Goal: Check status: Check status

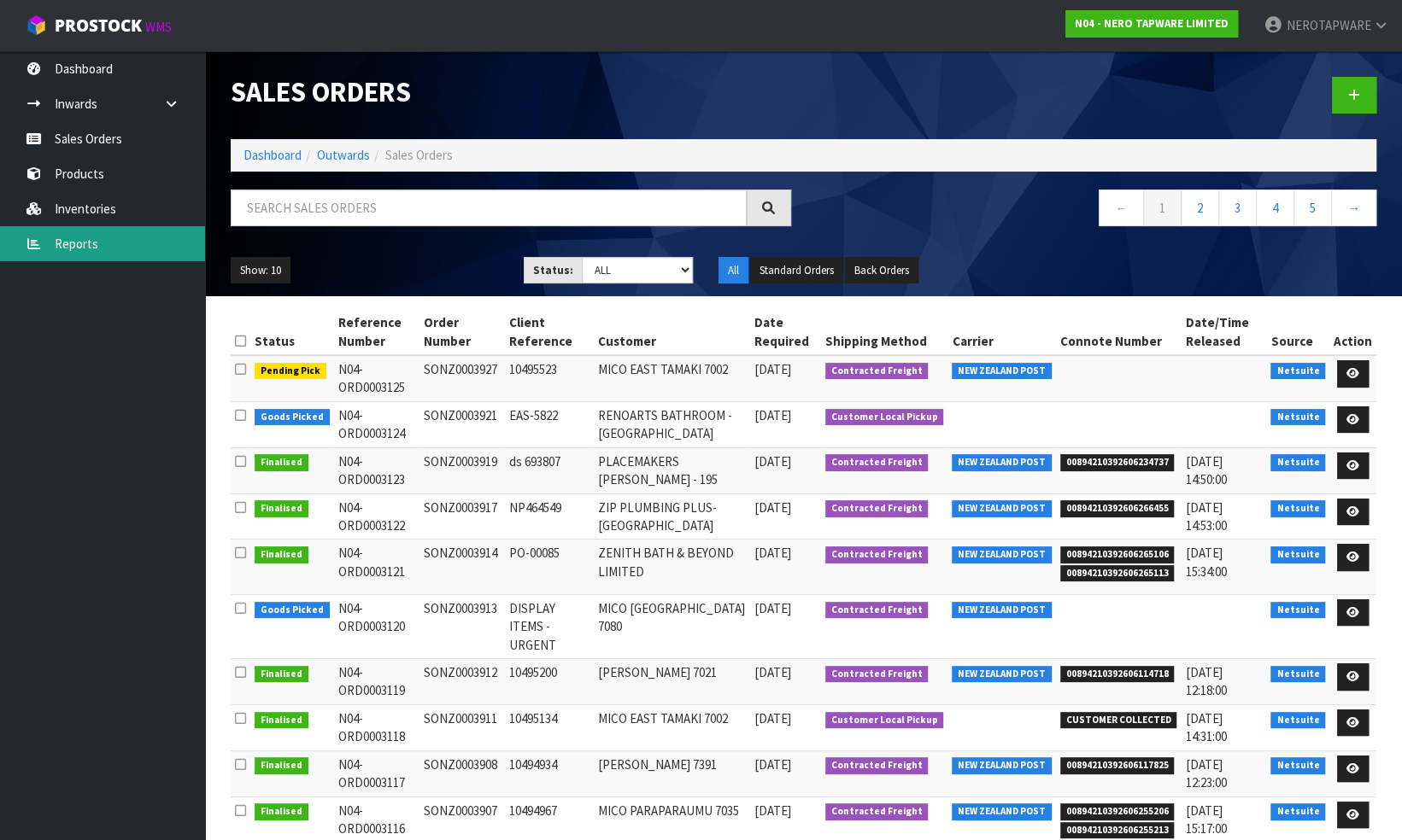
drag, startPoint x: 0, startPoint y: 0, endPoint x: 87, endPoint y: 240, distance: 255.3
click at [87, 240] on link "Reports" at bounding box center [102, 244] width 205 height 35
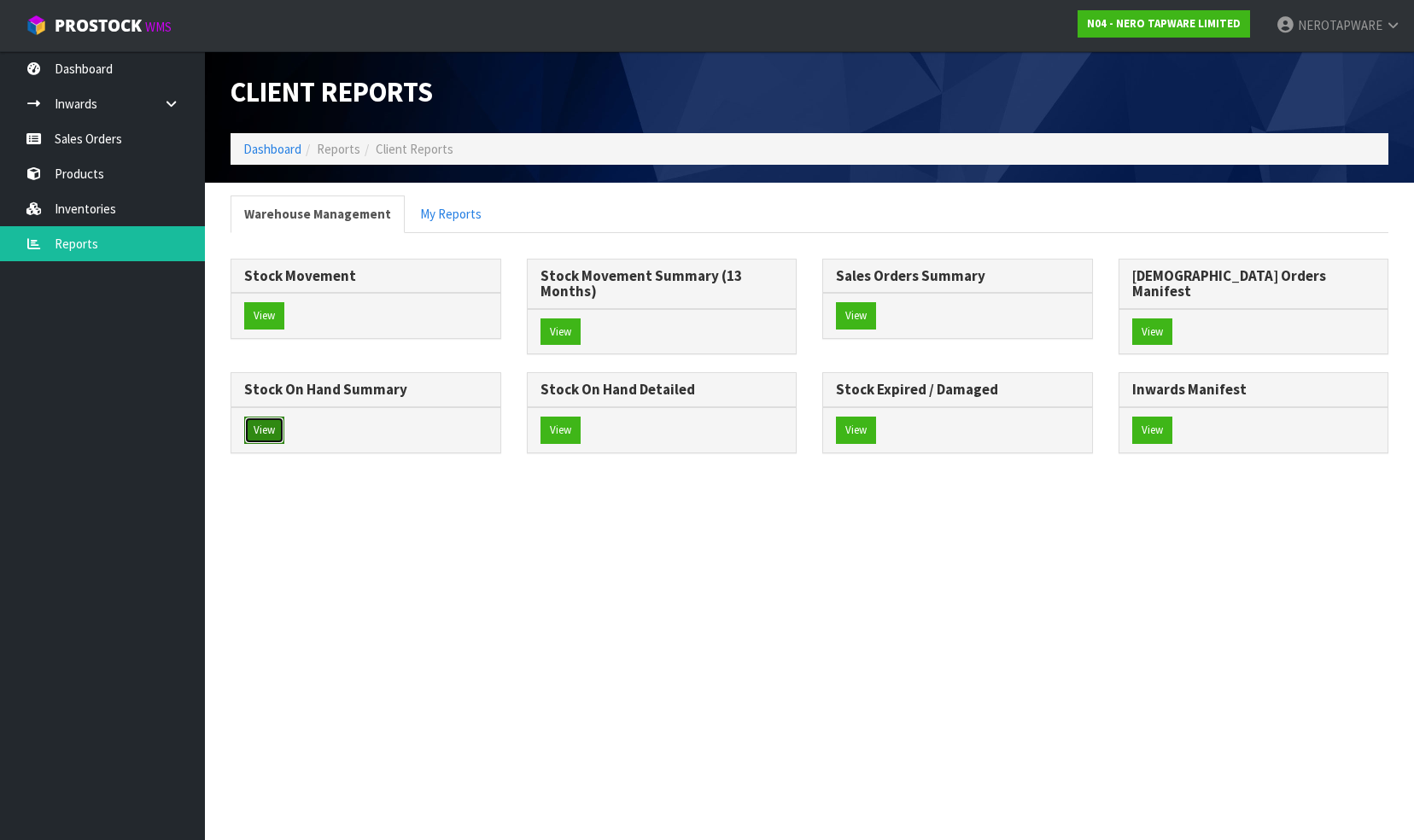
click at [284, 417] on button "View" at bounding box center [264, 431] width 41 height 28
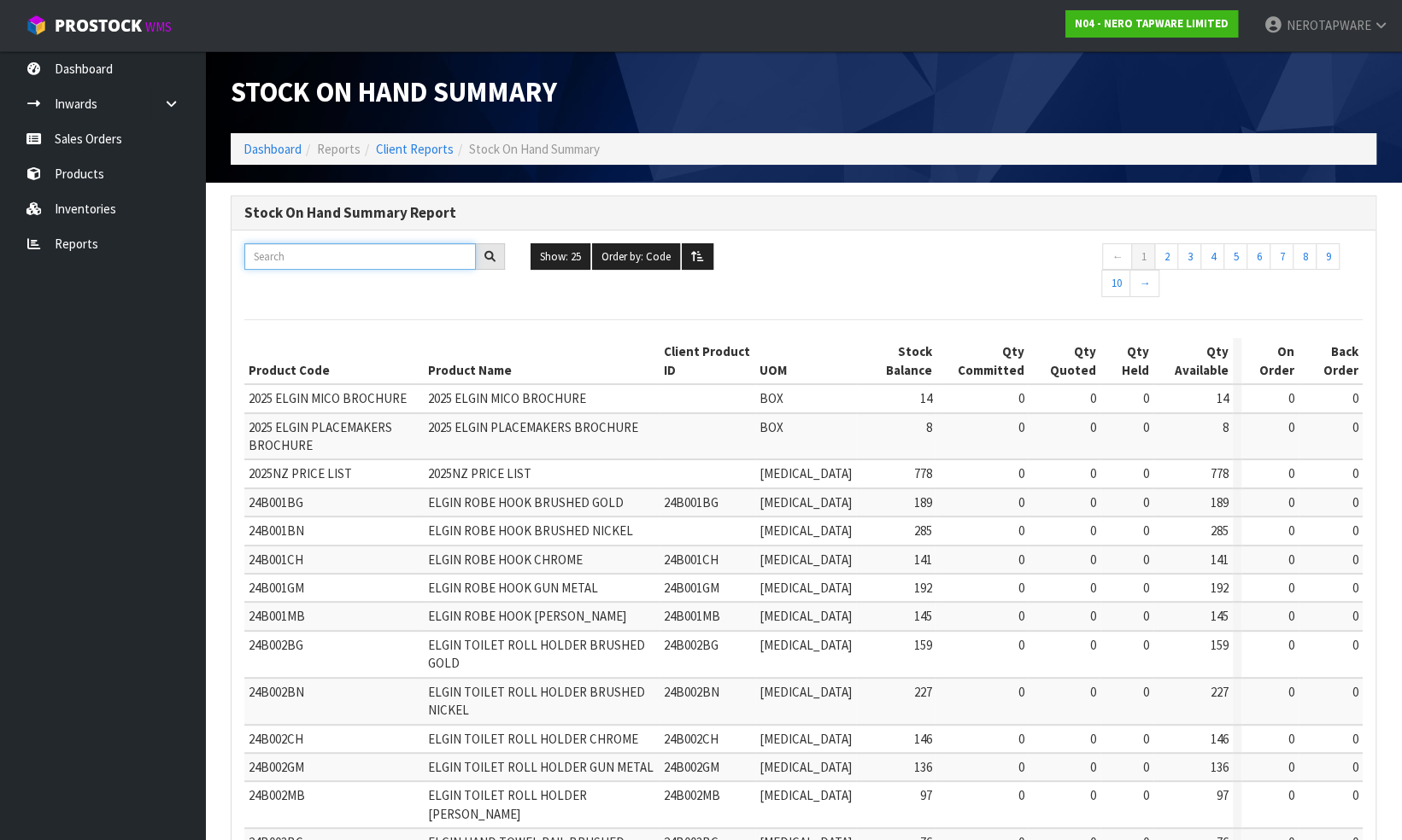
click at [357, 254] on input "text" at bounding box center [359, 256] width 231 height 27
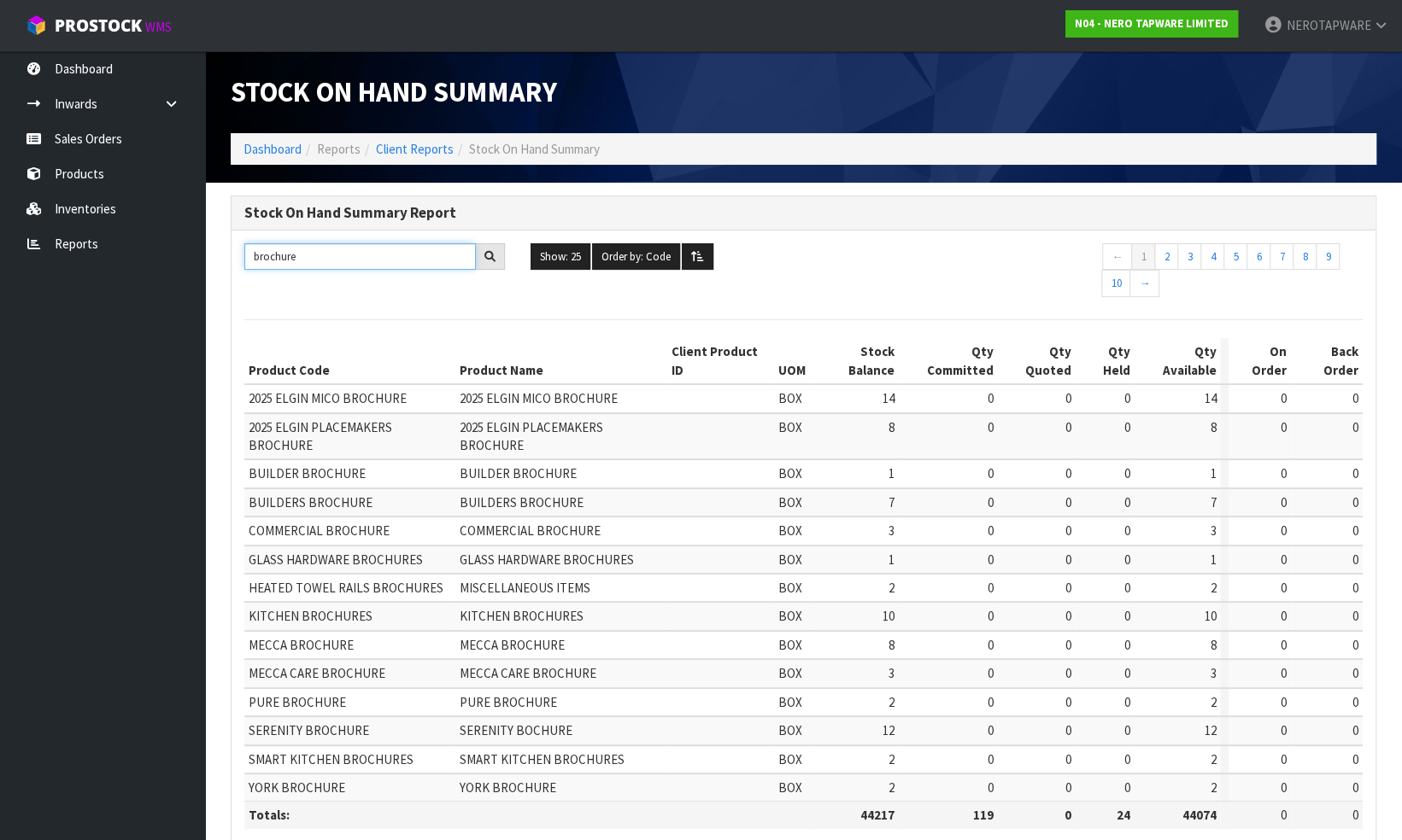
type input "brochure"
click at [112, 139] on link "Sales Orders" at bounding box center [102, 139] width 205 height 35
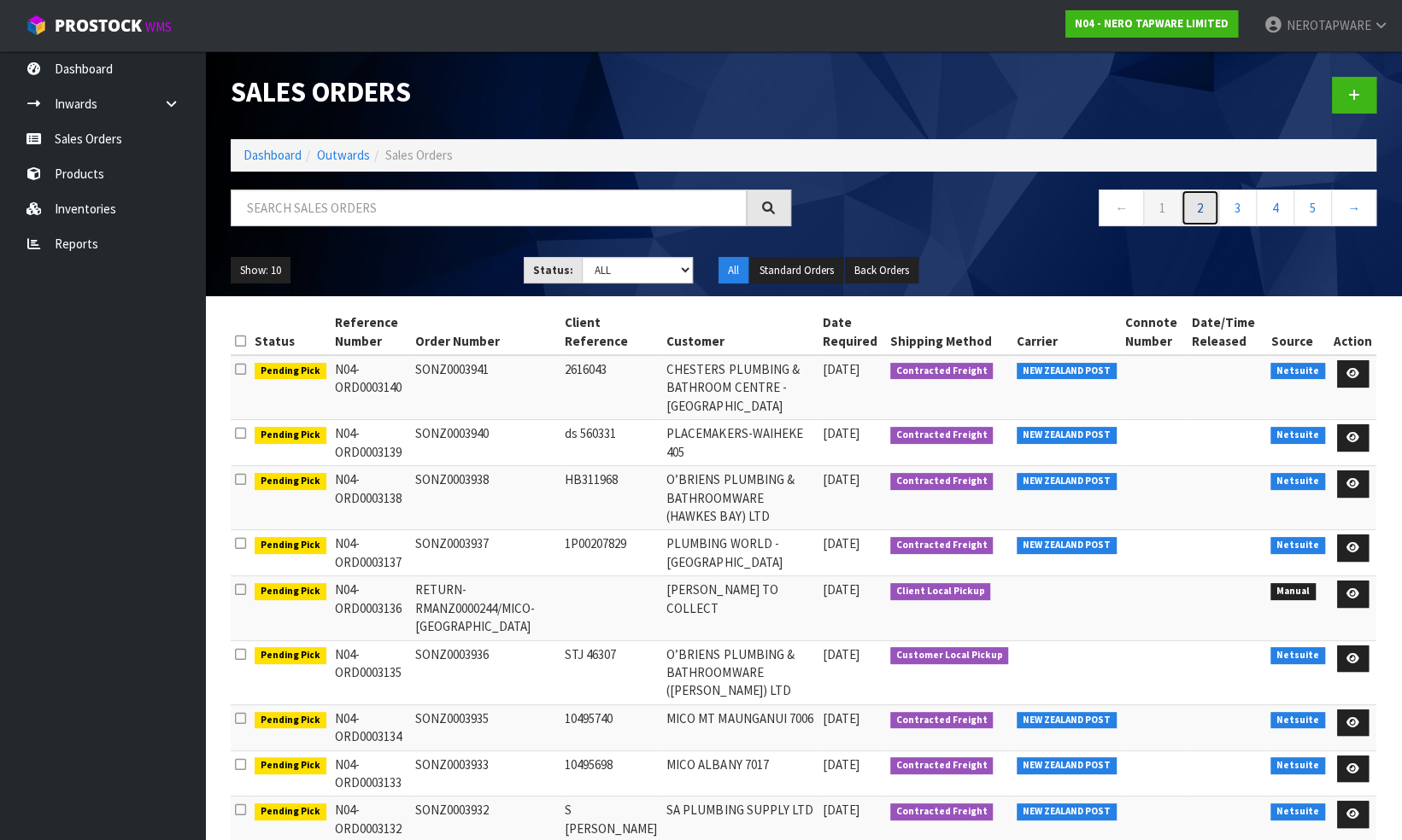
click at [1202, 208] on link "2" at bounding box center [1199, 208] width 39 height 37
click at [363, 212] on input "text" at bounding box center [489, 208] width 516 height 37
paste input "SONZ0003662"
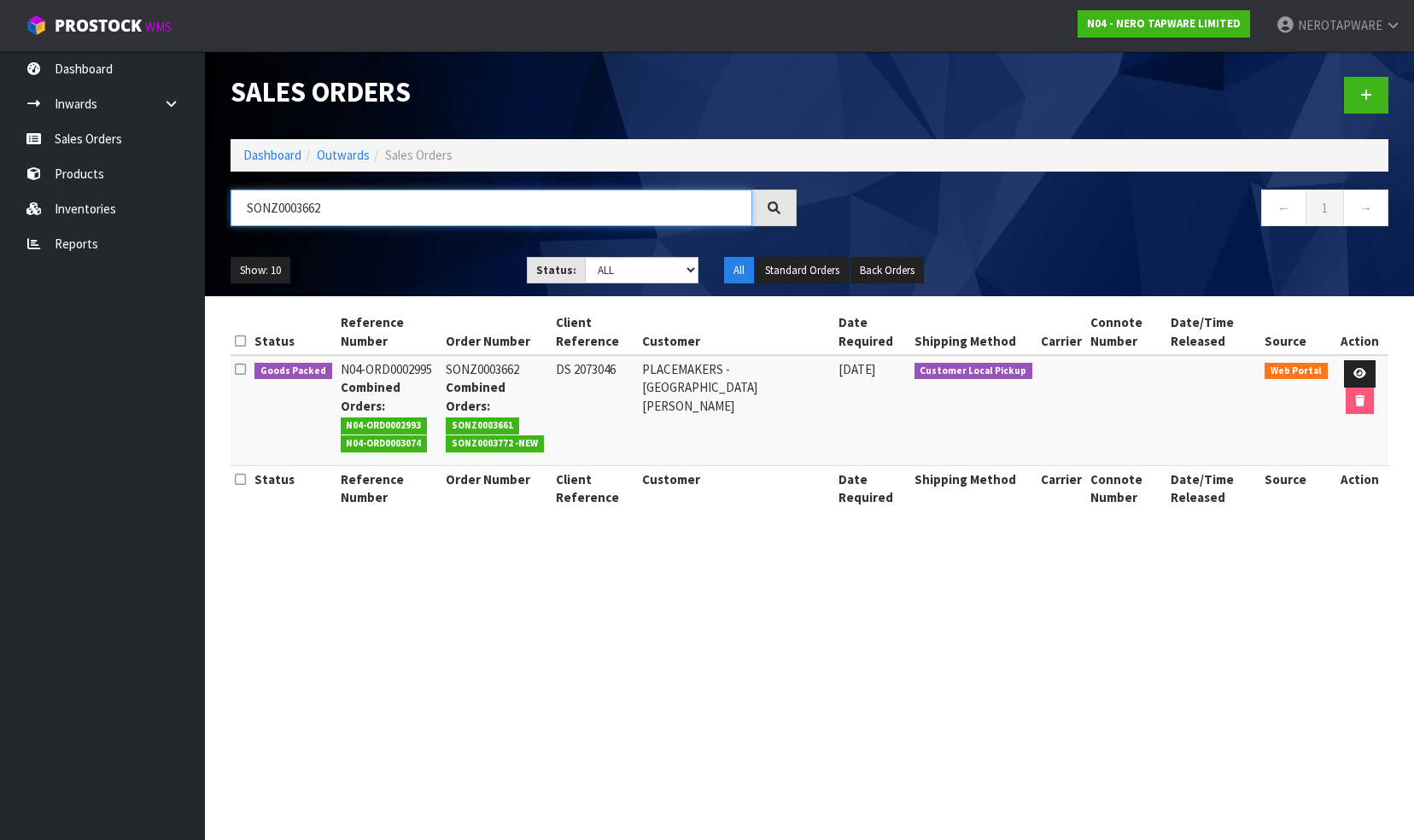
click at [341, 213] on input "SONZ0003662" at bounding box center [492, 208] width 522 height 37
paste input "RMANZ0000246"
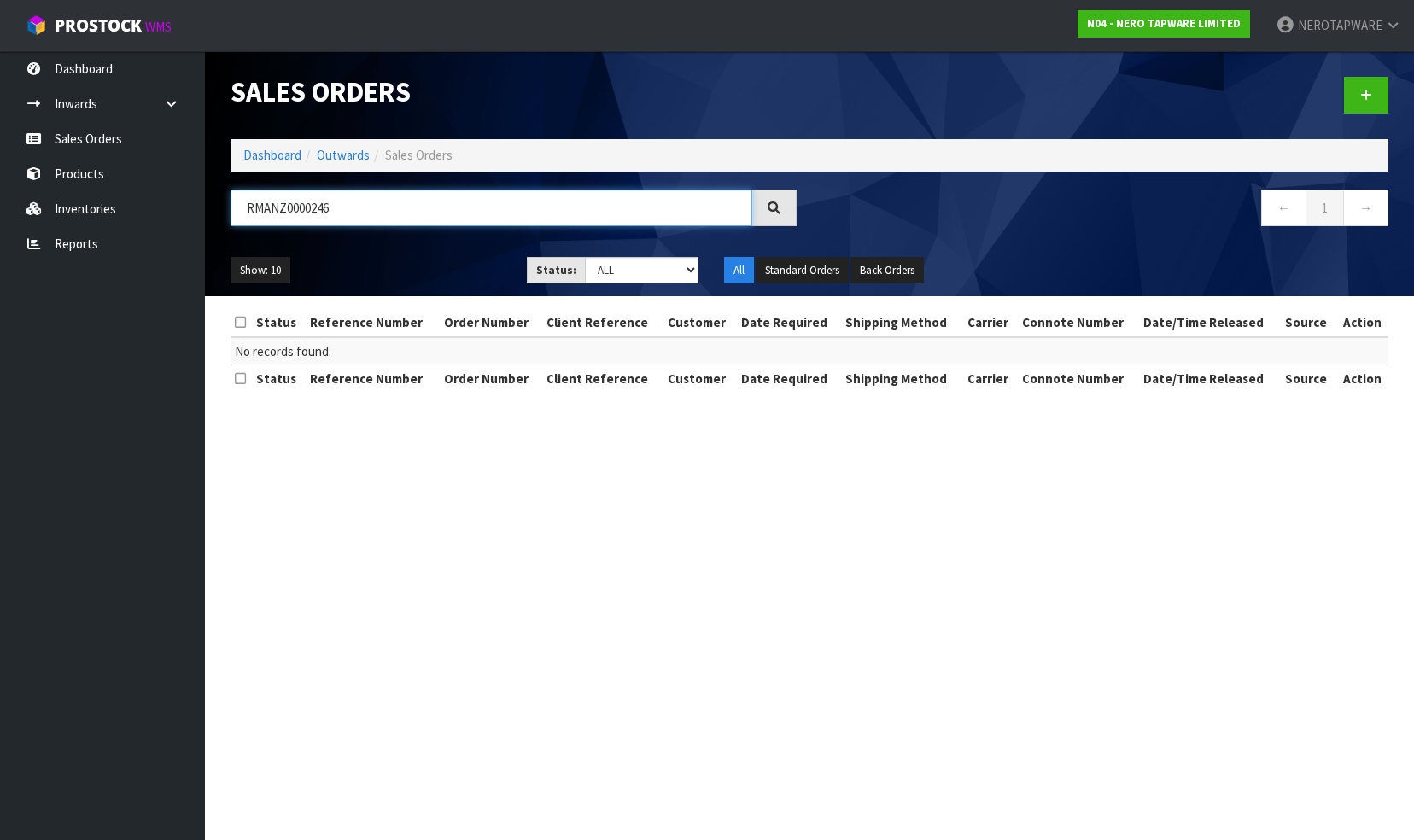
click at [348, 211] on input "RMANZ0000246" at bounding box center [492, 208] width 522 height 37
paste input "SONZ0003633"
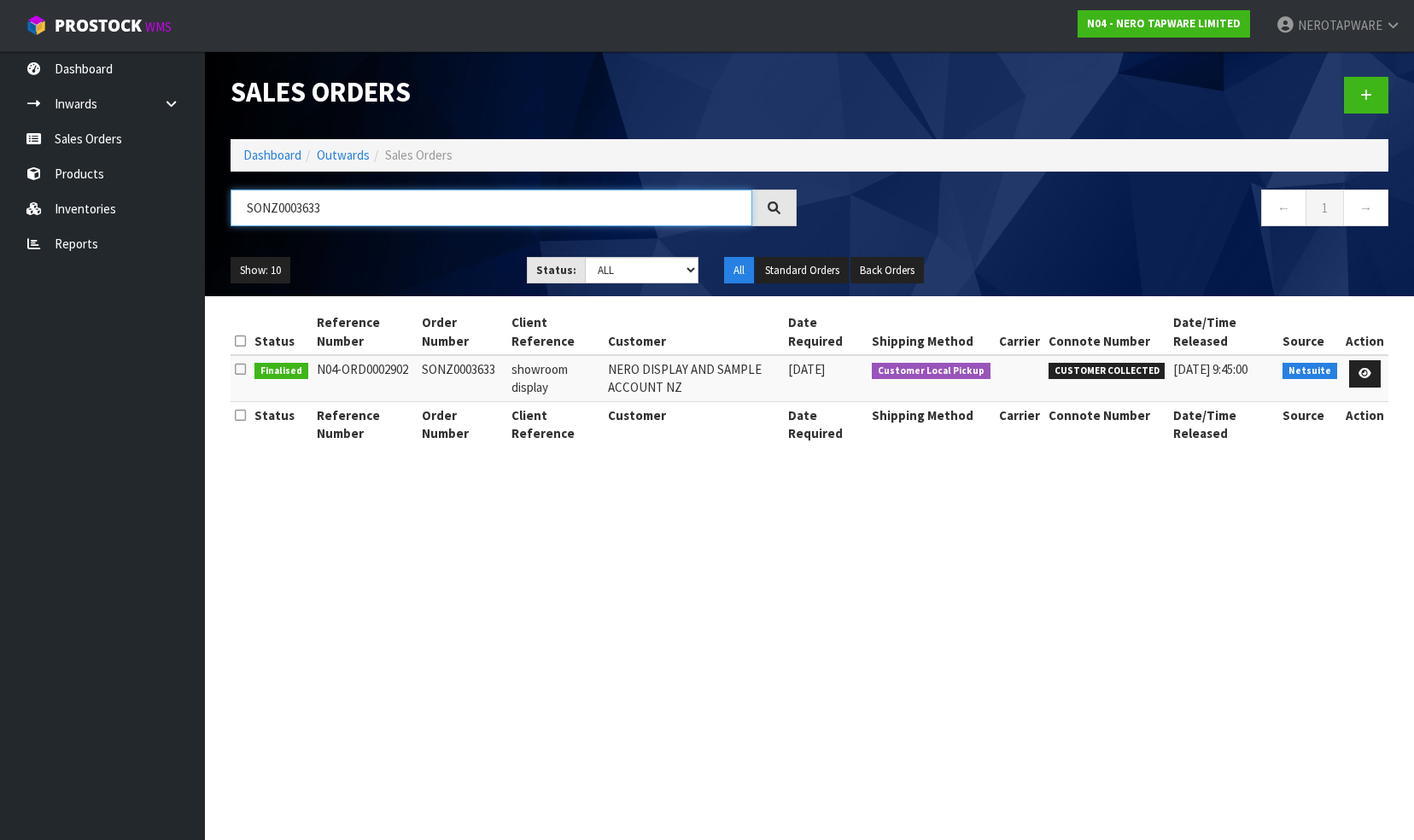
click at [349, 208] on input "SONZ0003633" at bounding box center [492, 208] width 522 height 37
paste input "82"
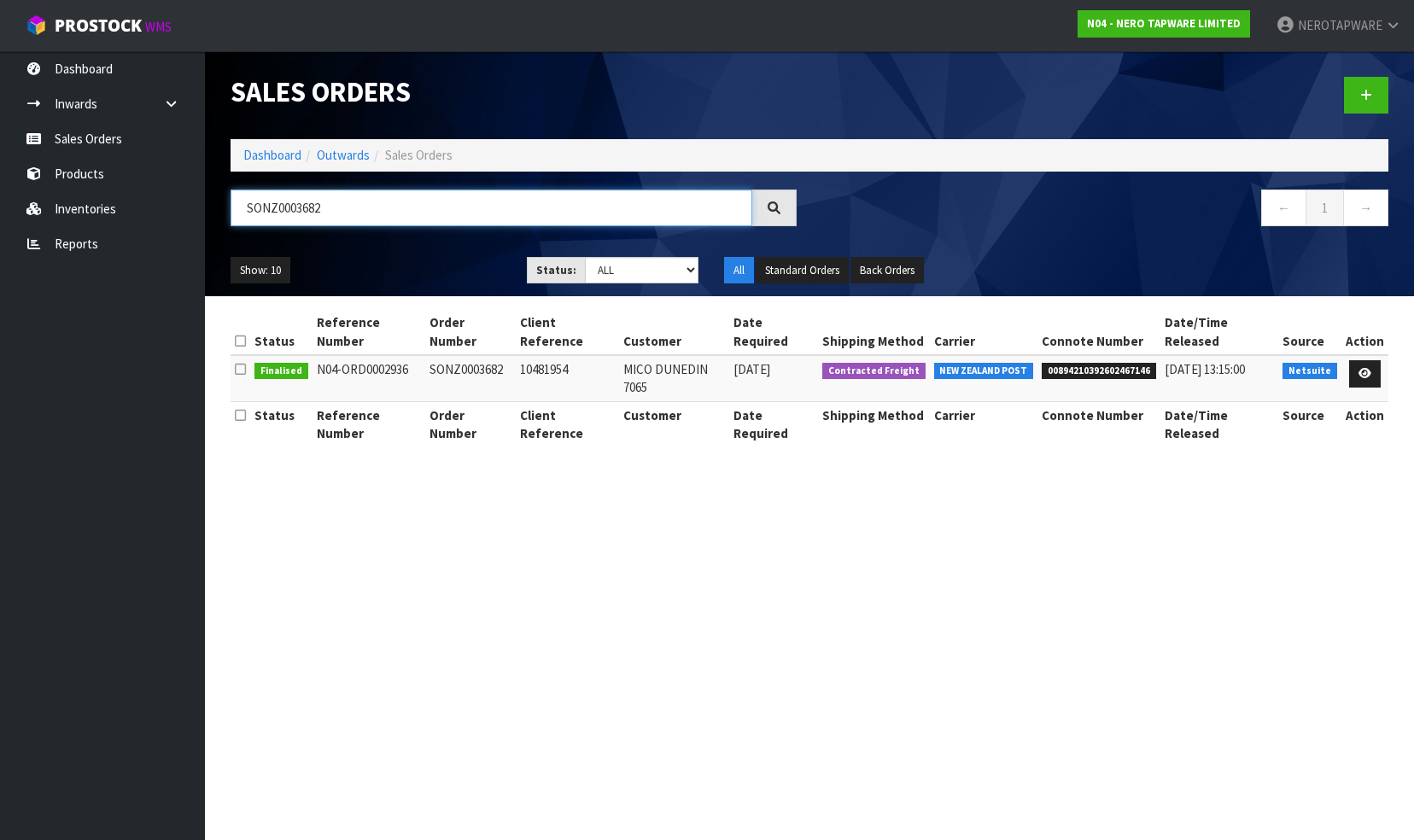
click at [330, 203] on input "SONZ0003682" at bounding box center [492, 208] width 522 height 37
paste input "3"
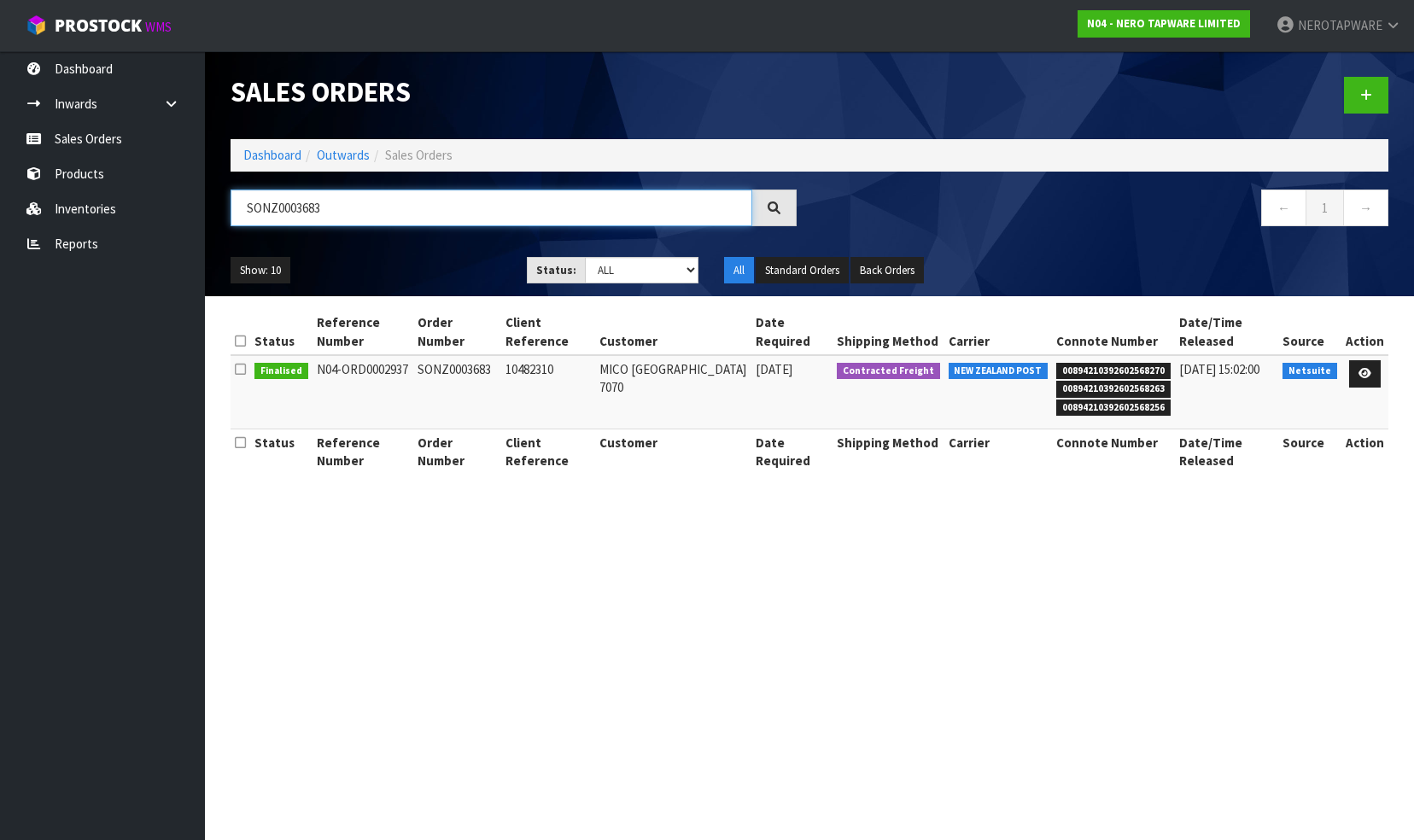
click at [352, 214] on input "SONZ0003683" at bounding box center [492, 208] width 522 height 37
paste input "471"
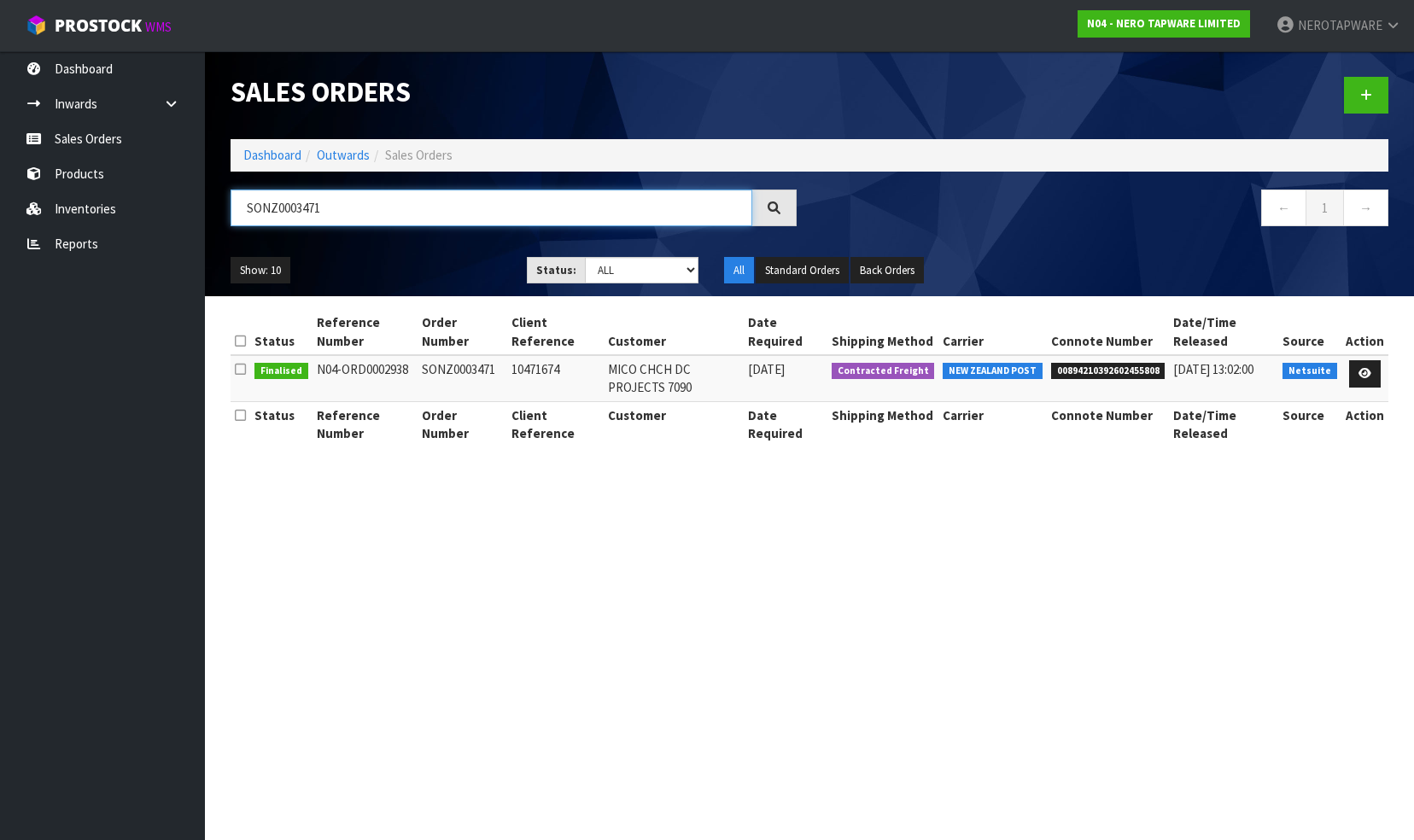
click at [335, 207] on input "SONZ0003471" at bounding box center [492, 208] width 522 height 37
click at [336, 207] on input "SONZ0003471" at bounding box center [492, 208] width 522 height 37
paste input "684"
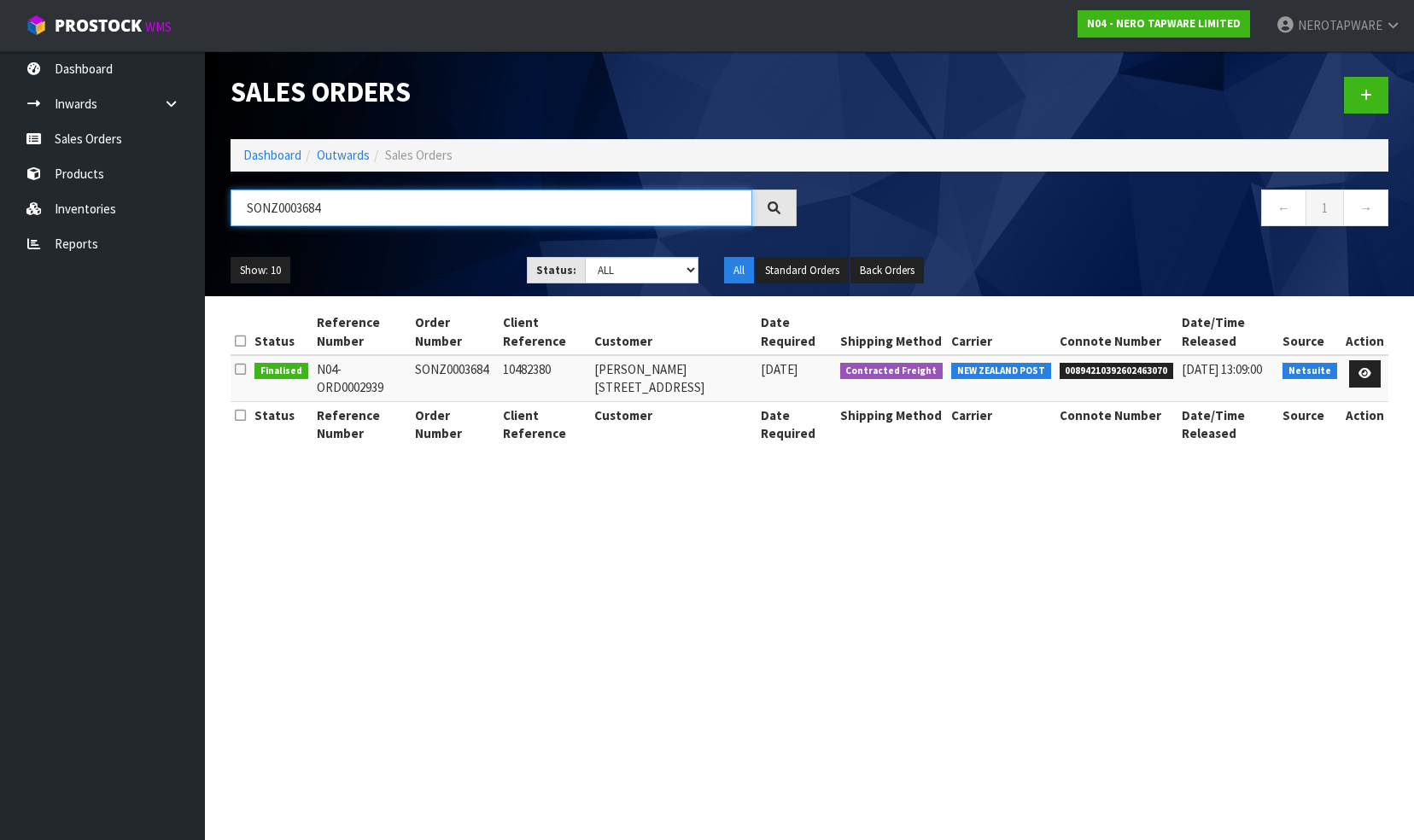
click at [359, 206] on input "SONZ0003684" at bounding box center [492, 208] width 522 height 37
paste input "5"
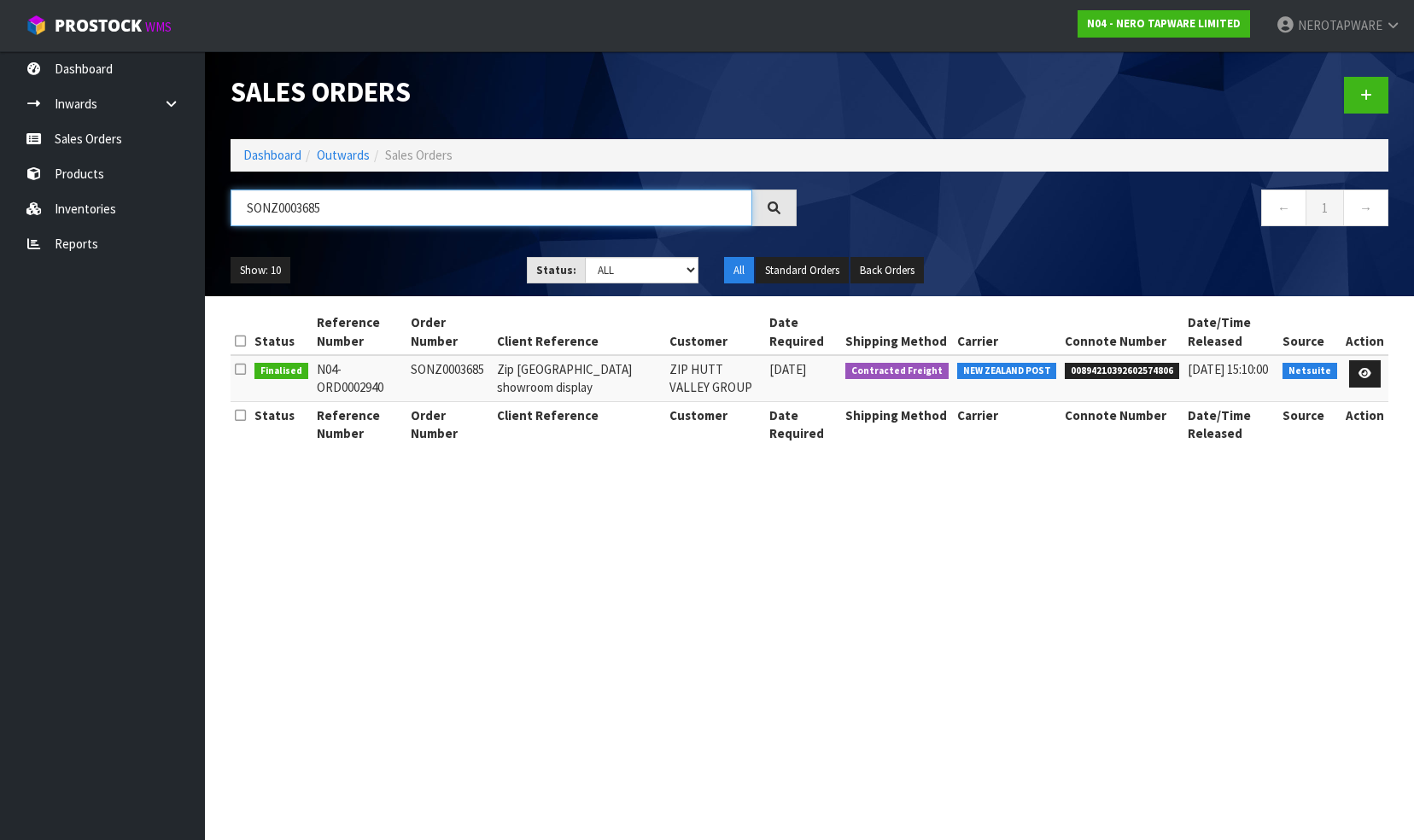
click at [332, 209] on input "SONZ0003685" at bounding box center [492, 208] width 522 height 37
paste input "7"
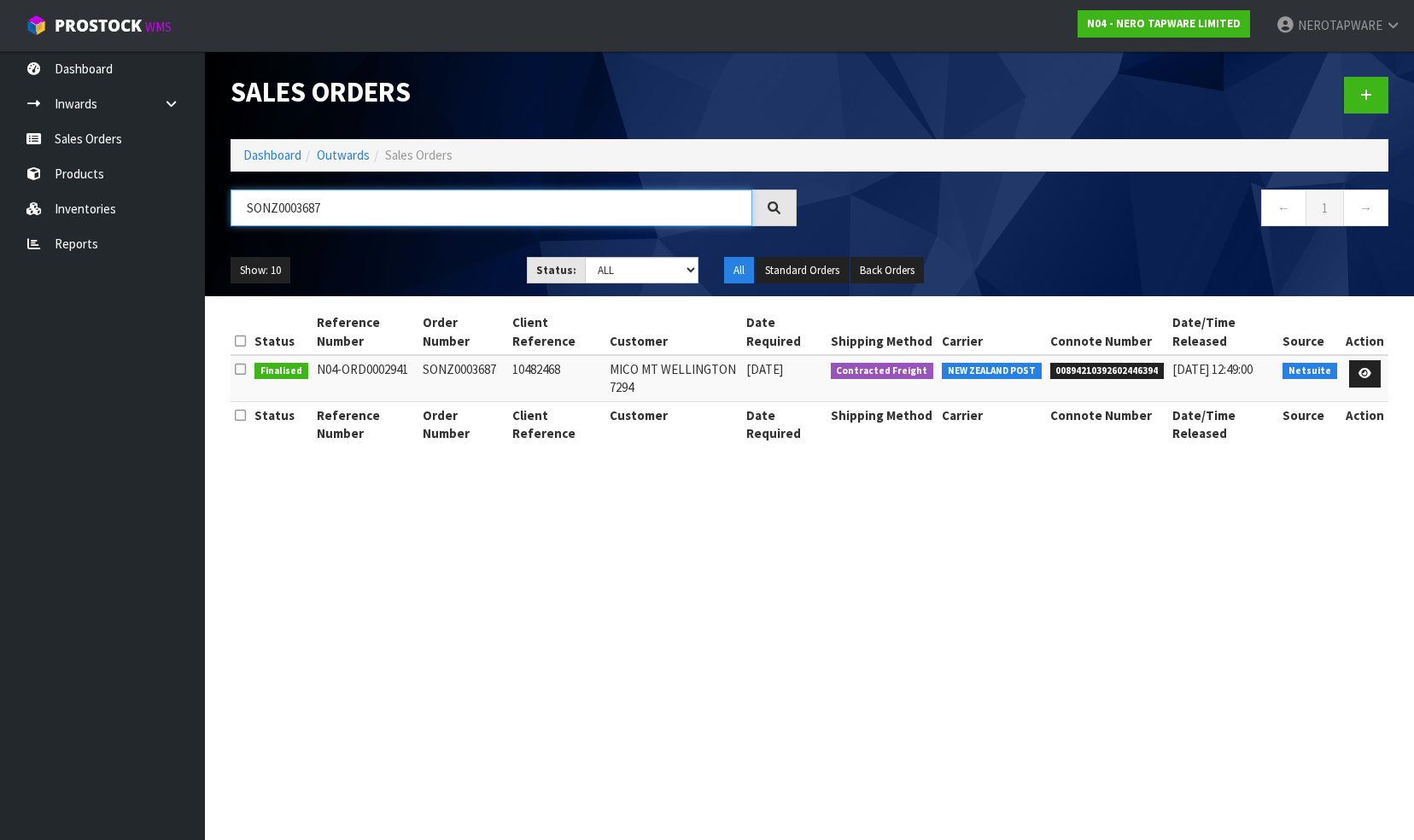
click at [381, 213] on input "SONZ0003687" at bounding box center [492, 208] width 522 height 37
paste input "8"
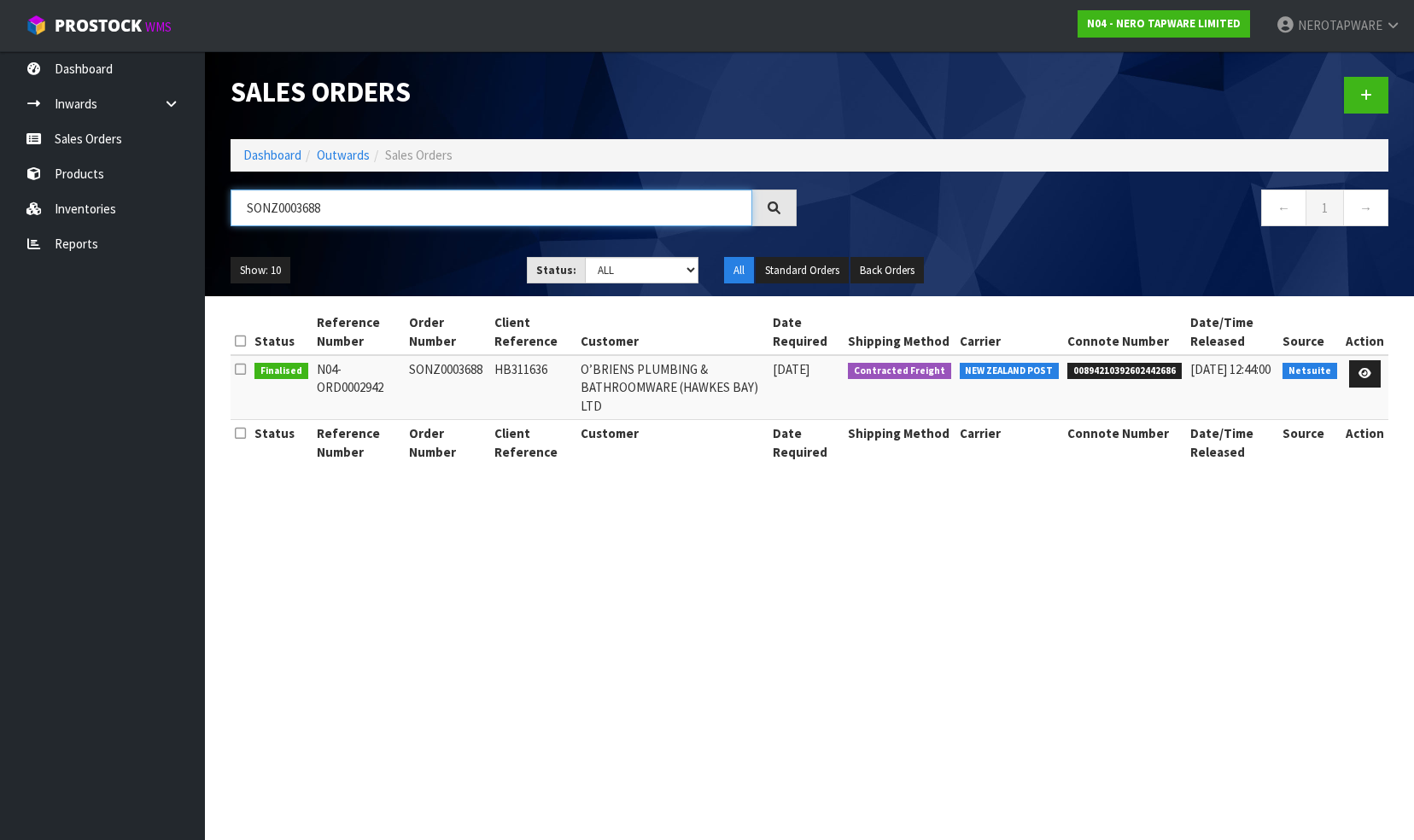
click at [324, 201] on input "SONZ0003688" at bounding box center [492, 208] width 522 height 37
paste input "9"
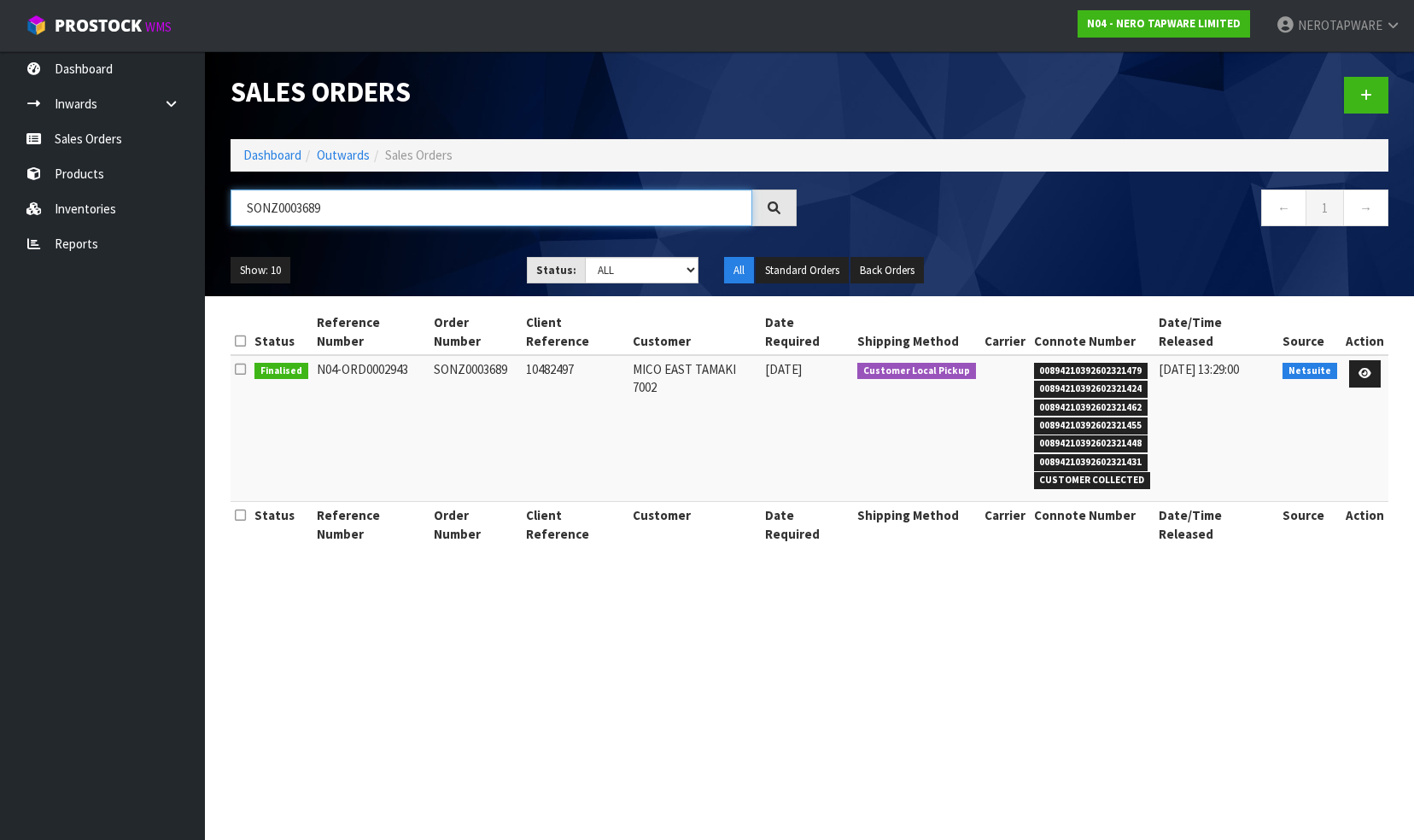
click at [342, 207] on input "SONZ0003689" at bounding box center [492, 208] width 522 height 37
paste input "93"
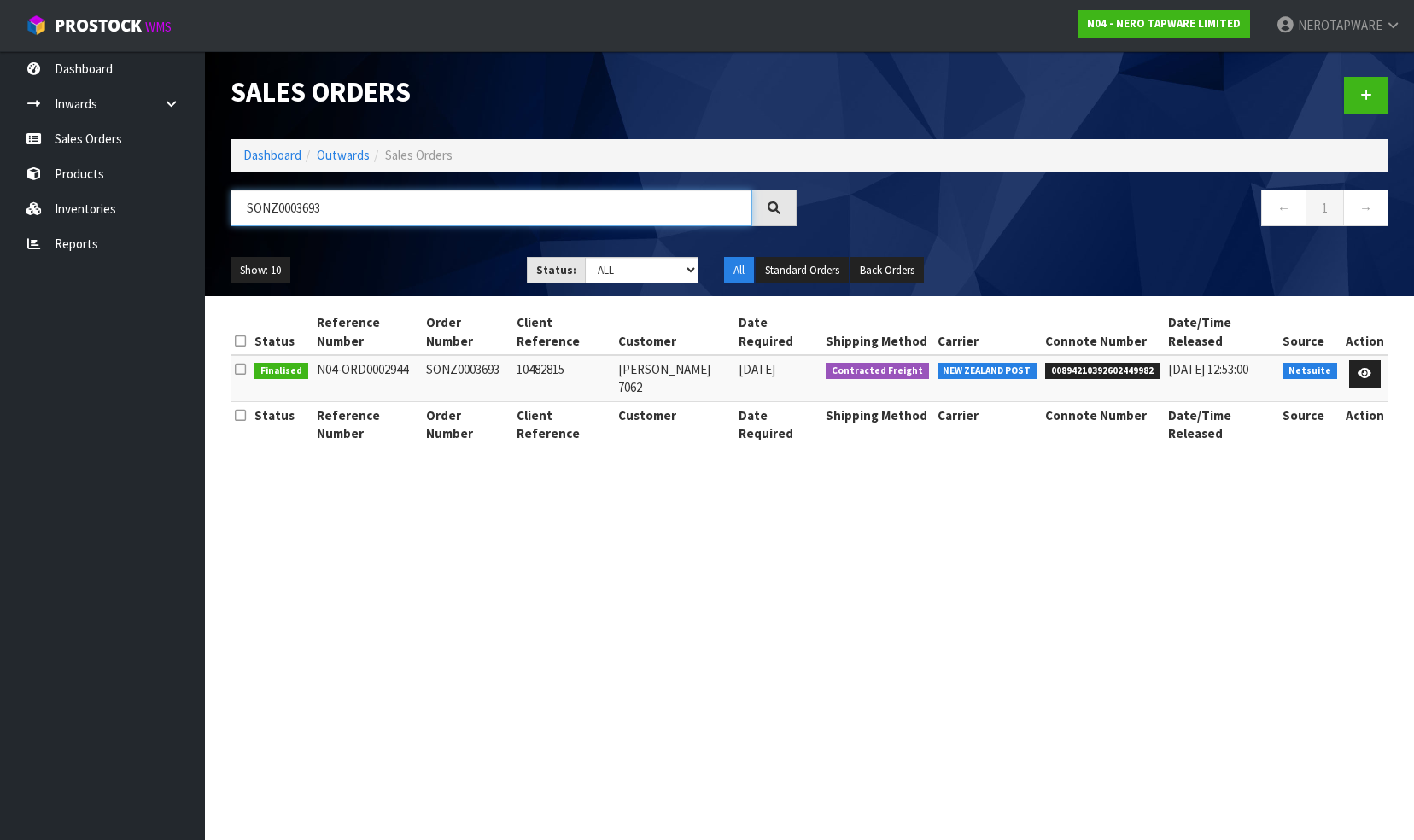
click at [349, 211] on input "SONZ0003693" at bounding box center [492, 208] width 522 height 37
click at [350, 211] on input "SONZ0003693" at bounding box center [492, 208] width 522 height 37
paste input "71"
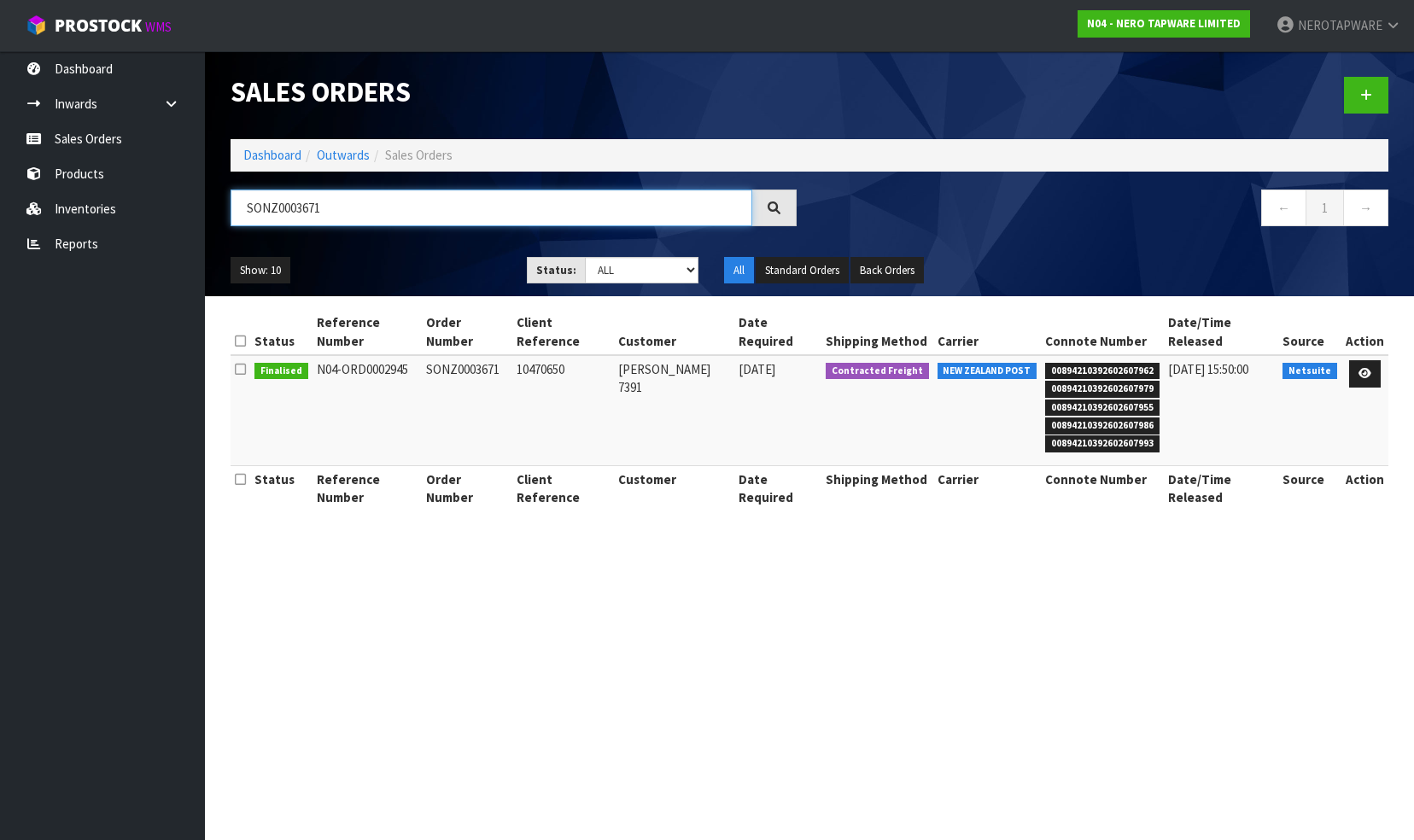
click at [344, 204] on input "SONZ0003671" at bounding box center [492, 208] width 522 height 37
paste input "94"
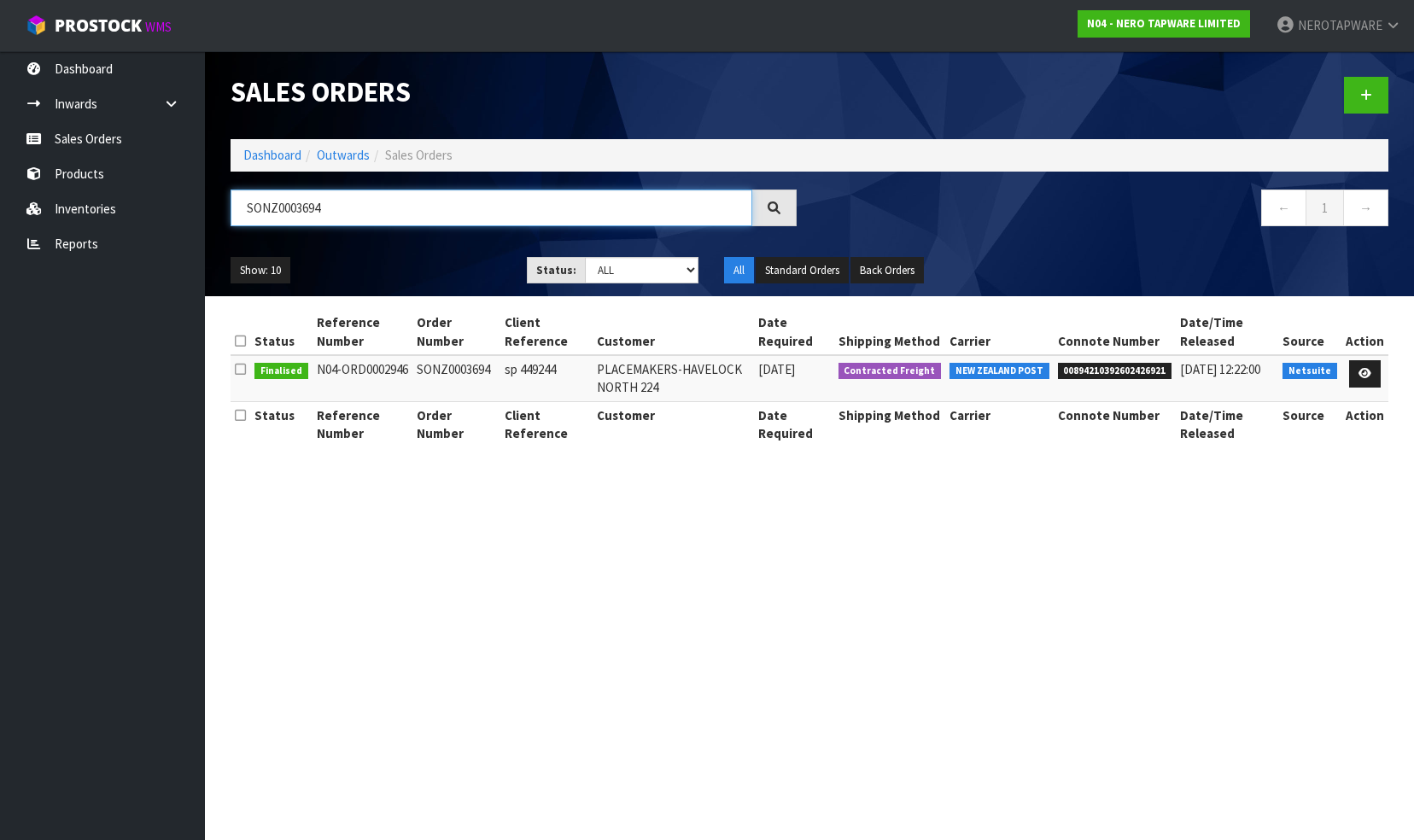
click at [354, 208] on input "SONZ0003694" at bounding box center [492, 208] width 522 height 37
paste input "5"
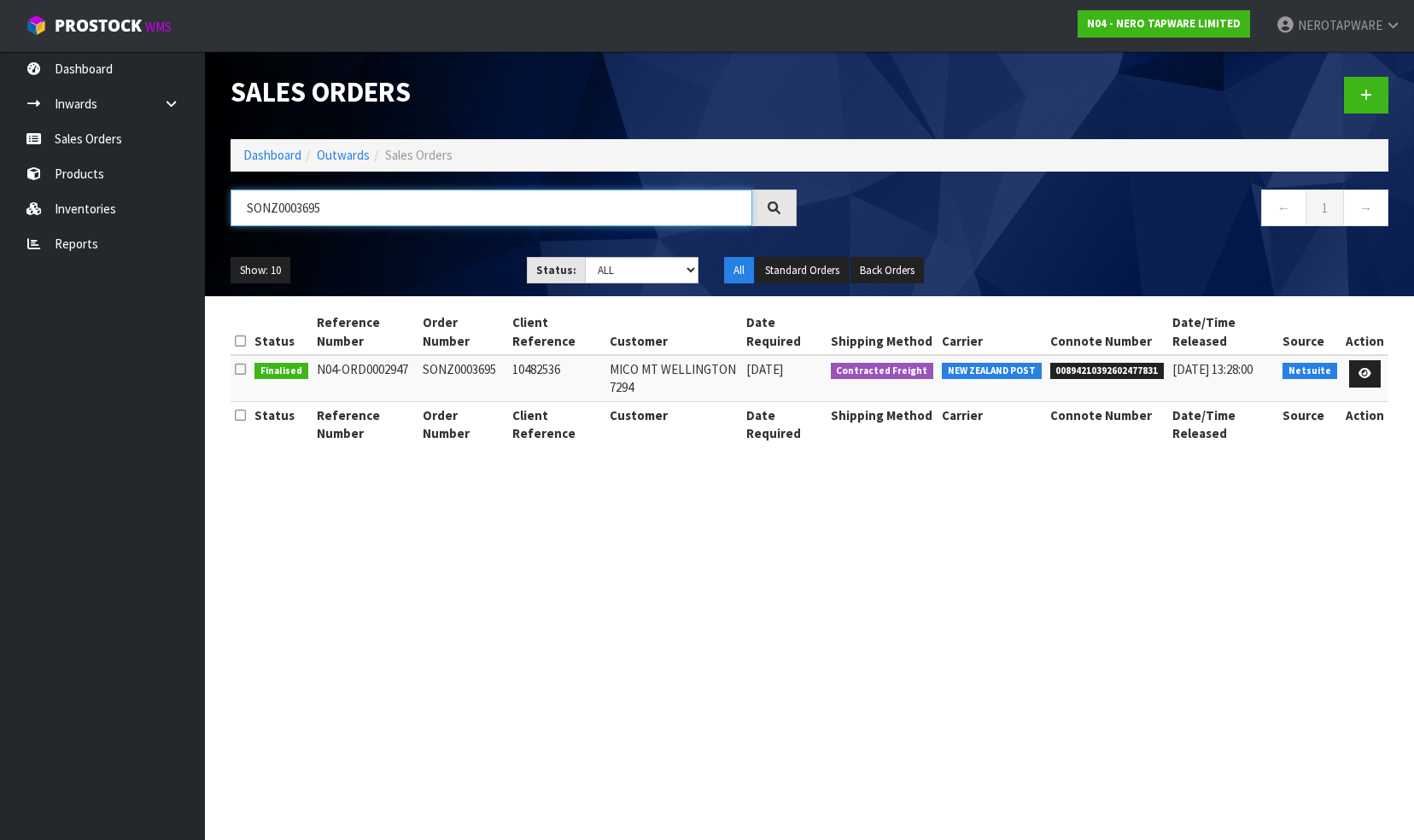
click at [341, 210] on input "SONZ0003695" at bounding box center [492, 208] width 522 height 37
paste input "6"
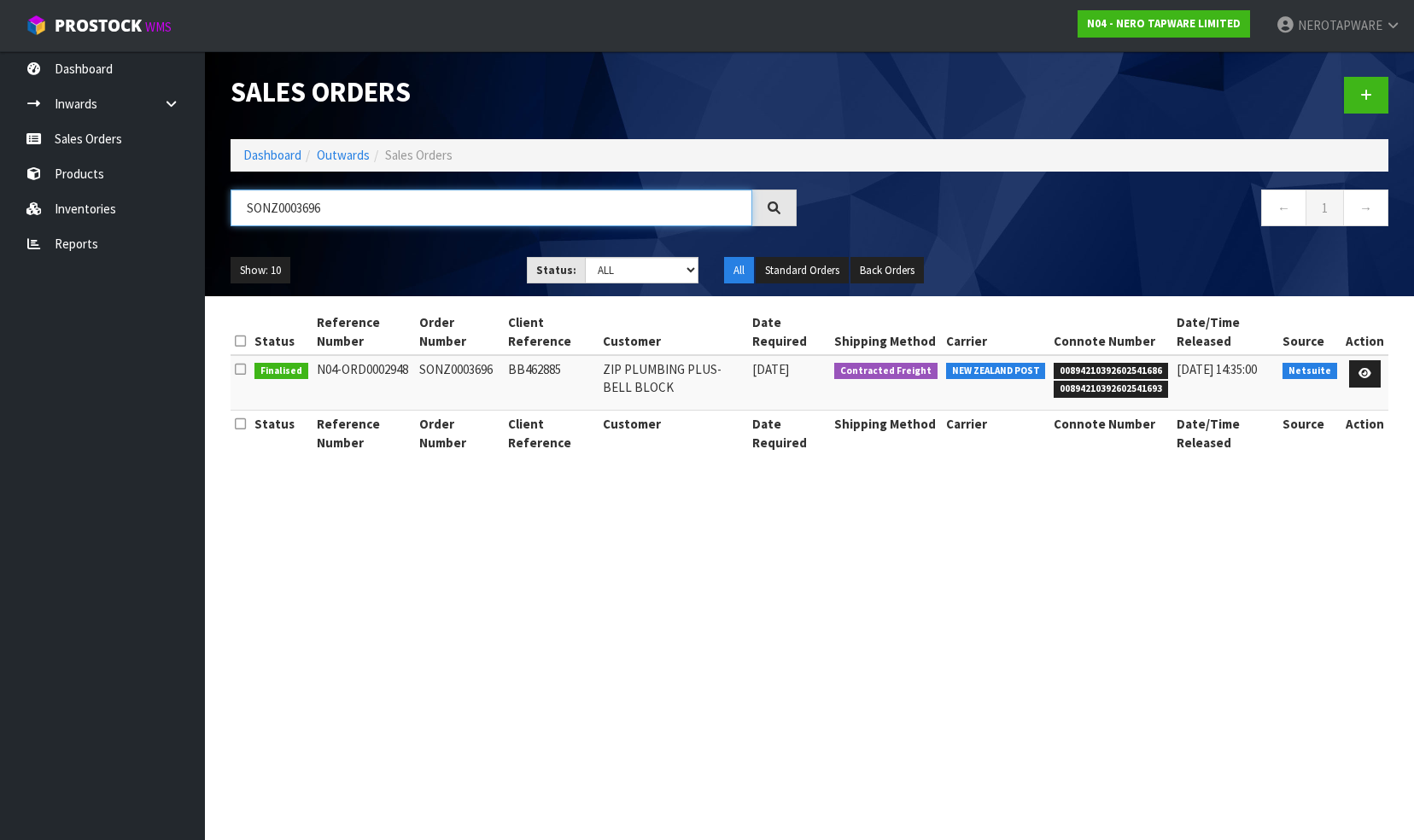
click at [345, 205] on input "SONZ0003696" at bounding box center [492, 208] width 522 height 37
paste input "8"
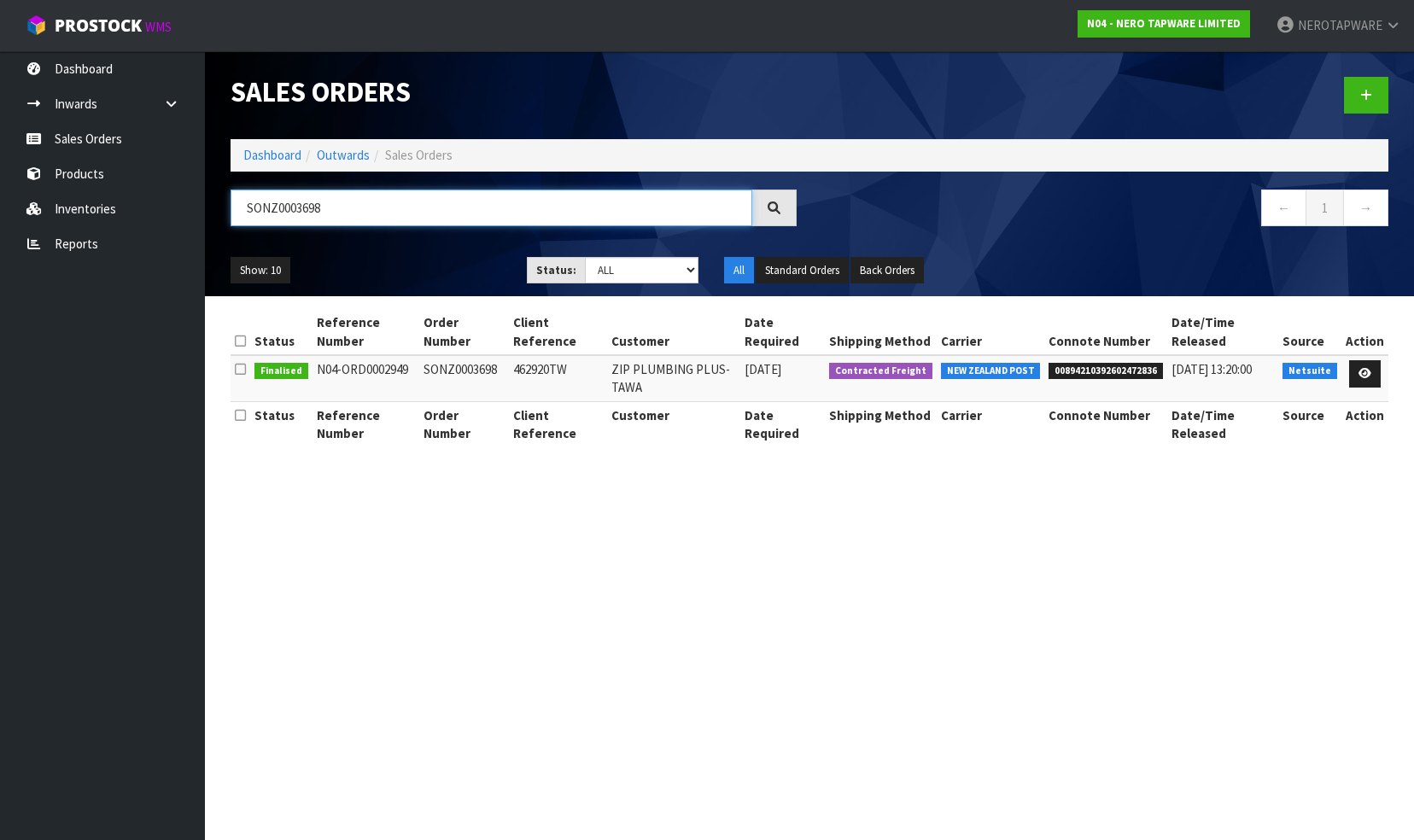
click at [368, 212] on input "SONZ0003698" at bounding box center [492, 208] width 522 height 37
click at [346, 213] on input "SONZ0003698" at bounding box center [492, 208] width 522 height 37
paste input "9"
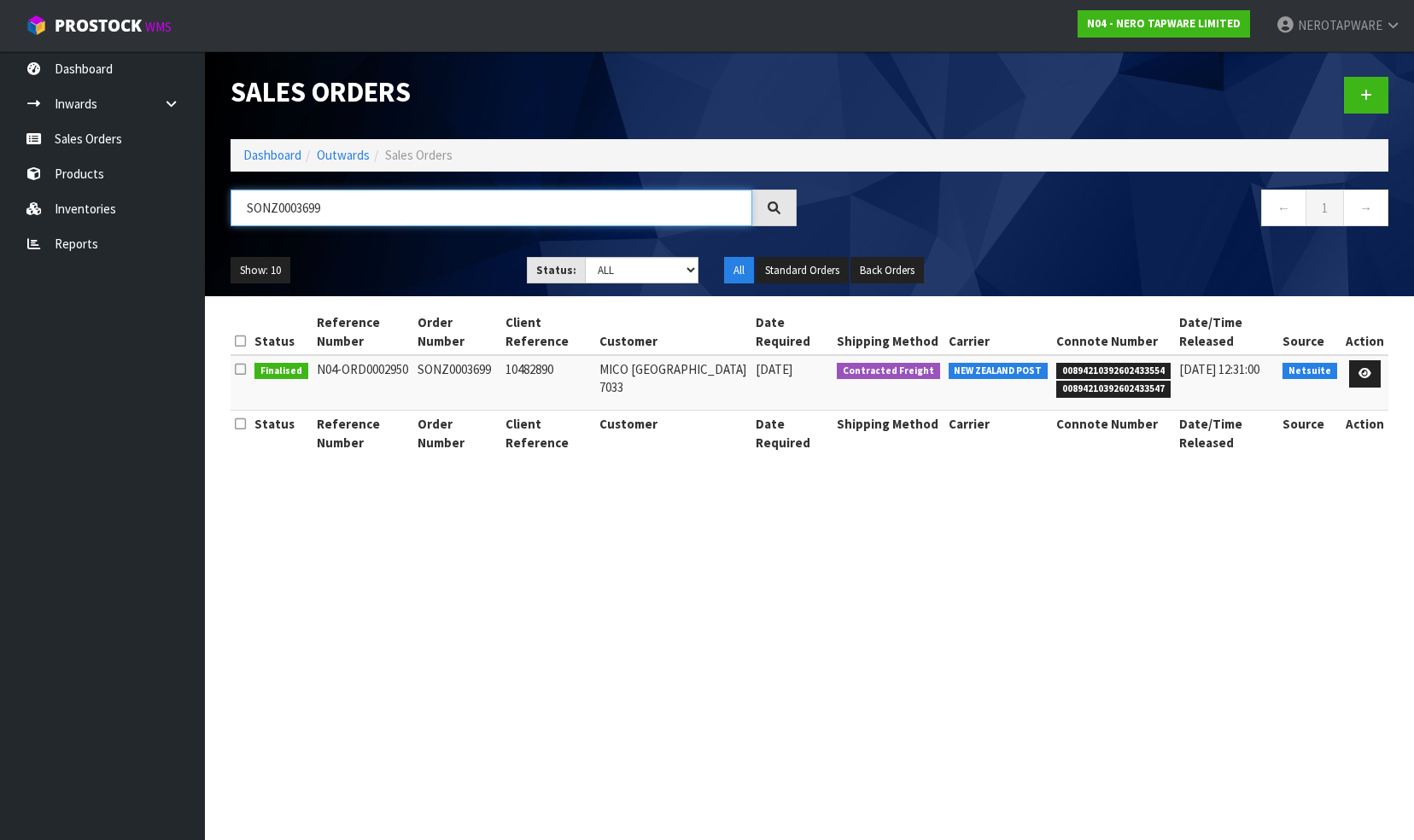
click at [352, 210] on input "SONZ0003699" at bounding box center [492, 208] width 522 height 37
paste input "701"
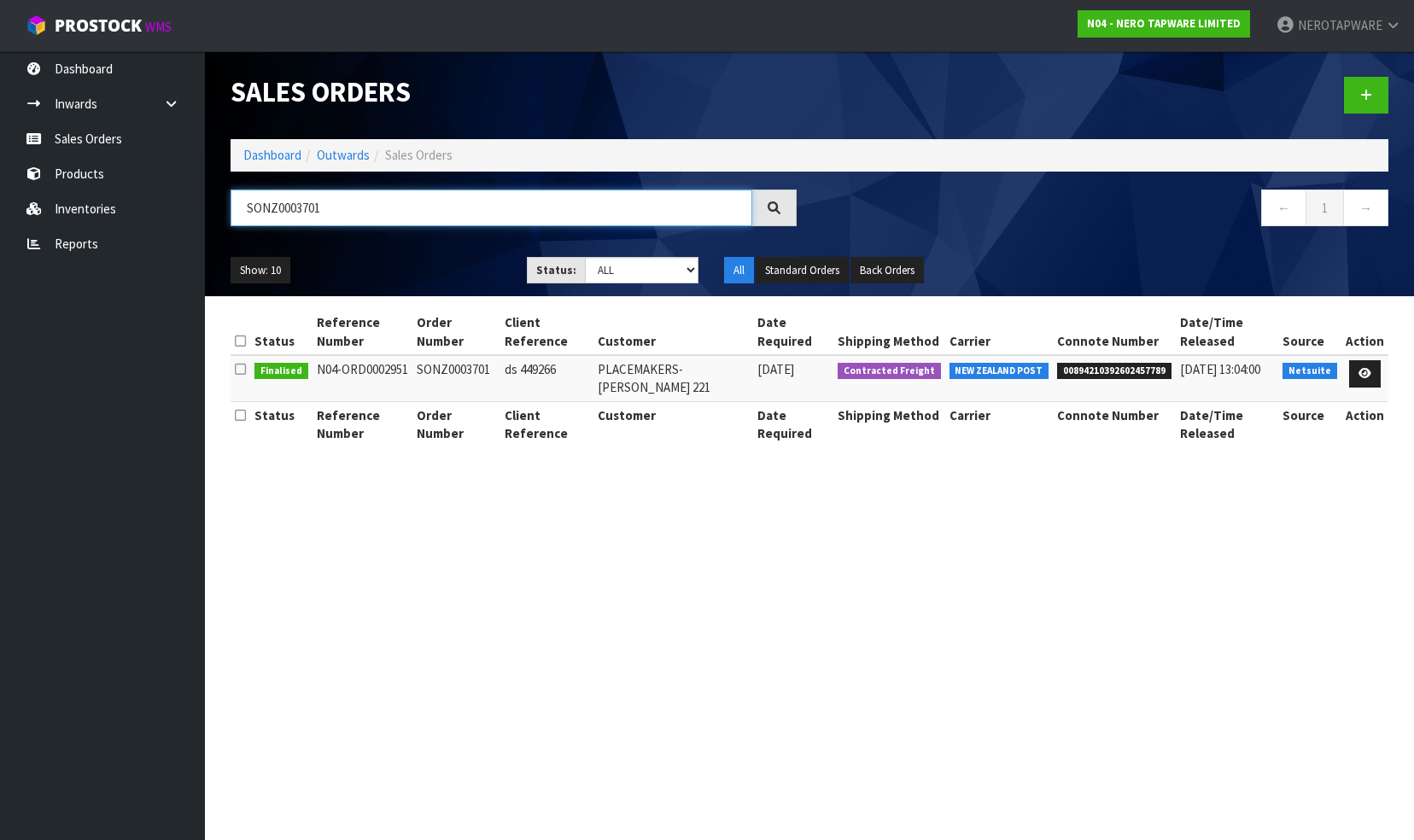
click at [331, 210] on input "SONZ0003701" at bounding box center [492, 208] width 522 height 37
paste input "2"
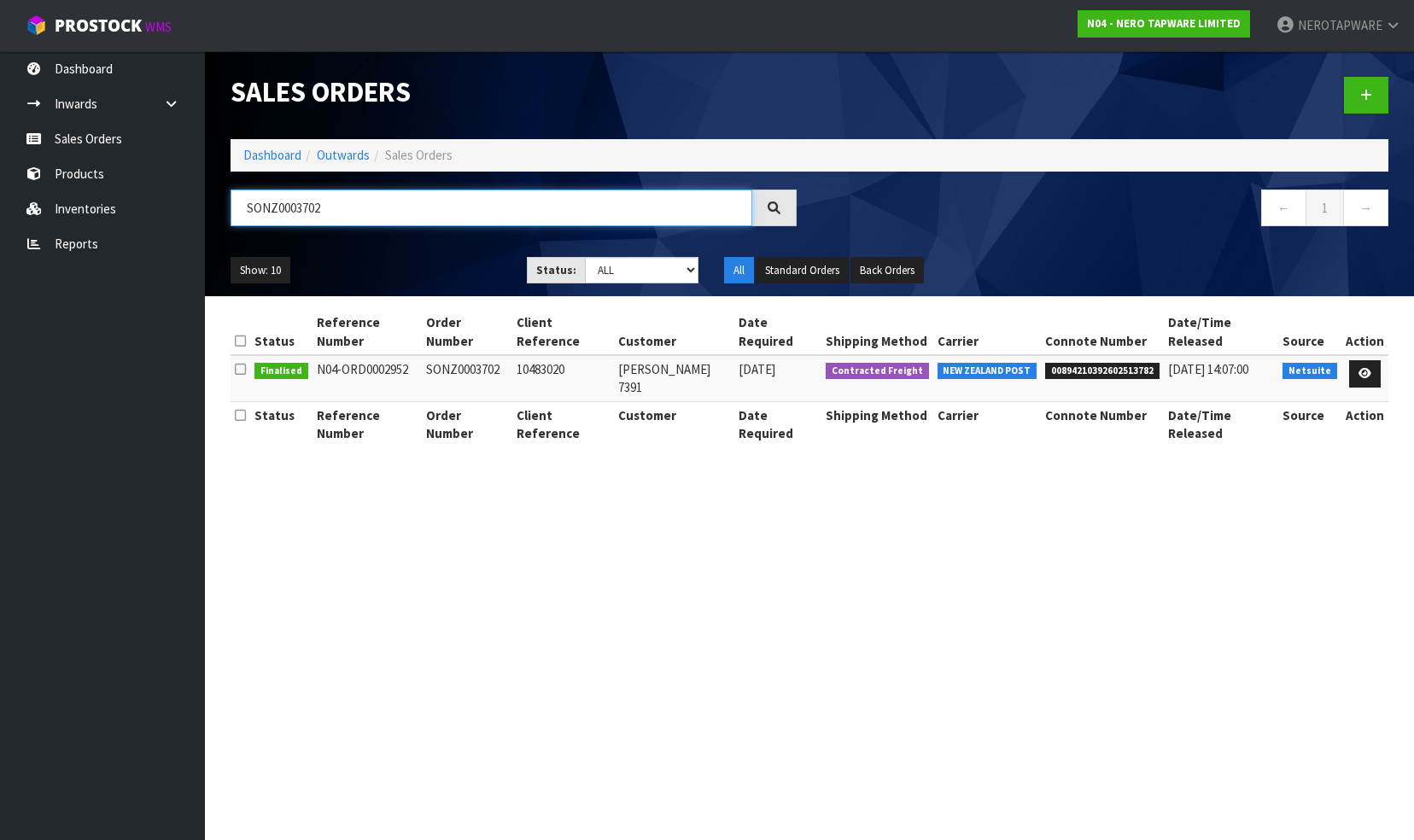
click at [344, 204] on input "SONZ0003702" at bounding box center [492, 208] width 522 height 37
paste input "3"
click at [342, 202] on input "SONZ0003703" at bounding box center [492, 208] width 522 height 37
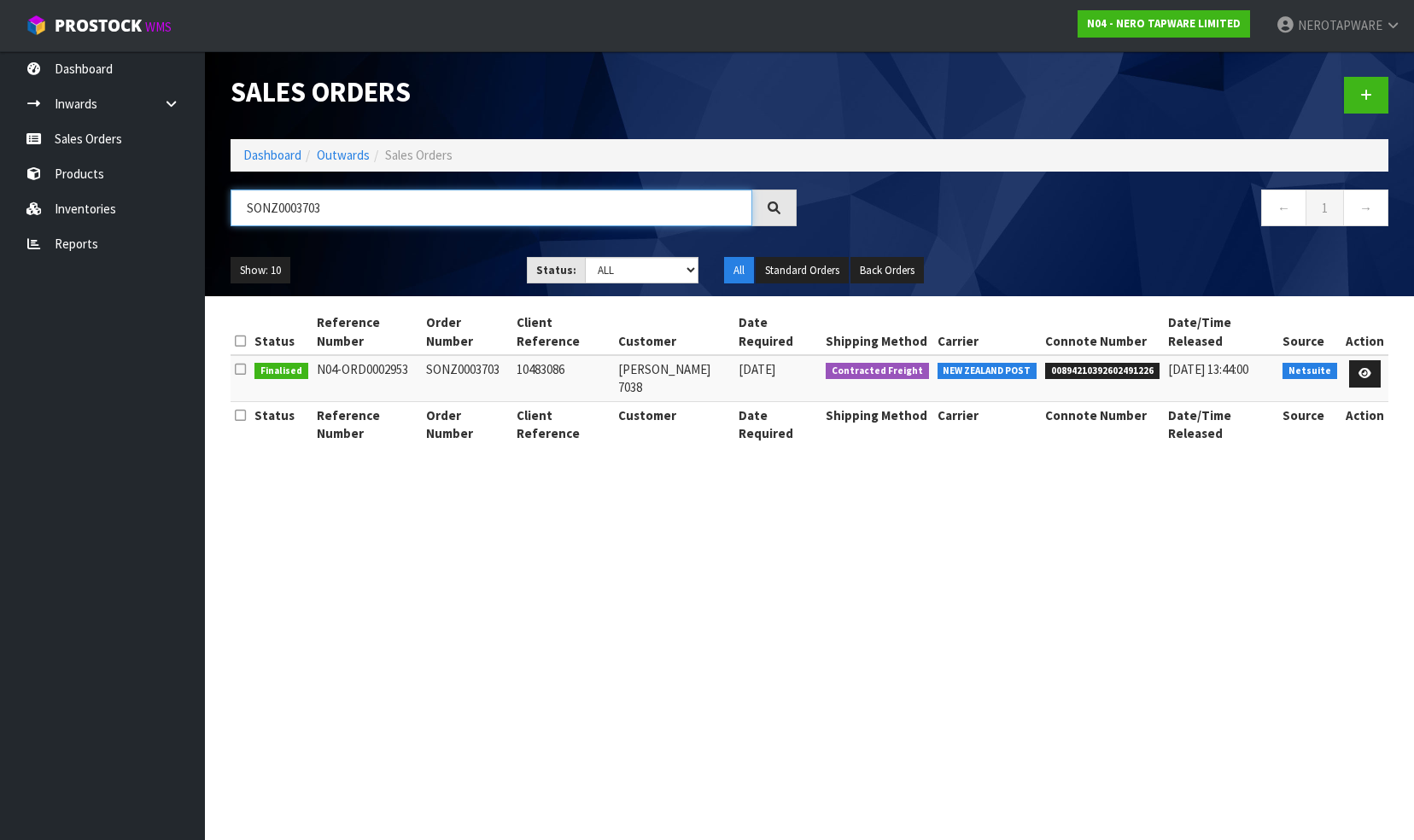
paste input "4"
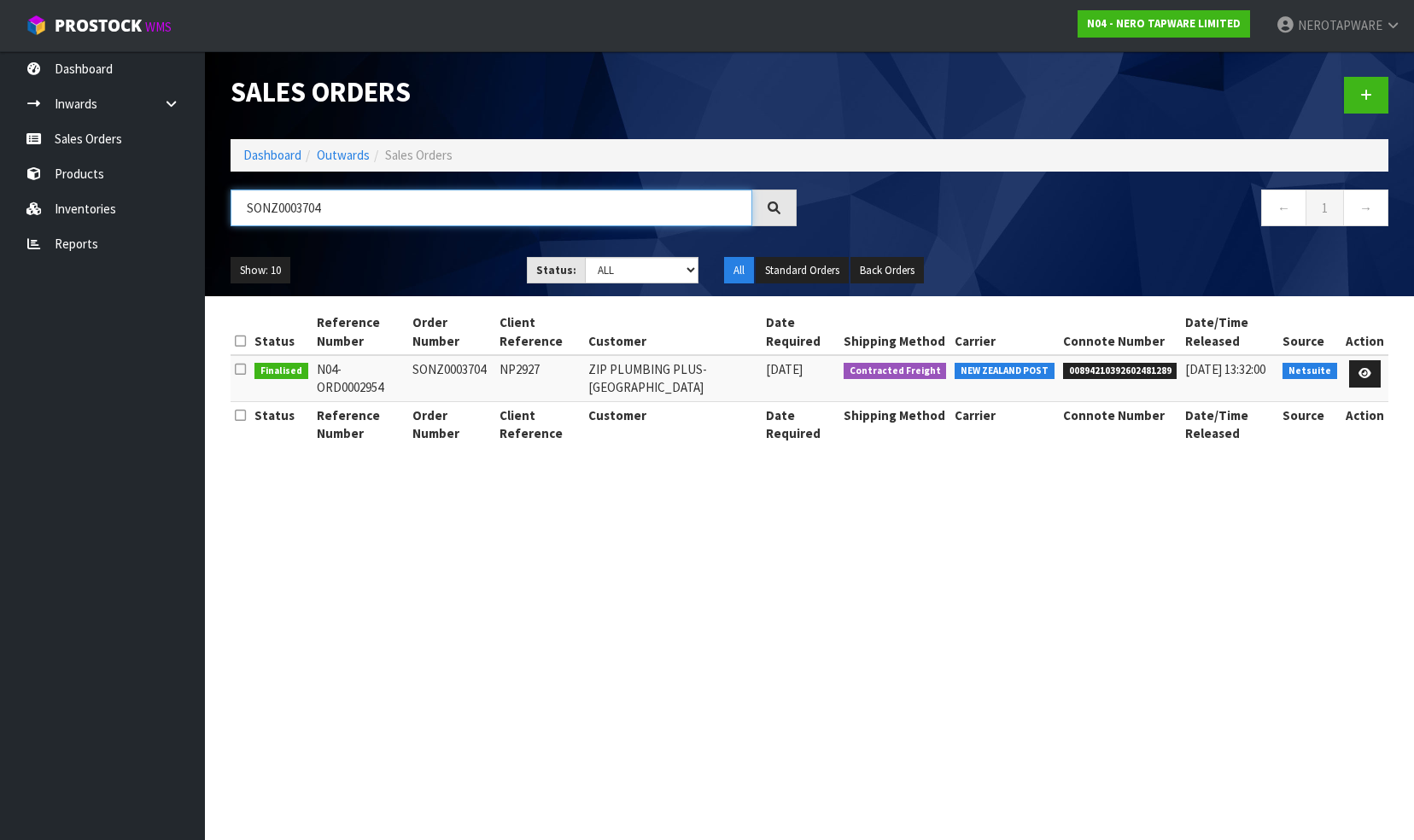
click at [335, 208] on input "SONZ0003704" at bounding box center [492, 208] width 522 height 37
paste input "5"
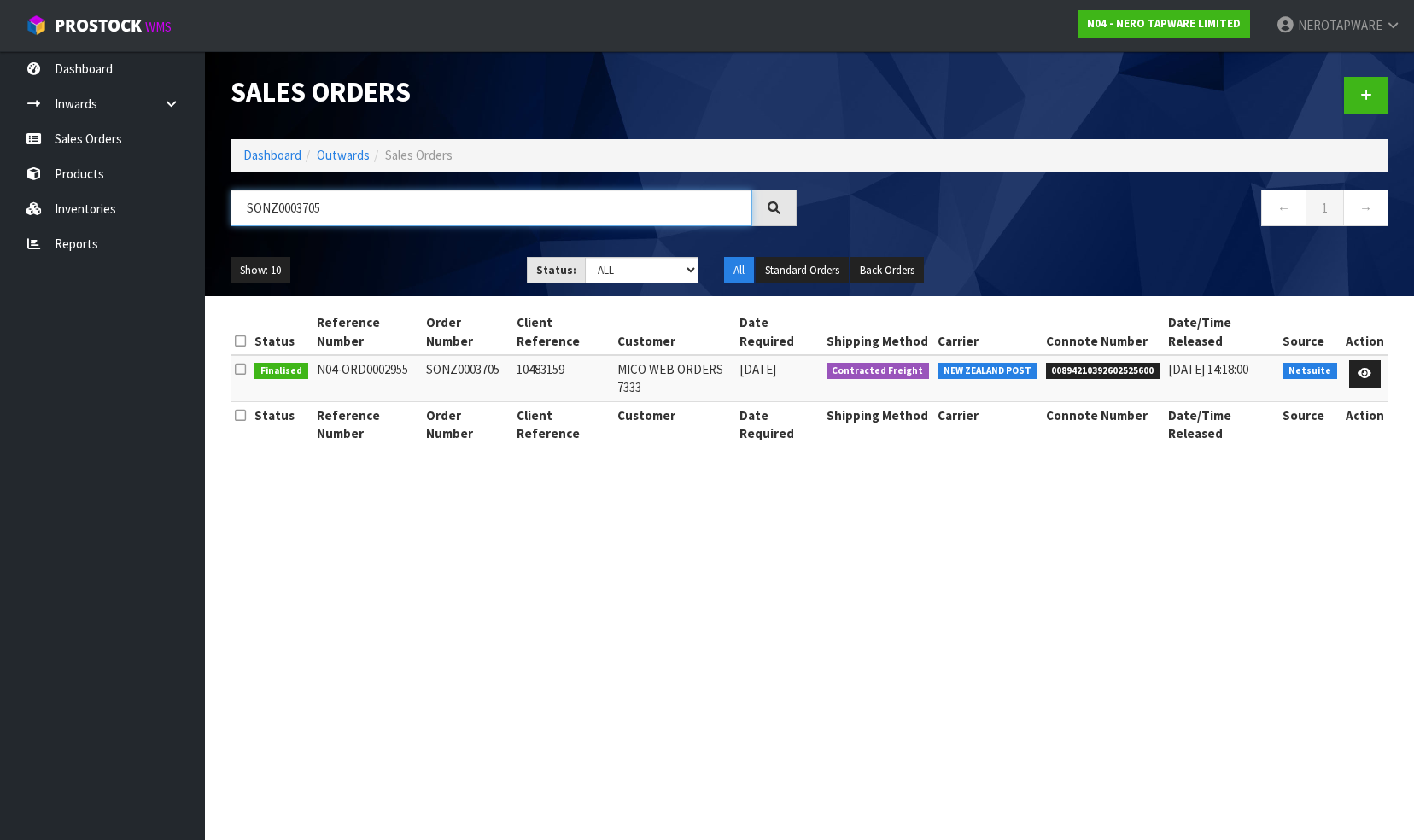
click at [348, 205] on input "SONZ0003705" at bounding box center [492, 208] width 522 height 37
paste input "6"
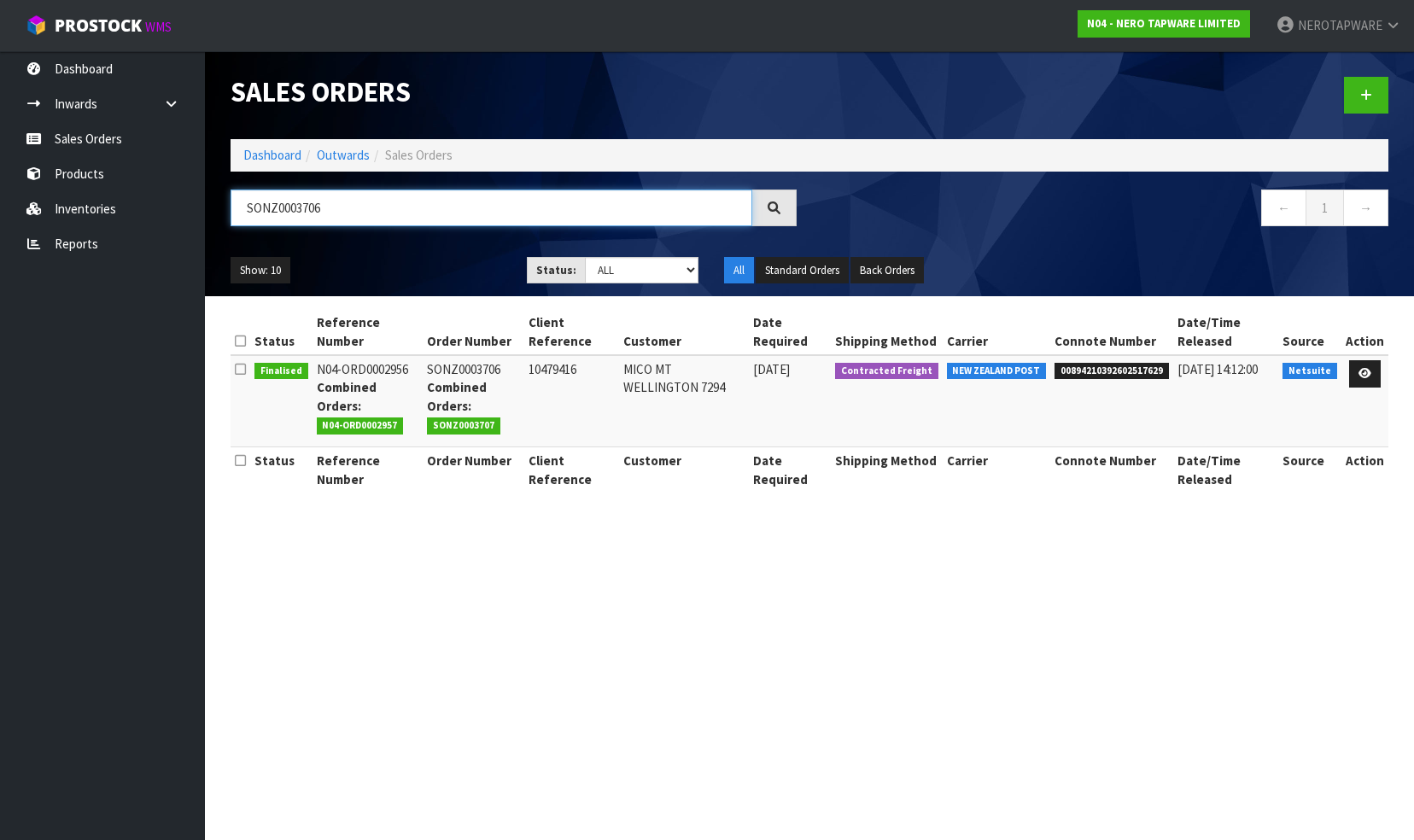
click at [360, 213] on input "SONZ0003706" at bounding box center [492, 208] width 522 height 37
paste input "7"
click at [367, 203] on input "SONZ0003707" at bounding box center [492, 208] width 522 height 37
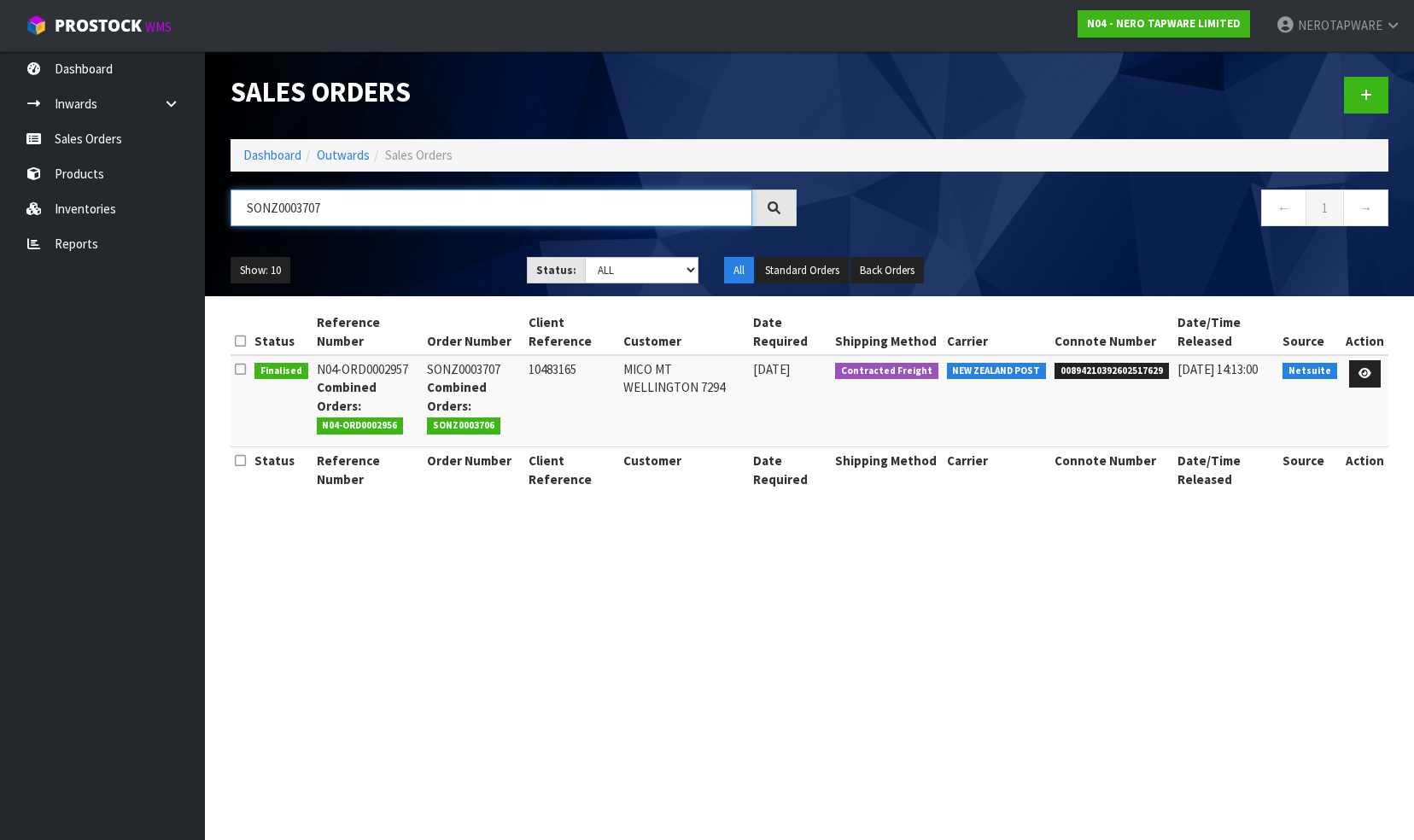
paste input "8"
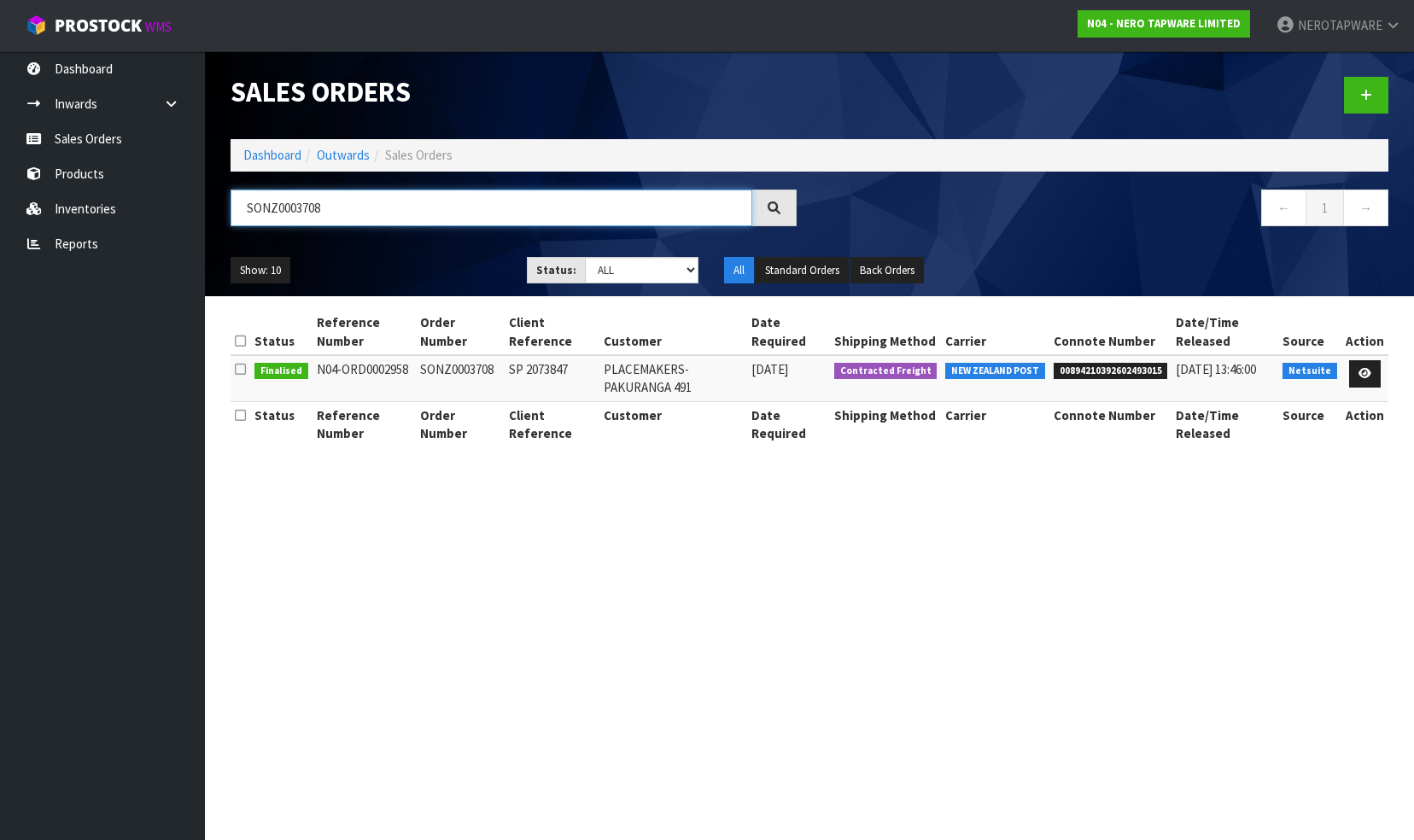
click at [352, 217] on input "SONZ0003708" at bounding box center [492, 208] width 522 height 37
paste input "9"
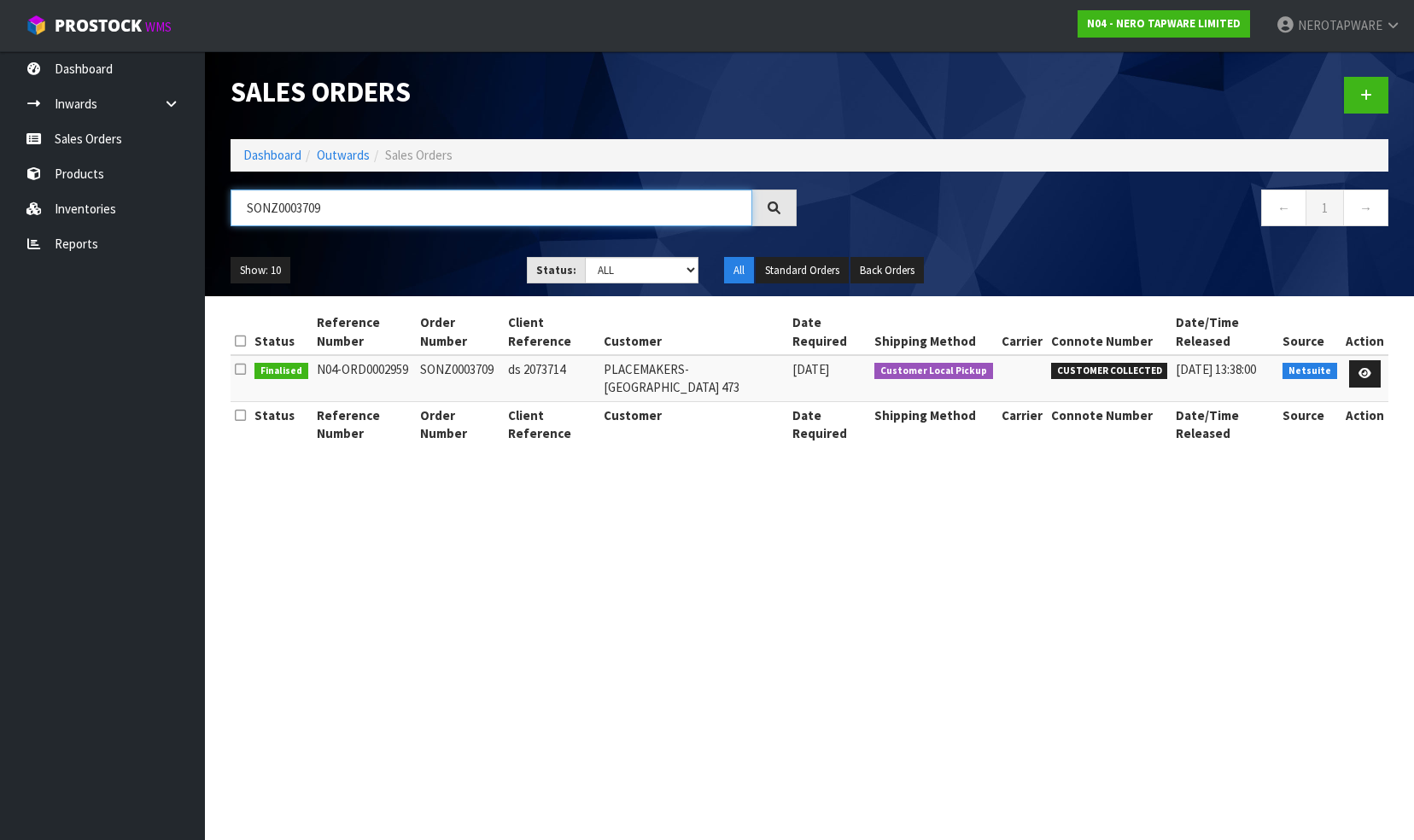
click at [381, 212] on input "SONZ0003709" at bounding box center [492, 208] width 522 height 37
paste input "10"
click at [364, 213] on input "SONZ0003710" at bounding box center [492, 208] width 522 height 37
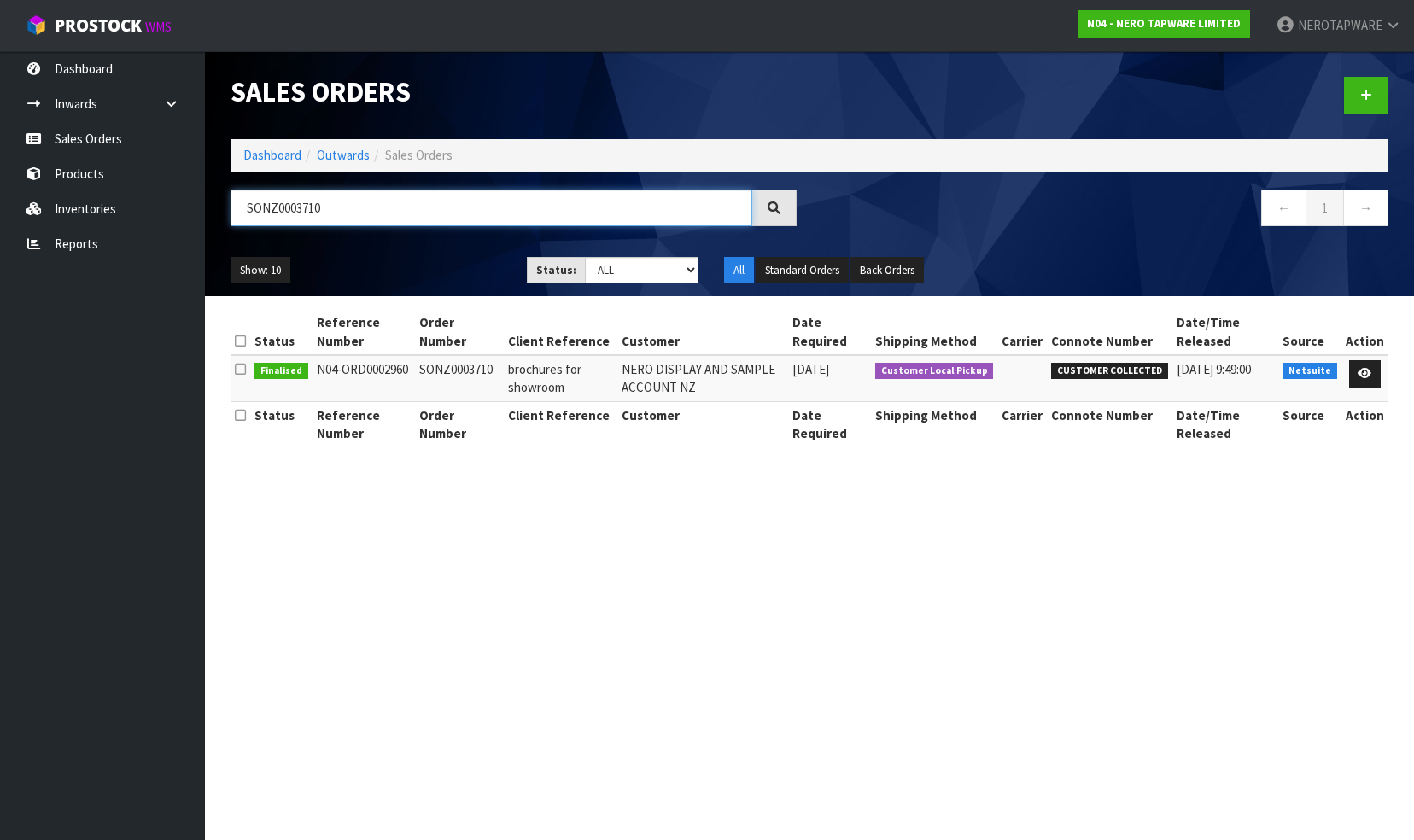
paste input "2"
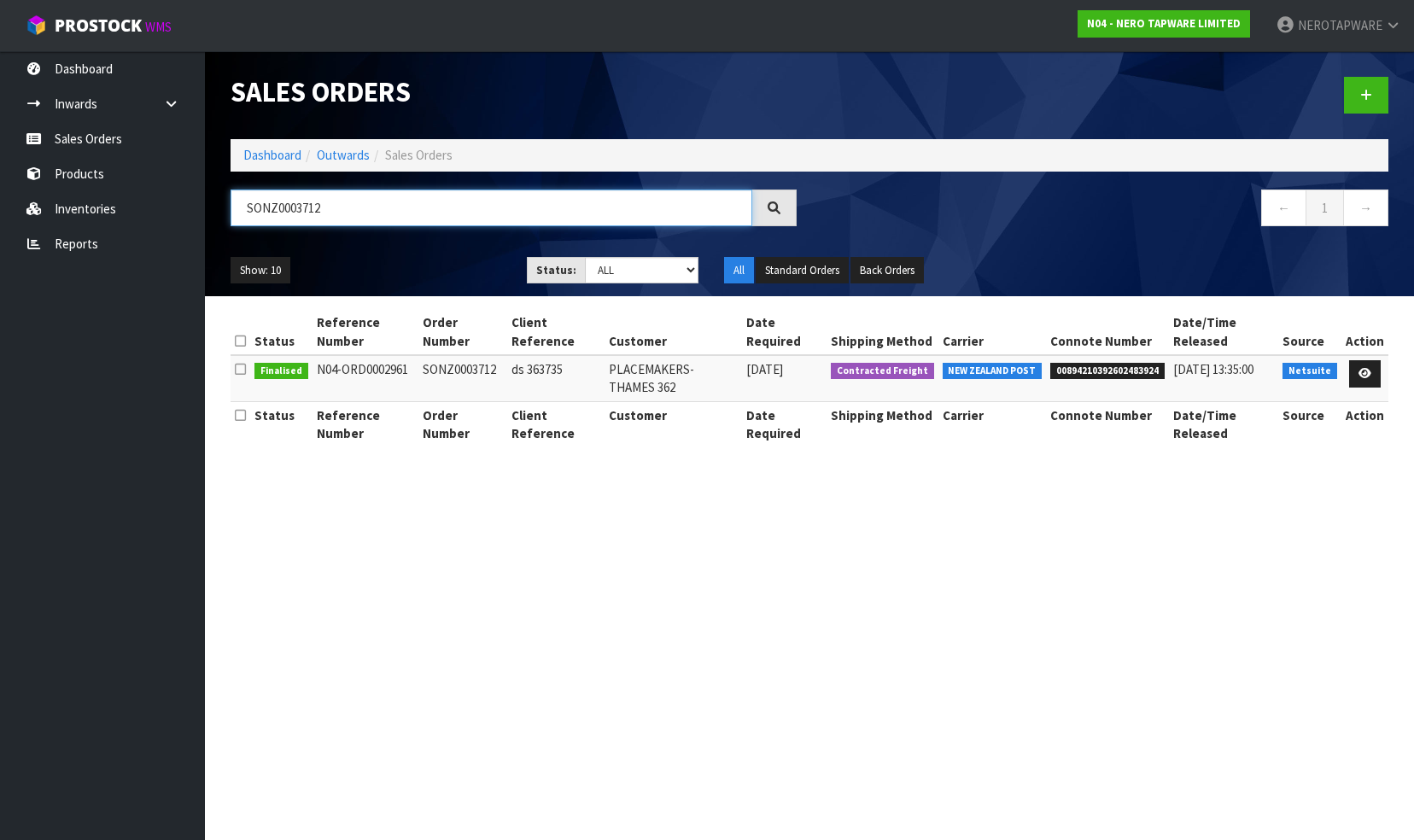
click at [333, 204] on input "SONZ0003712" at bounding box center [492, 208] width 522 height 37
paste input "3"
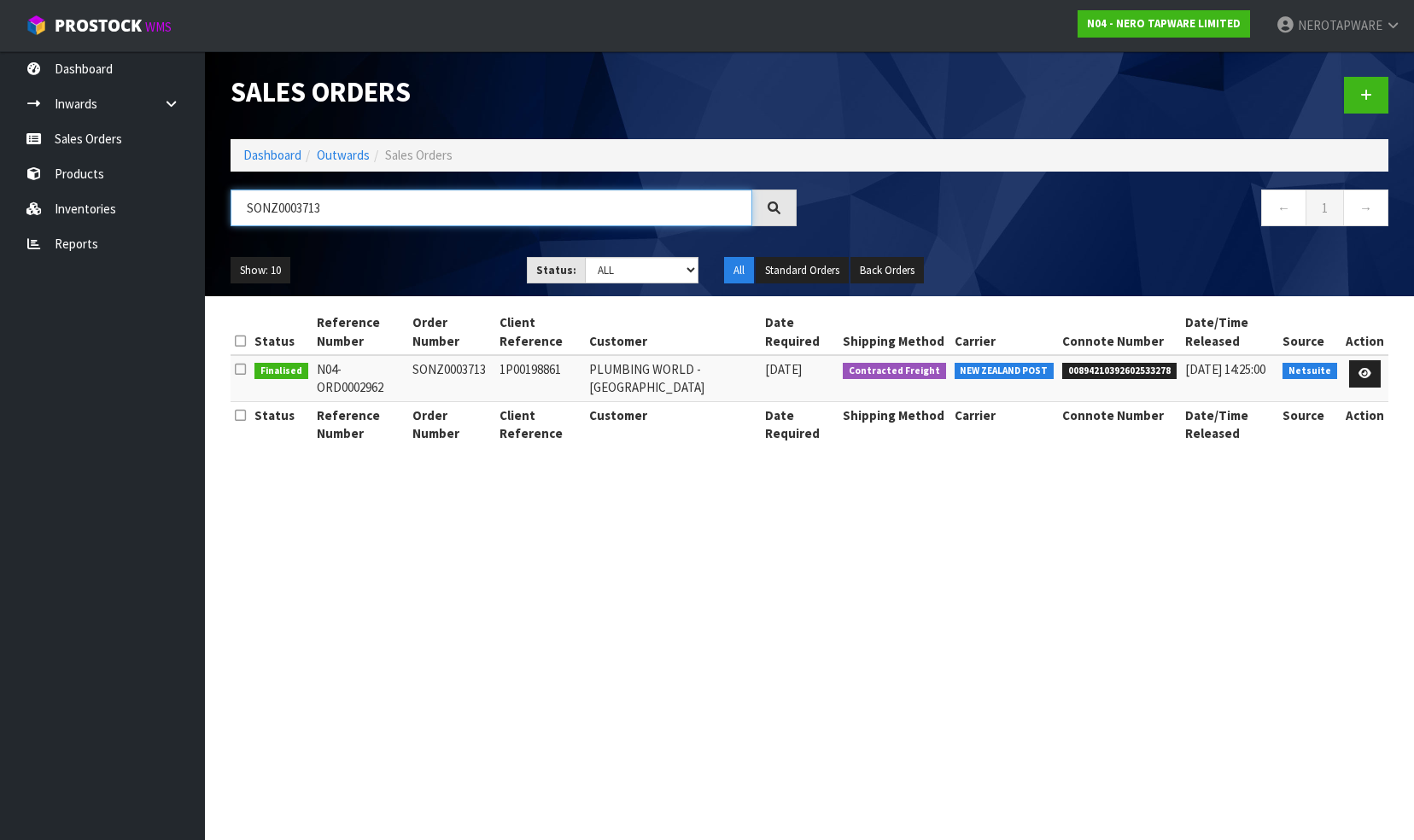
click at [357, 215] on input "SONZ0003713" at bounding box center [492, 208] width 522 height 37
paste input "4"
click at [367, 212] on input "SONZ0003714" at bounding box center [492, 208] width 522 height 37
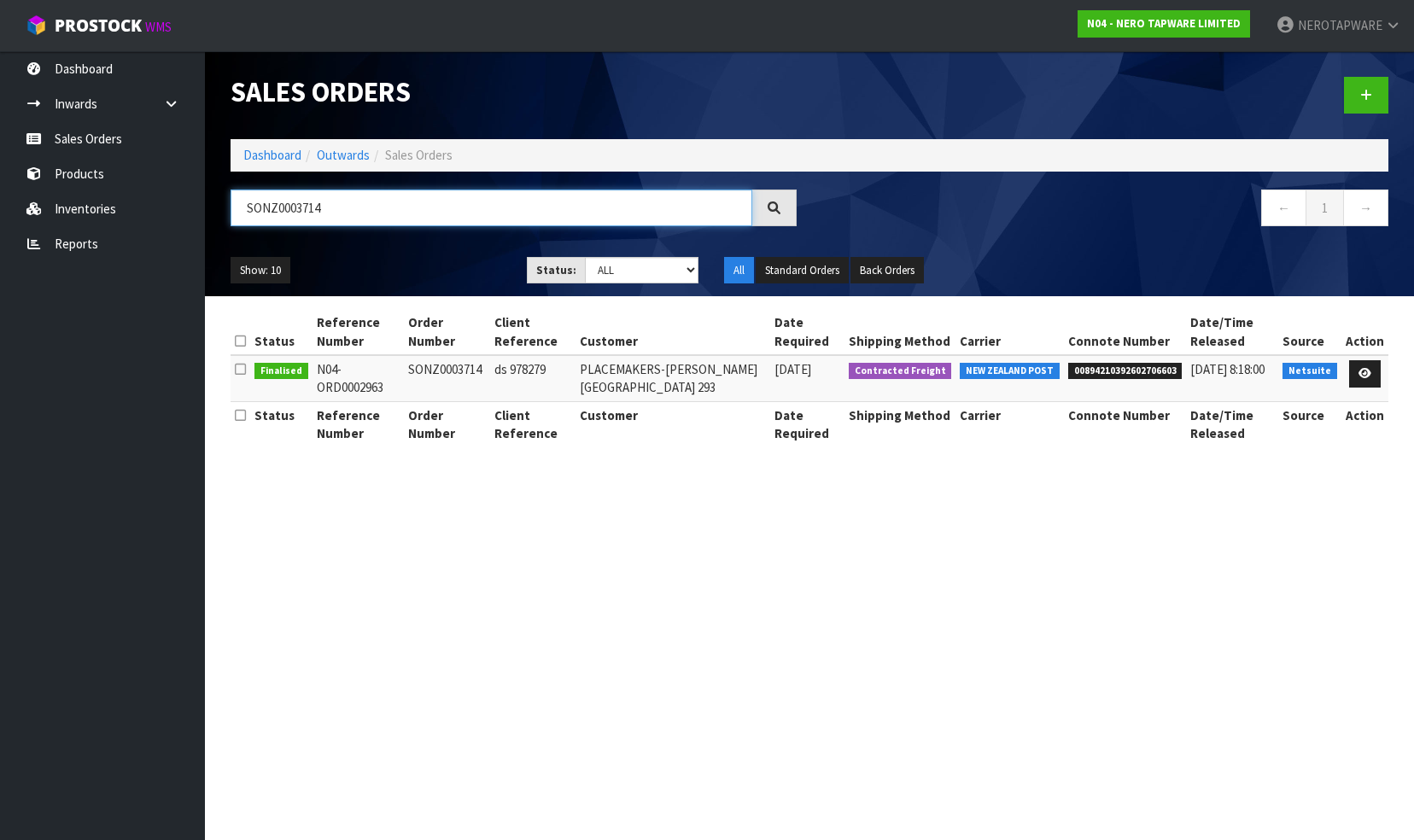
paste input "5"
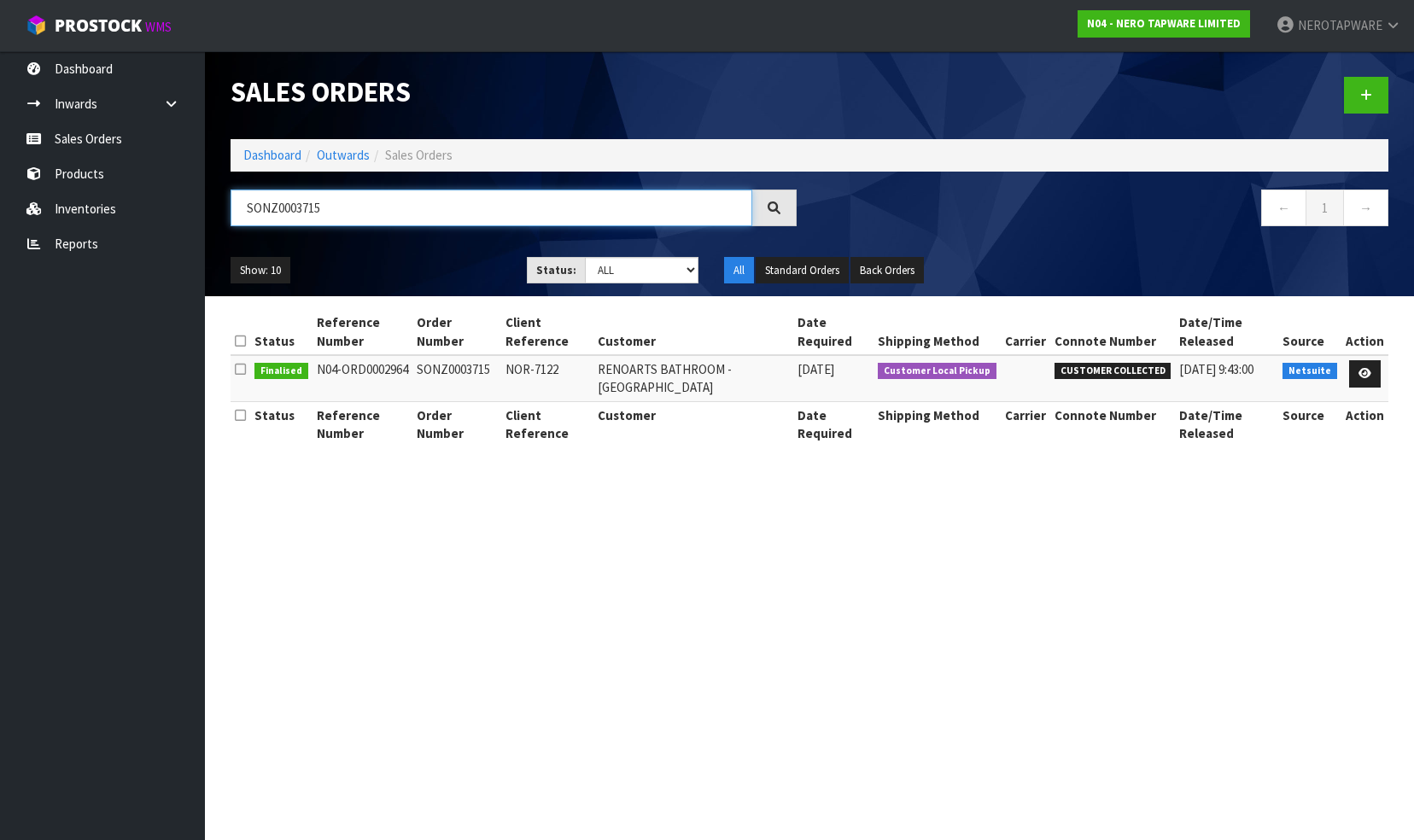
click at [359, 207] on input "SONZ0003715" at bounding box center [492, 208] width 522 height 37
paste input "7"
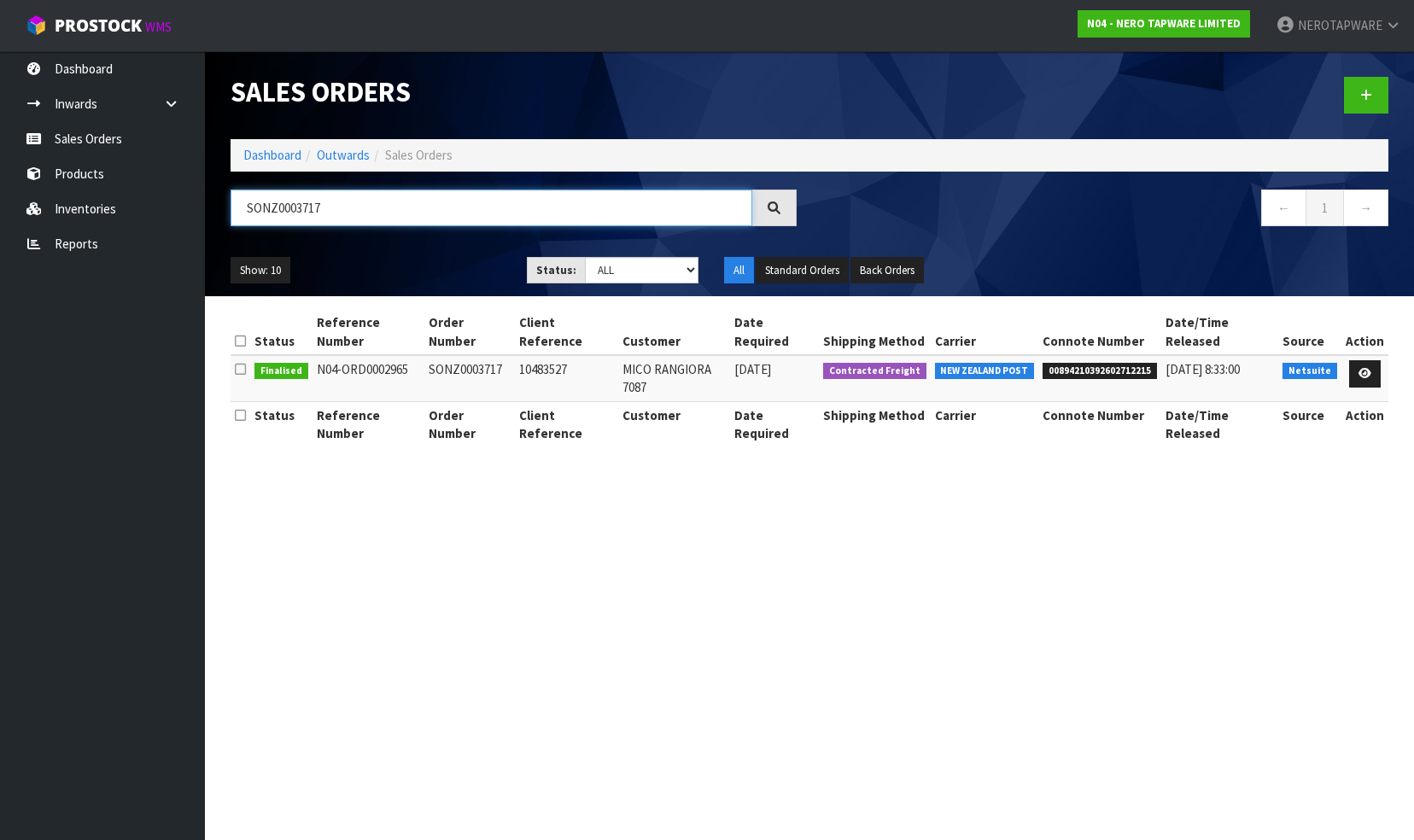
click at [342, 209] on input "SONZ0003717" at bounding box center [492, 208] width 522 height 37
paste input "680"
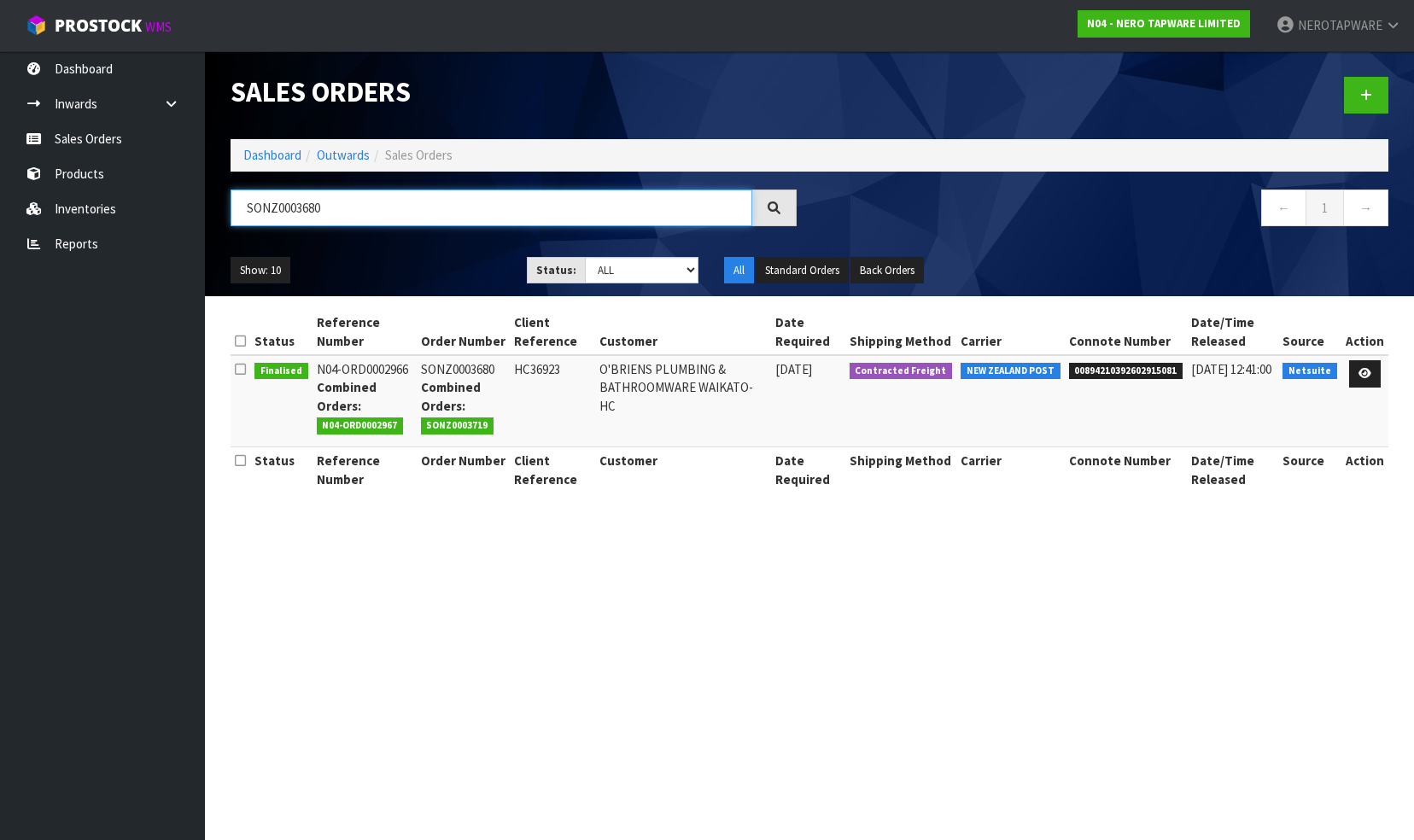
click at [340, 213] on input "SONZ0003680" at bounding box center [492, 208] width 522 height 37
paste input "719"
click at [364, 206] on input "SONZ0003719" at bounding box center [492, 208] width 522 height 37
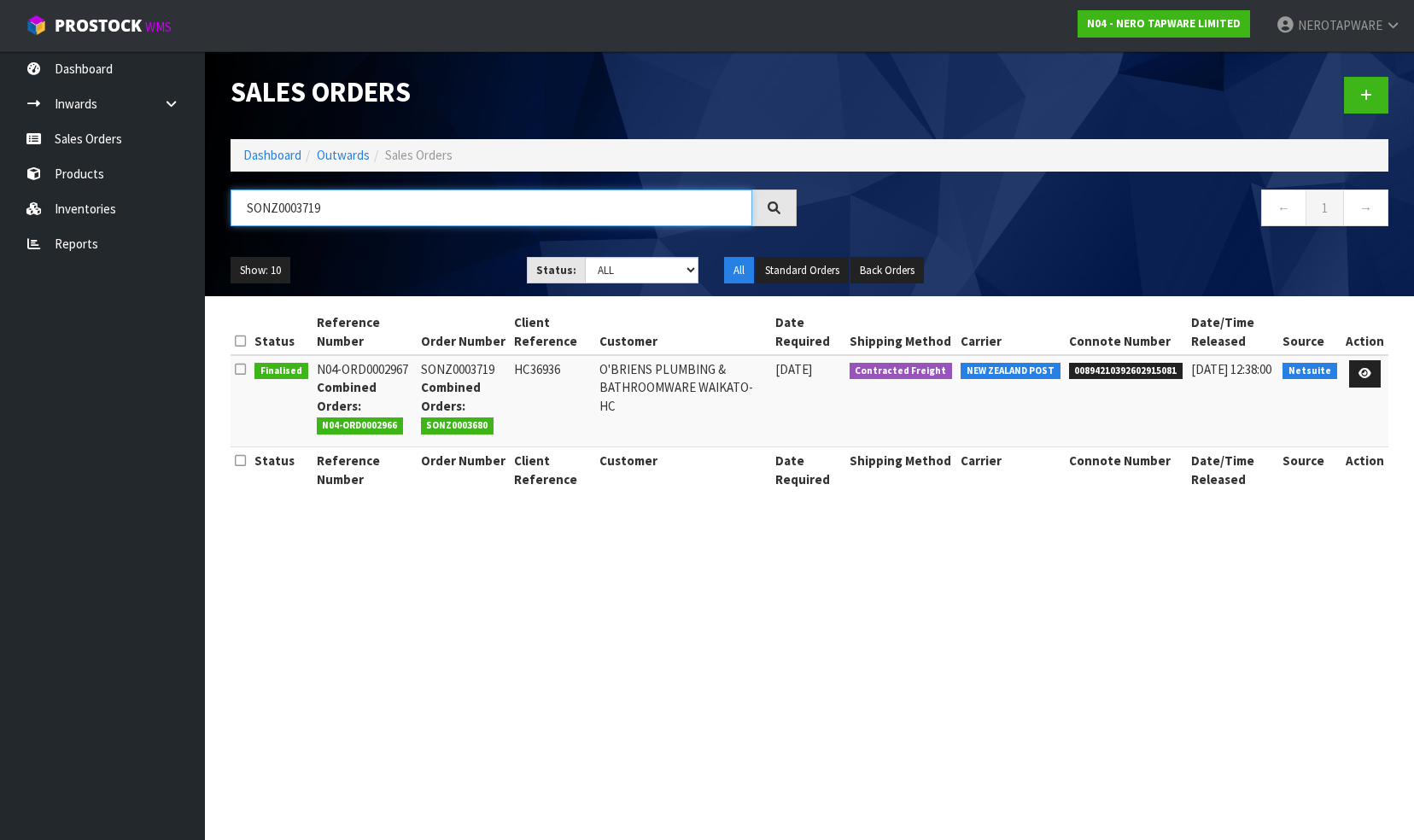
paste input "20"
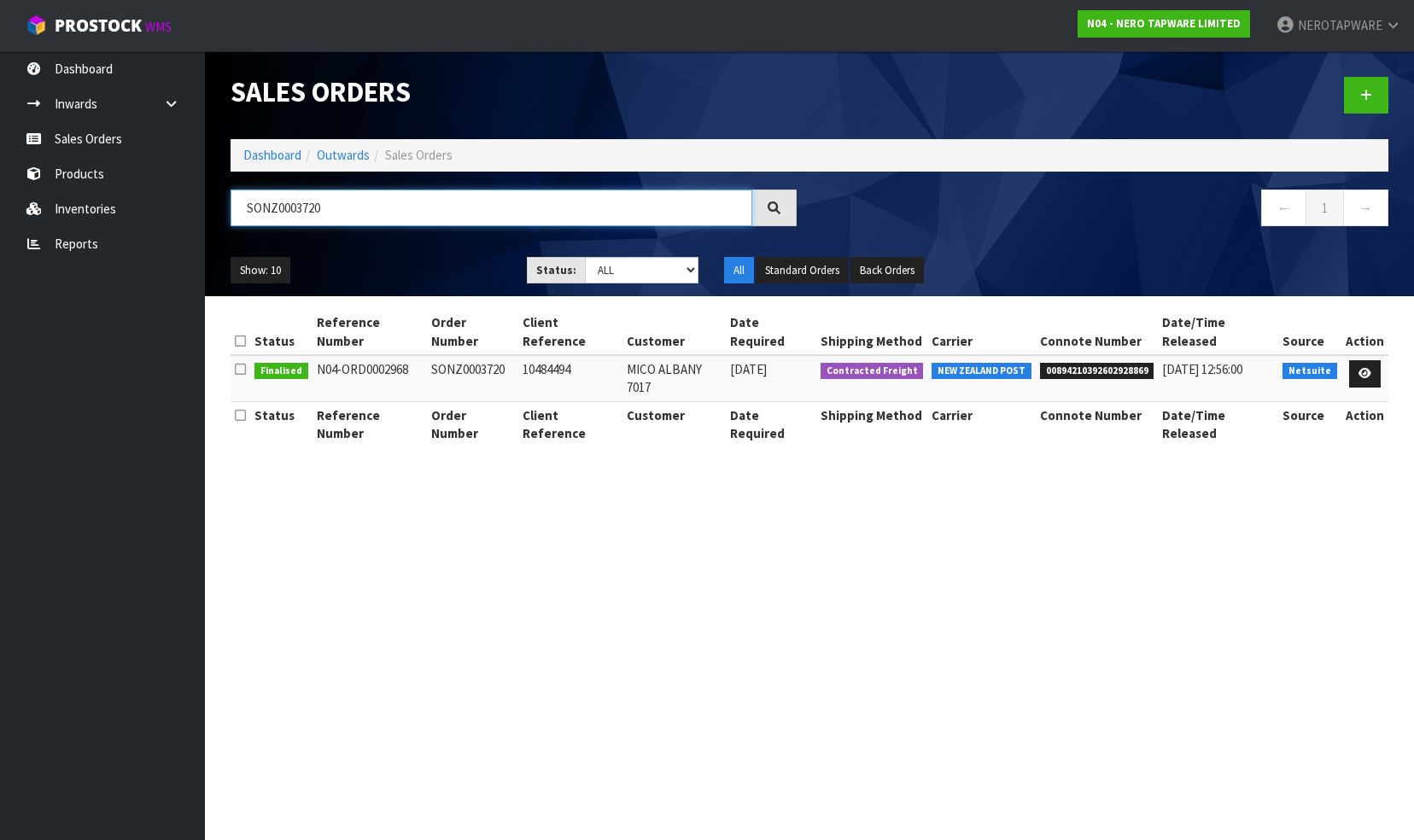
click at [337, 212] on input "SONZ0003720" at bounding box center [492, 208] width 522 height 37
paste input "1"
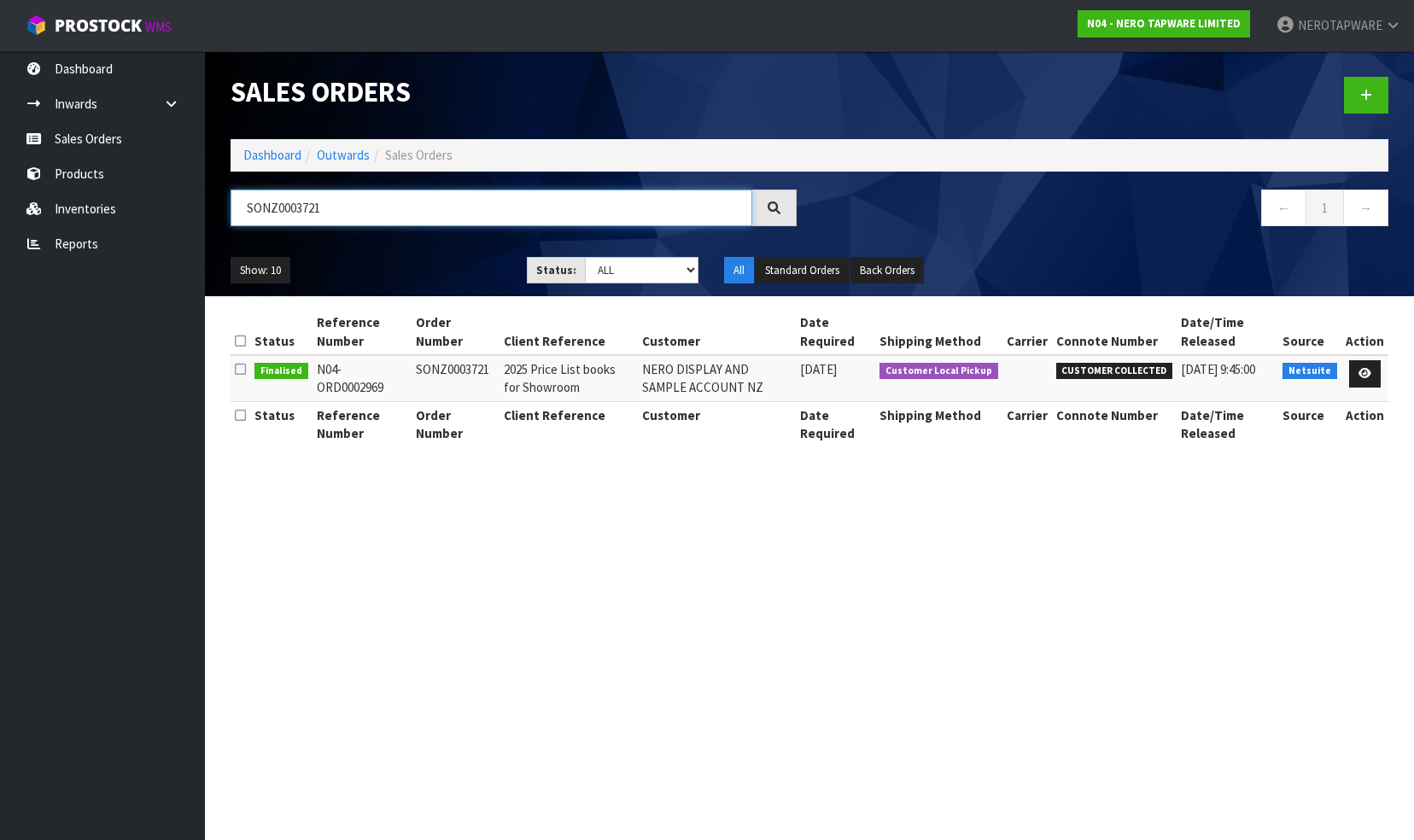
click at [336, 205] on input "SONZ0003721" at bounding box center [492, 208] width 522 height 37
paste input "3"
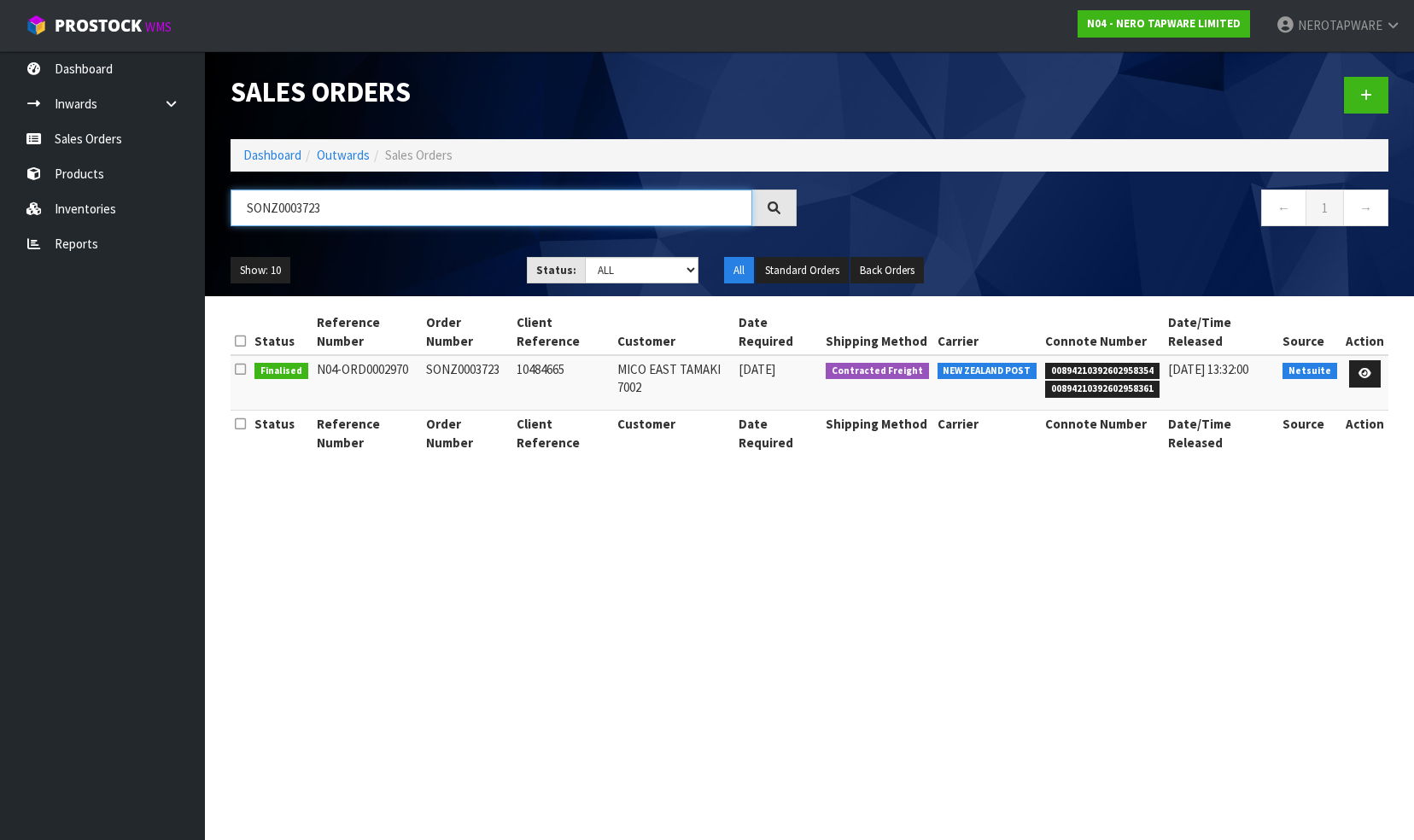
click at [344, 213] on input "SONZ0003723" at bounding box center [492, 208] width 522 height 37
paste input "4"
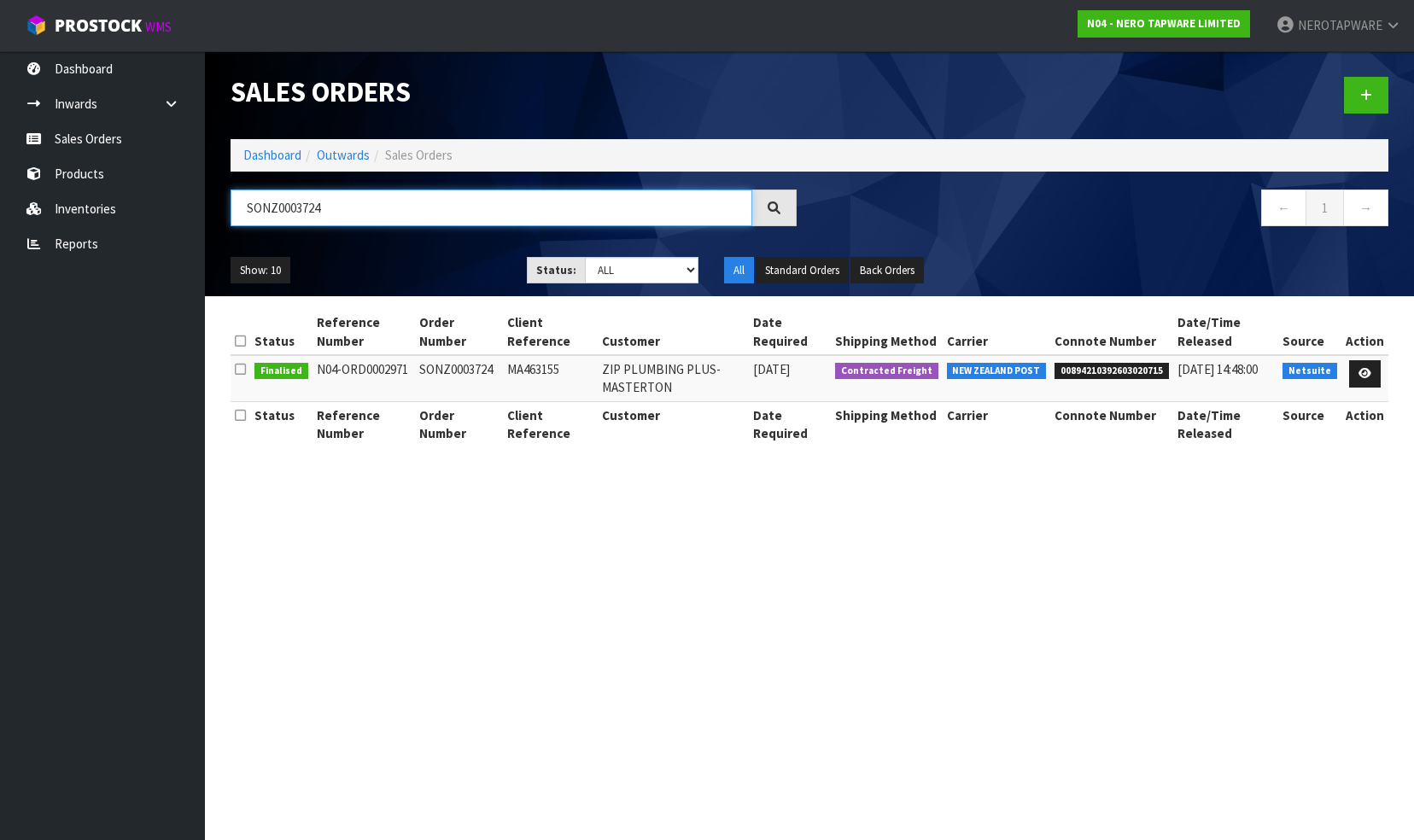
click at [350, 209] on input "SONZ0003724" at bounding box center [492, 208] width 522 height 37
paste input "5"
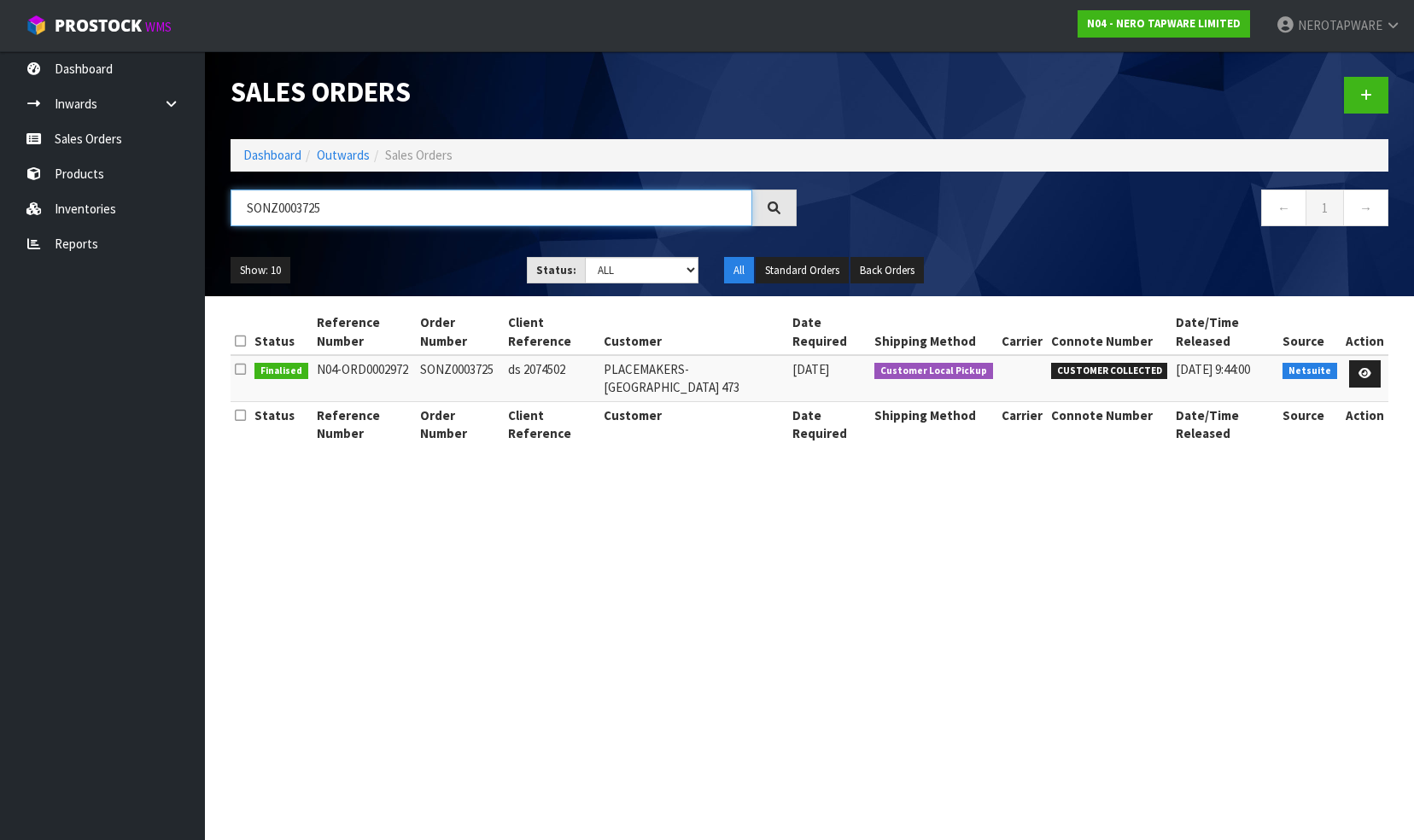
click at [338, 212] on input "SONZ0003725" at bounding box center [492, 208] width 522 height 37
paste input "6"
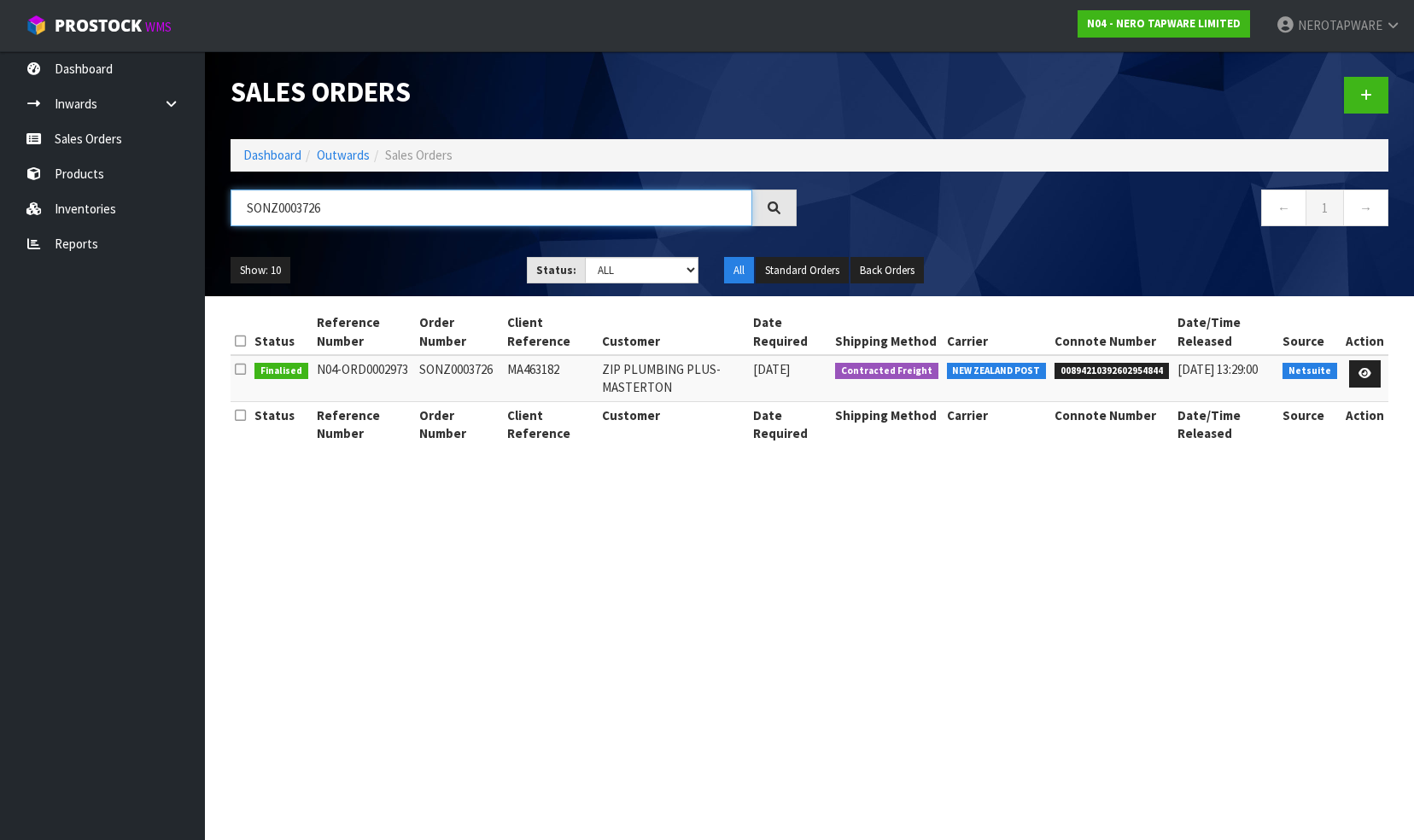
click at [338, 210] on input "SONZ0003726" at bounding box center [492, 208] width 522 height 37
paste input "30"
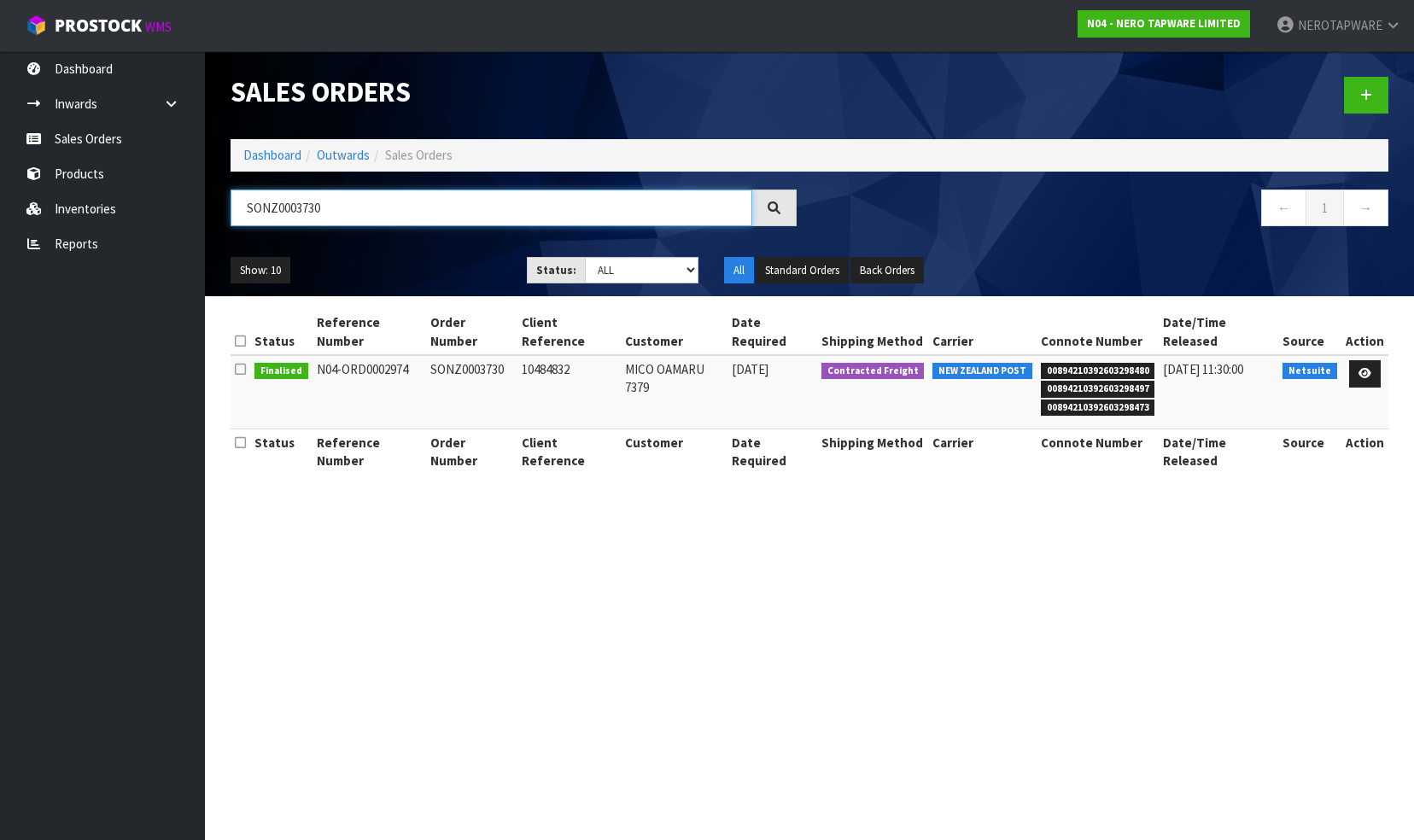
click at [361, 201] on input "SONZ0003730" at bounding box center [492, 208] width 522 height 37
paste input "2"
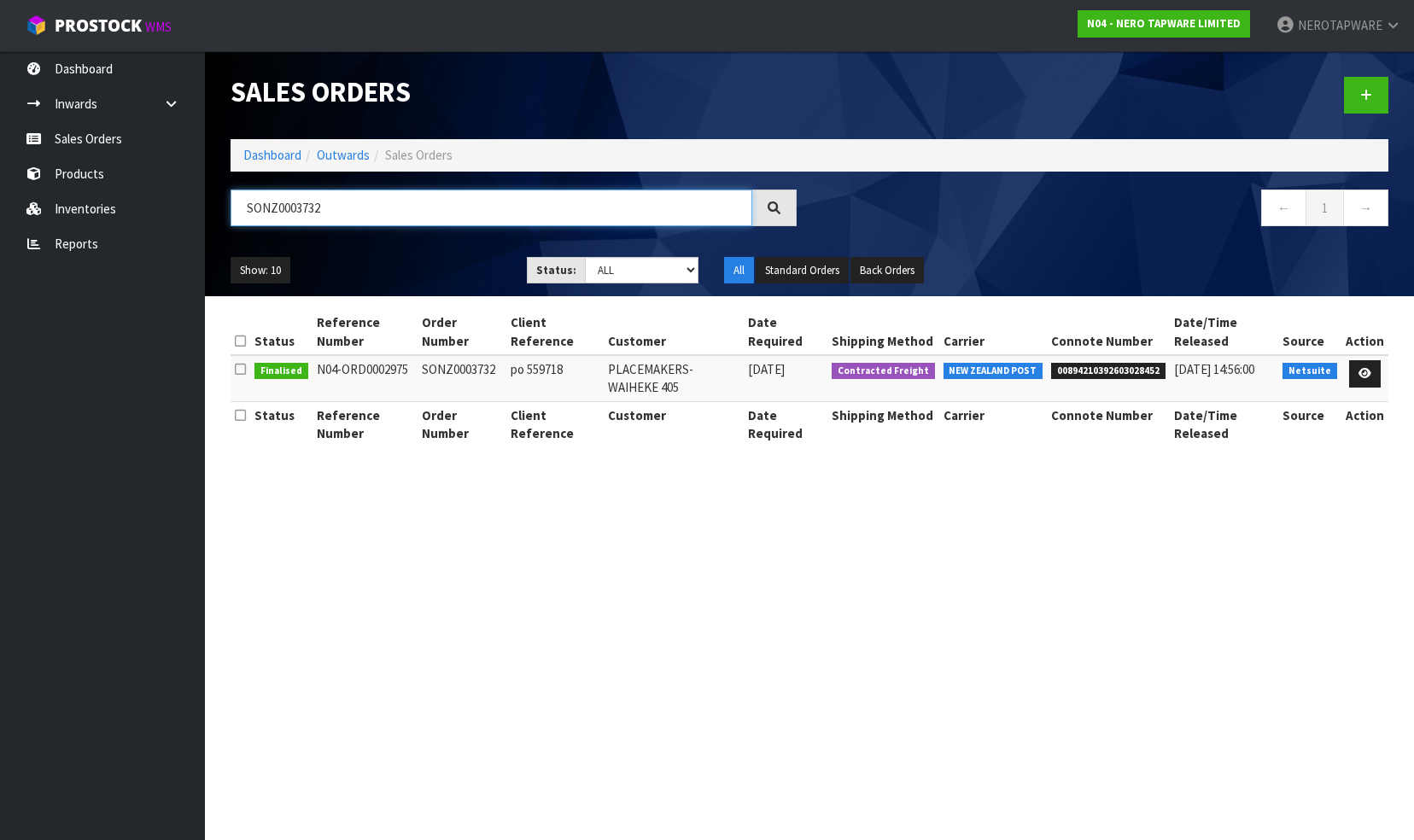
click at [347, 210] on input "SONZ0003732" at bounding box center [492, 208] width 522 height 37
paste input "3"
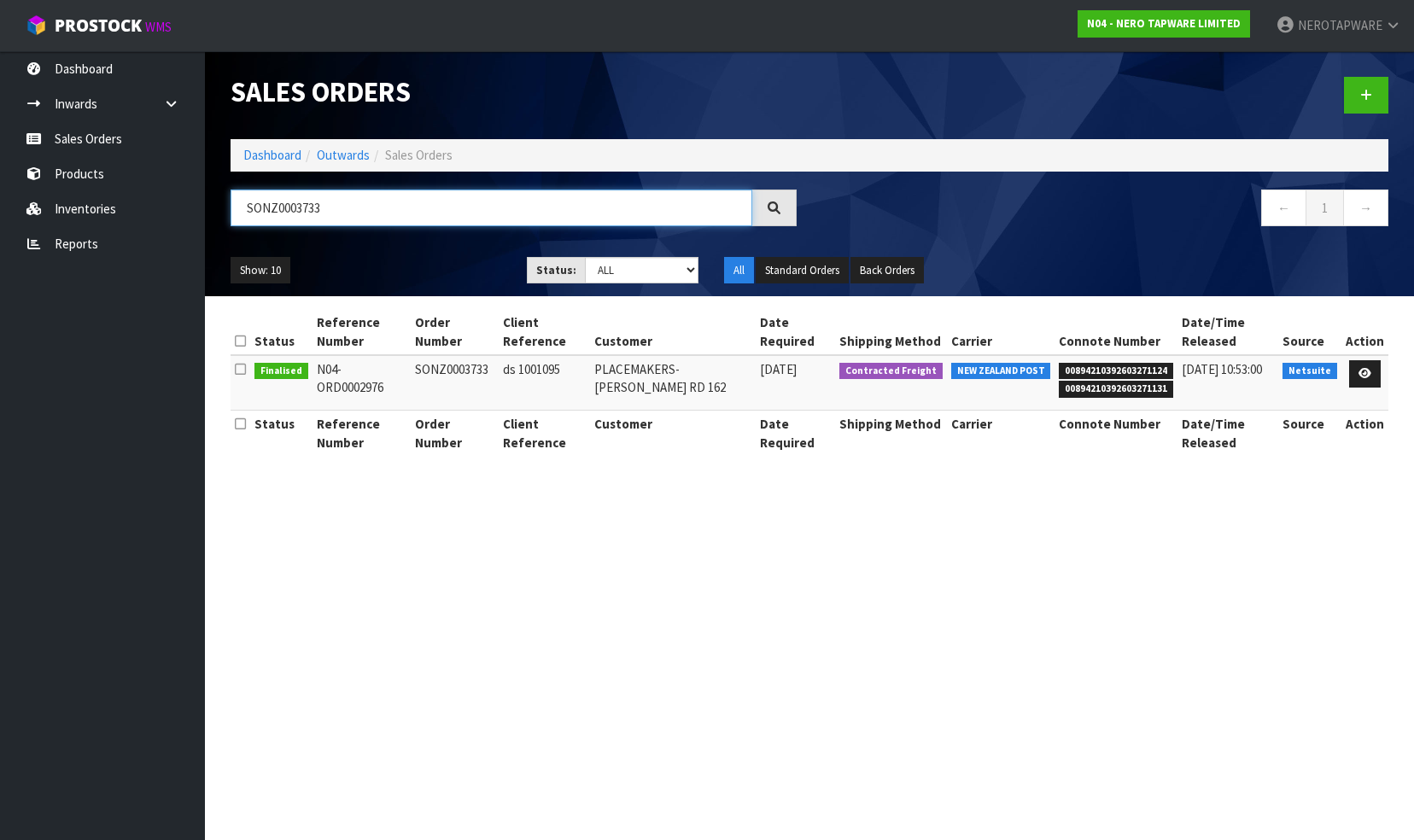
click at [342, 213] on input "SONZ0003733" at bounding box center [492, 208] width 522 height 37
paste input "4"
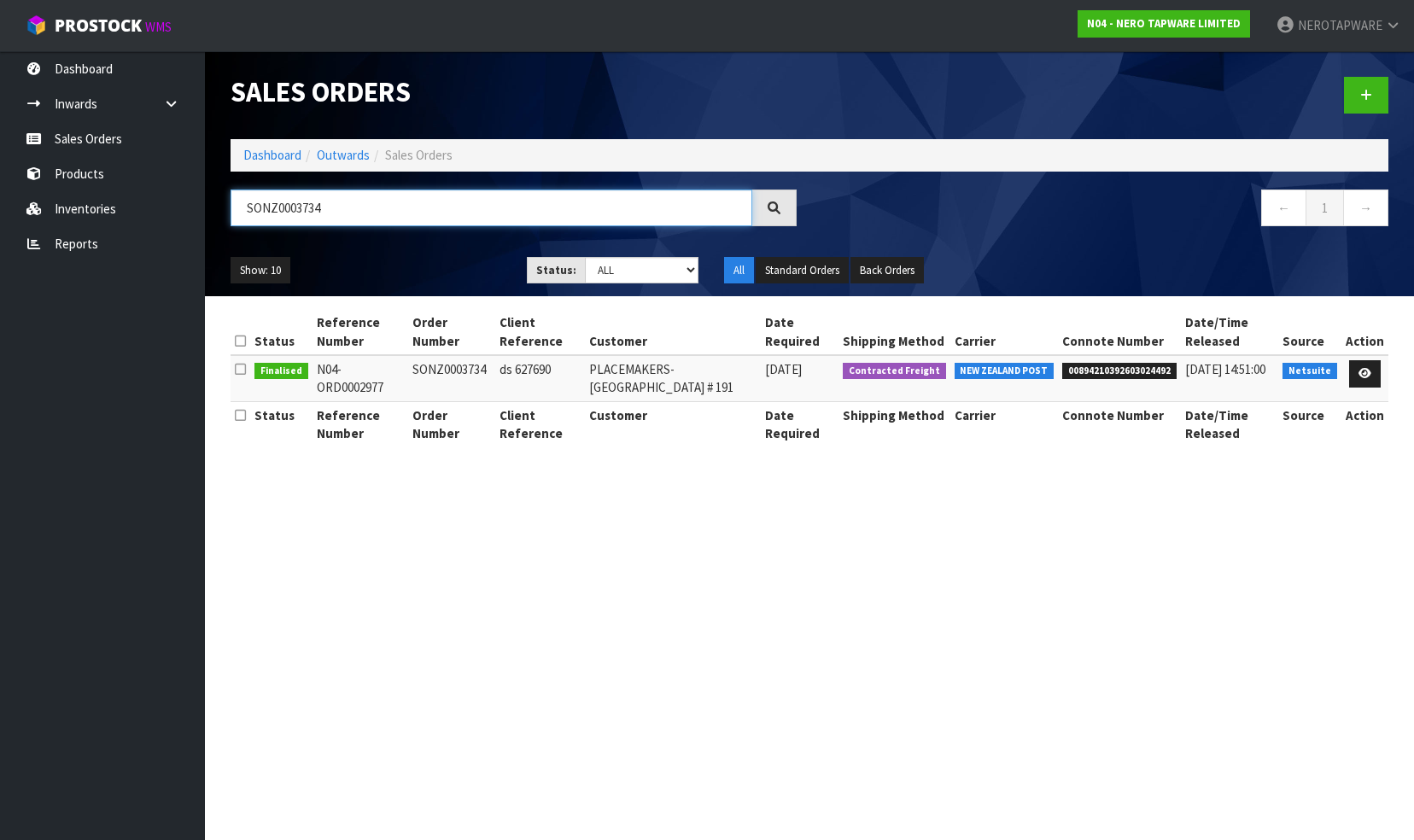
click at [360, 208] on input "SONZ0003734" at bounding box center [492, 208] width 522 height 37
paste input "6"
click at [361, 210] on input "SONZ0003736" at bounding box center [492, 208] width 522 height 37
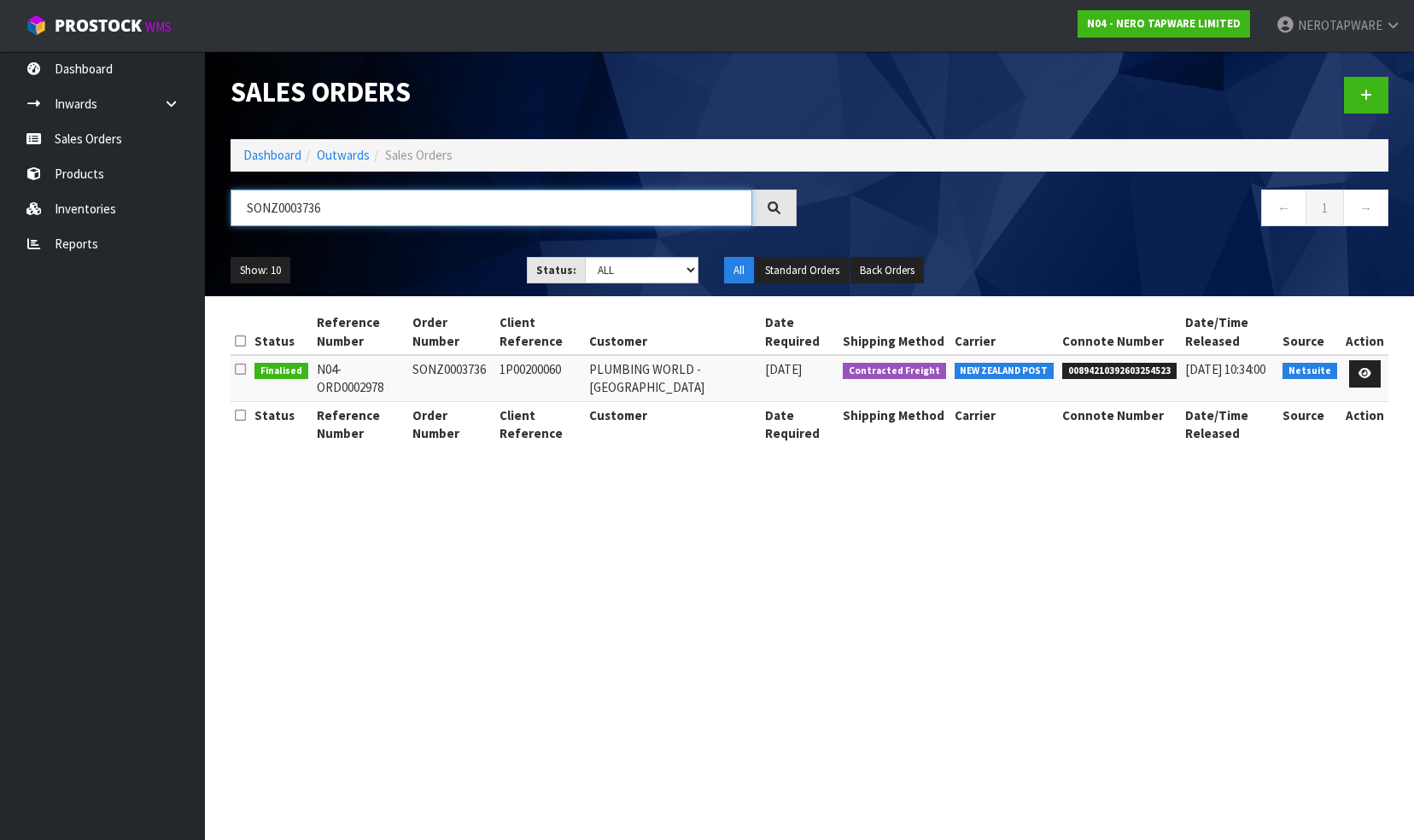
paste input "7"
click at [354, 215] on input "SONZ0003737" at bounding box center [492, 208] width 522 height 37
paste input "8"
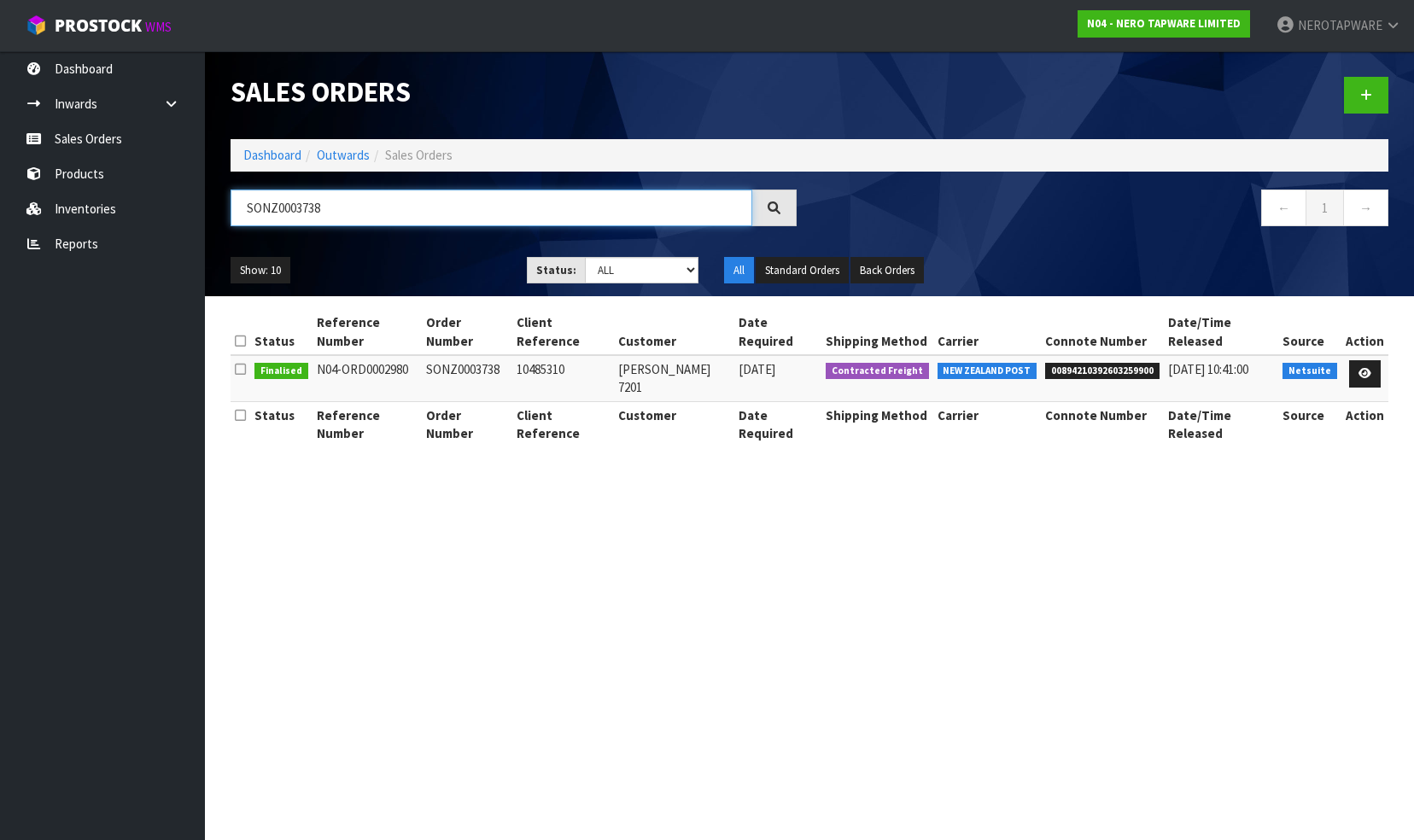
click at [352, 216] on input "SONZ0003738" at bounding box center [492, 208] width 522 height 37
paste input "9"
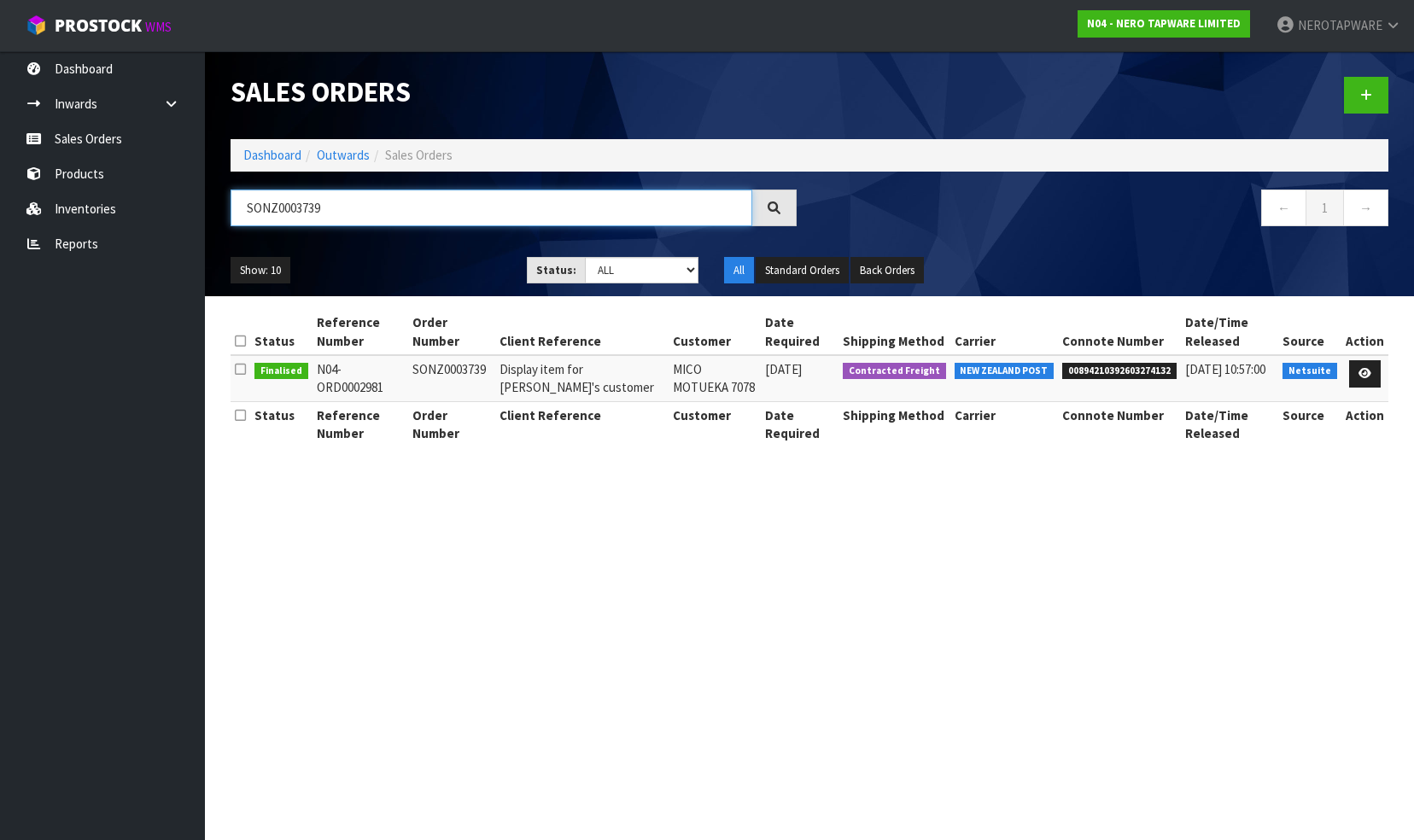
click at [365, 211] on input "SONZ0003739" at bounding box center [492, 208] width 522 height 37
paste input "658"
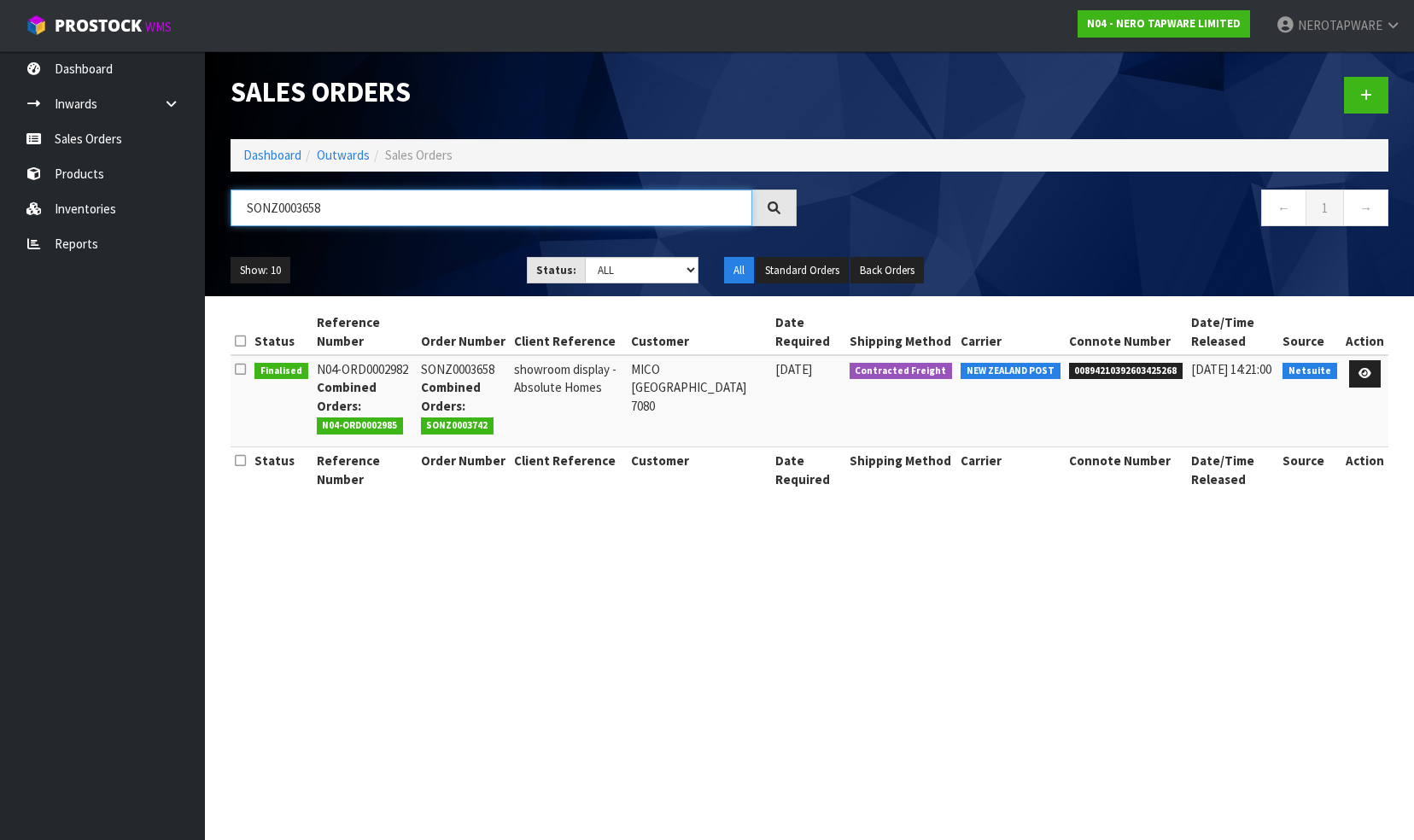
click at [362, 213] on input "SONZ0003658" at bounding box center [492, 208] width 522 height 37
paste input "740"
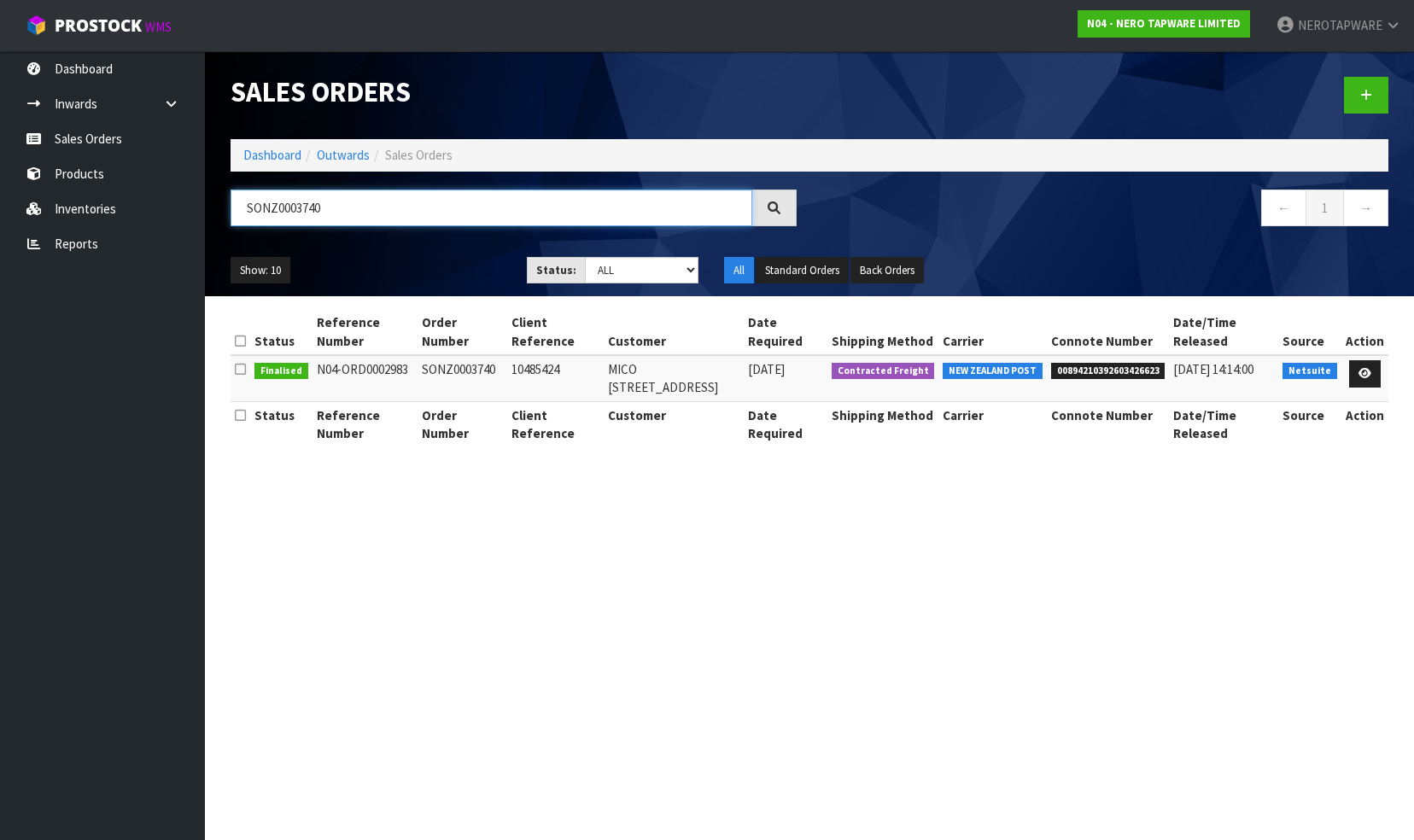
click at [341, 213] on input "SONZ0003740" at bounding box center [492, 208] width 522 height 37
click at [342, 213] on input "SONZ0003740" at bounding box center [492, 208] width 522 height 37
paste input "1"
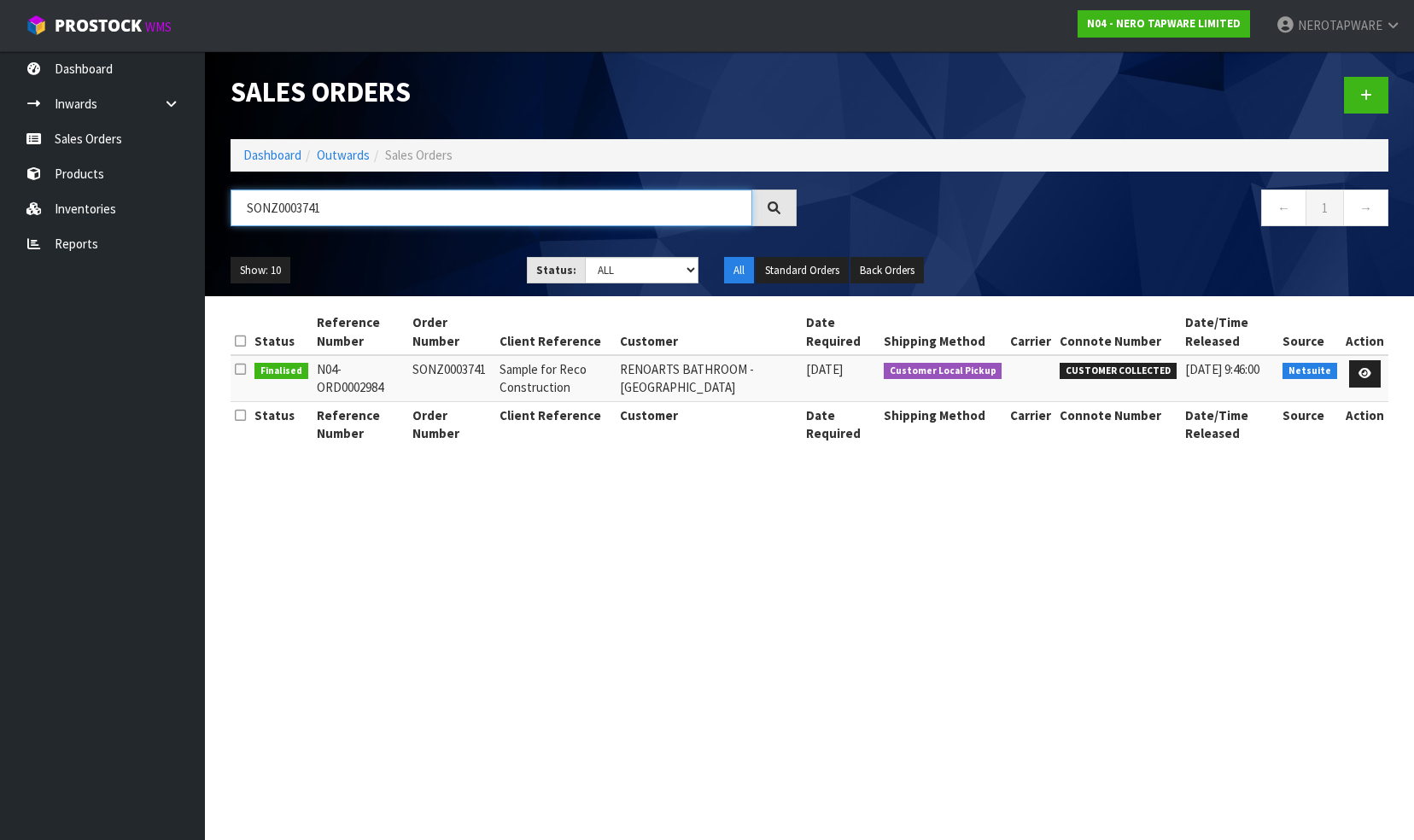
click at [374, 213] on input "SONZ0003741" at bounding box center [492, 208] width 522 height 37
paste input "2"
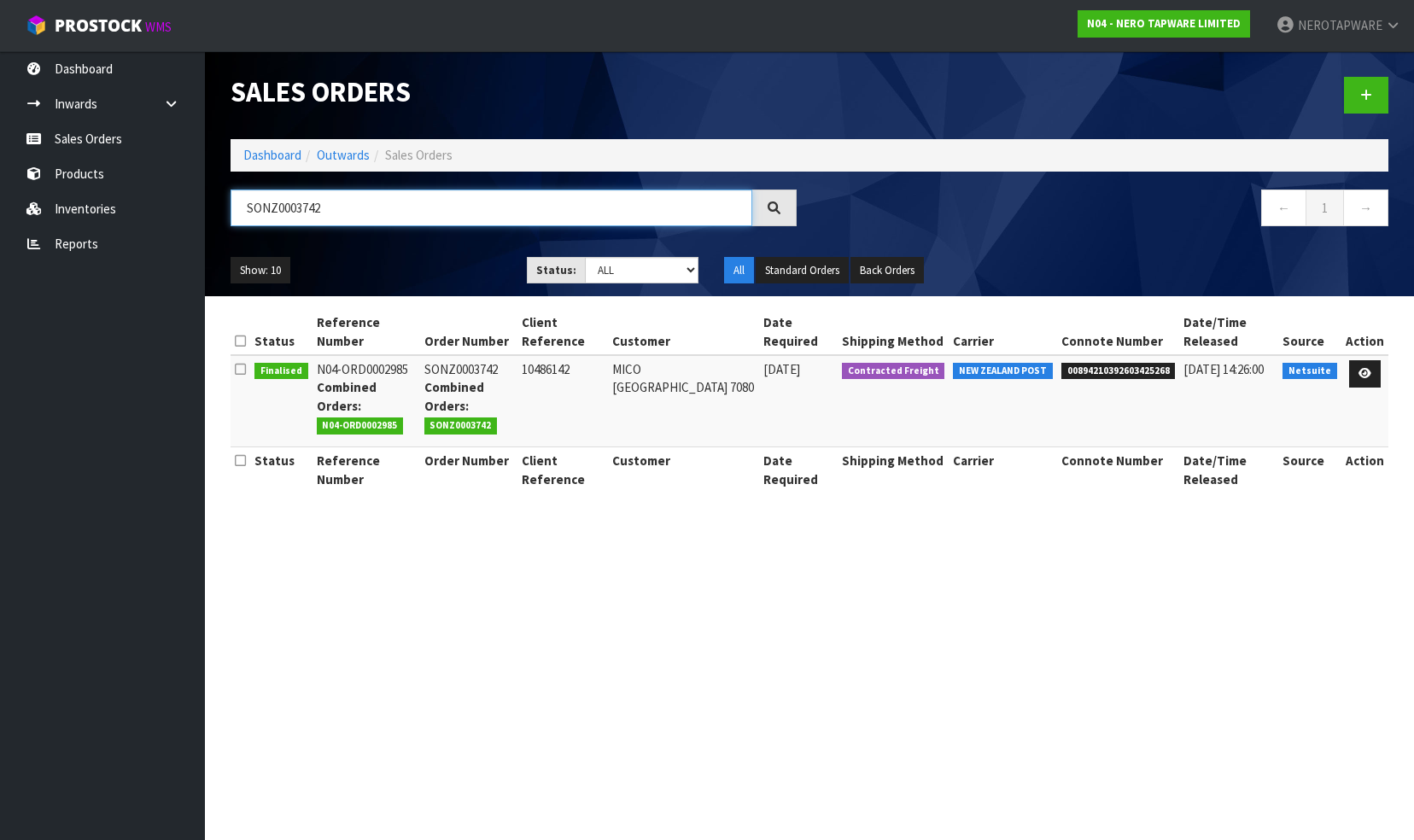
click at [347, 212] on input "SONZ0003742" at bounding box center [492, 208] width 522 height 37
paste input "3"
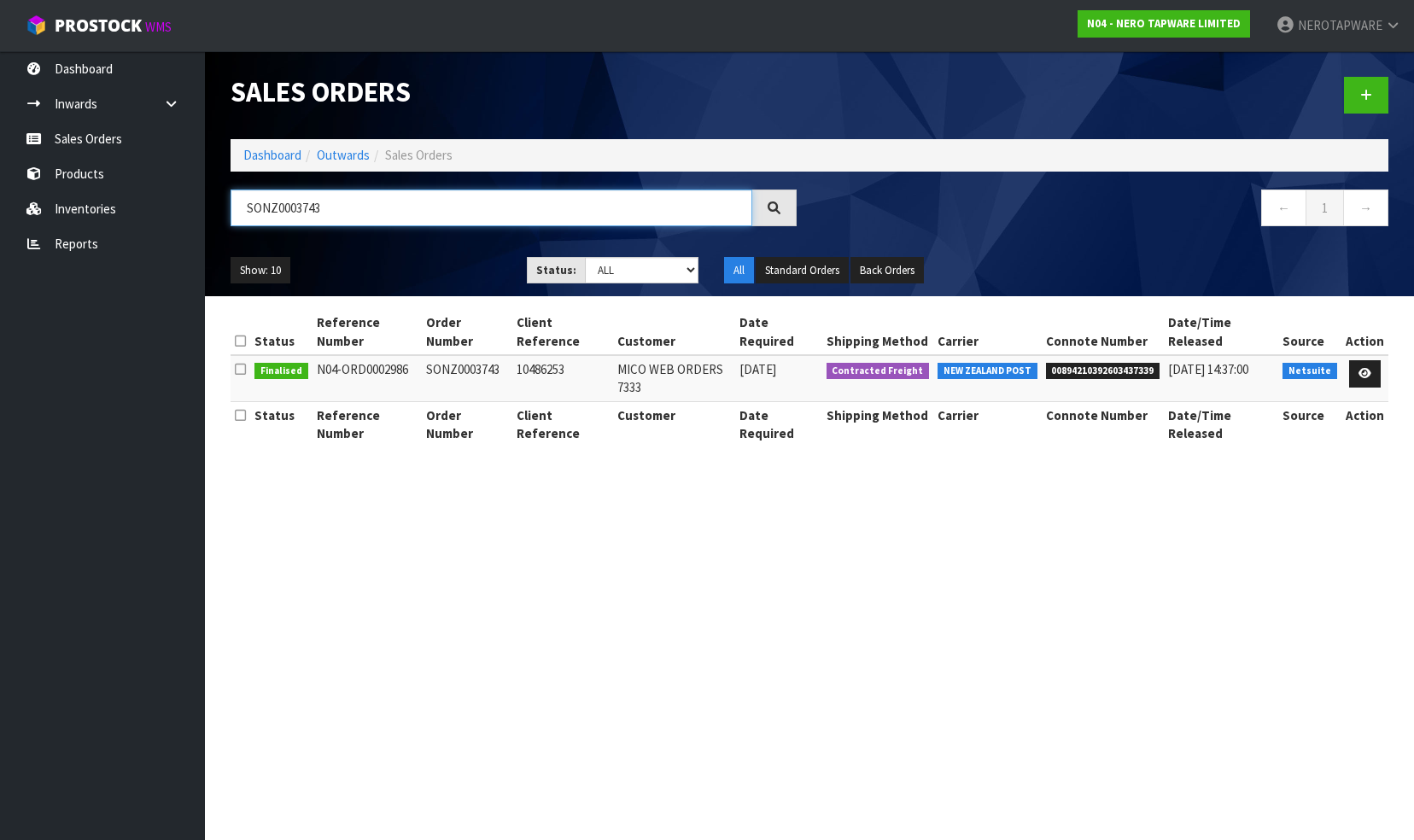
click at [354, 208] on input "SONZ0003743" at bounding box center [492, 208] width 522 height 37
paste input "4"
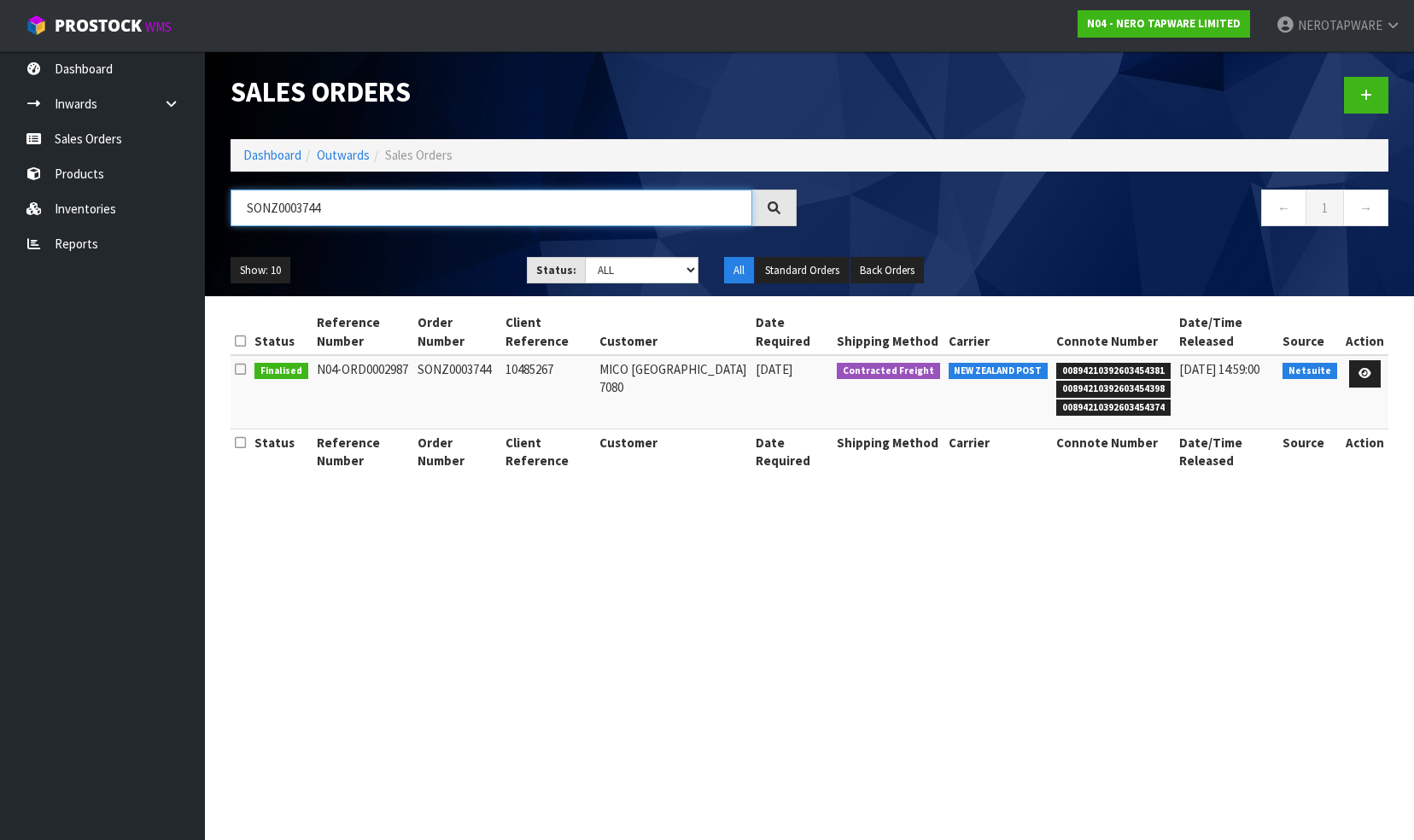
click at [334, 207] on input "SONZ0003744" at bounding box center [492, 208] width 522 height 37
paste input "6"
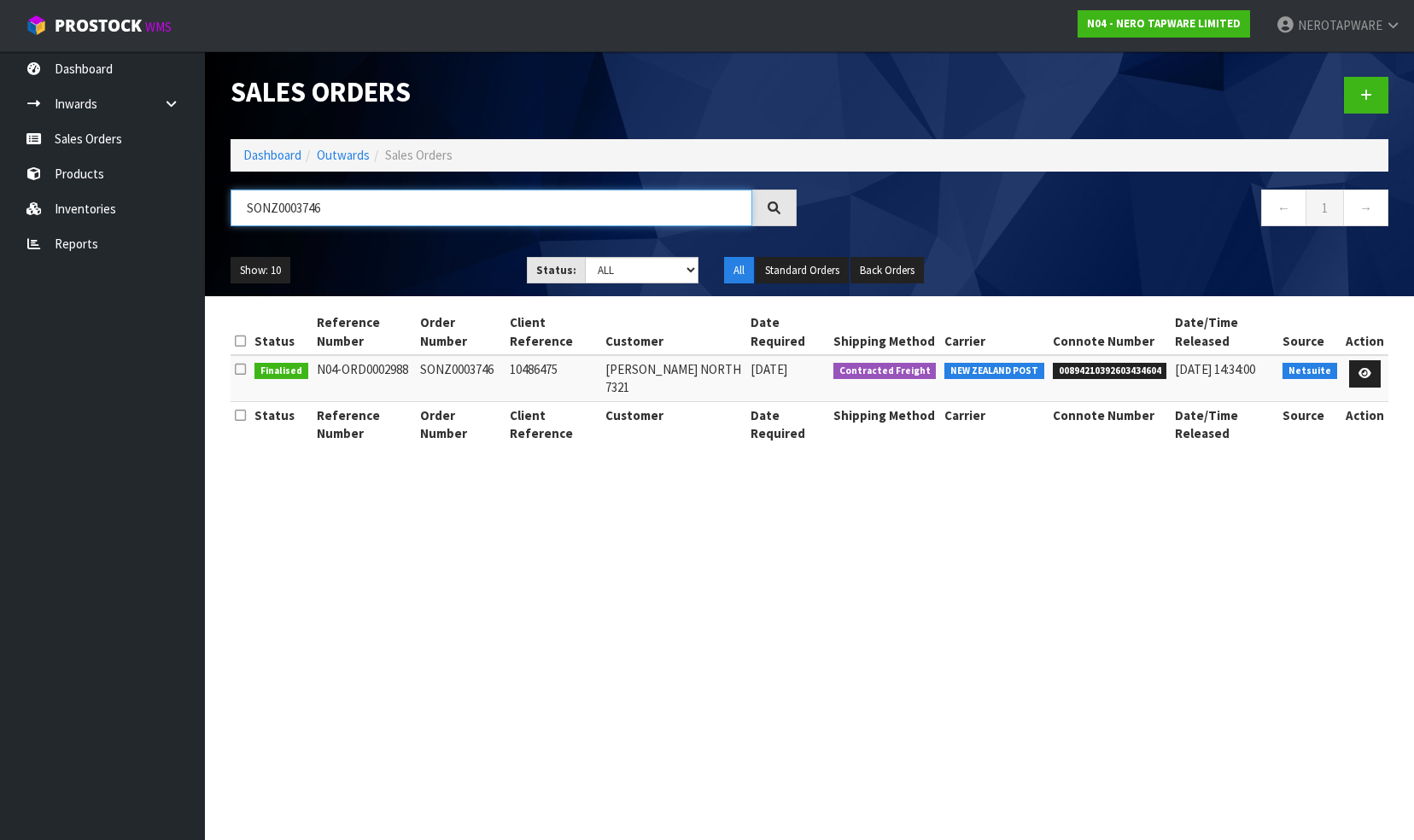
click at [353, 213] on input "SONZ0003746" at bounding box center [492, 208] width 522 height 37
paste input "7"
click at [357, 210] on input "SONZ0003747" at bounding box center [492, 208] width 522 height 37
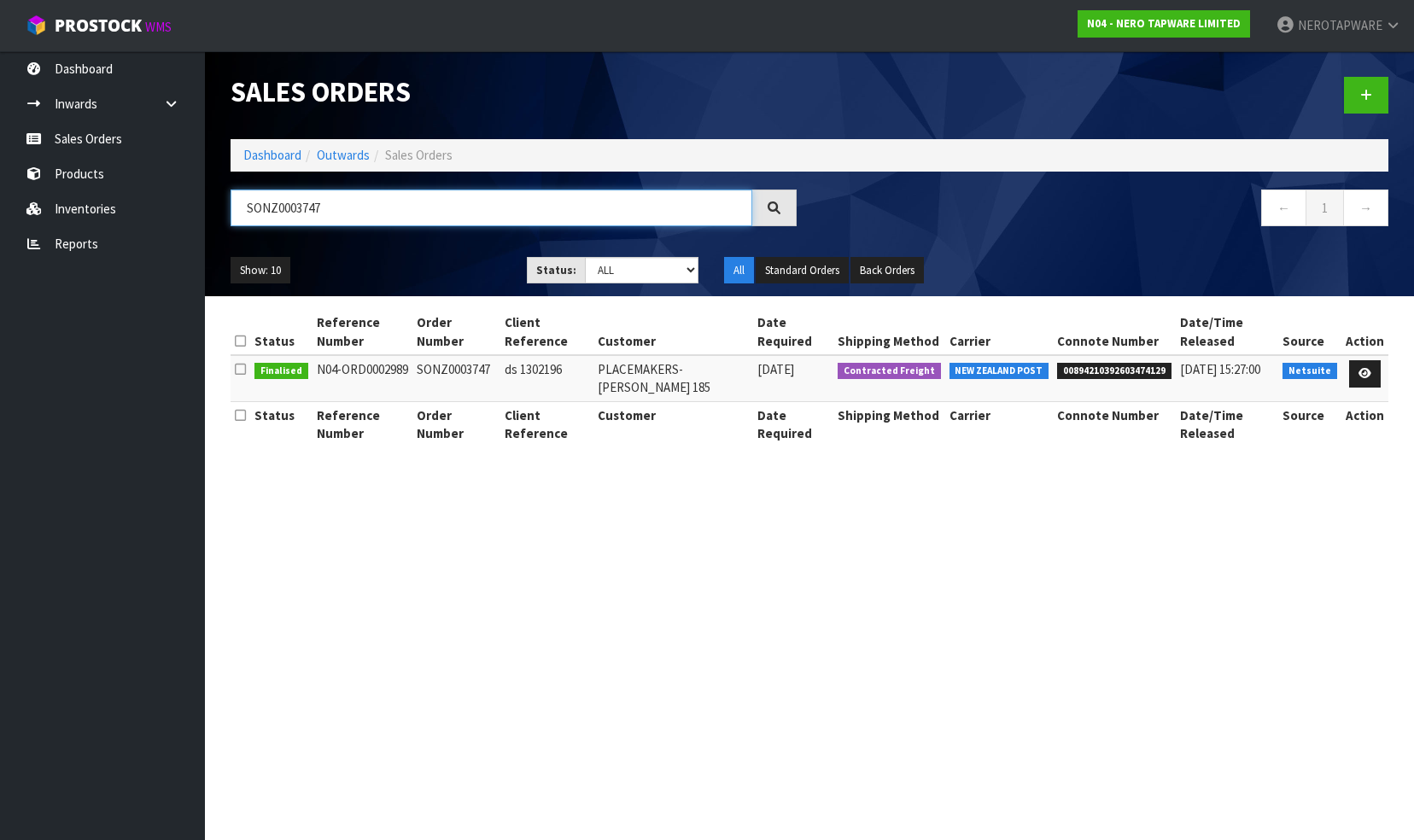
paste input "8"
click at [347, 213] on input "SONZ0003748" at bounding box center [492, 208] width 522 height 37
paste input "9"
click at [337, 212] on input "SONZ0003749" at bounding box center [492, 208] width 522 height 37
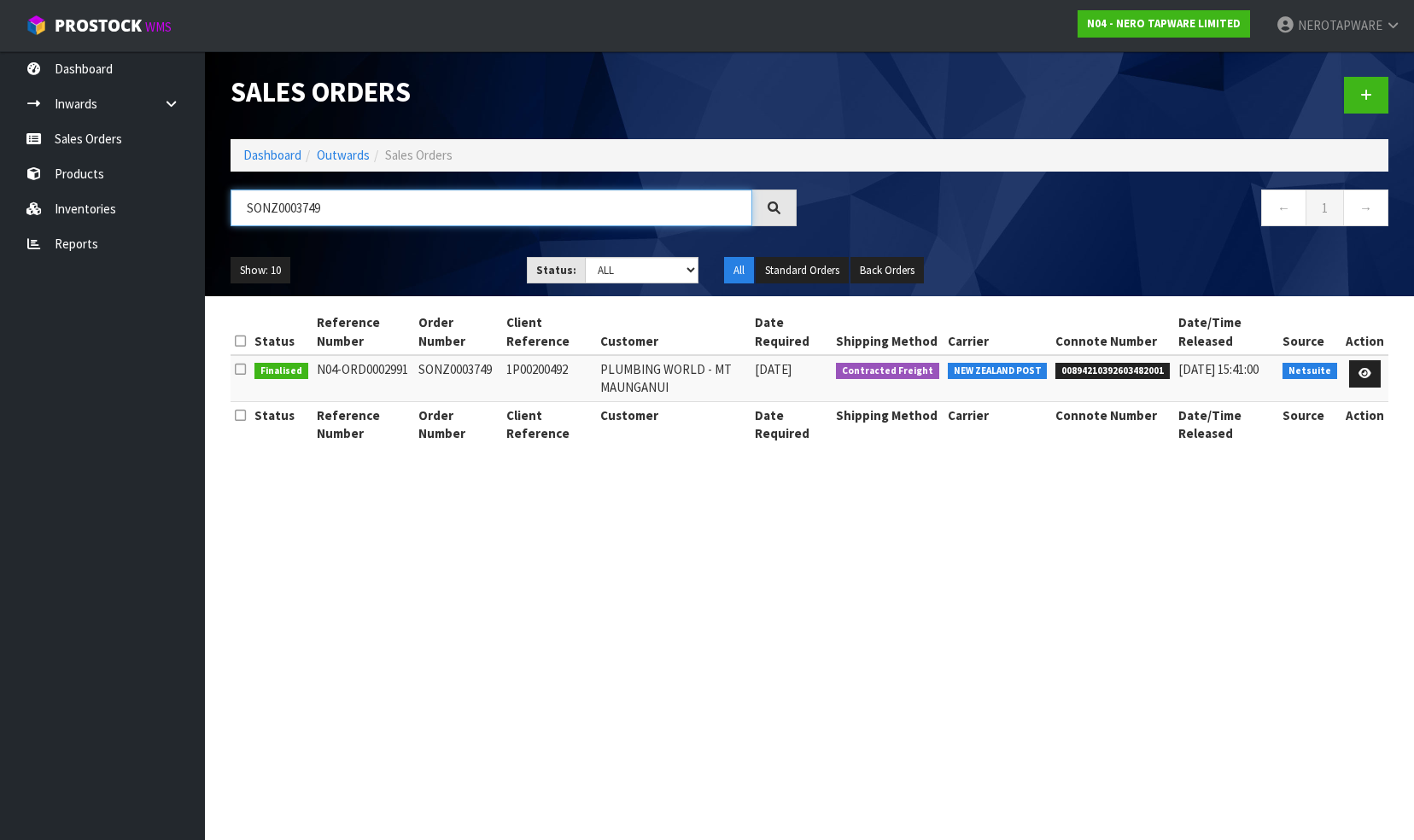
click at [337, 212] on input "SONZ0003749" at bounding box center [492, 208] width 522 height 37
paste input "50"
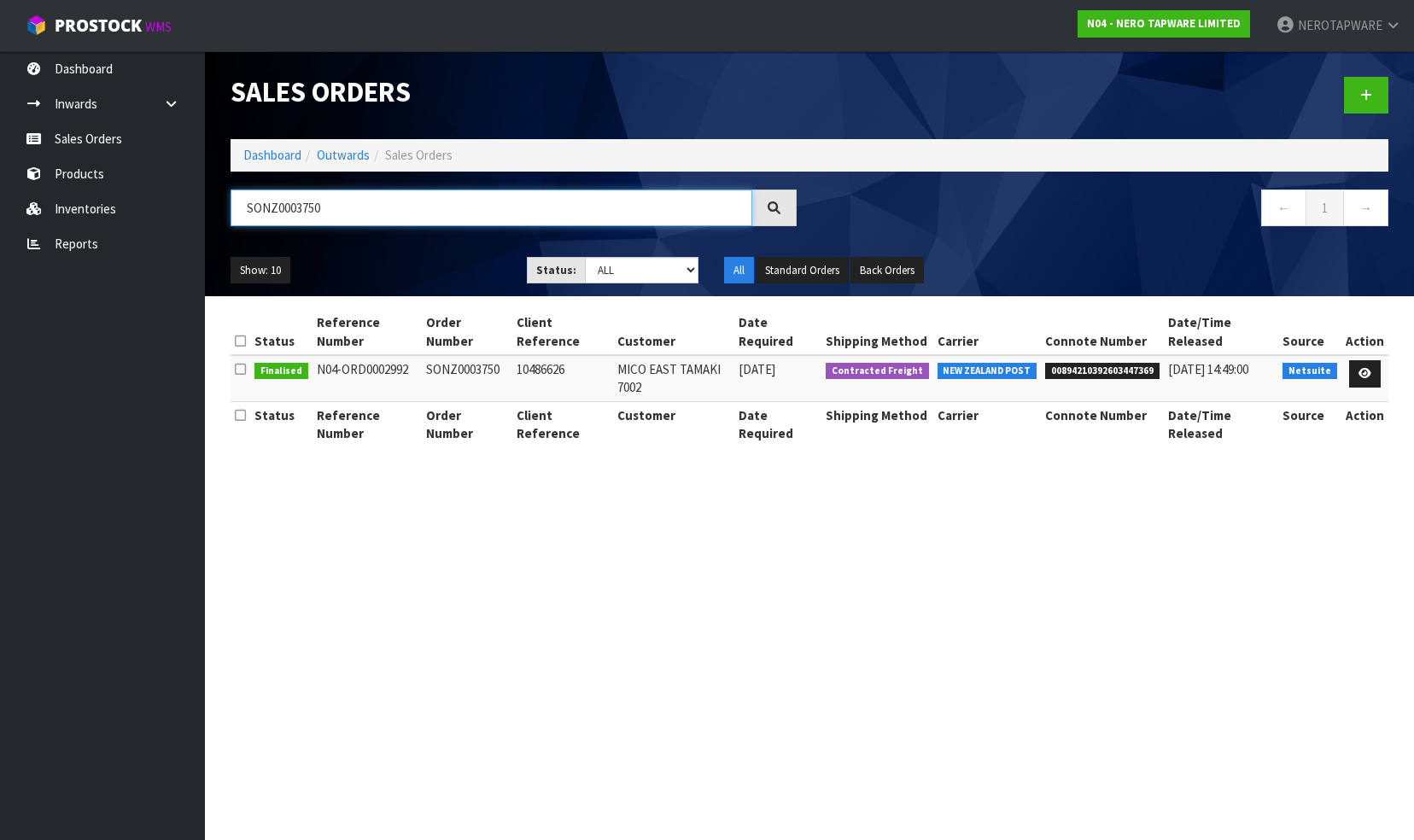
click at [347, 211] on input "SONZ0003750" at bounding box center [492, 208] width 522 height 37
paste input "1"
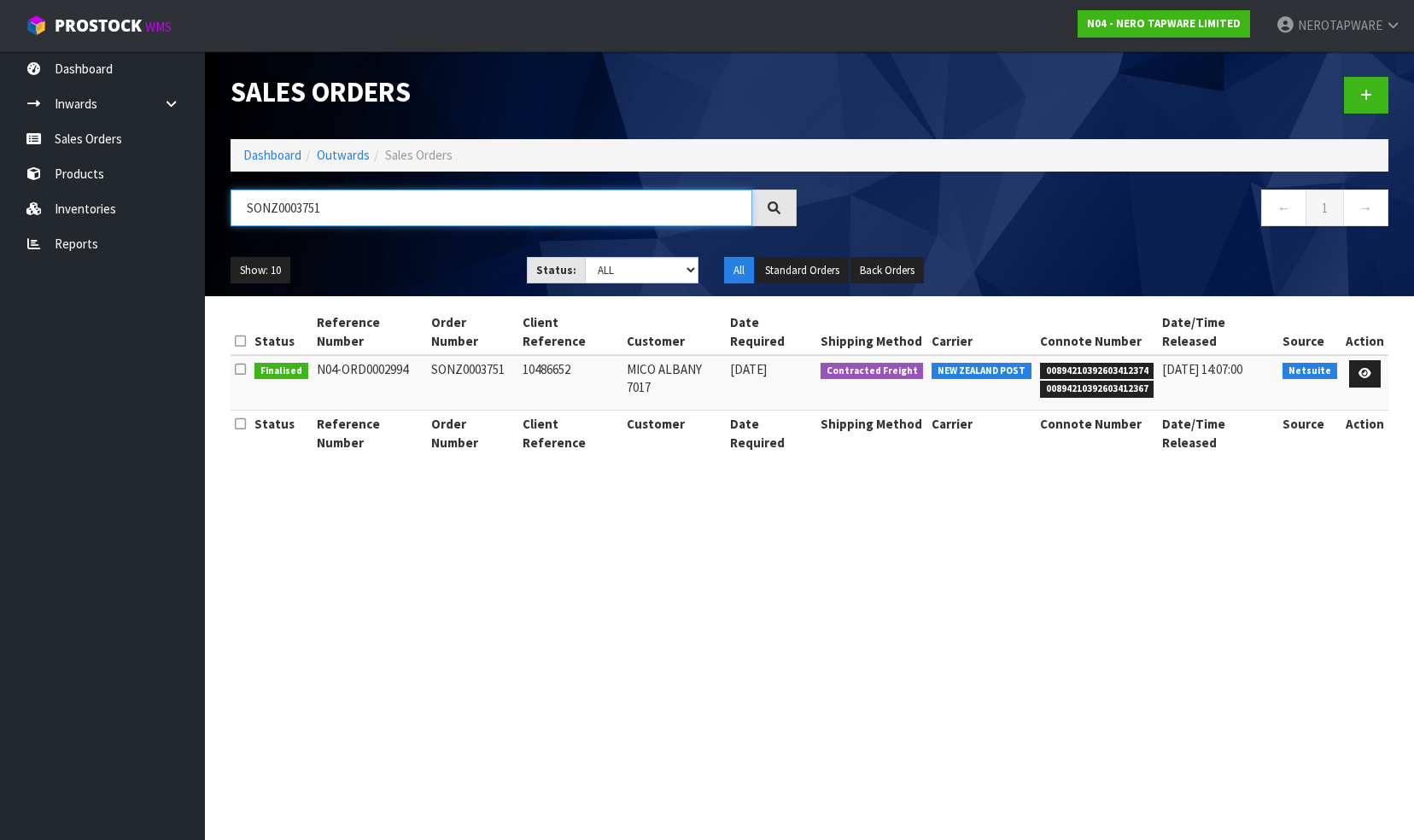
click at [356, 212] on input "SONZ0003751" at bounding box center [492, 208] width 522 height 37
paste input "3"
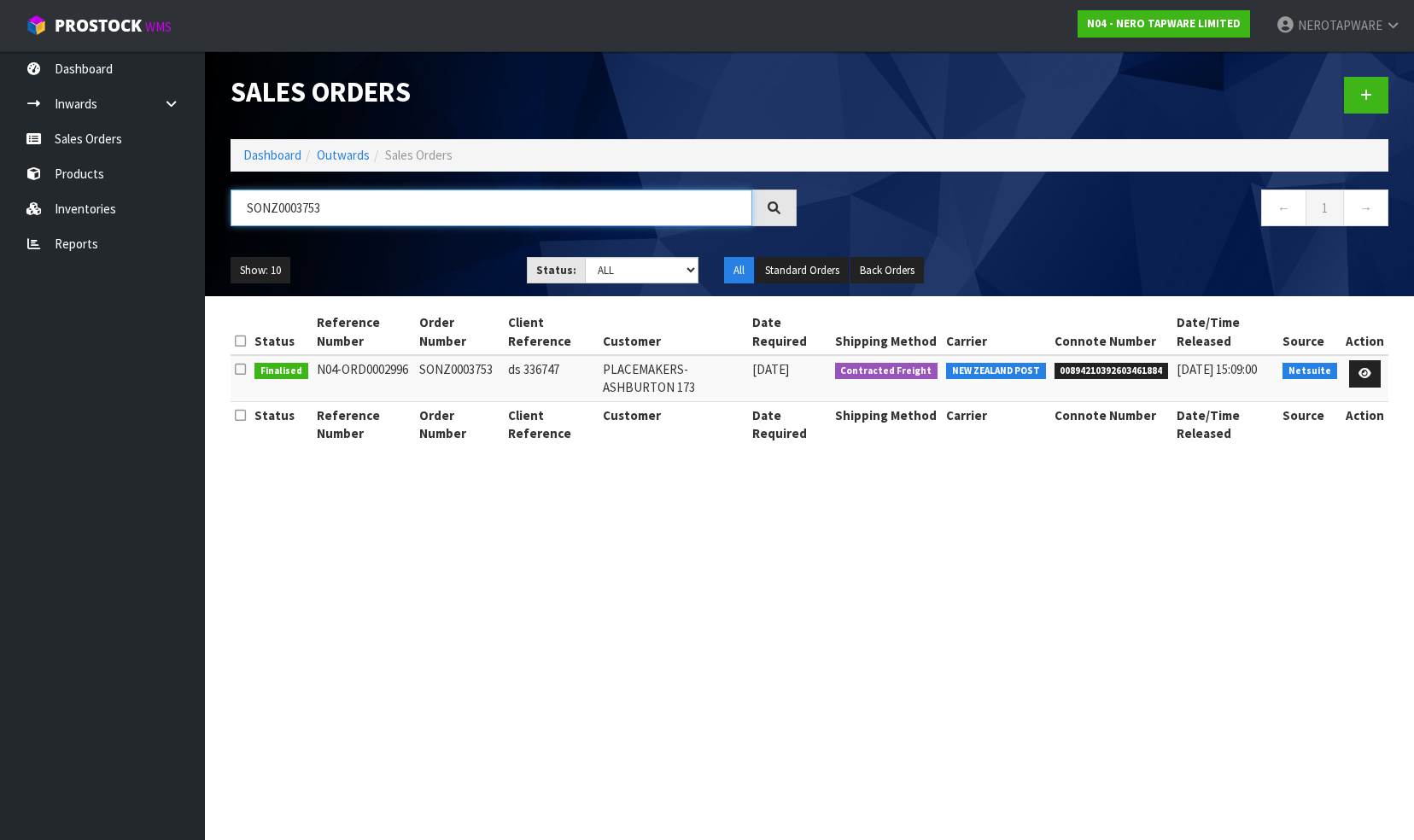
click at [345, 208] on input "SONZ0003753" at bounding box center [492, 208] width 522 height 37
paste input "5"
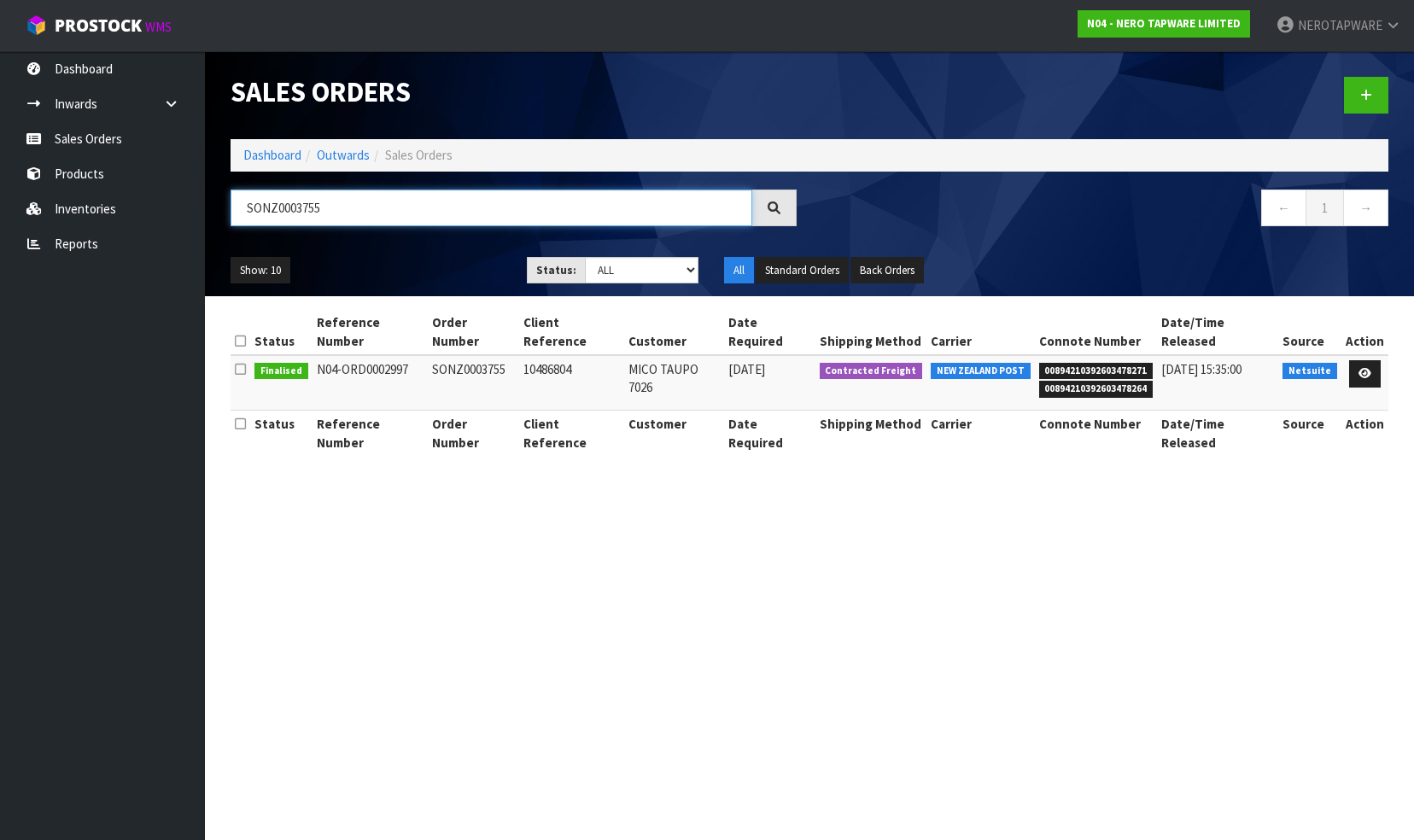
click at [340, 214] on input "SONZ0003755" at bounding box center [492, 208] width 522 height 37
paste input "6"
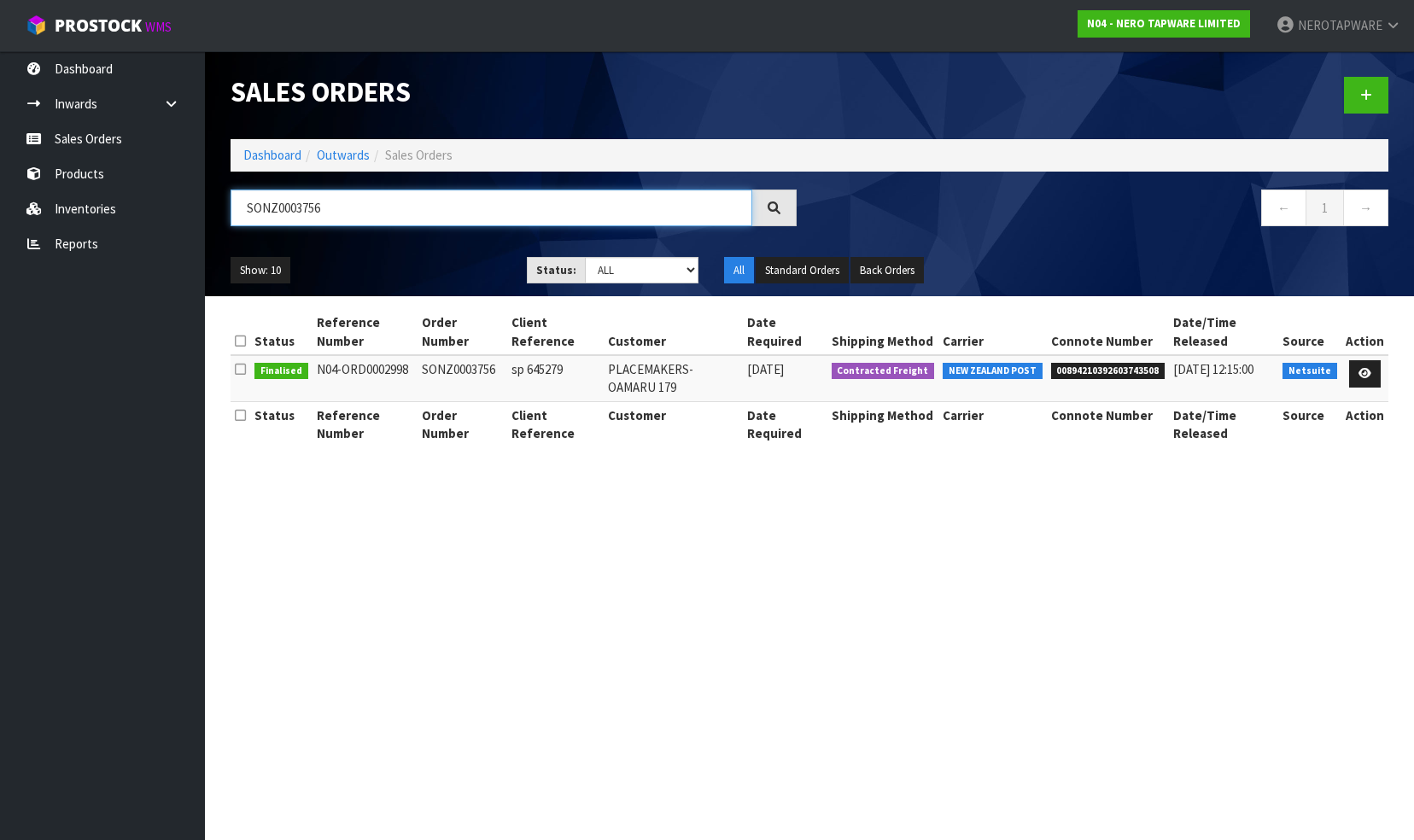
click at [371, 207] on input "SONZ0003756" at bounding box center [492, 208] width 522 height 37
paste input "8"
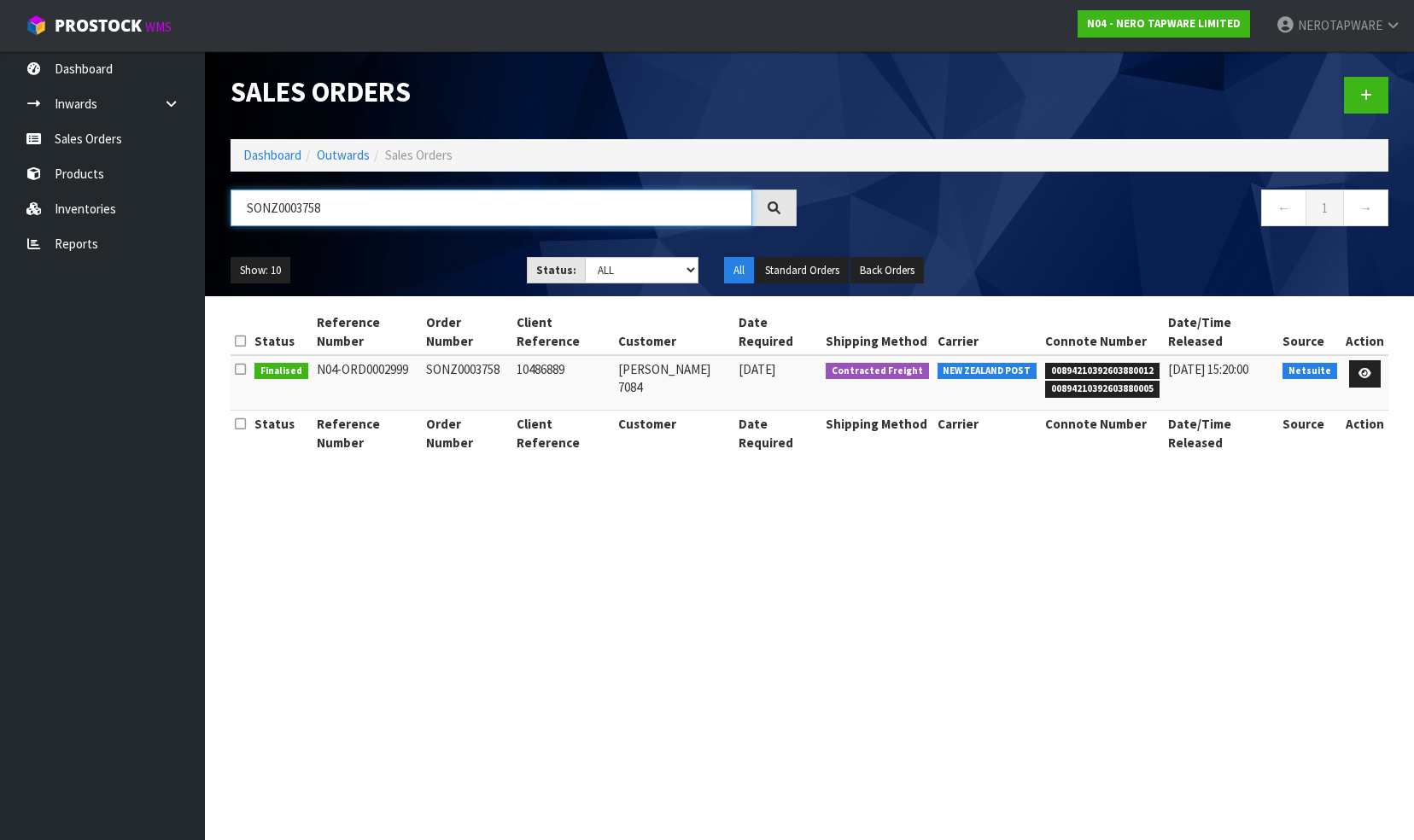
click at [361, 211] on input "SONZ0003758" at bounding box center [492, 208] width 522 height 37
paste input "9"
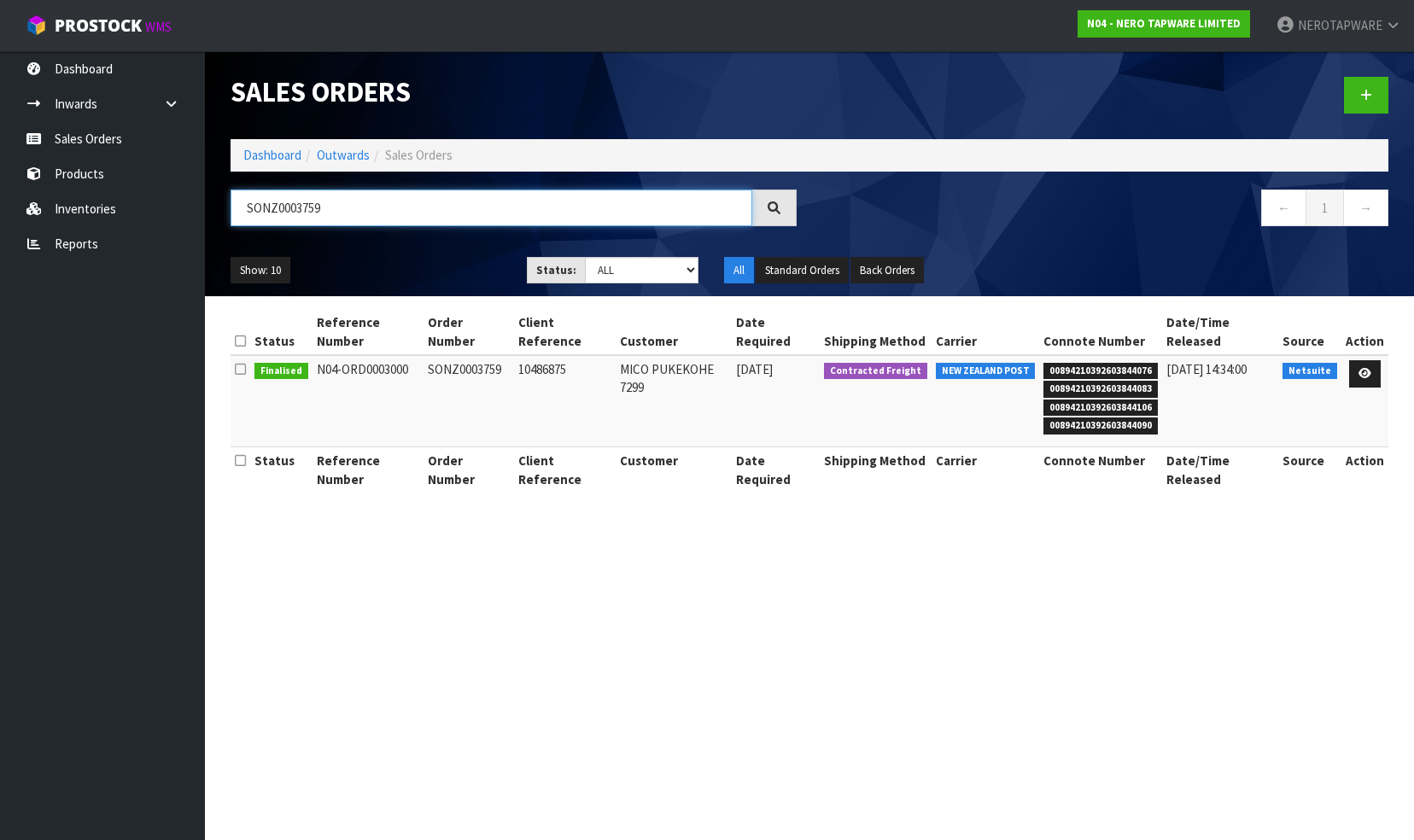
click at [354, 213] on input "SONZ0003759" at bounding box center [492, 208] width 522 height 37
paste input "61"
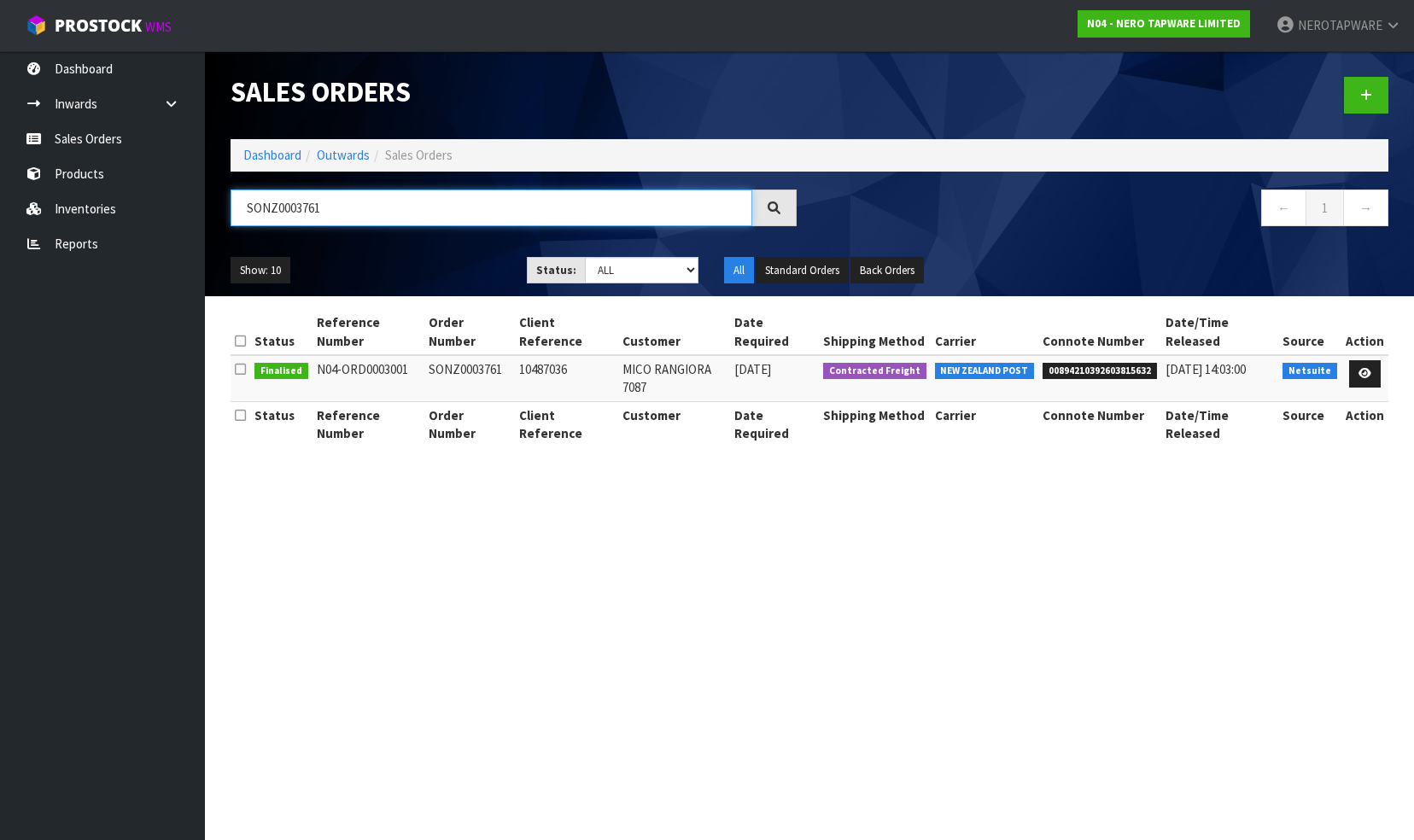
click at [335, 210] on input "SONZ0003761" at bounding box center [492, 208] width 522 height 37
paste input "2"
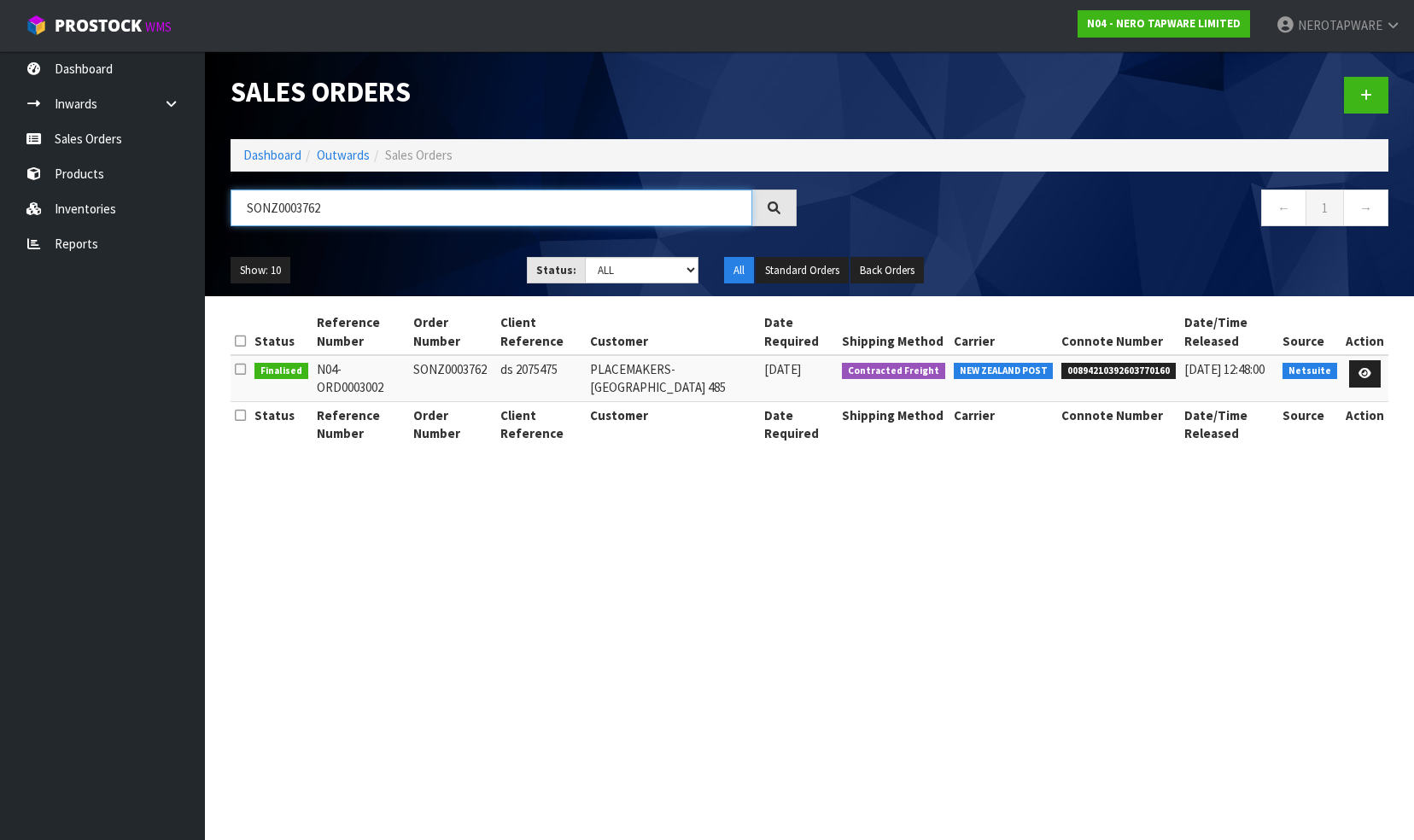
click at [341, 210] on input "SONZ0003762" at bounding box center [492, 208] width 522 height 37
paste input "3"
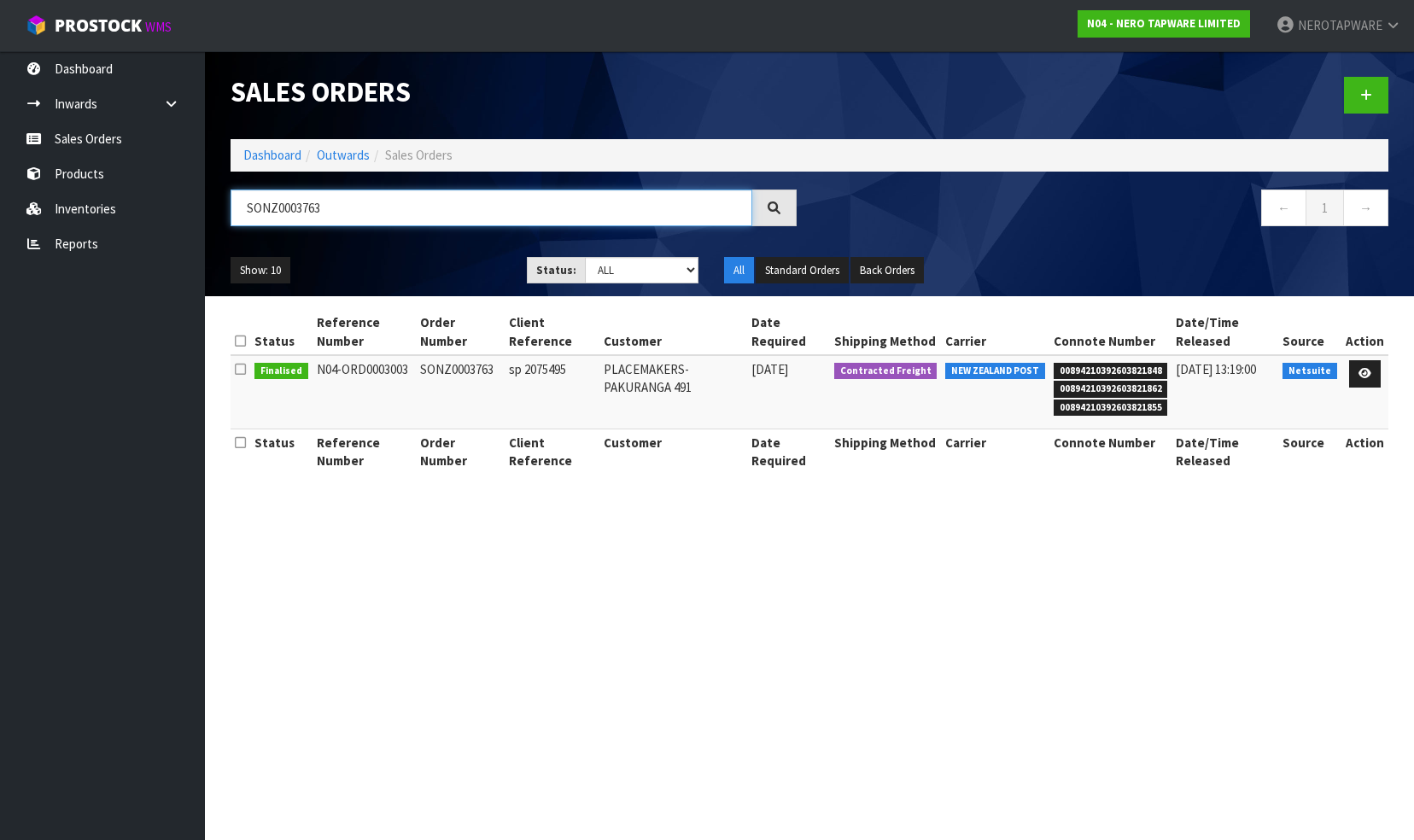
click at [342, 209] on input "SONZ0003763" at bounding box center [492, 208] width 522 height 37
paste input "4"
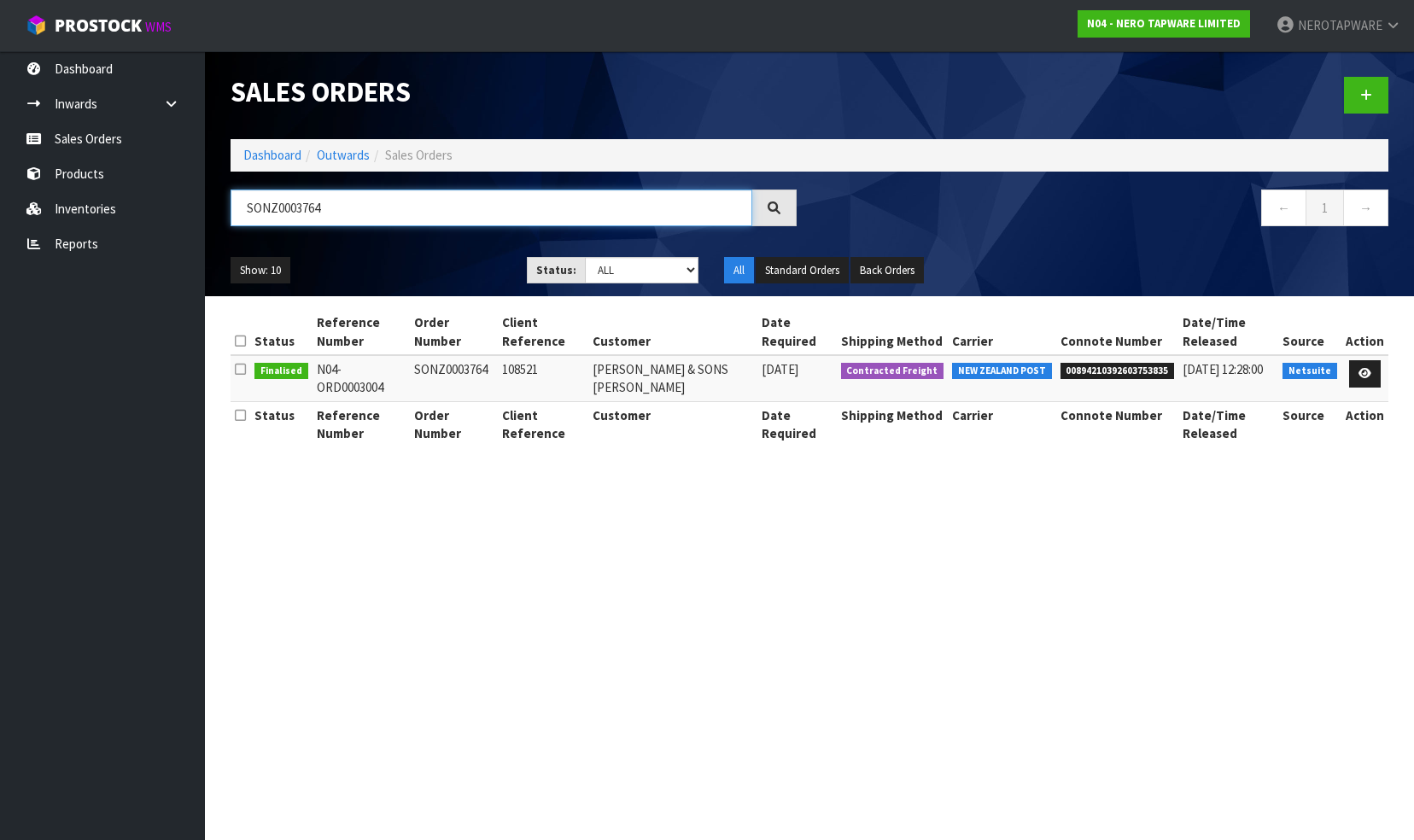
click at [373, 206] on input "SONZ0003764" at bounding box center [492, 208] width 522 height 37
paste input "5"
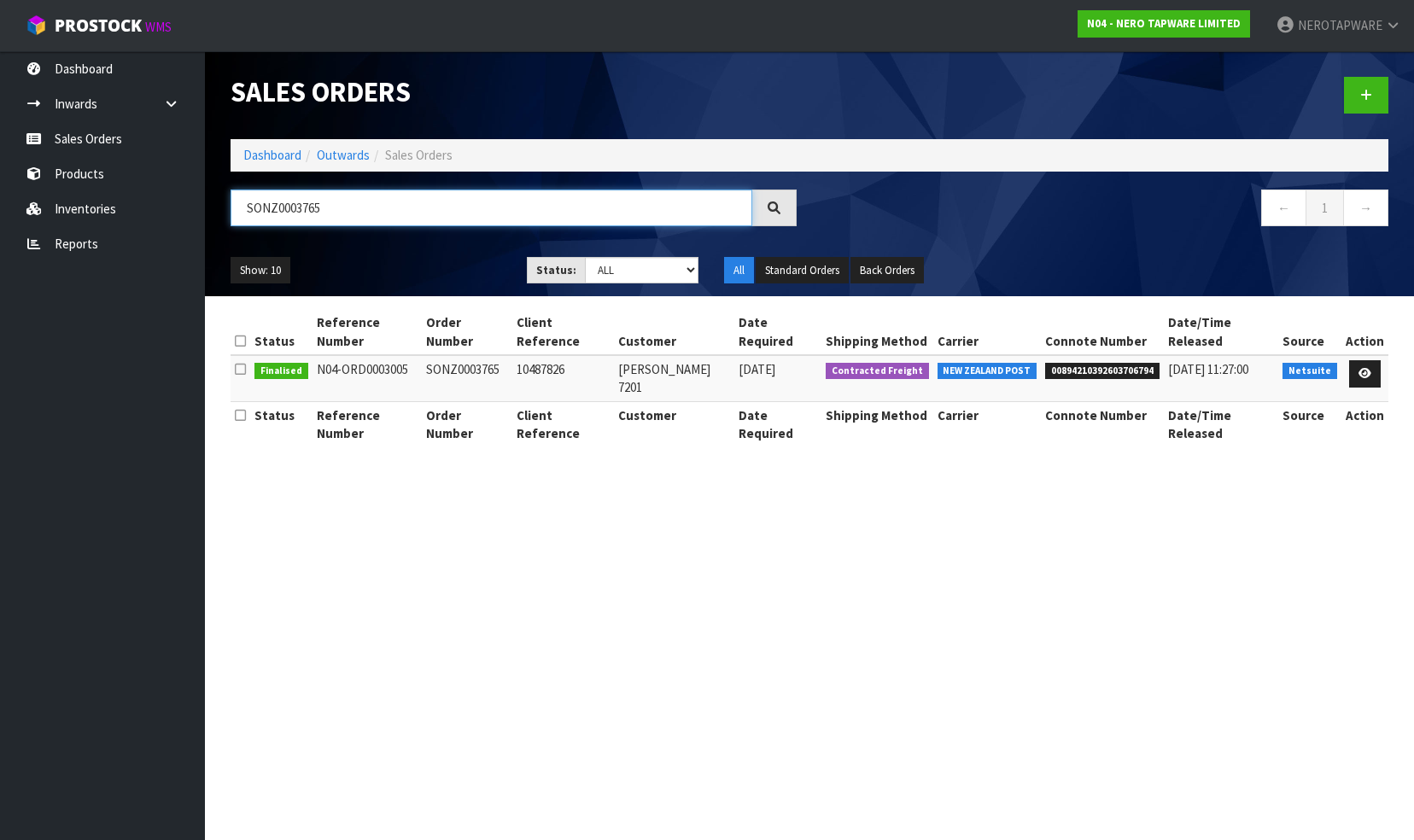
click at [359, 207] on input "SONZ0003765" at bounding box center [492, 208] width 522 height 37
paste input "6"
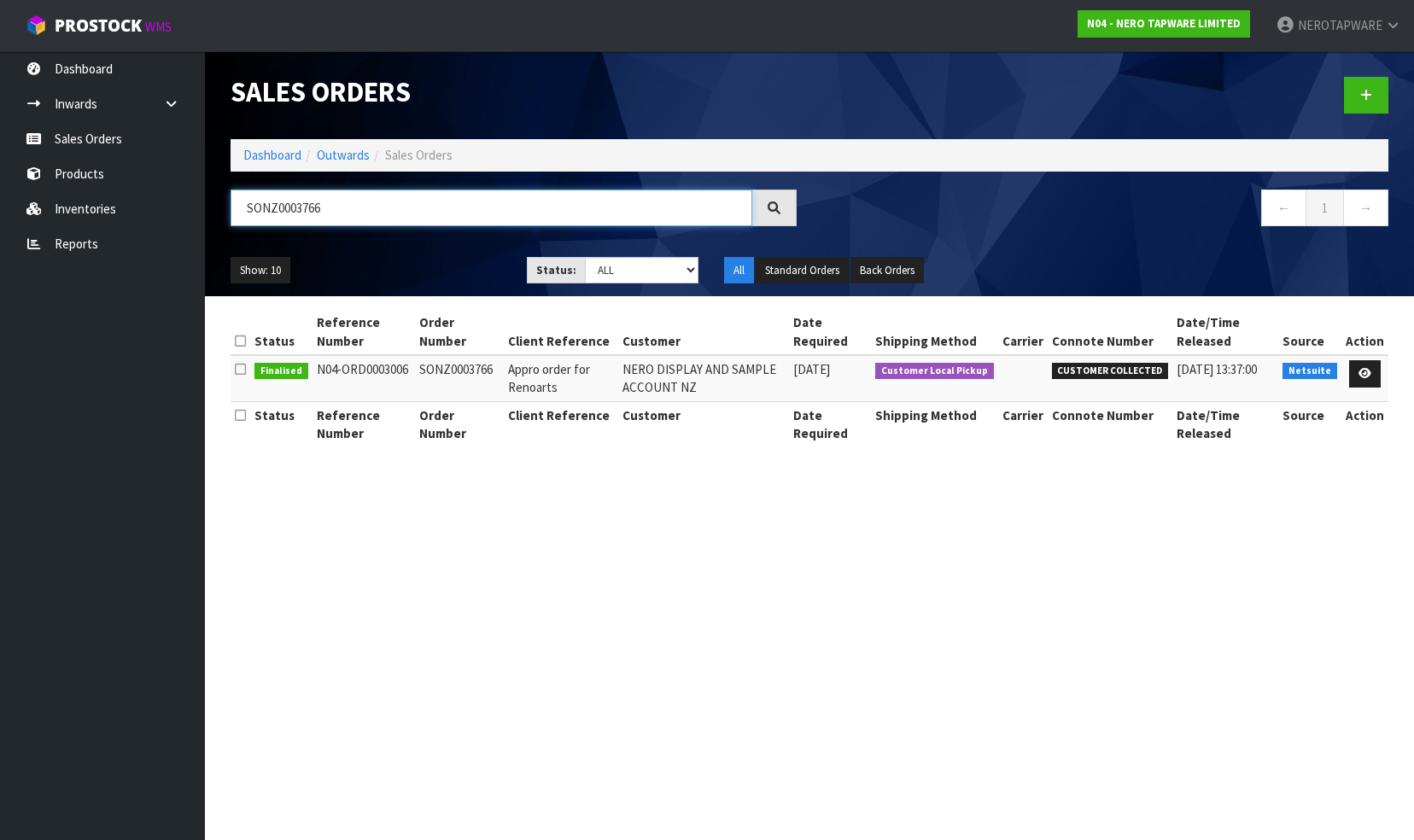
click at [361, 205] on input "SONZ0003766" at bounding box center [492, 208] width 522 height 37
paste input "7"
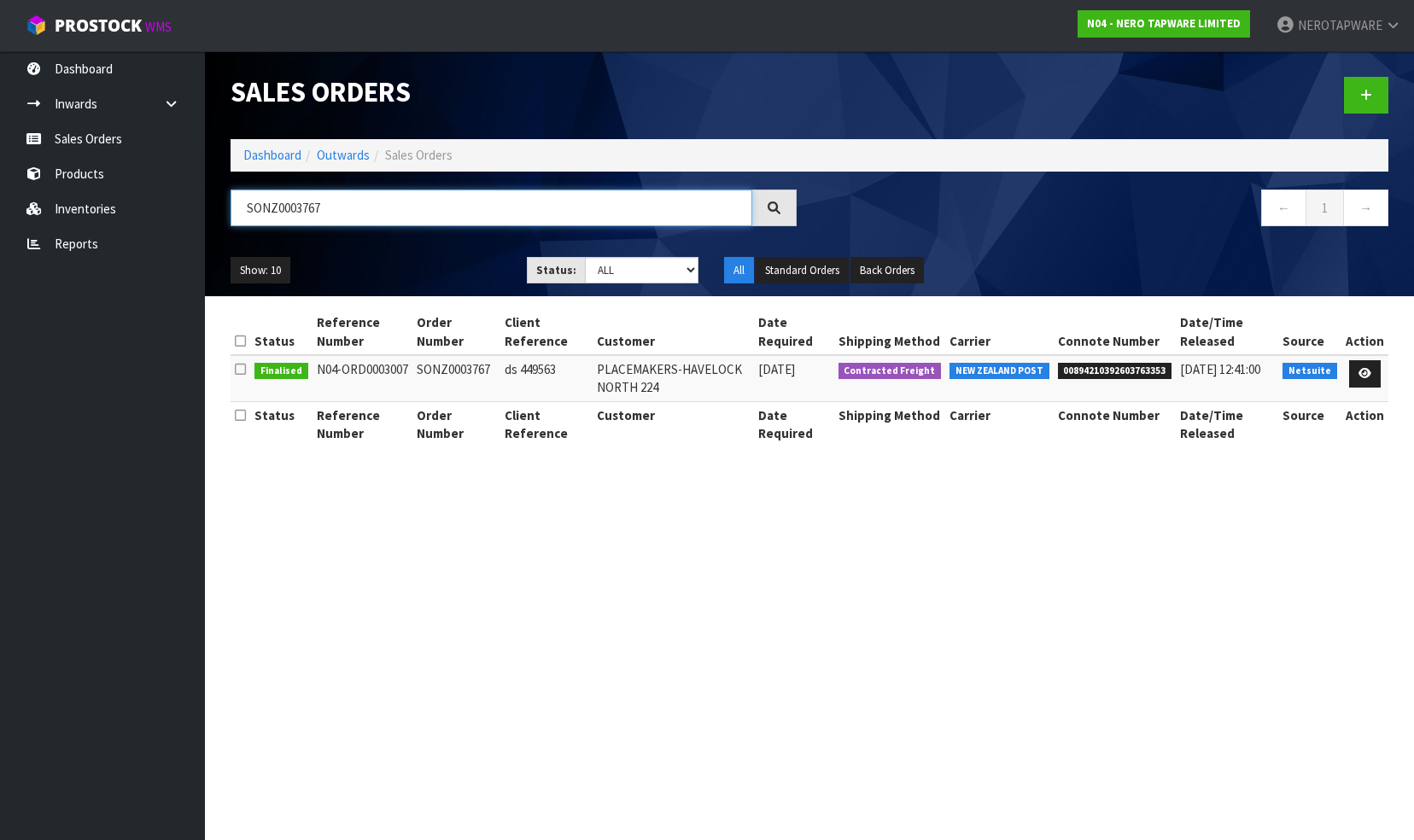
click at [345, 208] on input "SONZ0003767" at bounding box center [492, 208] width 522 height 37
paste input "8"
click at [371, 198] on input "SONZ0003768" at bounding box center [492, 208] width 522 height 37
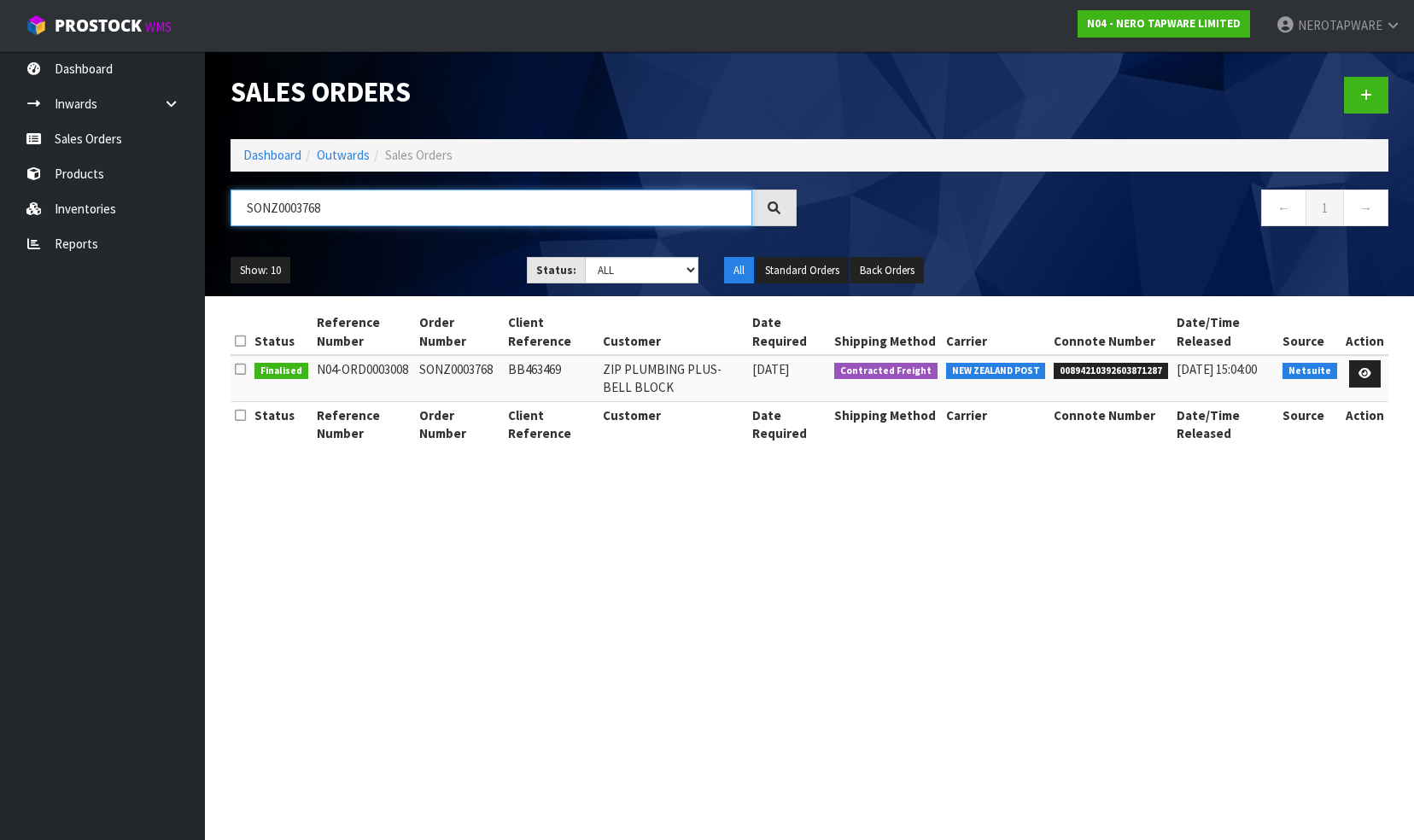
paste input "70"
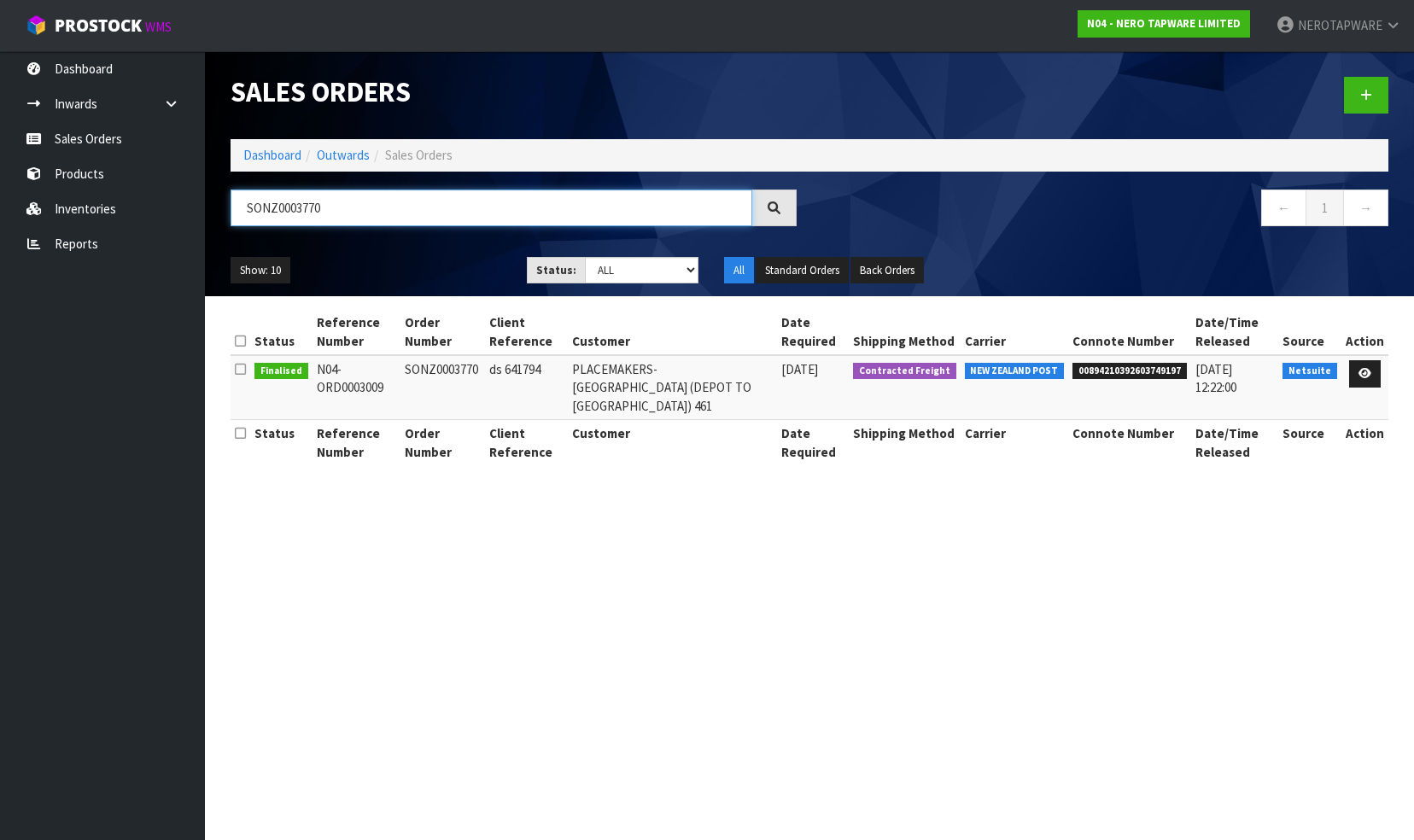
click at [411, 208] on input "SONZ0003770" at bounding box center [492, 208] width 522 height 37
paste input "1"
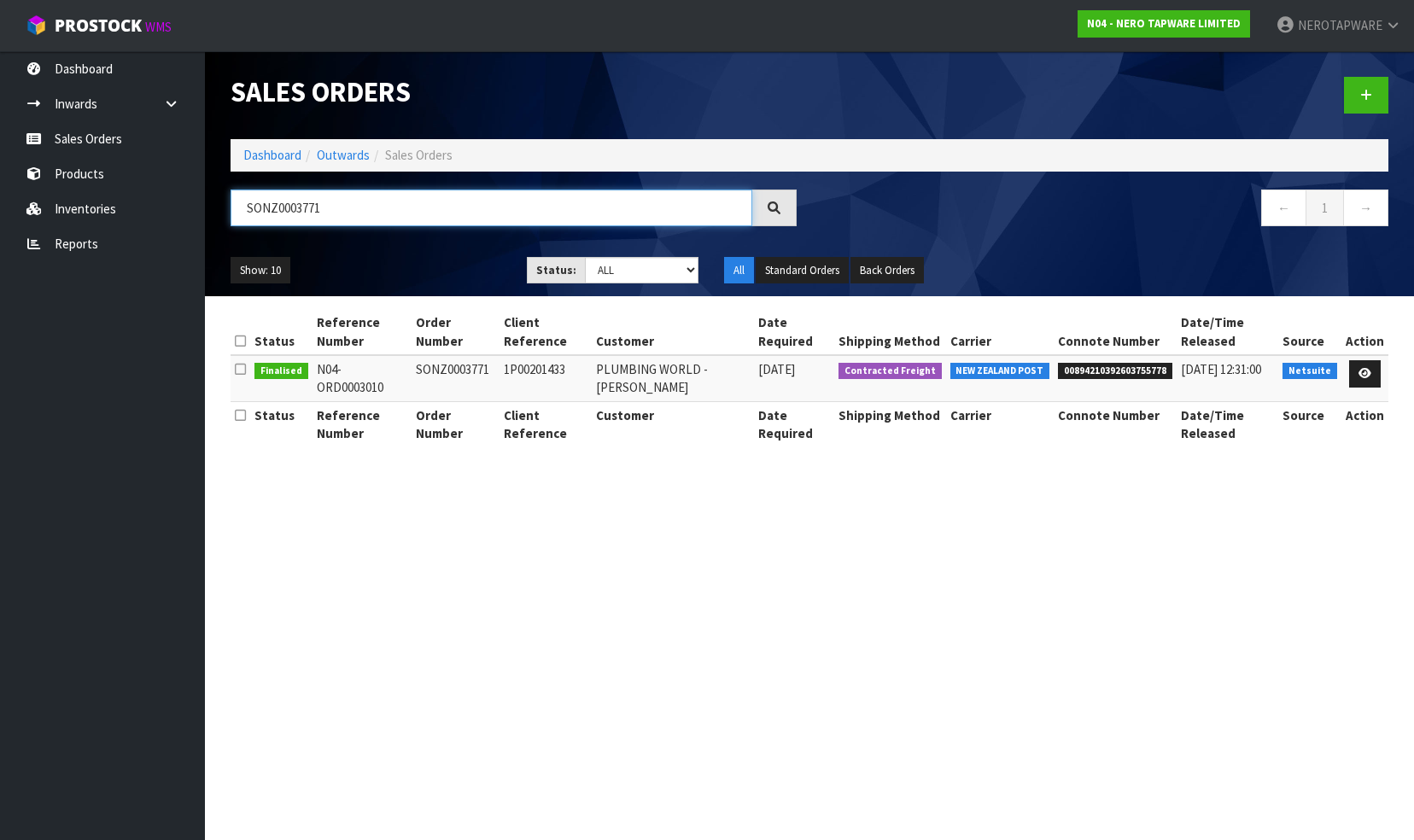
click at [397, 213] on input "SONZ0003771" at bounding box center [492, 208] width 522 height 37
paste input "3"
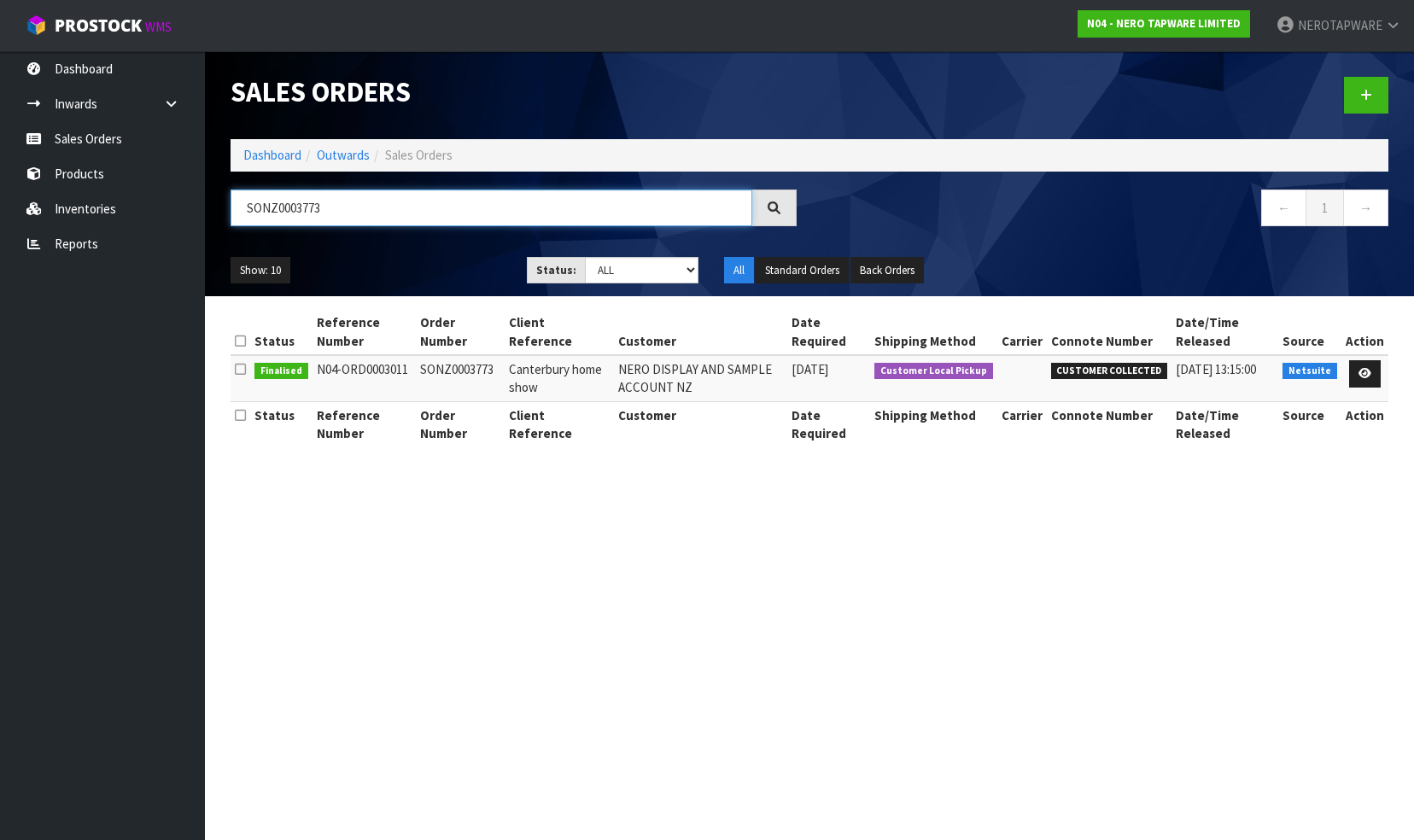
click at [394, 211] on input "SONZ0003773" at bounding box center [492, 208] width 522 height 37
paste input "4"
click at [361, 209] on input "SONZ0003774" at bounding box center [492, 208] width 522 height 37
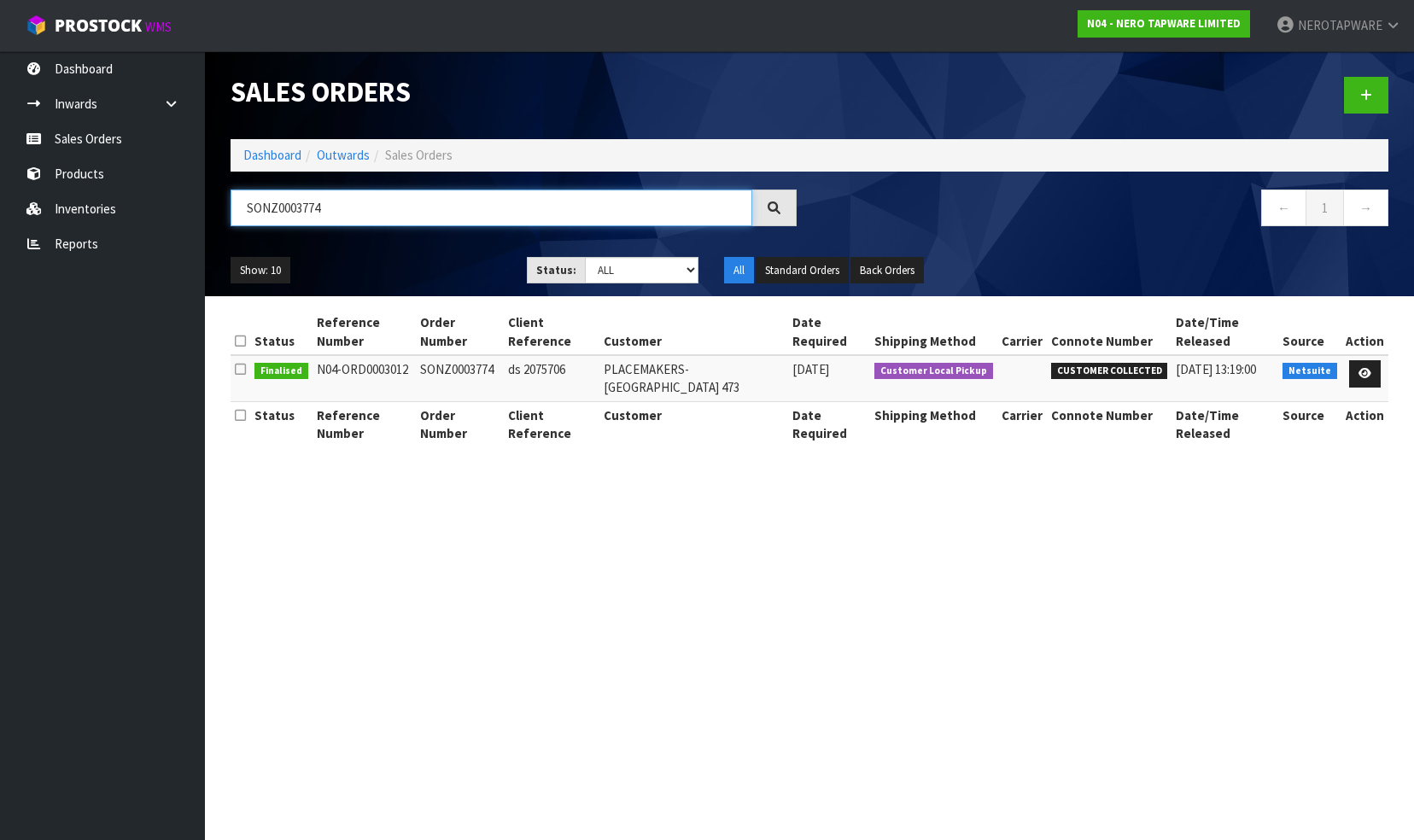
paste input "5"
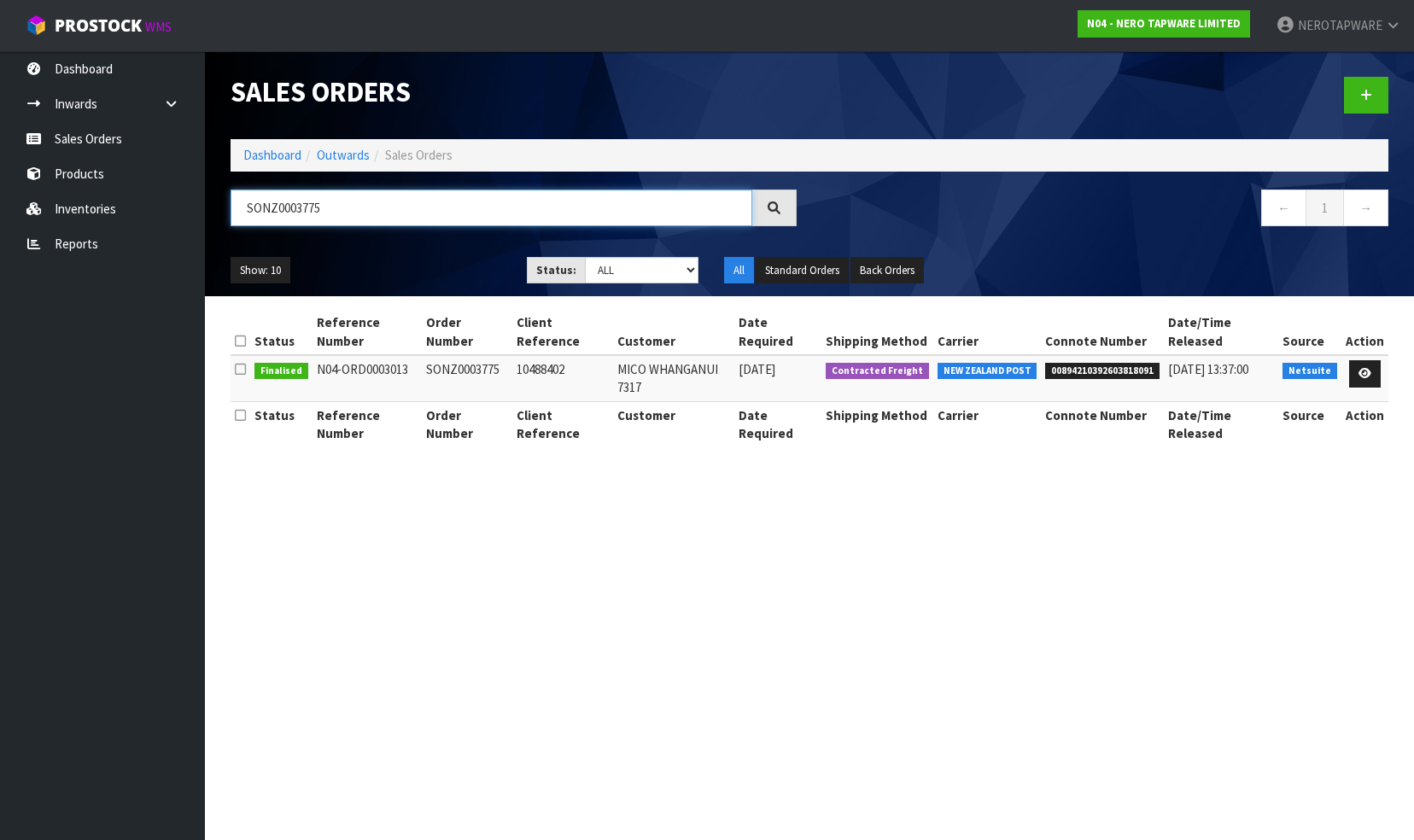
click at [343, 209] on input "SONZ0003775" at bounding box center [492, 208] width 522 height 37
paste input "8"
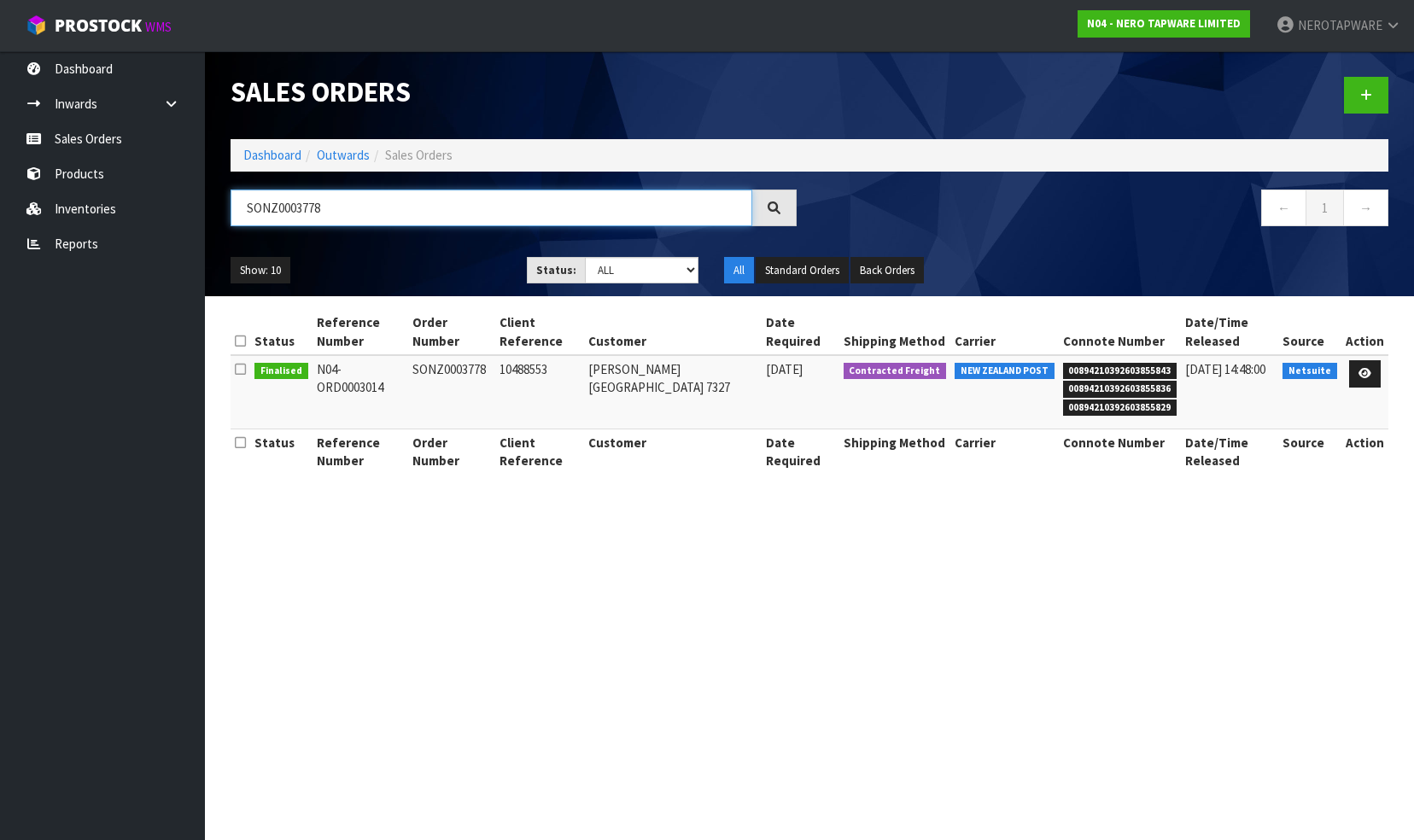
click at [350, 207] on input "SONZ0003778" at bounding box center [492, 208] width 522 height 37
paste input "80"
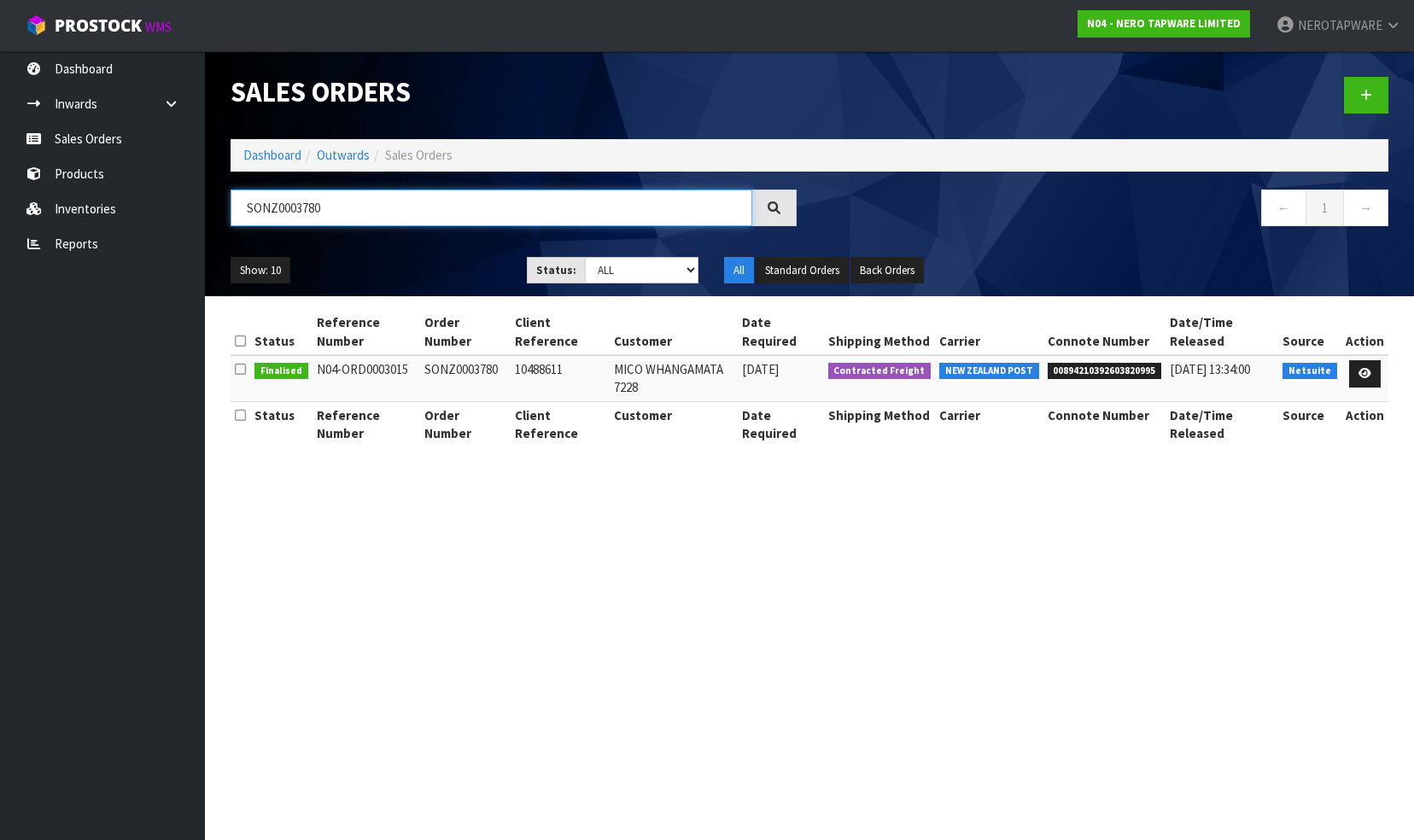
click at [385, 208] on input "SONZ0003780" at bounding box center [492, 208] width 522 height 37
paste input "1"
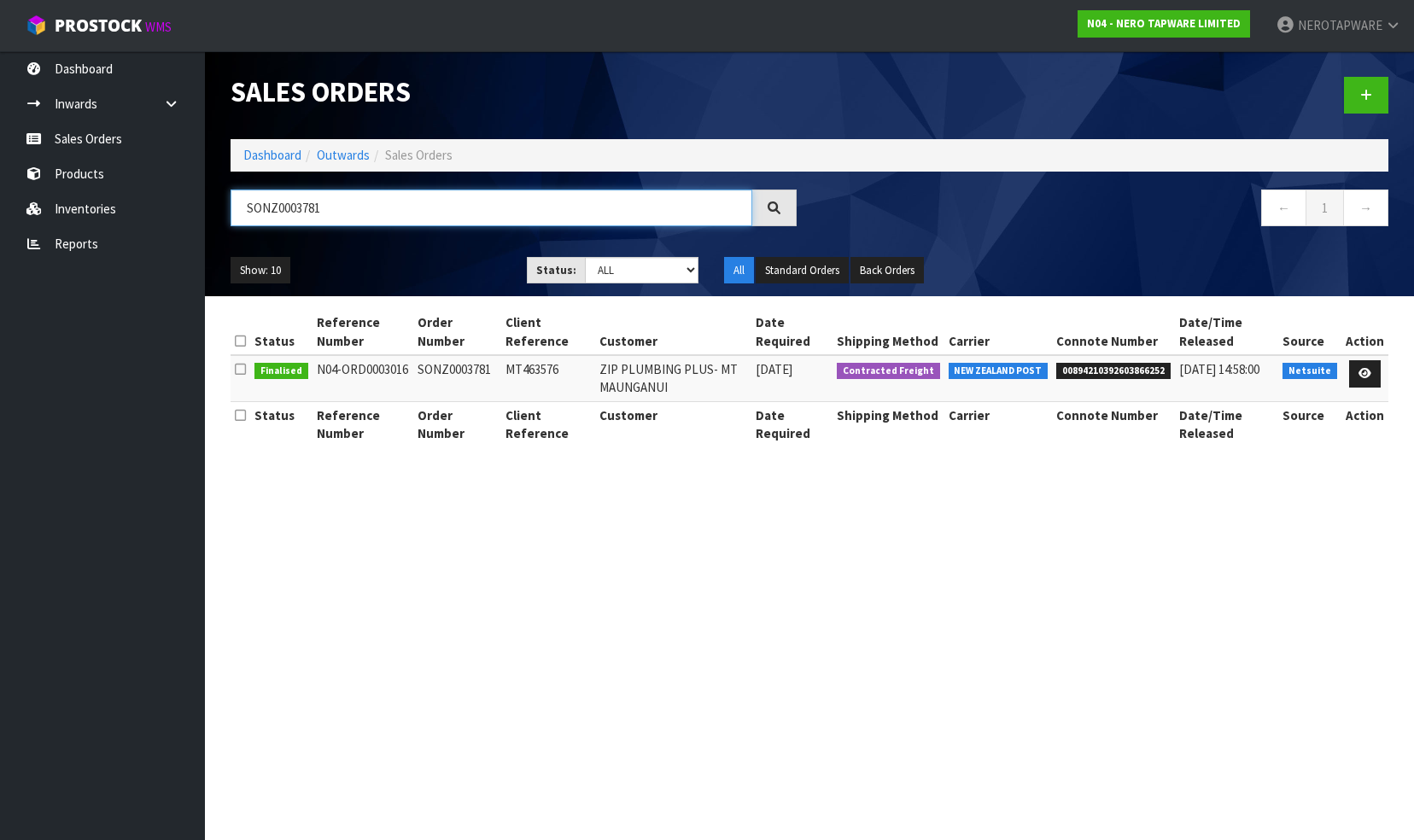
click at [350, 209] on input "SONZ0003781" at bounding box center [492, 208] width 522 height 37
paste input "2"
click at [342, 213] on input "SONZ0003782" at bounding box center [492, 208] width 522 height 37
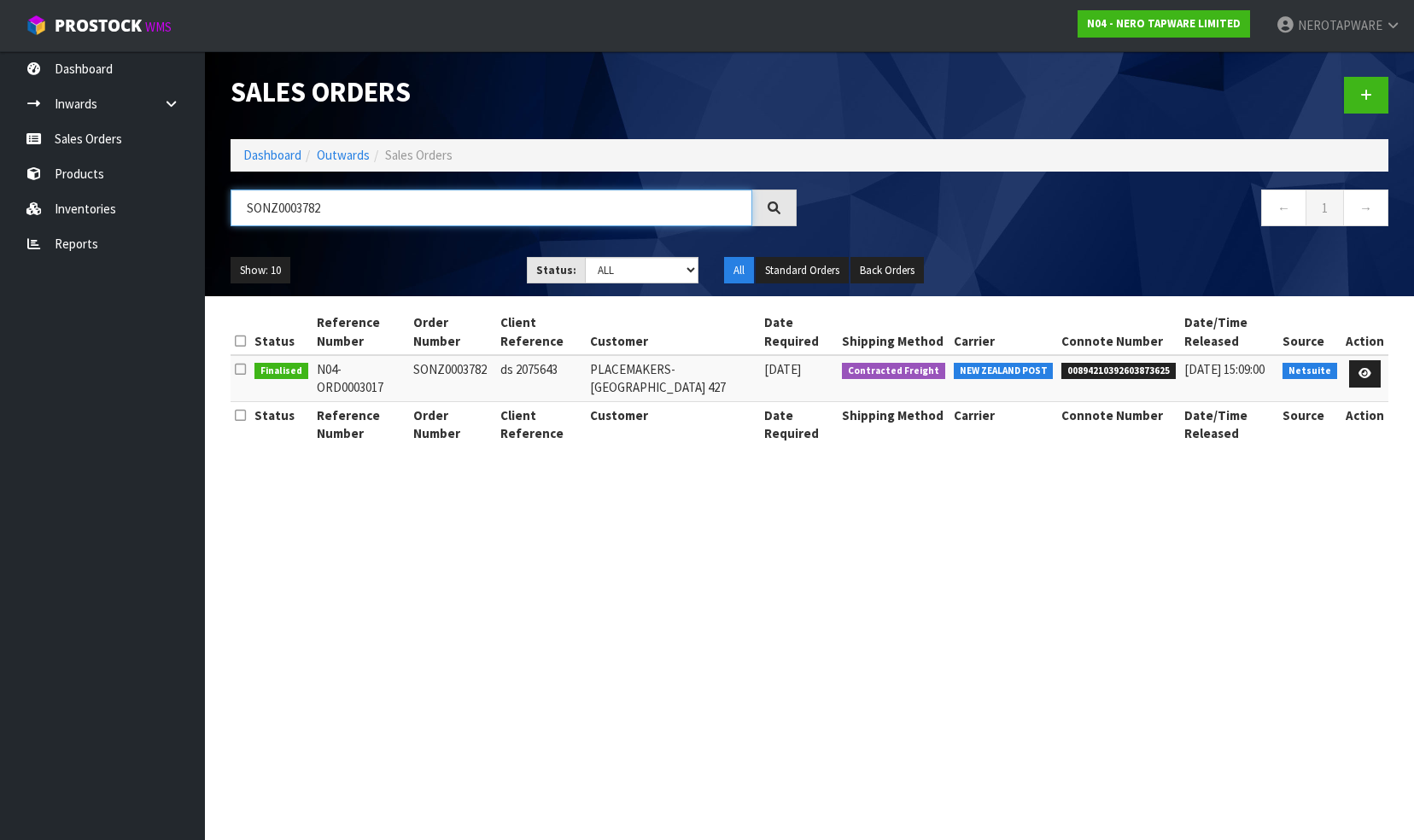
paste input "4"
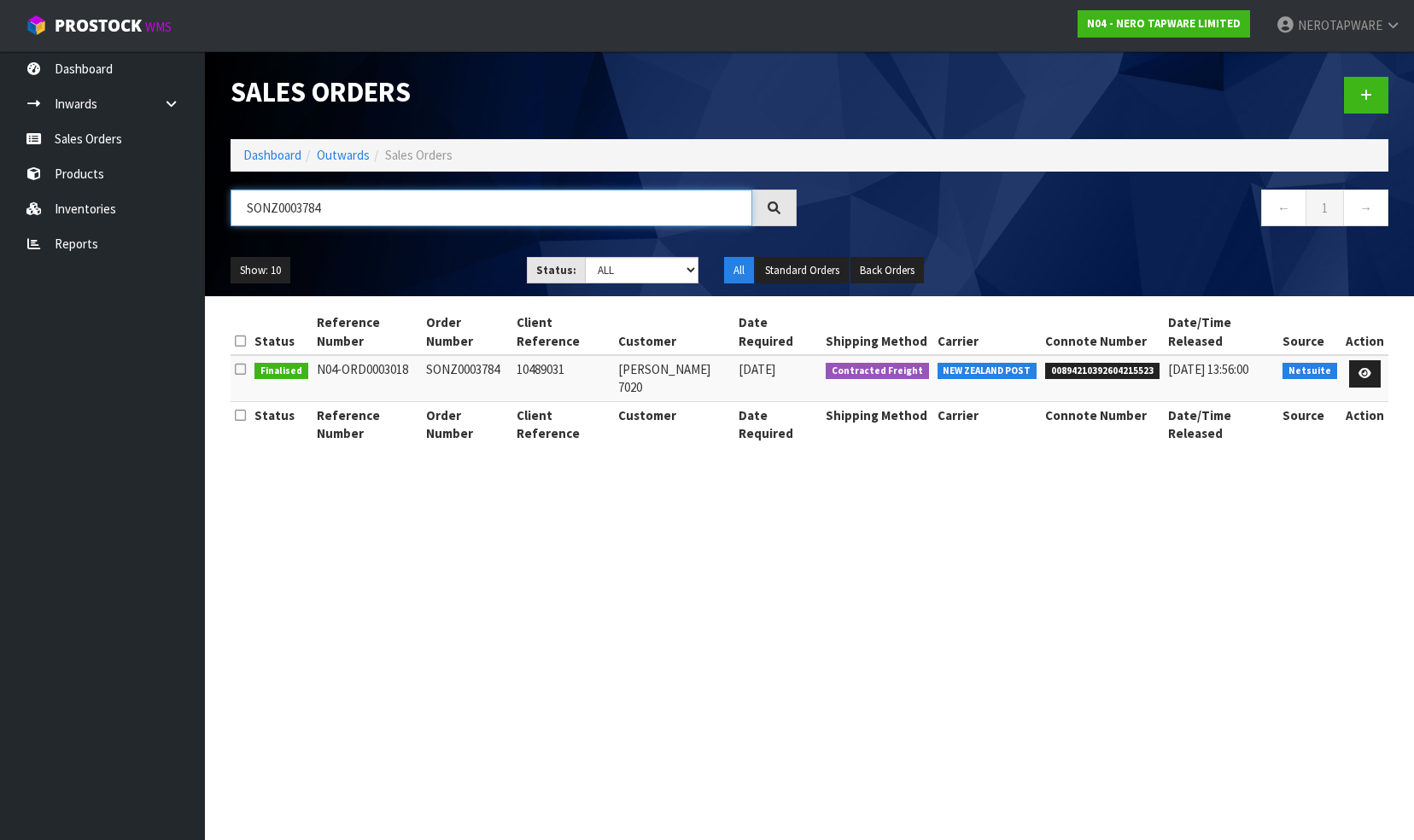
click at [342, 210] on input "SONZ0003784" at bounding box center [492, 208] width 522 height 37
paste input "CLIENT ORDER NO: SONZ0003785"
type input "CLIENT ORDER NO: SONZ0003785"
drag, startPoint x: 448, startPoint y: 214, endPoint x: 228, endPoint y: 213, distance: 220.0
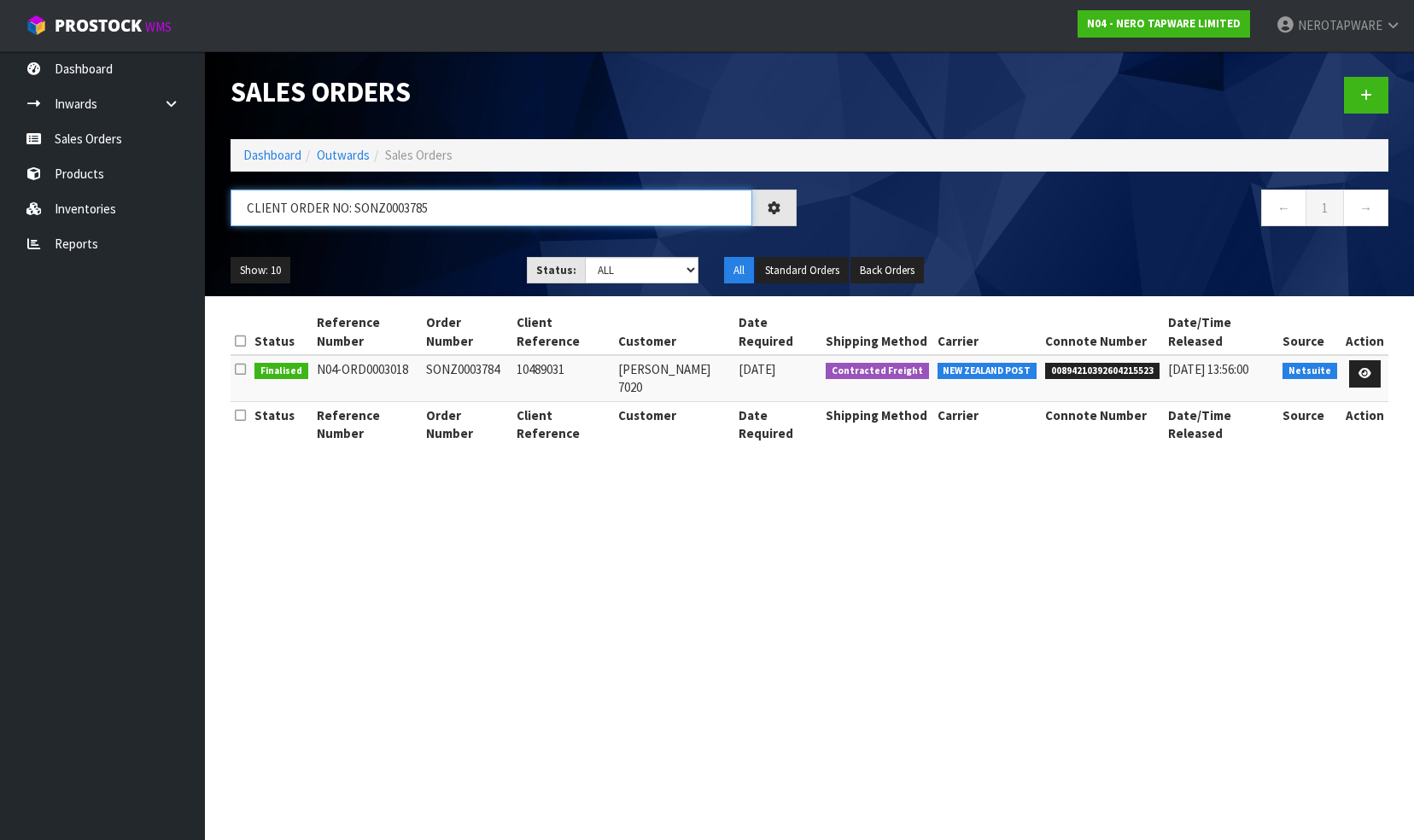
click at [228, 213] on div "CLIENT ORDER NO: SONZ0003785" at bounding box center [514, 214] width 592 height 50
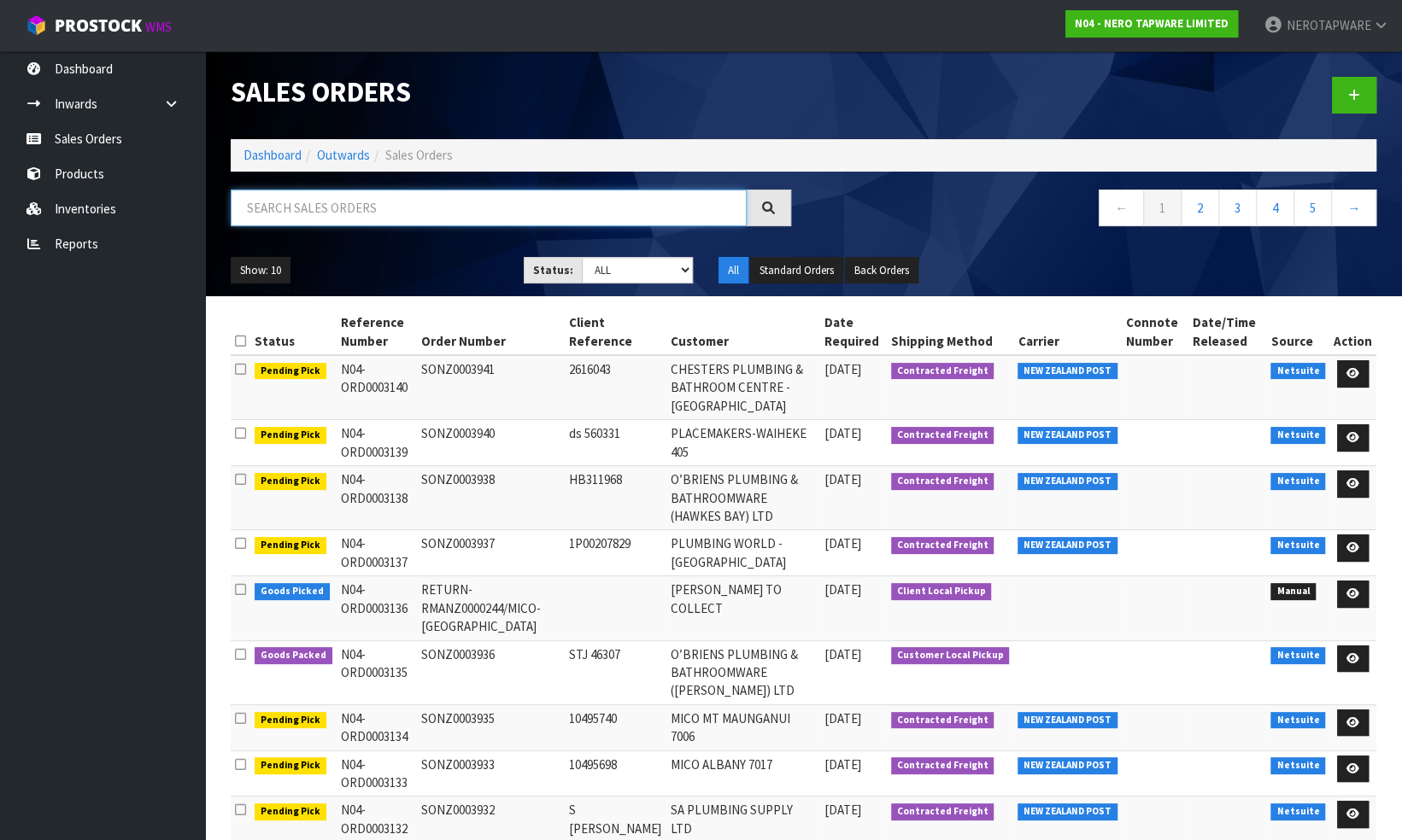
click at [298, 212] on input "text" at bounding box center [489, 208] width 516 height 37
paste input "SONZ0003785"
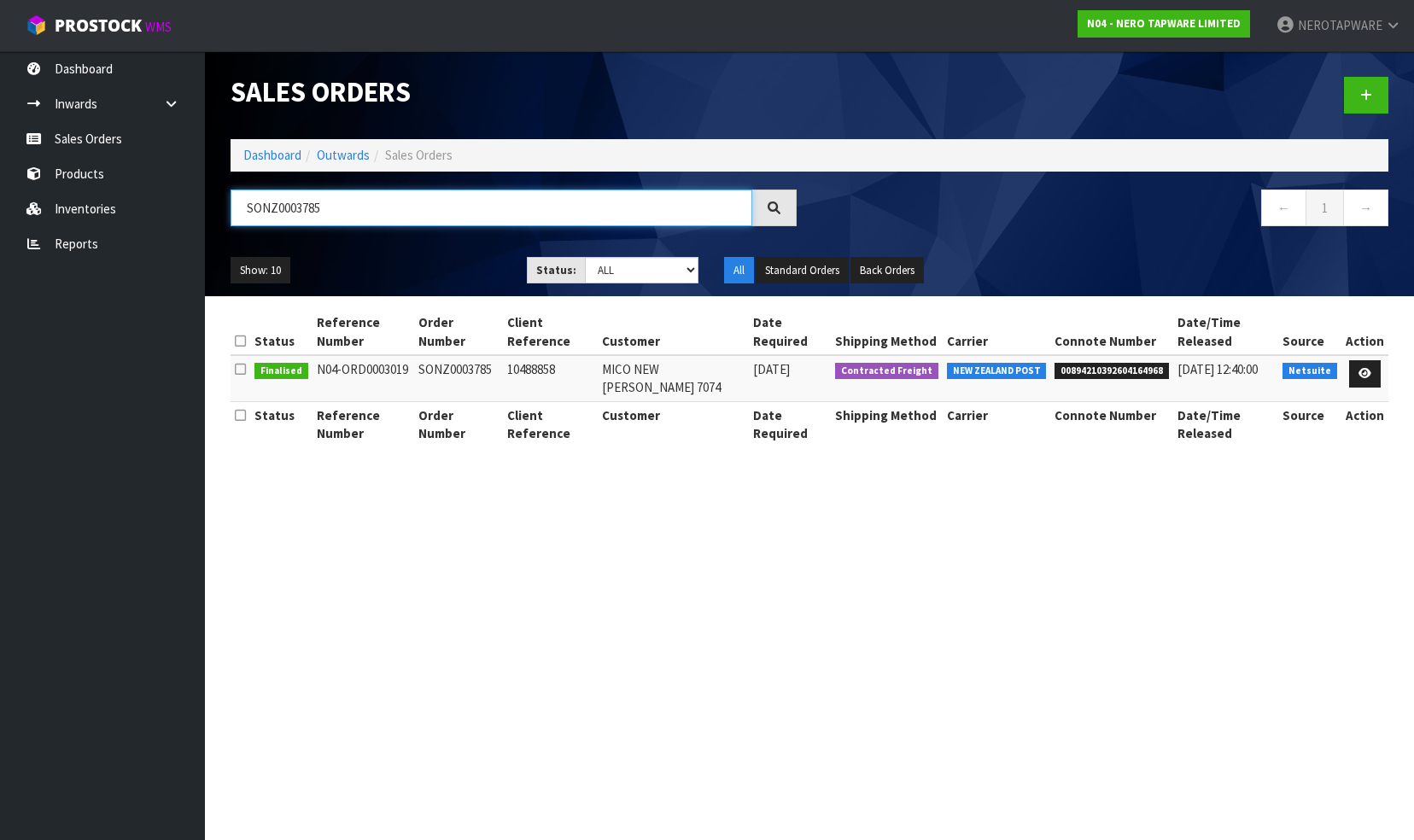
click at [326, 219] on input "SONZ0003785" at bounding box center [492, 208] width 522 height 37
click at [335, 207] on input "SONZ0003785" at bounding box center [492, 208] width 522 height 37
paste input "6"
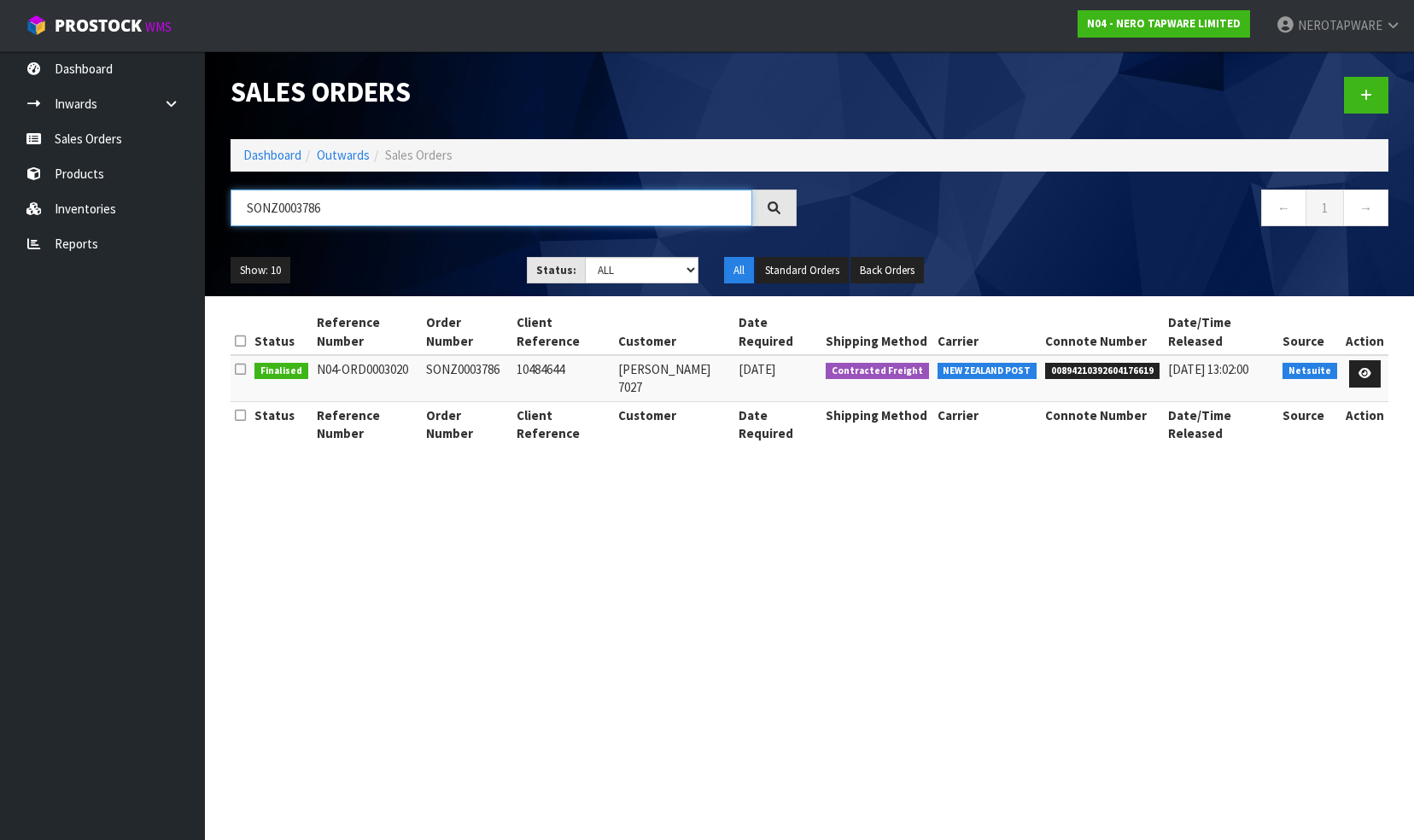
click at [343, 203] on input "SONZ0003786" at bounding box center [492, 208] width 522 height 37
paste input "7"
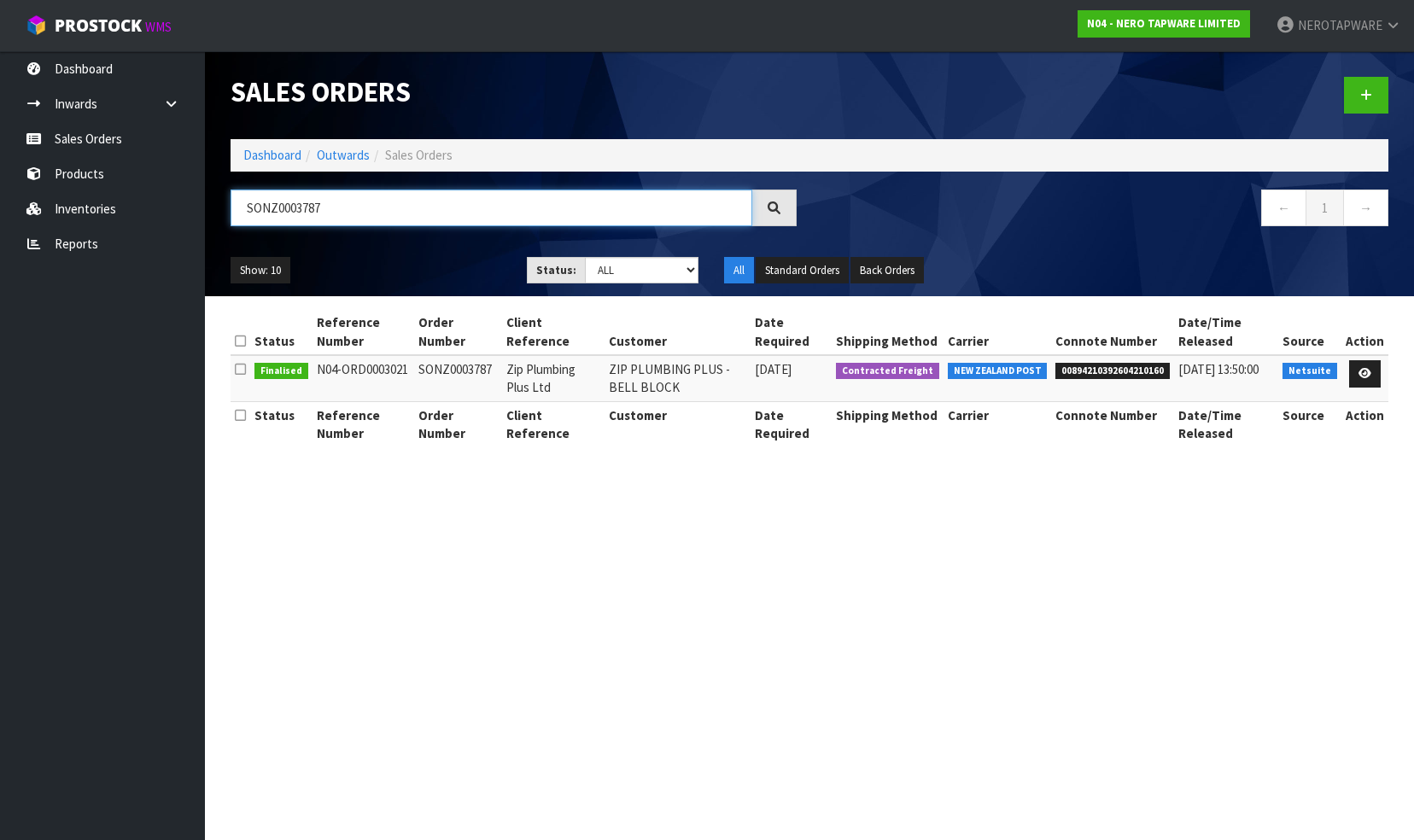
click at [356, 212] on input "SONZ0003787" at bounding box center [492, 208] width 522 height 37
click at [355, 211] on input "SONZ0003787" at bounding box center [492, 208] width 522 height 37
paste input "8"
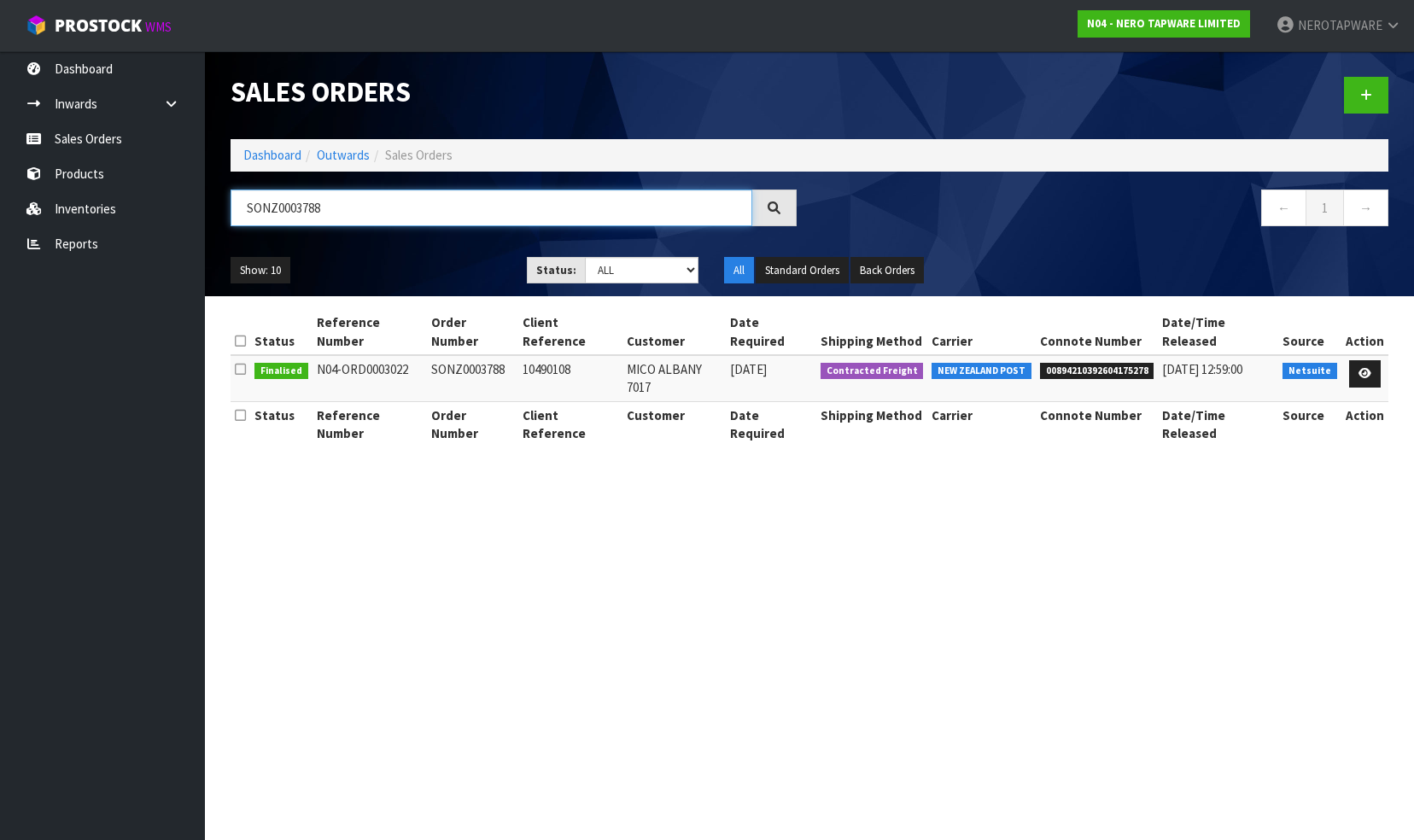
click at [335, 213] on input "SONZ0003788" at bounding box center [492, 208] width 522 height 37
paste input "9"
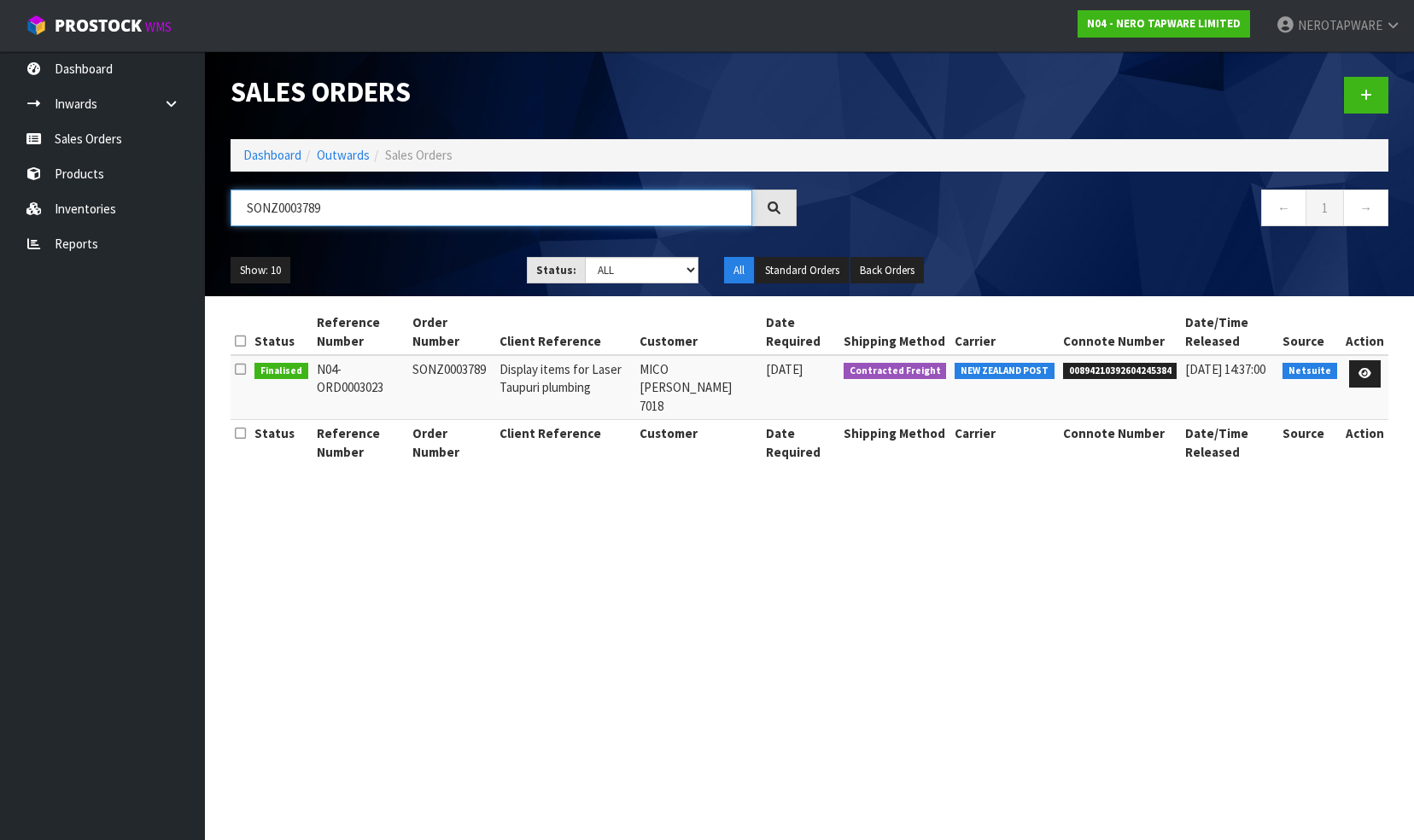
click at [385, 218] on input "SONZ0003789" at bounding box center [492, 208] width 522 height 37
type input "V"
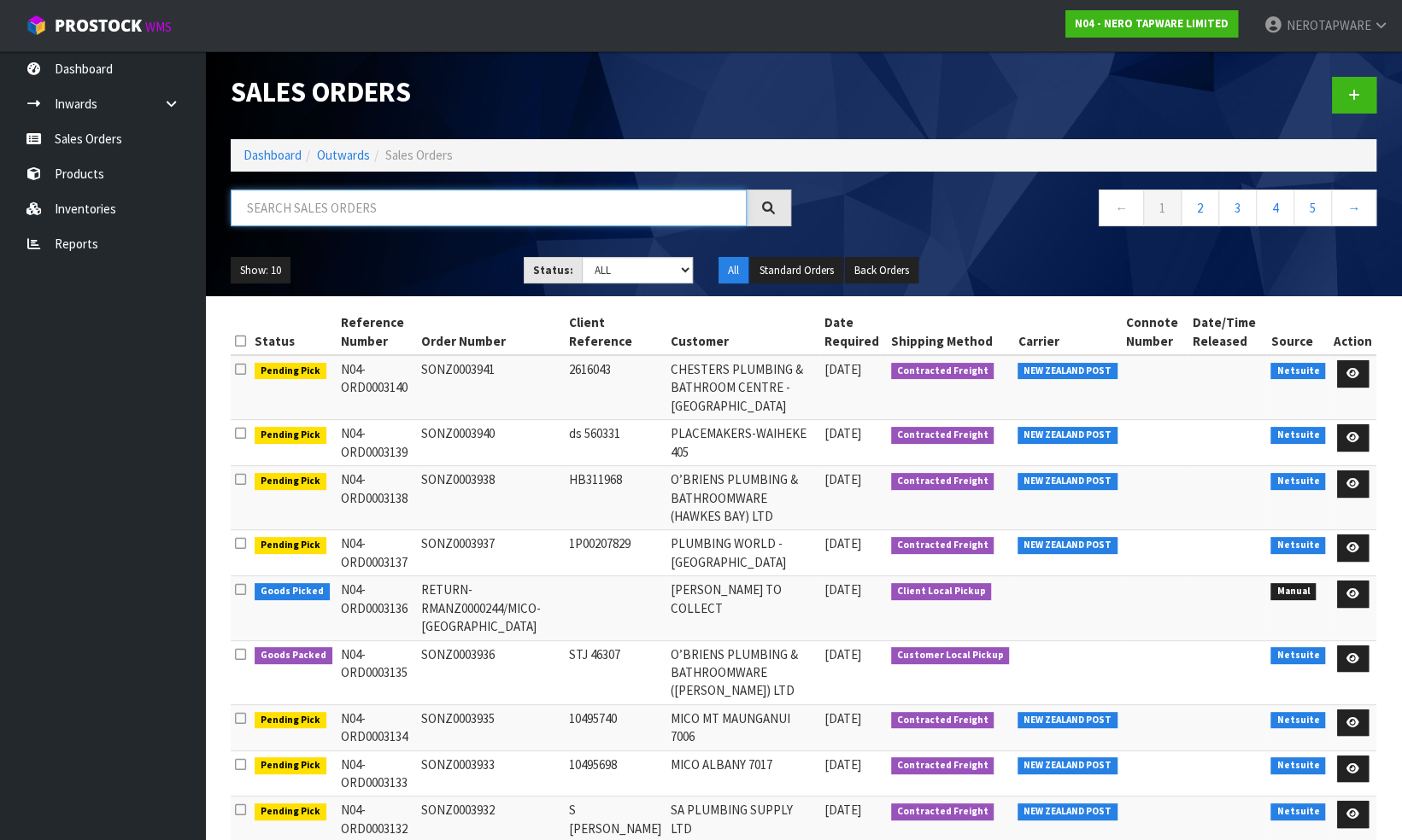
paste input "SONZ0003791"
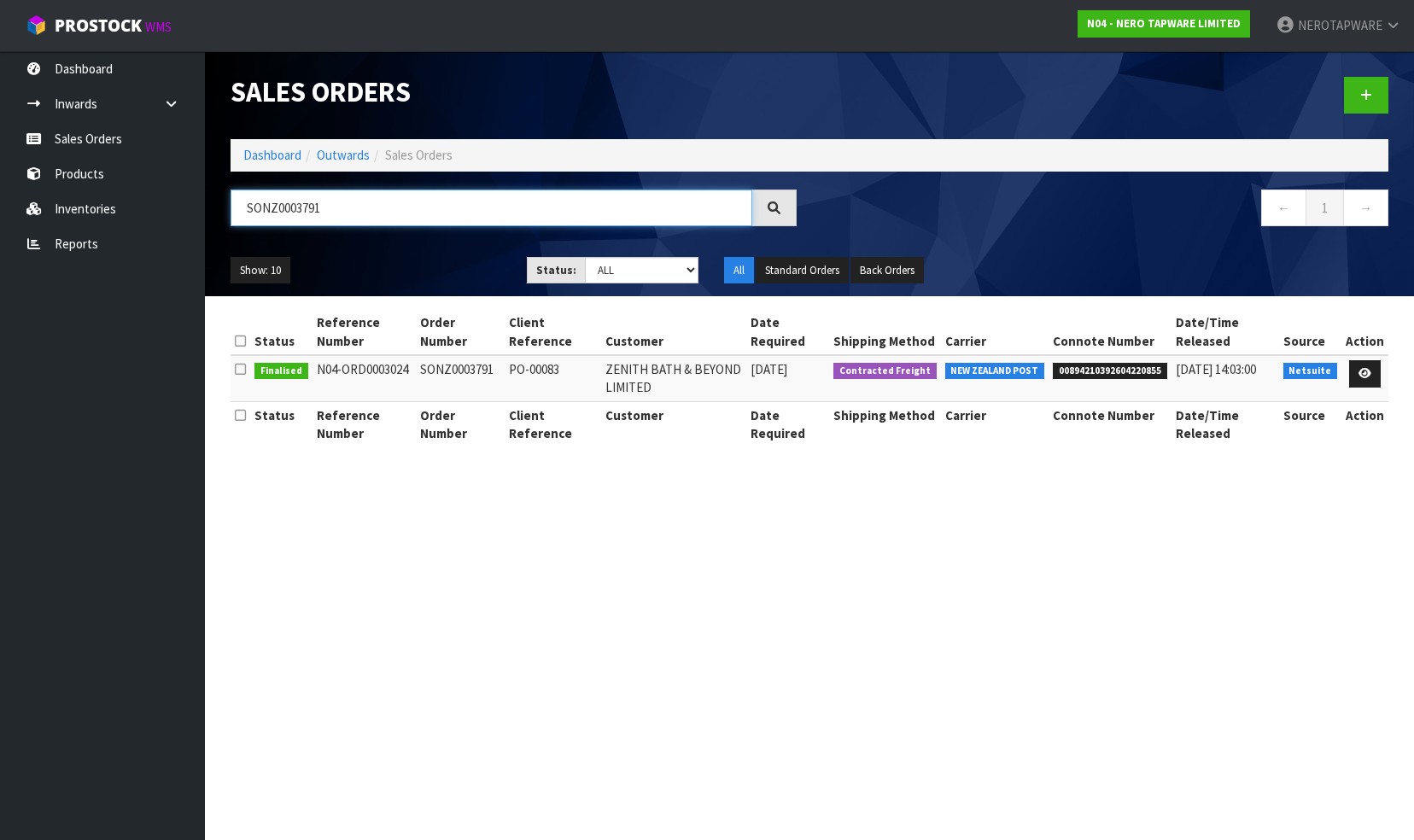
click at [347, 207] on input "SONZ0003791" at bounding box center [492, 208] width 522 height 37
paste input "3"
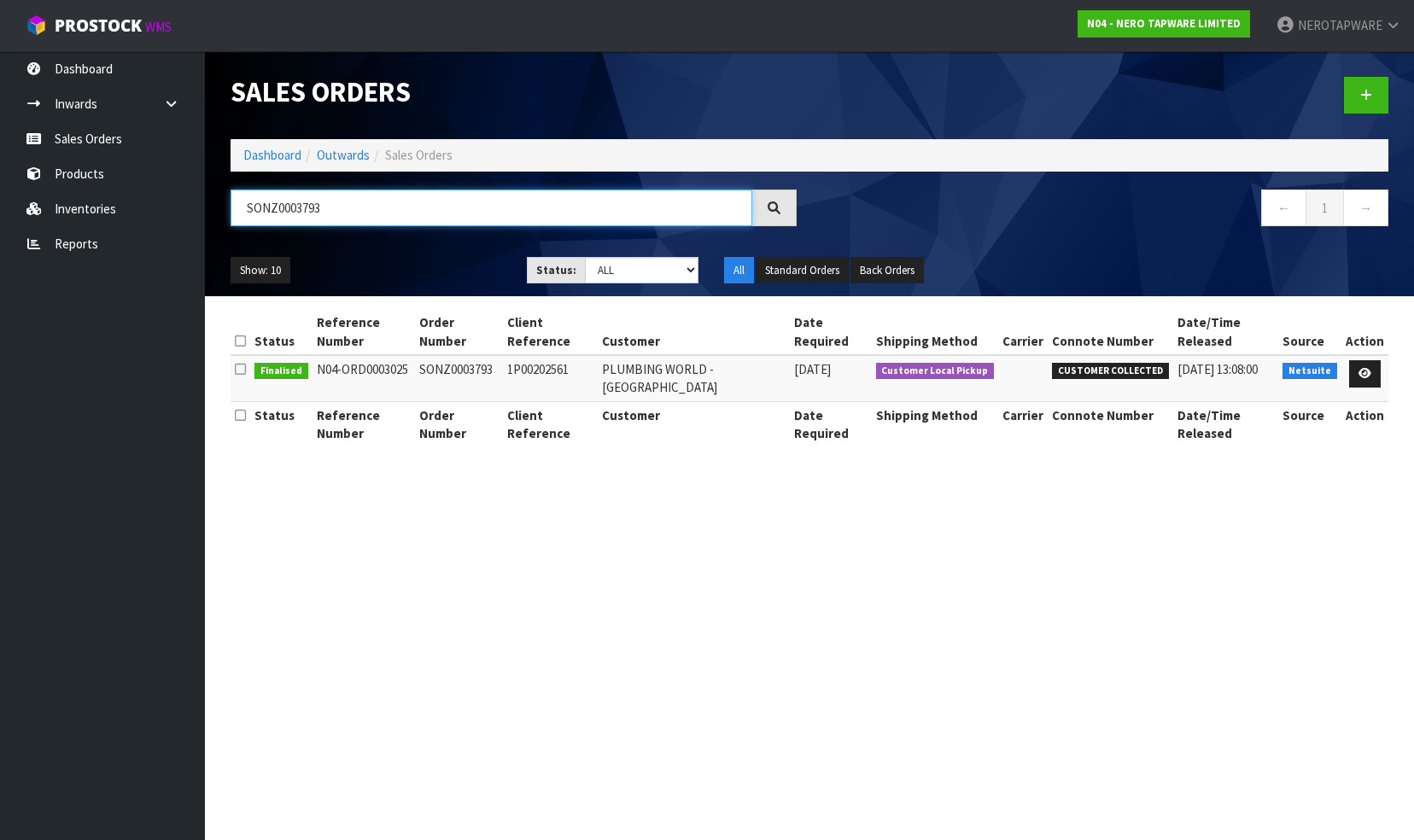
click at [358, 213] on input "SONZ0003793" at bounding box center [492, 208] width 522 height 37
paste input "4"
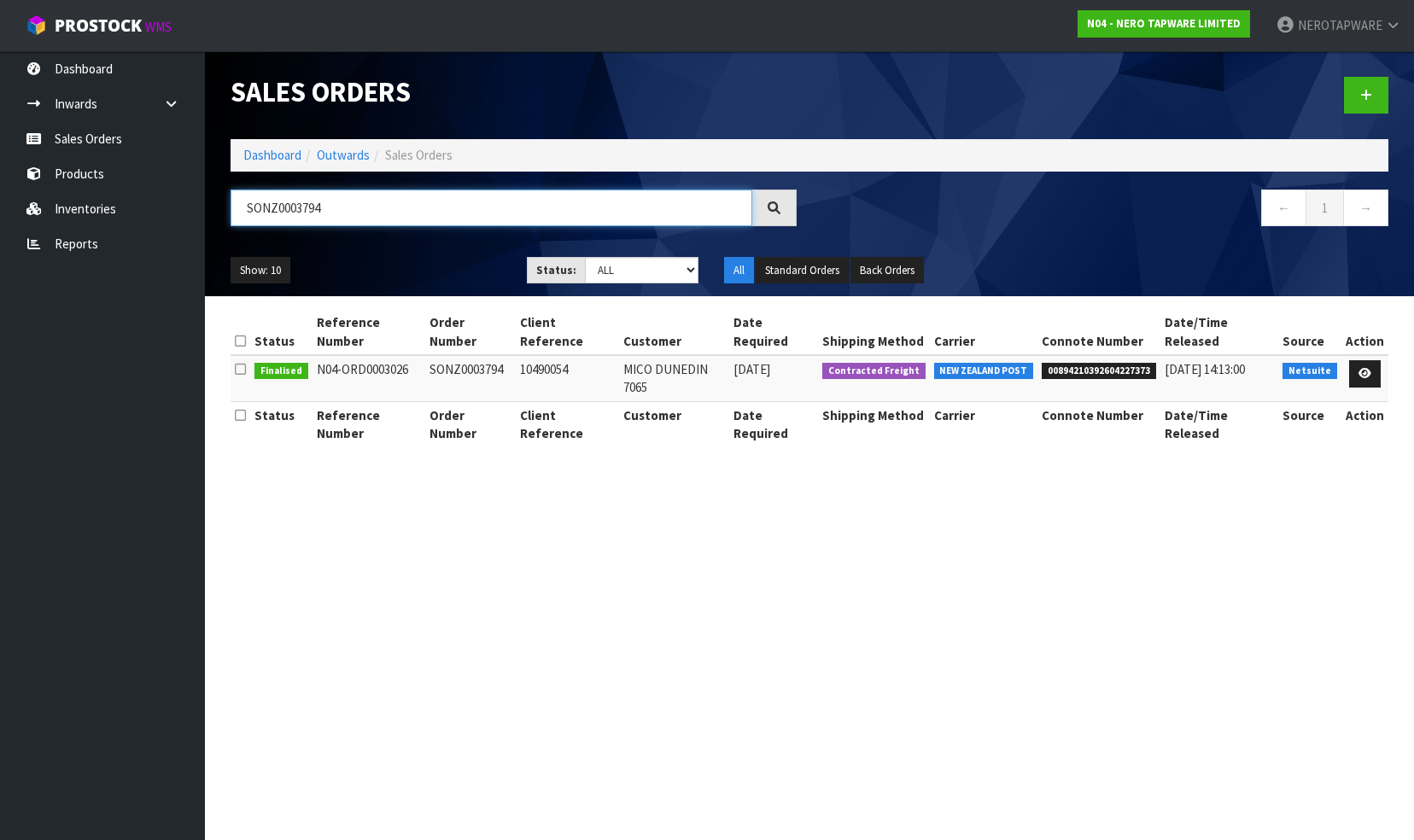
click at [361, 214] on input "SONZ0003794" at bounding box center [492, 208] width 522 height 37
paste input "6"
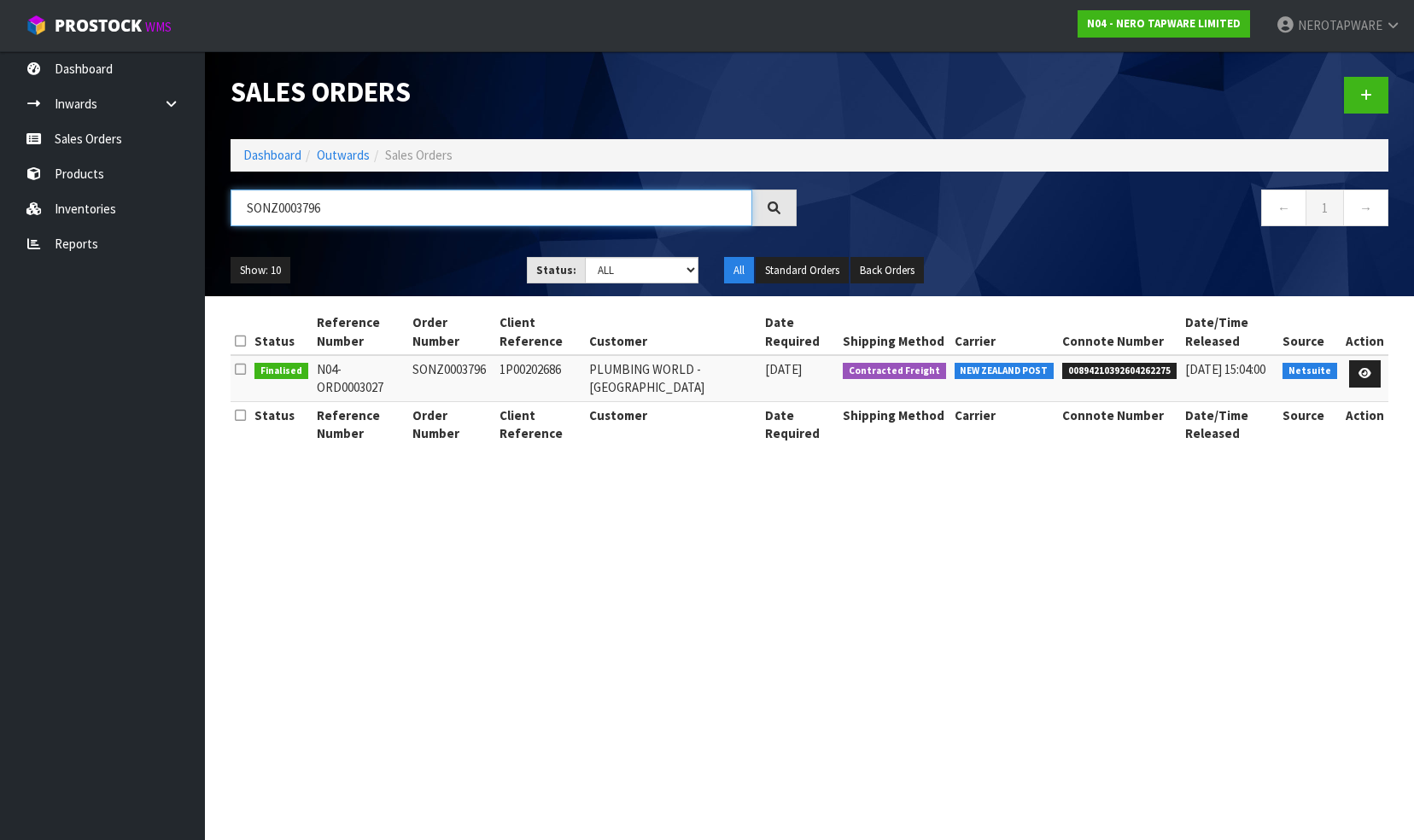
click at [330, 209] on input "SONZ0003796" at bounding box center [492, 208] width 522 height 37
paste input "7"
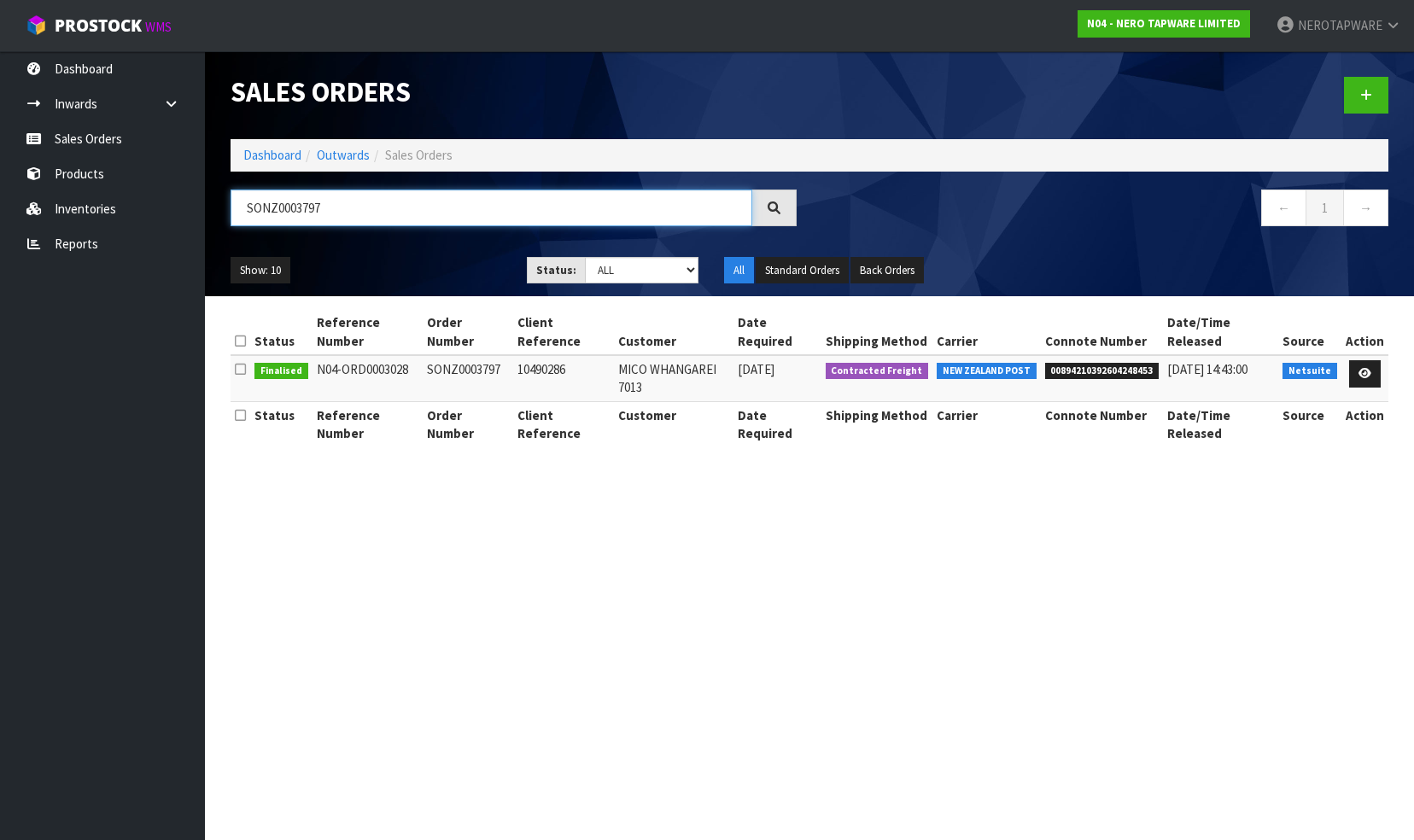
click at [362, 214] on input "SONZ0003797" at bounding box center [492, 208] width 522 height 37
paste input "8"
click at [350, 207] on input "SONZ0003798" at bounding box center [492, 208] width 522 height 37
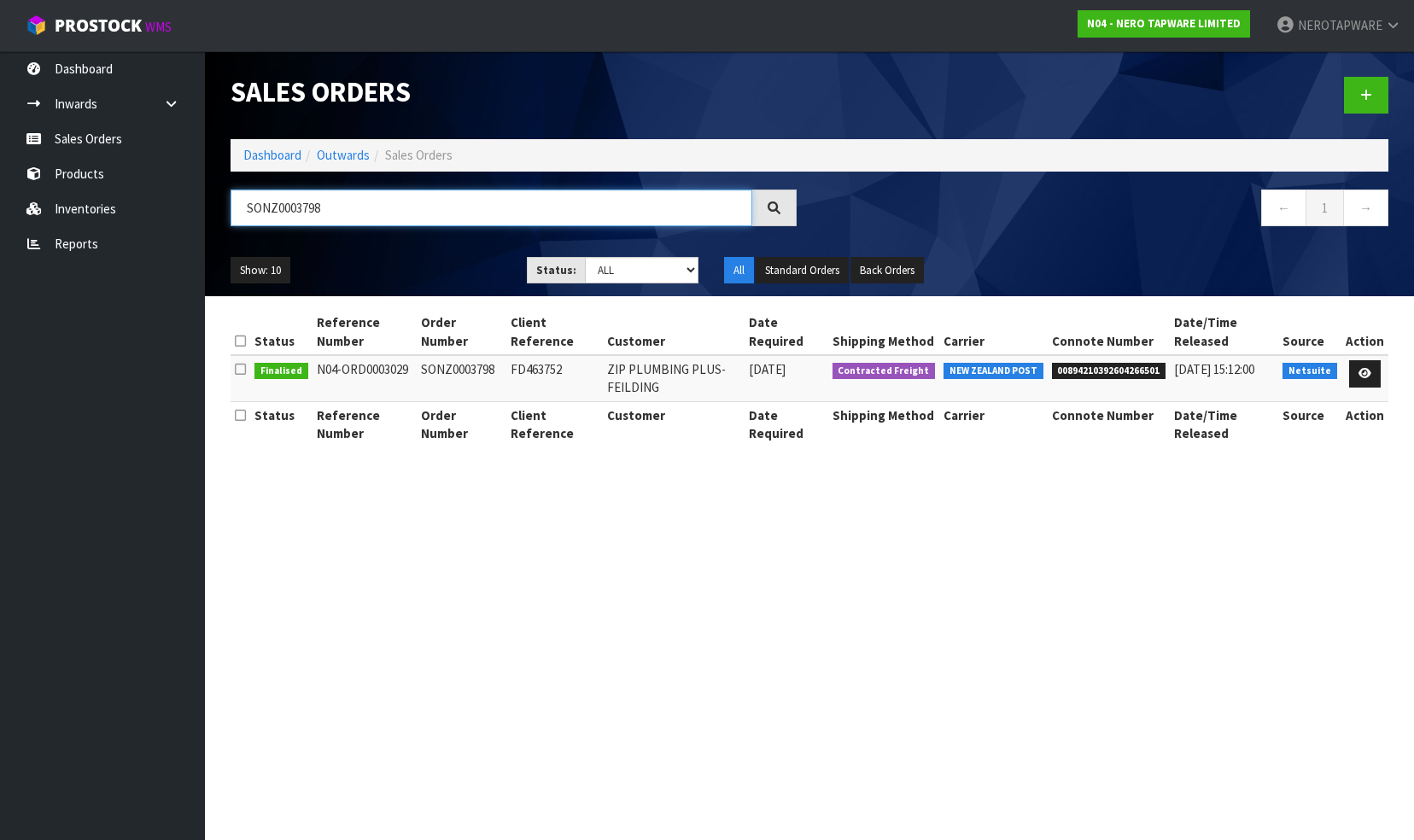
paste input "9"
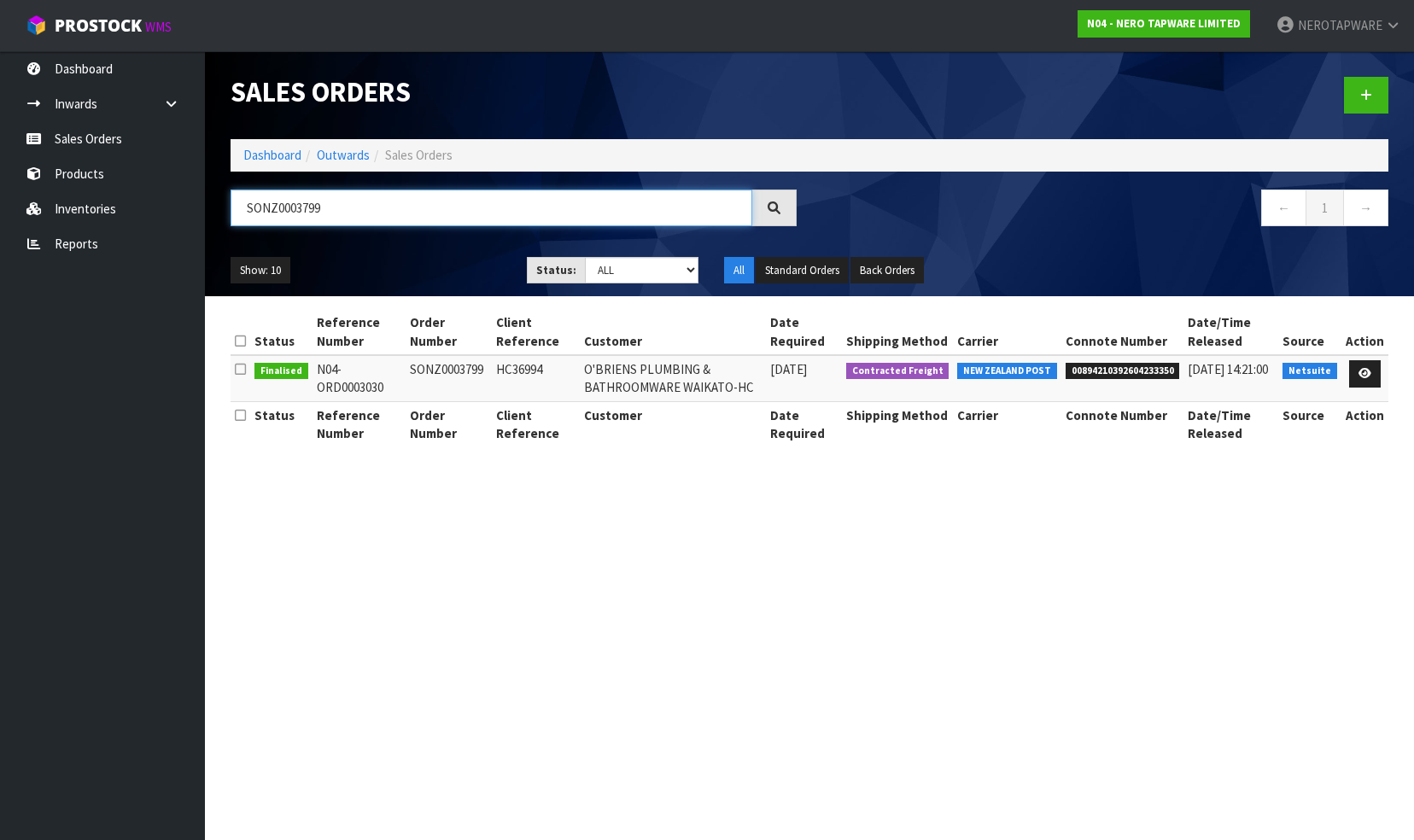
click at [391, 210] on input "SONZ0003799" at bounding box center [492, 208] width 522 height 37
paste input "800"
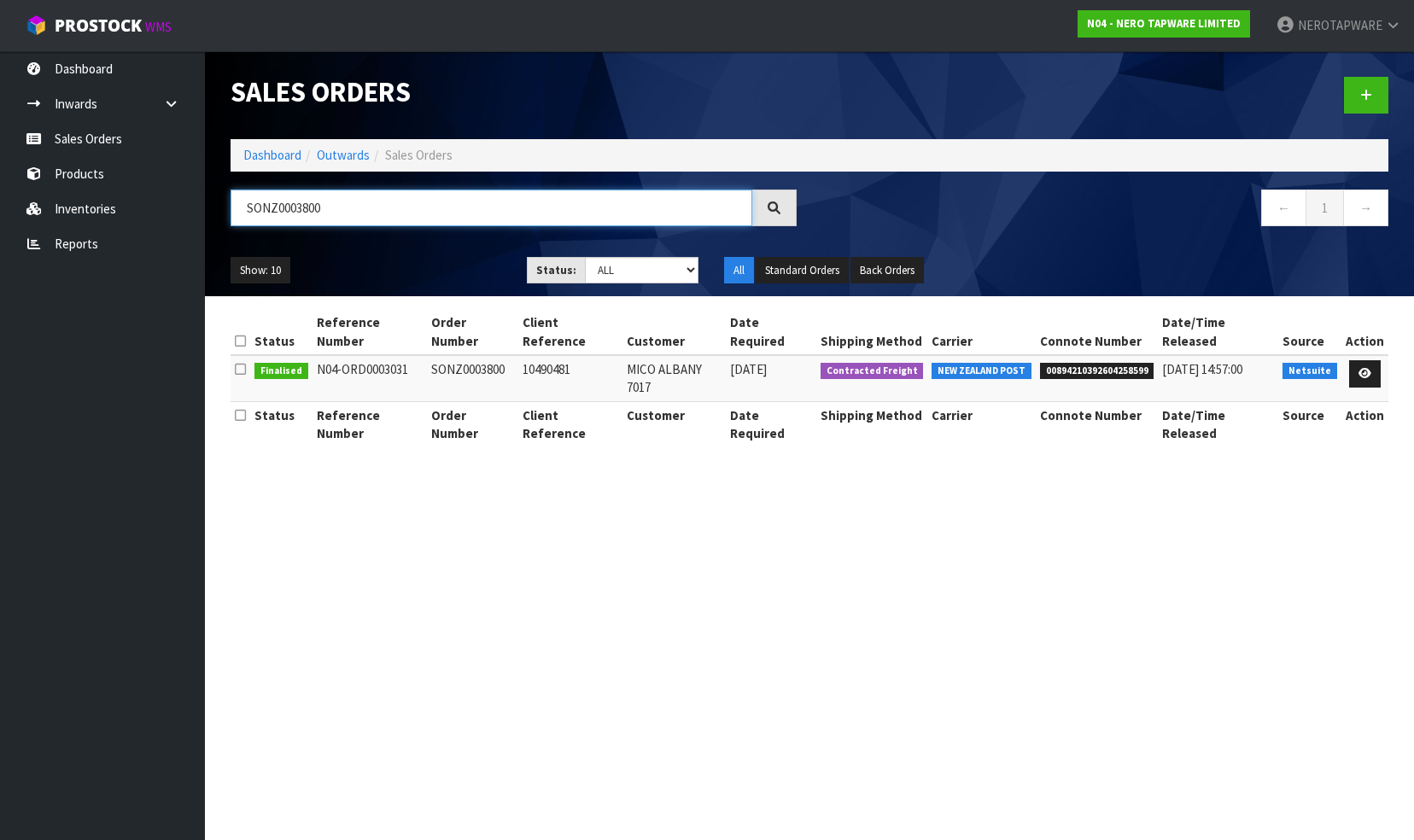
click at [356, 211] on input "SONZ0003800" at bounding box center [492, 208] width 522 height 37
paste input "1"
click at [343, 217] on input "SONZ0003801" at bounding box center [492, 208] width 522 height 37
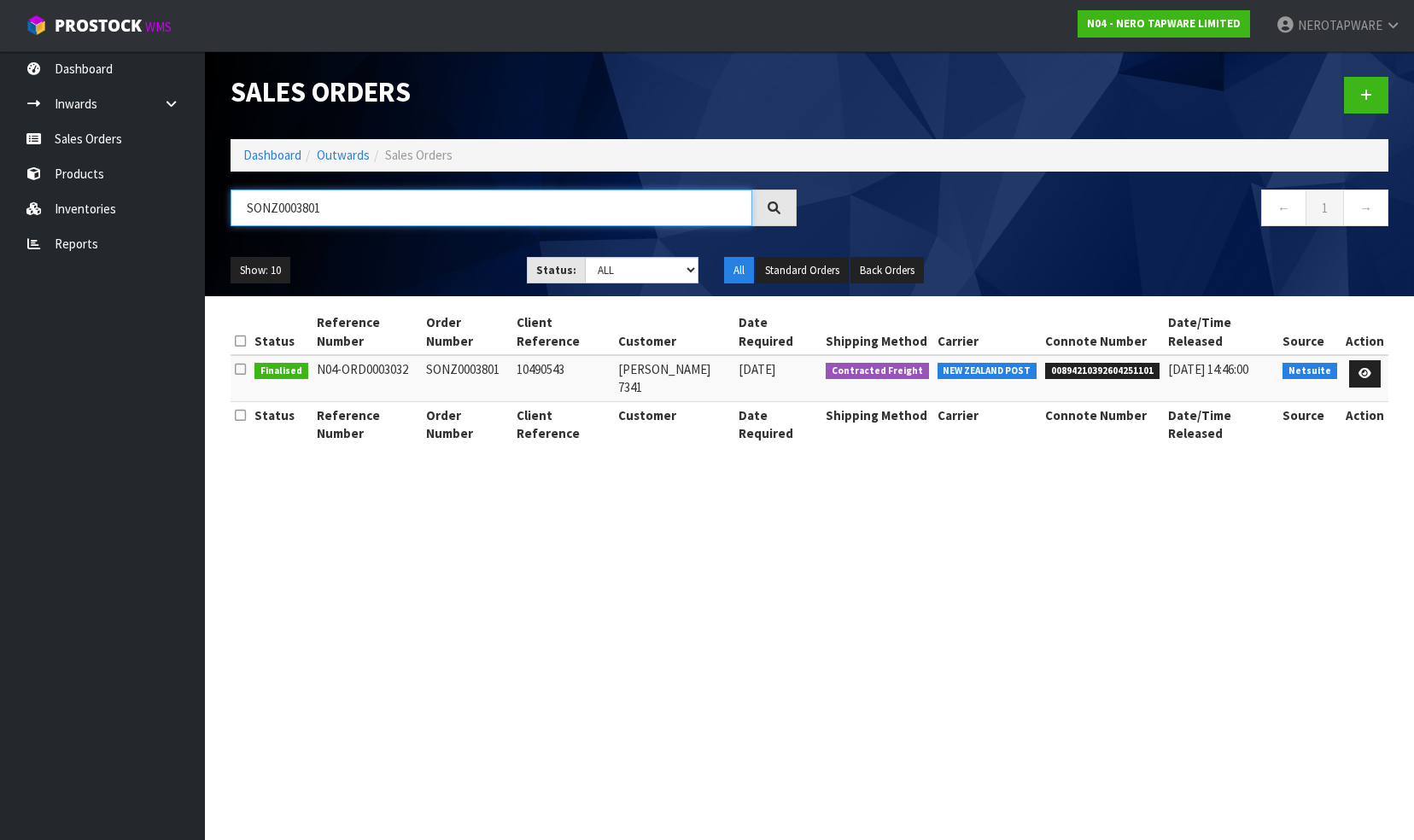
paste input "3"
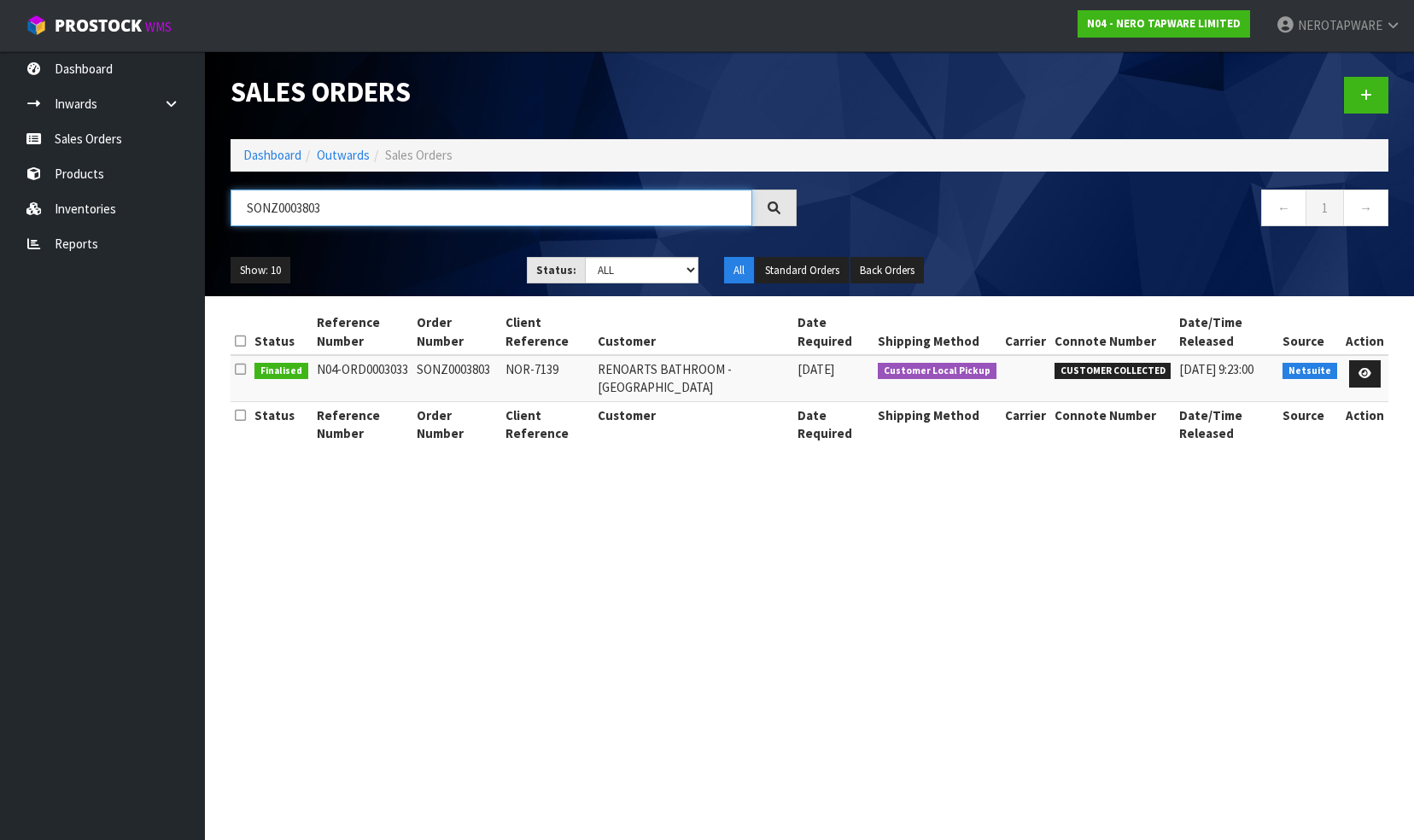
click at [333, 209] on input "SONZ0003803" at bounding box center [492, 208] width 522 height 37
paste
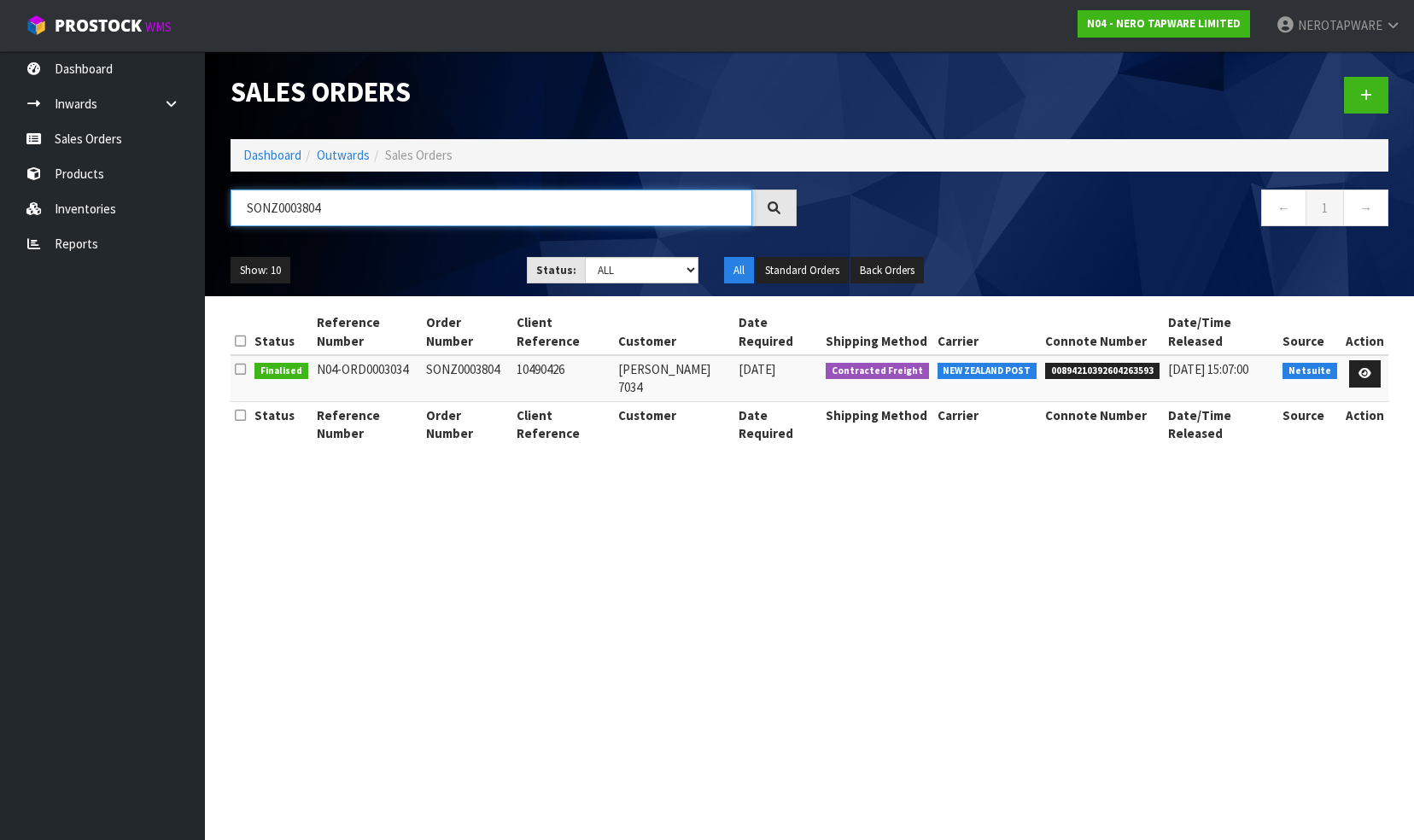
click at [345, 210] on input "SONZ0003804" at bounding box center [492, 208] width 522 height 37
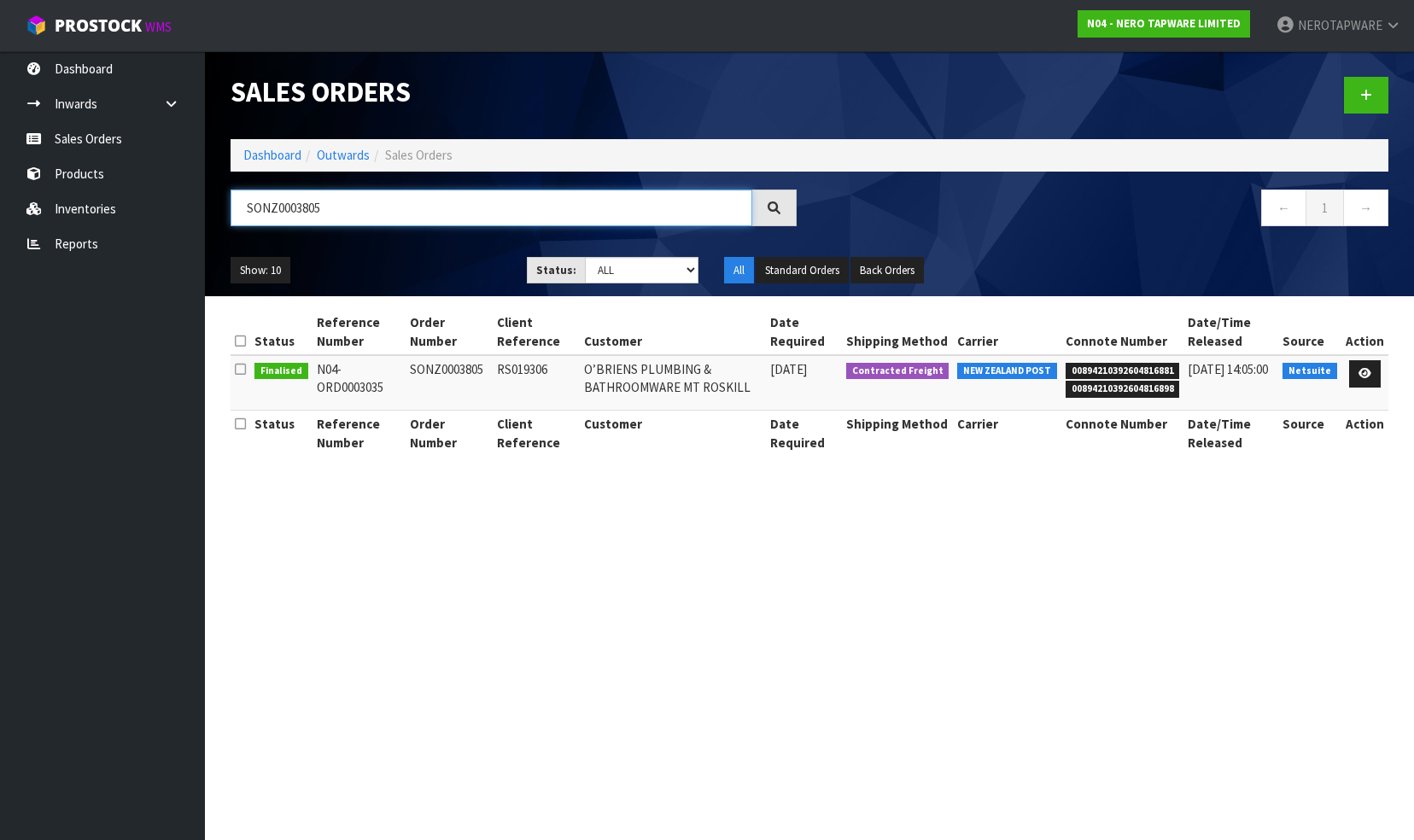
click at [349, 207] on input "SONZ0003805" at bounding box center [492, 208] width 522 height 37
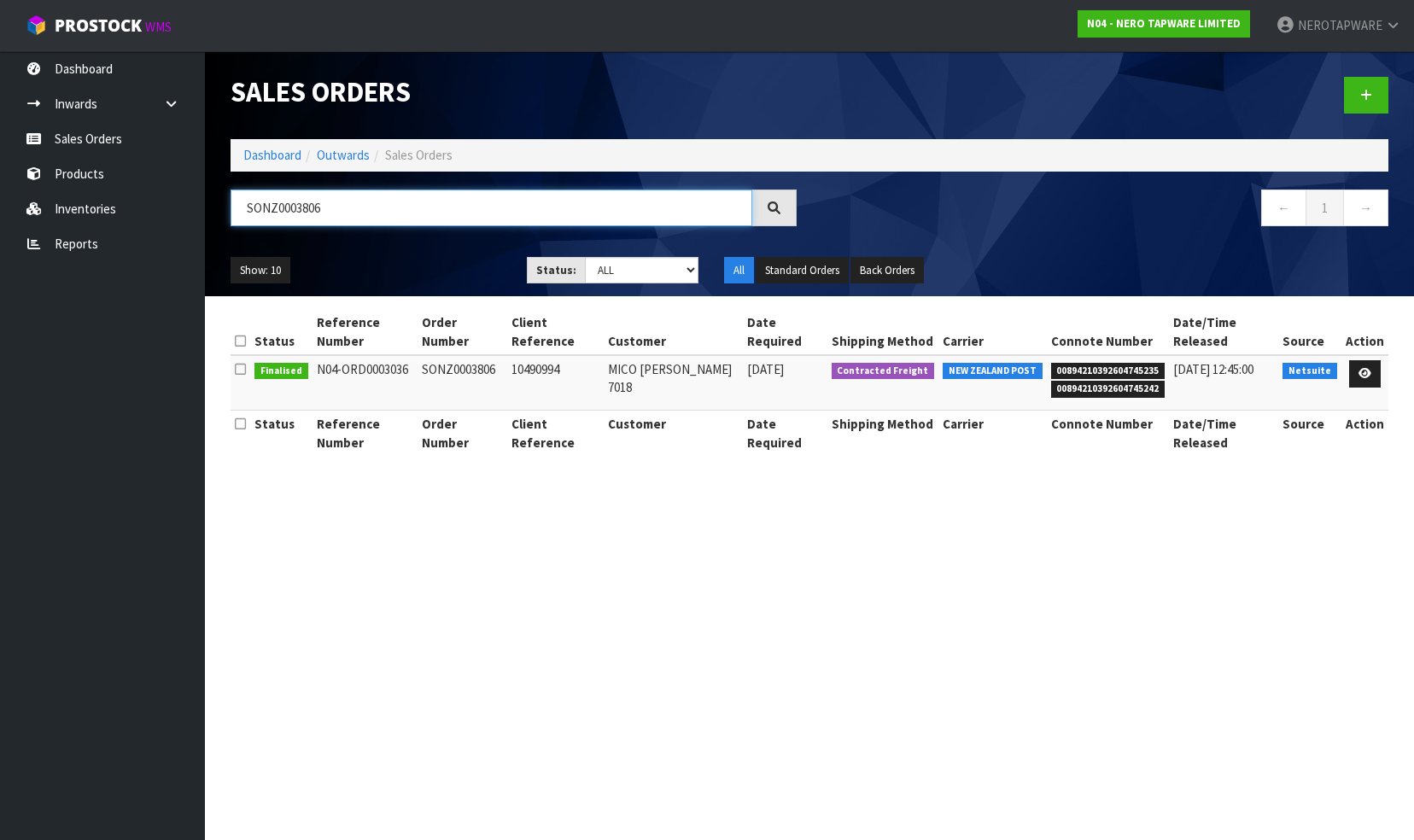
click at [343, 203] on input "SONZ0003806" at bounding box center [492, 208] width 522 height 37
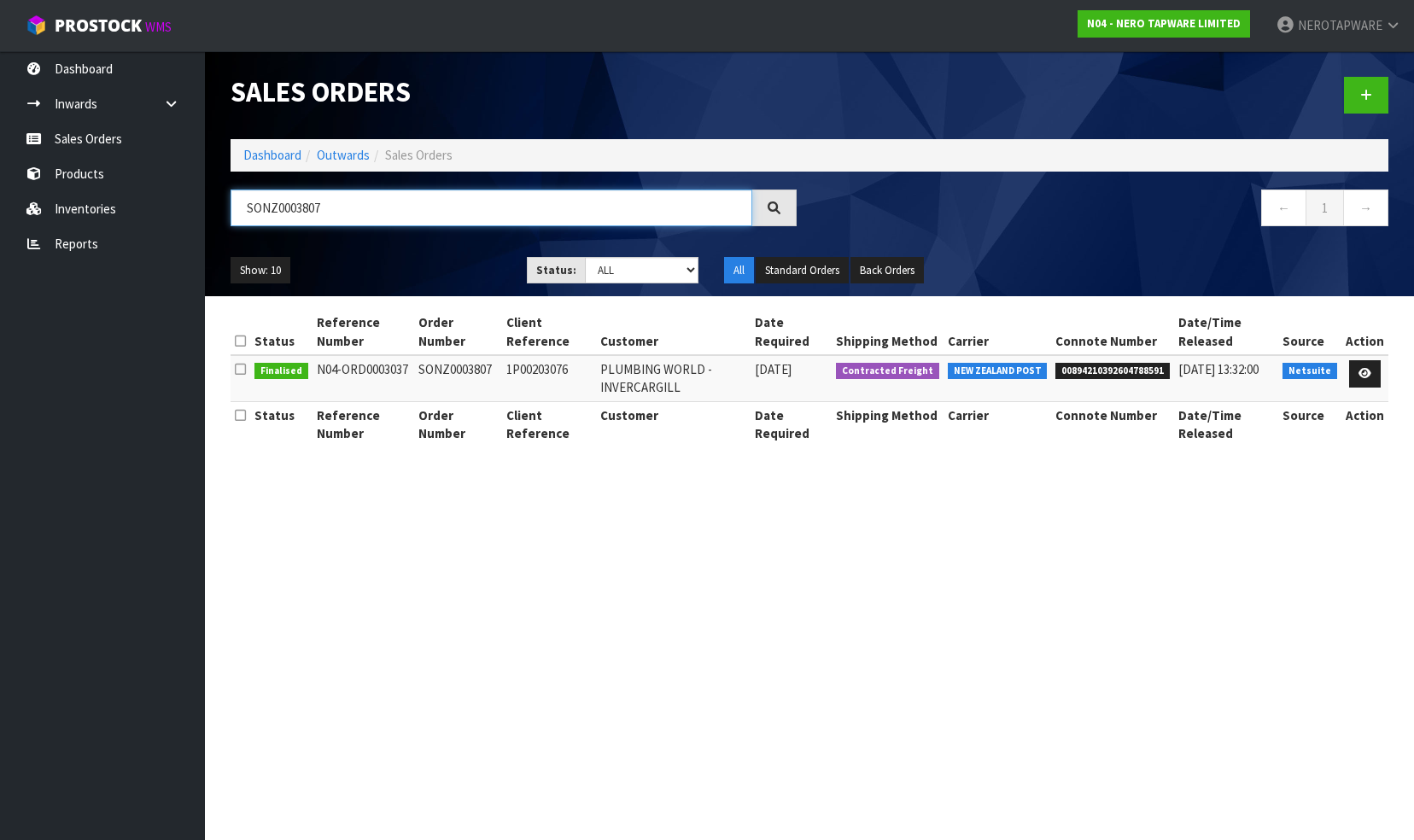
click at [333, 212] on input "SONZ0003807" at bounding box center [492, 208] width 522 height 37
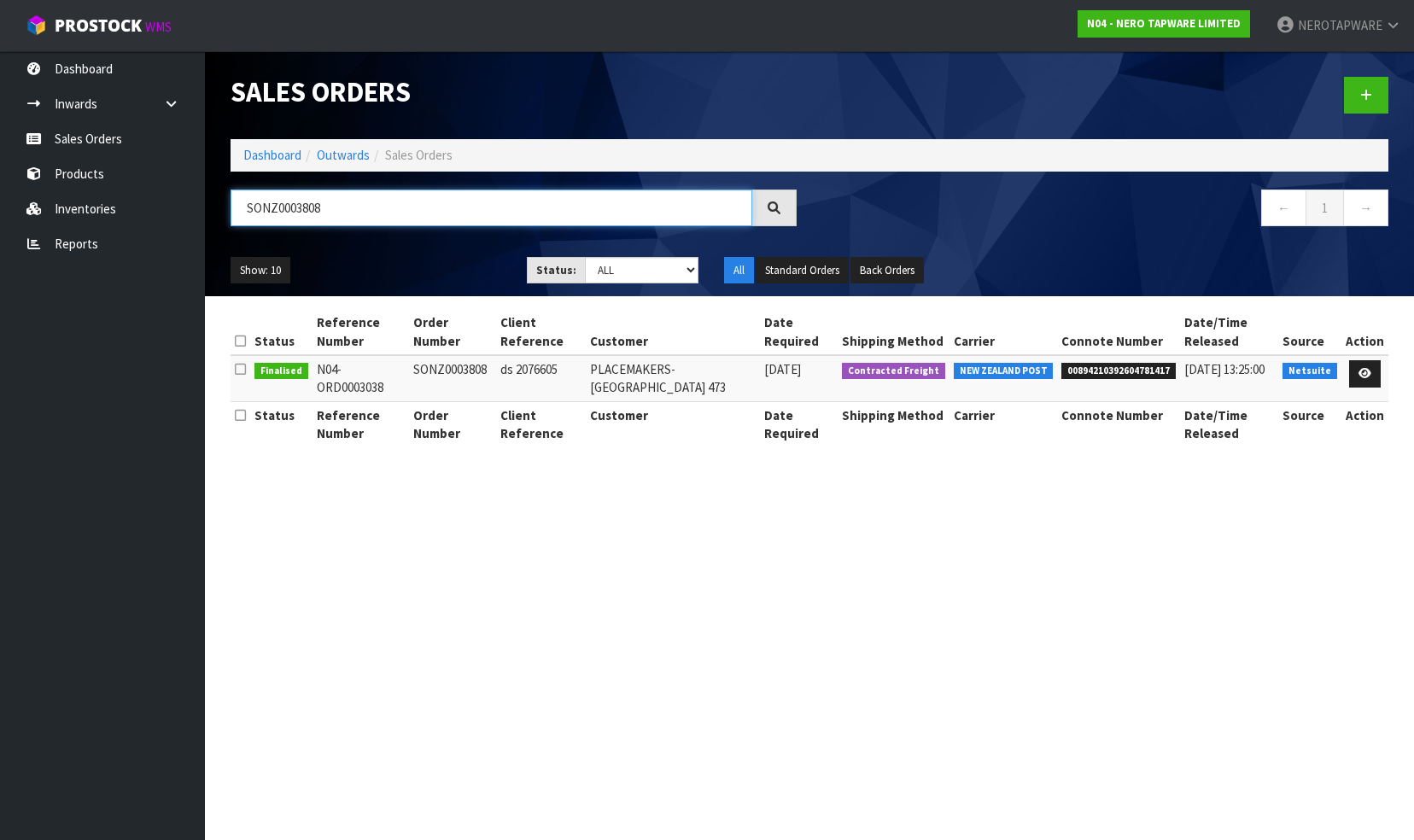
click at [337, 207] on input "SONZ0003808" at bounding box center [492, 208] width 522 height 37
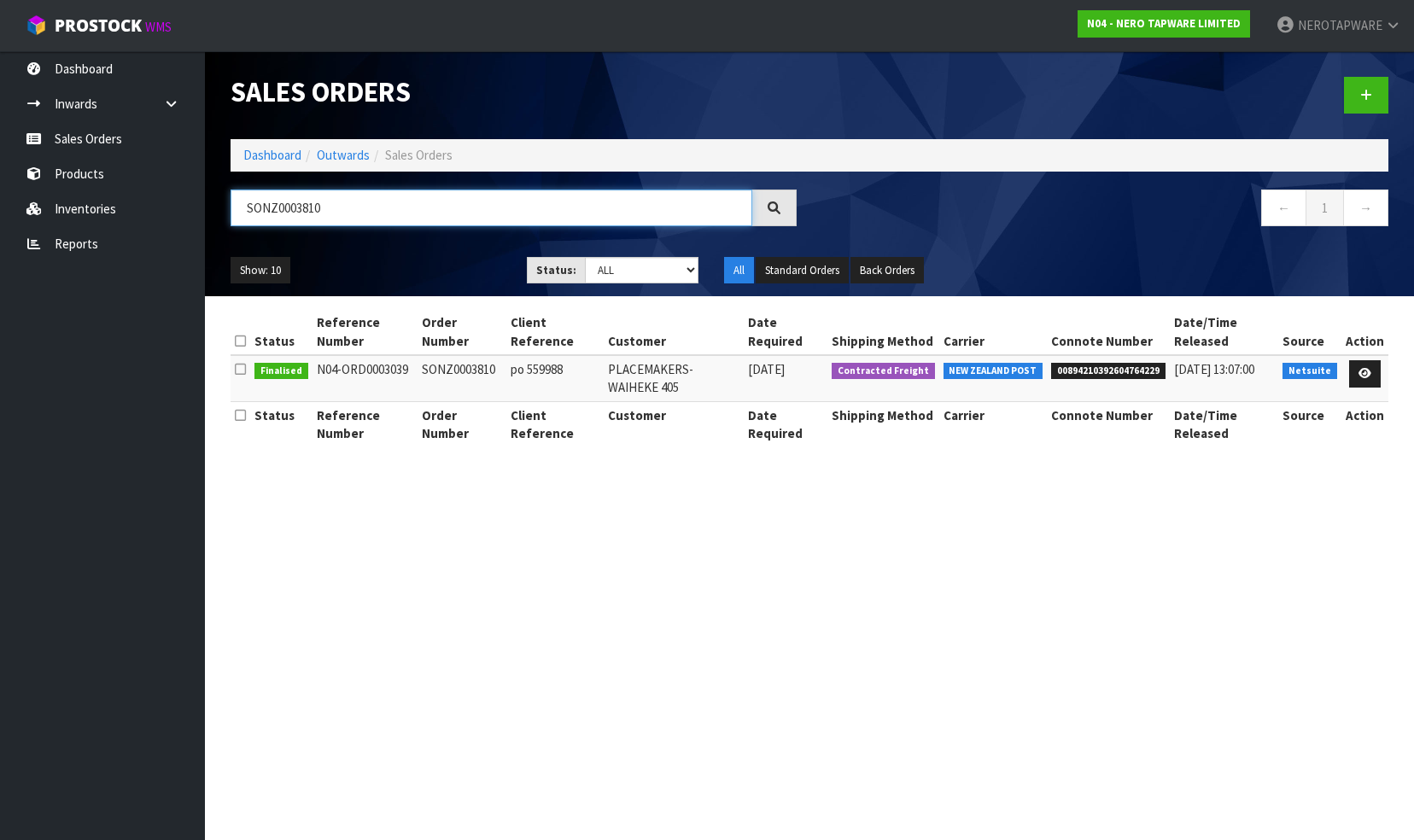
click at [351, 207] on input "SONZ0003810" at bounding box center [492, 208] width 522 height 37
click at [352, 207] on input "SONZ0003810" at bounding box center [492, 208] width 522 height 37
click at [351, 213] on input "SONZ0003812" at bounding box center [492, 208] width 522 height 37
click at [375, 210] on input "SONZ0003813" at bounding box center [492, 208] width 522 height 37
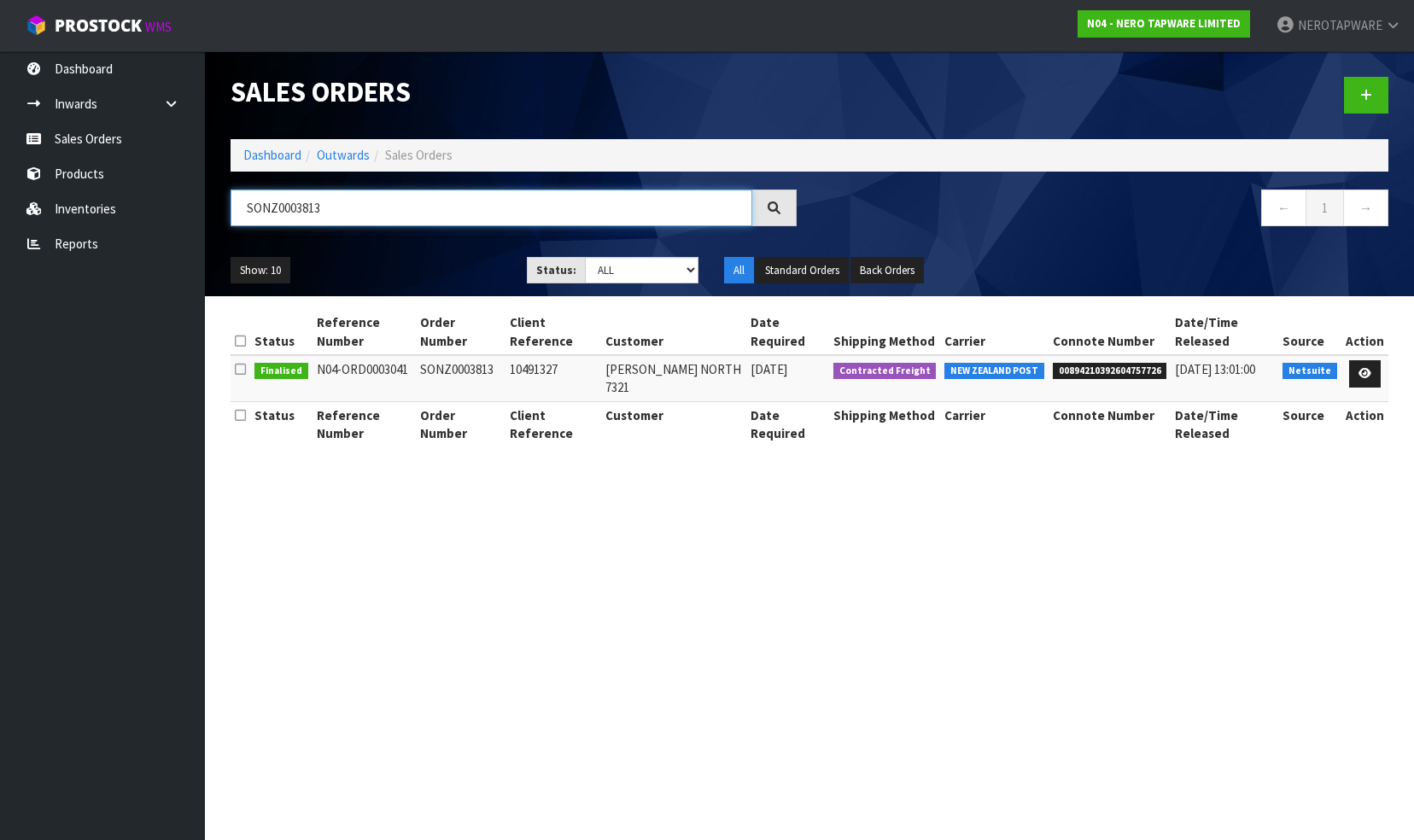
click at [375, 210] on input "SONZ0003813" at bounding box center [492, 208] width 522 height 37
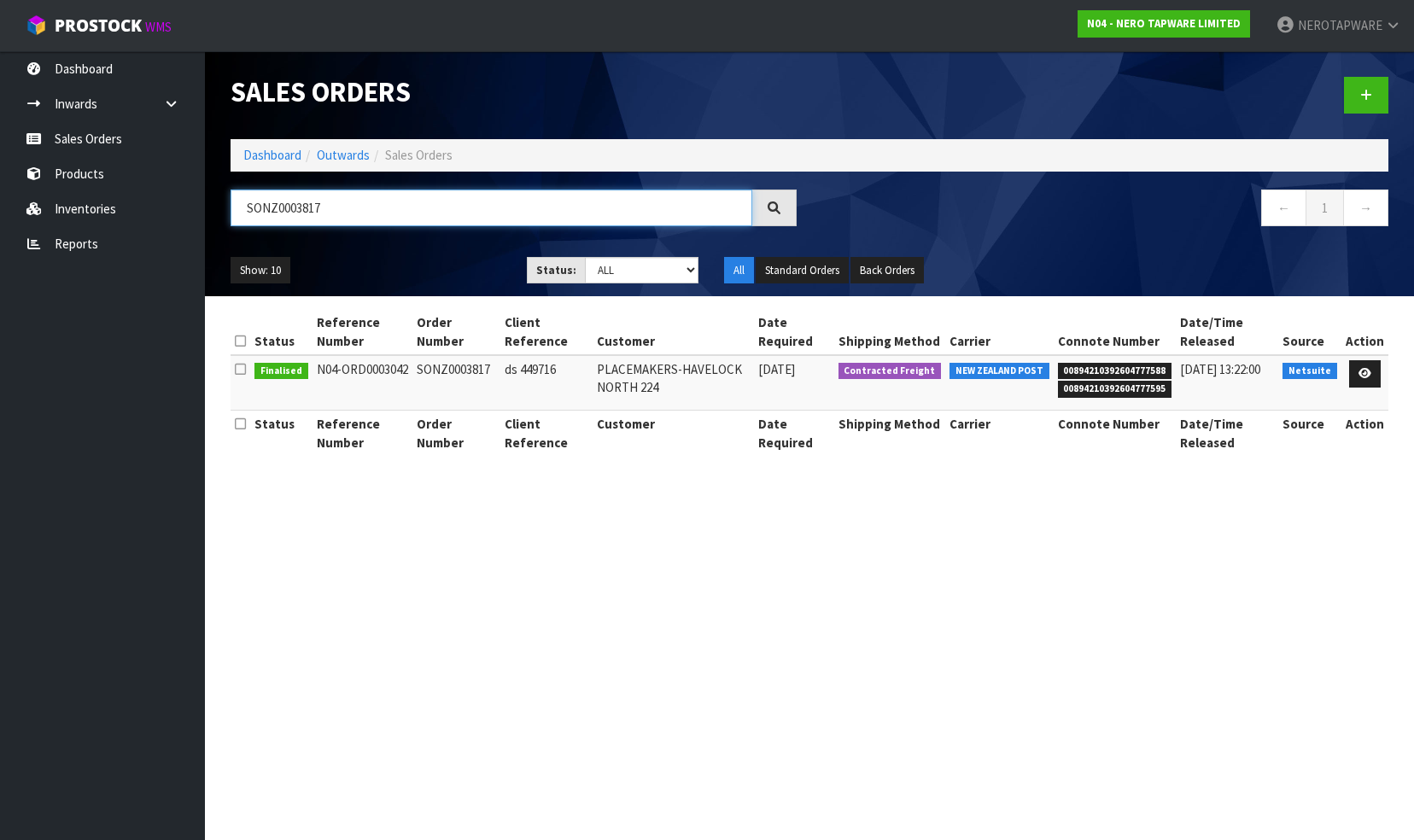
click at [361, 213] on input "SONZ0003817" at bounding box center [492, 208] width 522 height 37
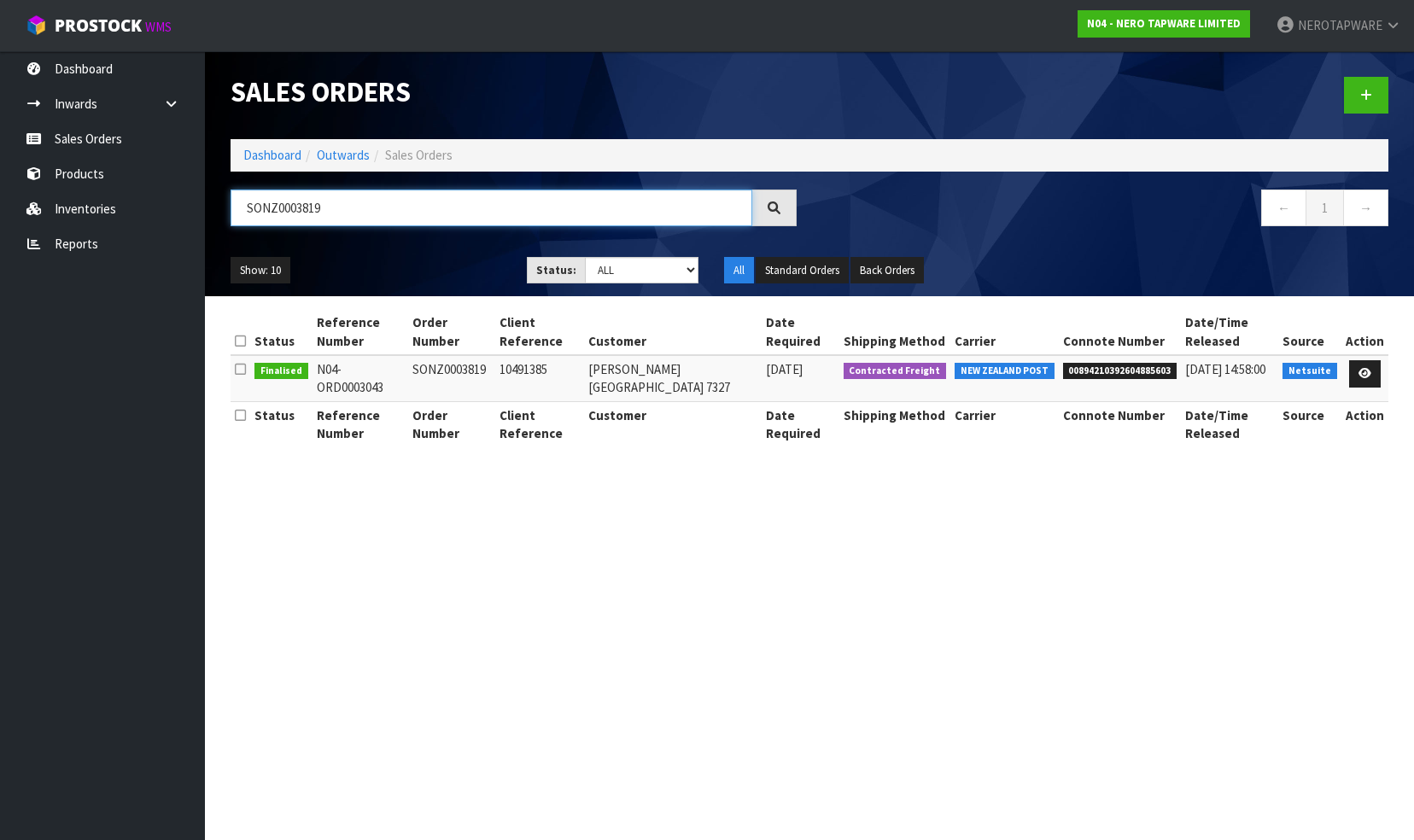
click at [372, 203] on input "SONZ0003819" at bounding box center [492, 208] width 522 height 37
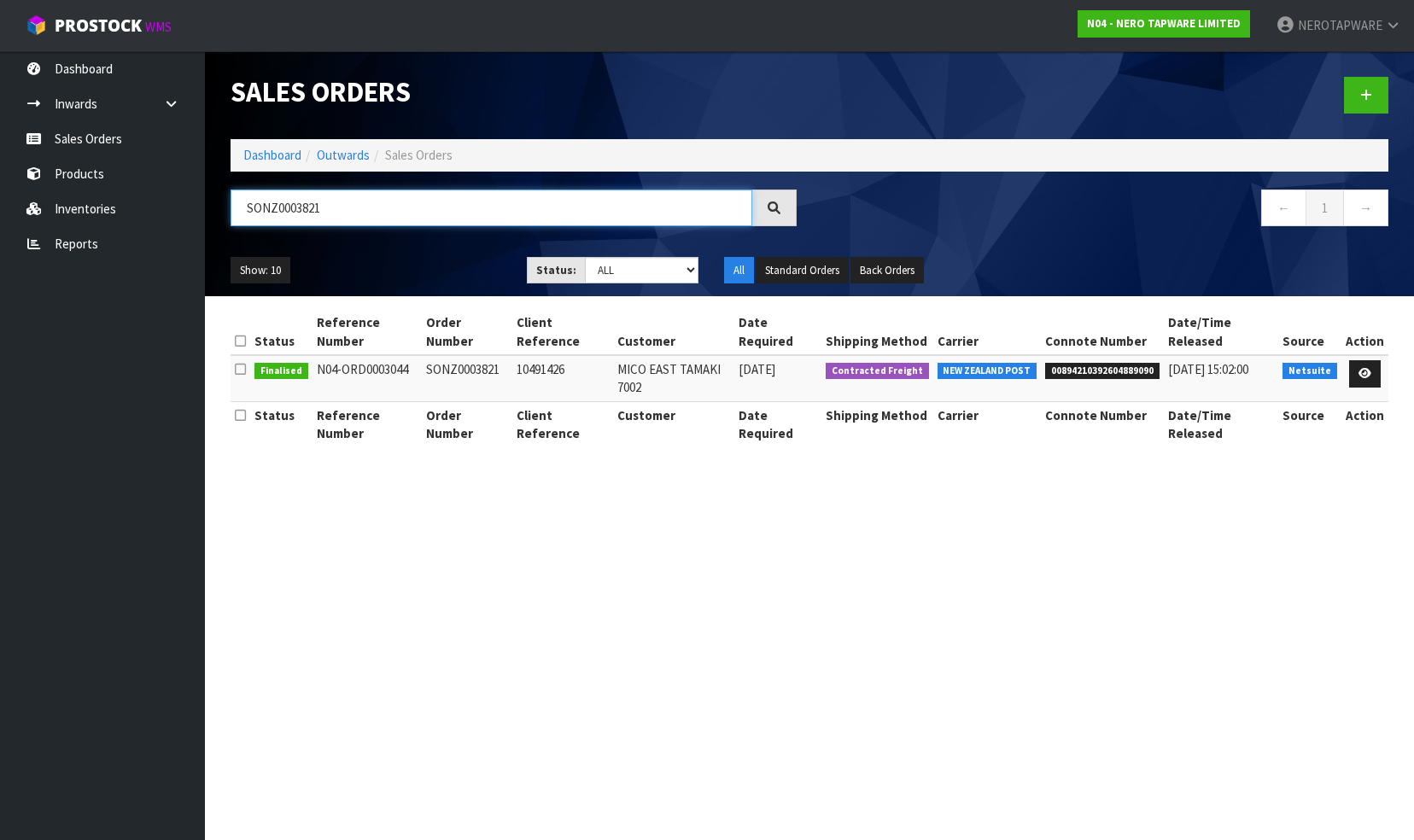
click at [340, 214] on input "SONZ0003821" at bounding box center [492, 208] width 522 height 37
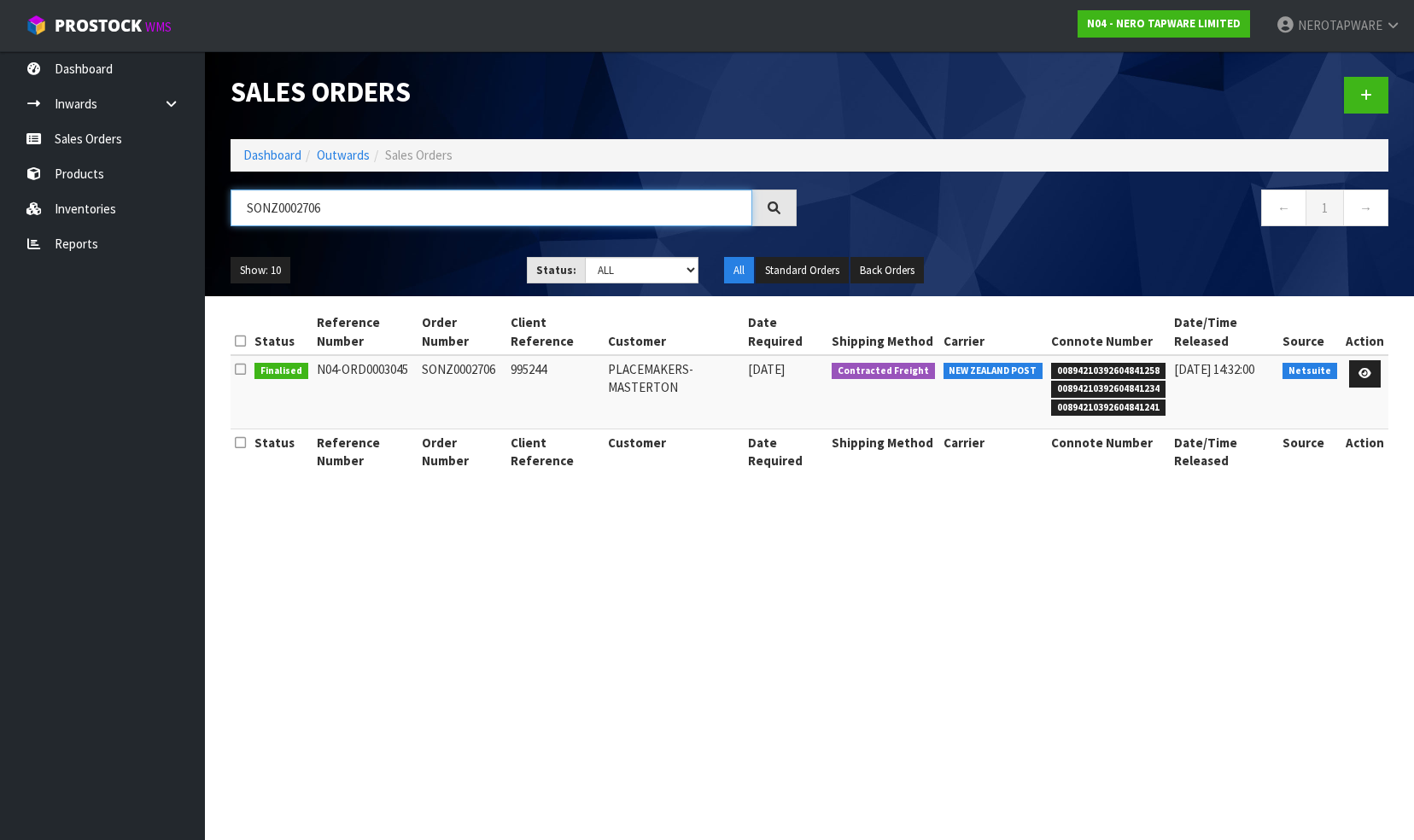
click at [377, 214] on input "SONZ0002706" at bounding box center [492, 208] width 522 height 37
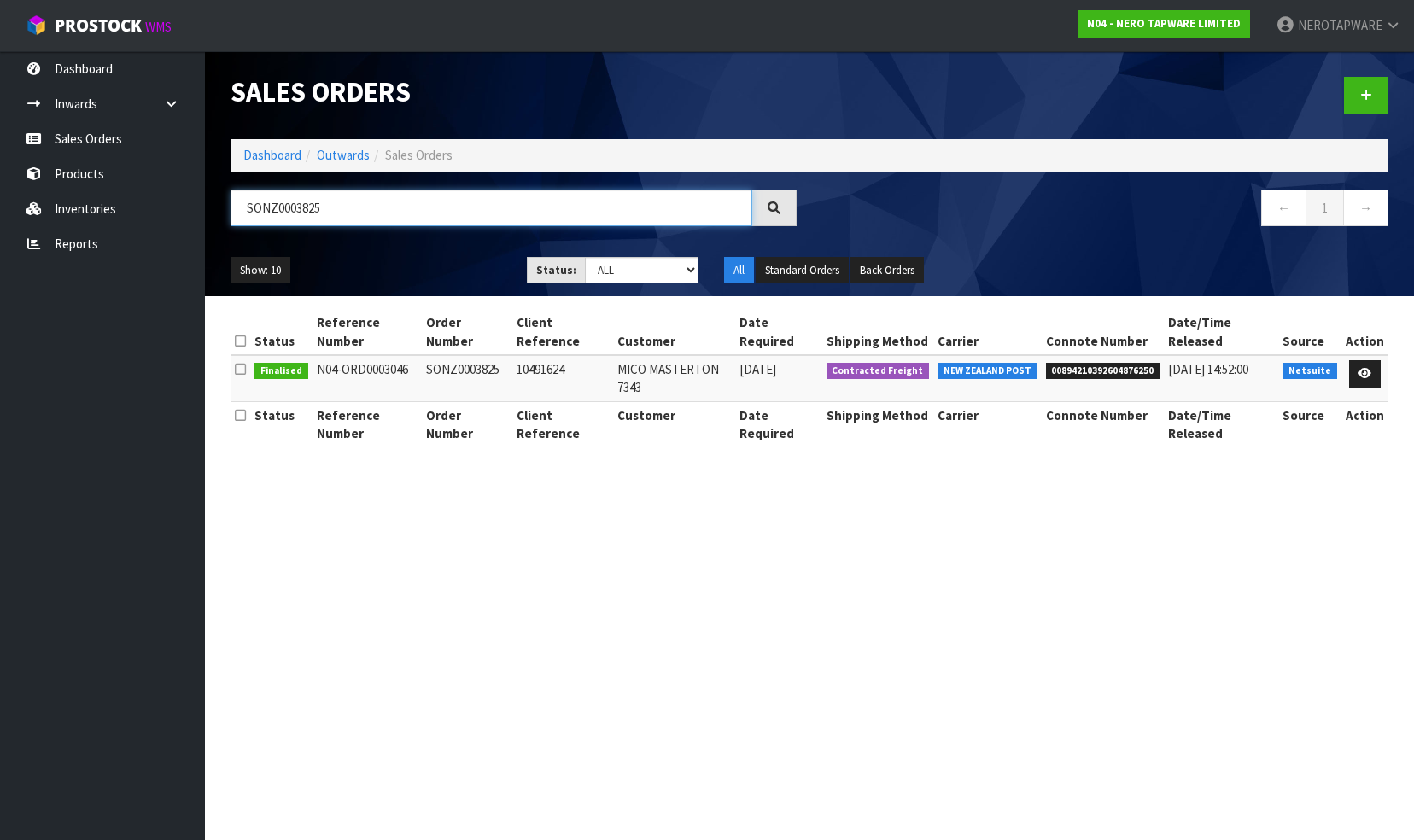
click at [342, 211] on input "SONZ0003825" at bounding box center [492, 208] width 522 height 37
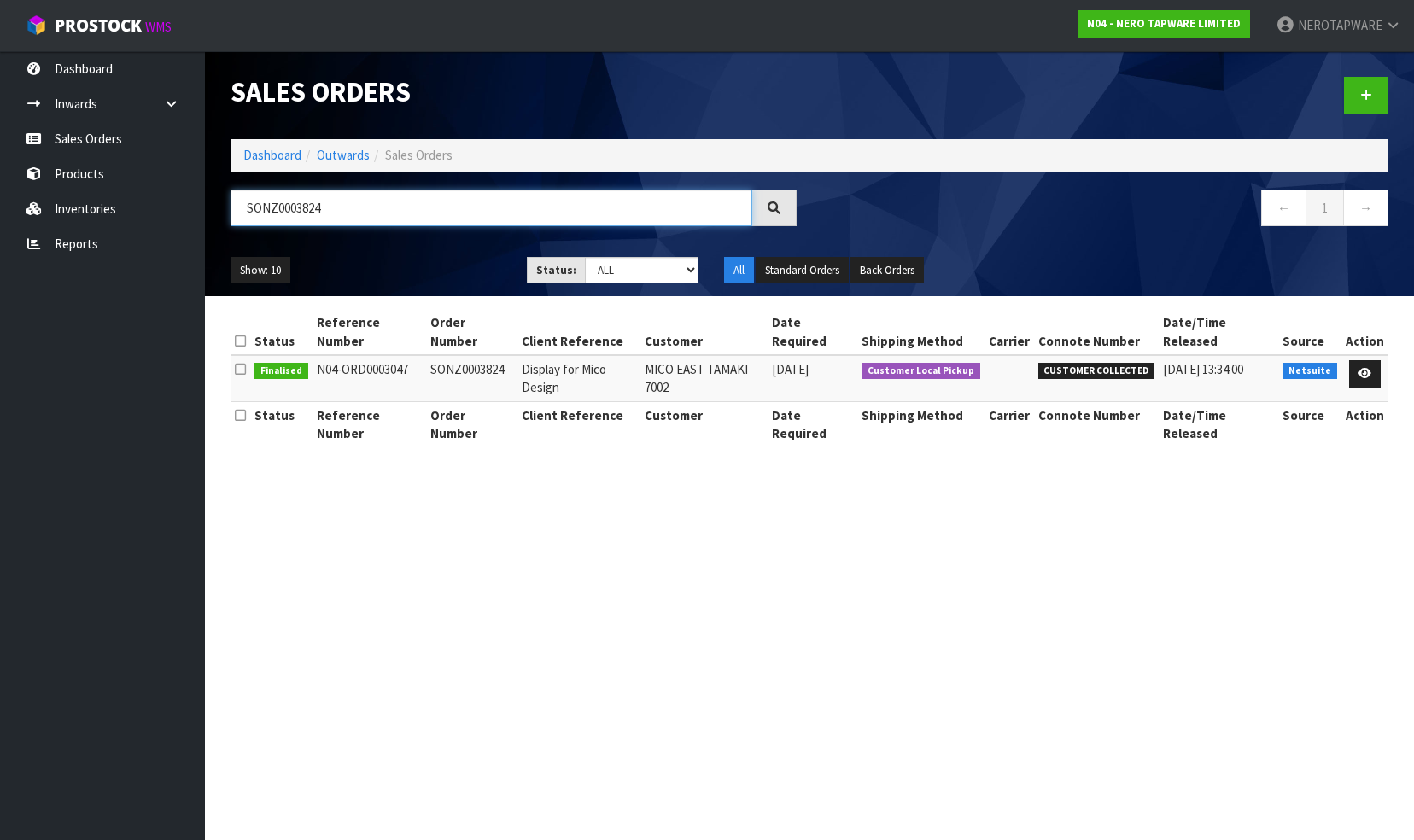
click at [463, 207] on input "SONZ0003824" at bounding box center [492, 208] width 522 height 37
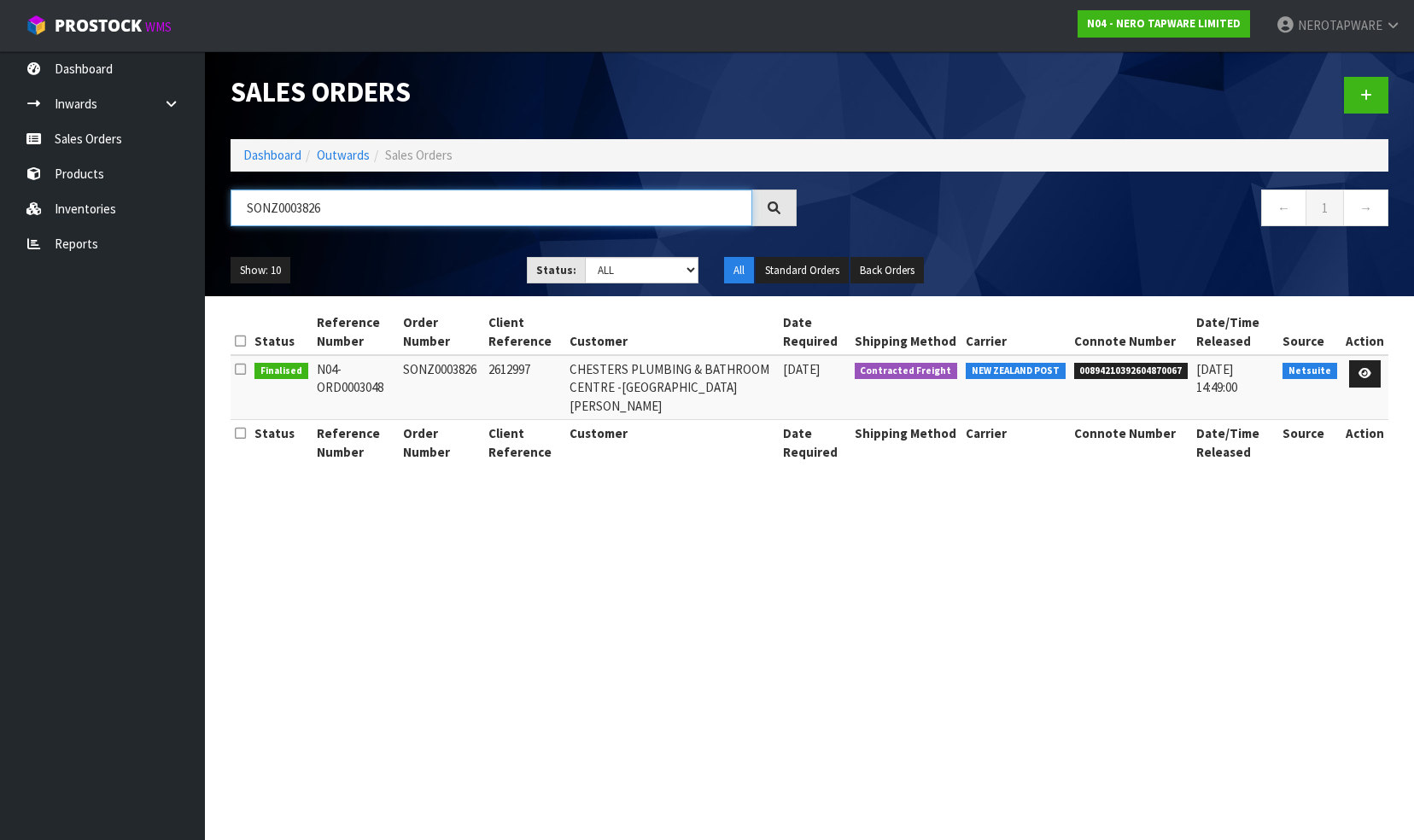
click at [354, 213] on input "SONZ0003826" at bounding box center [492, 208] width 522 height 37
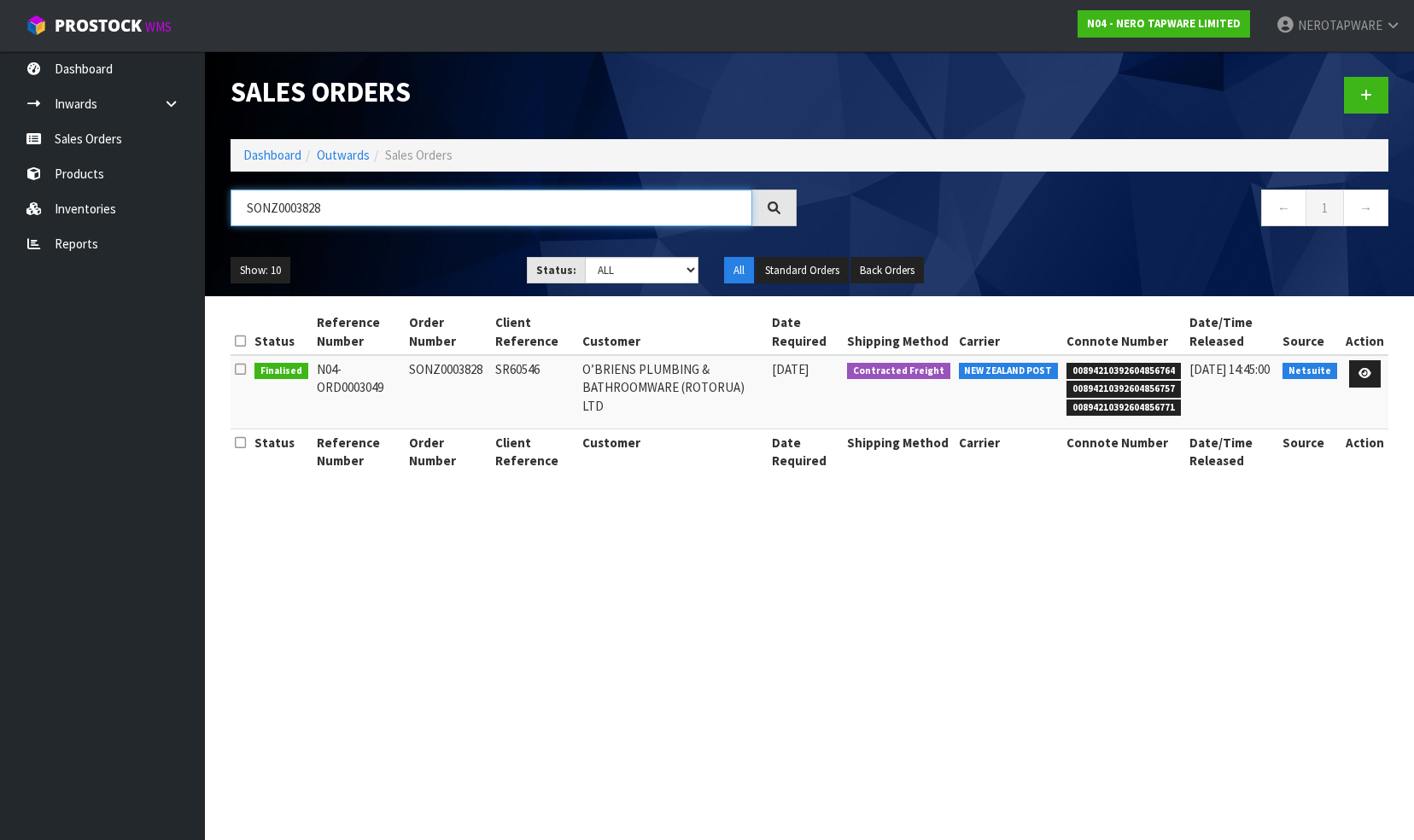
click at [349, 202] on input "SONZ0003828" at bounding box center [492, 208] width 522 height 37
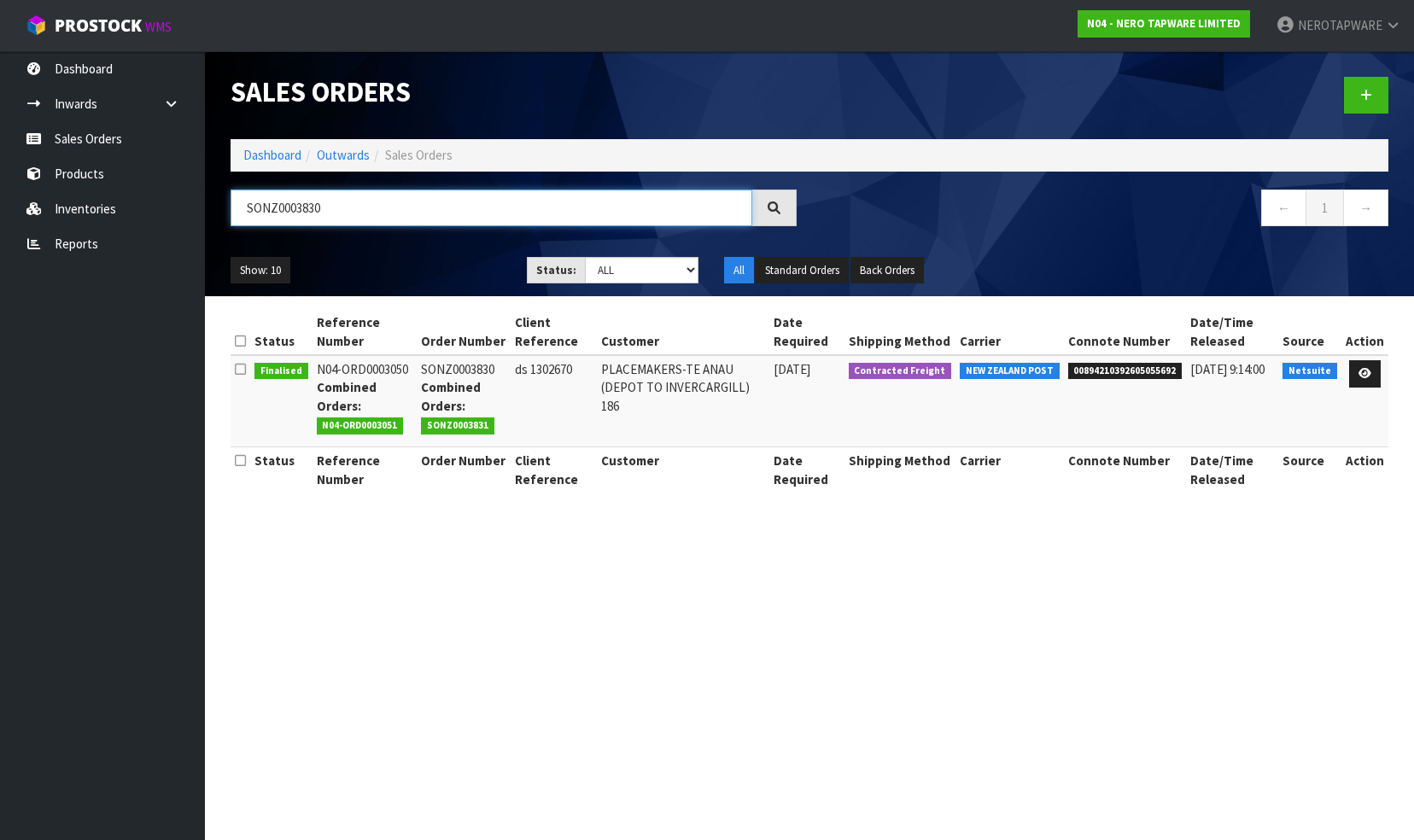
click at [353, 212] on input "SONZ0003830" at bounding box center [492, 208] width 522 height 37
click at [366, 213] on input "SONZ0003831" at bounding box center [492, 208] width 522 height 37
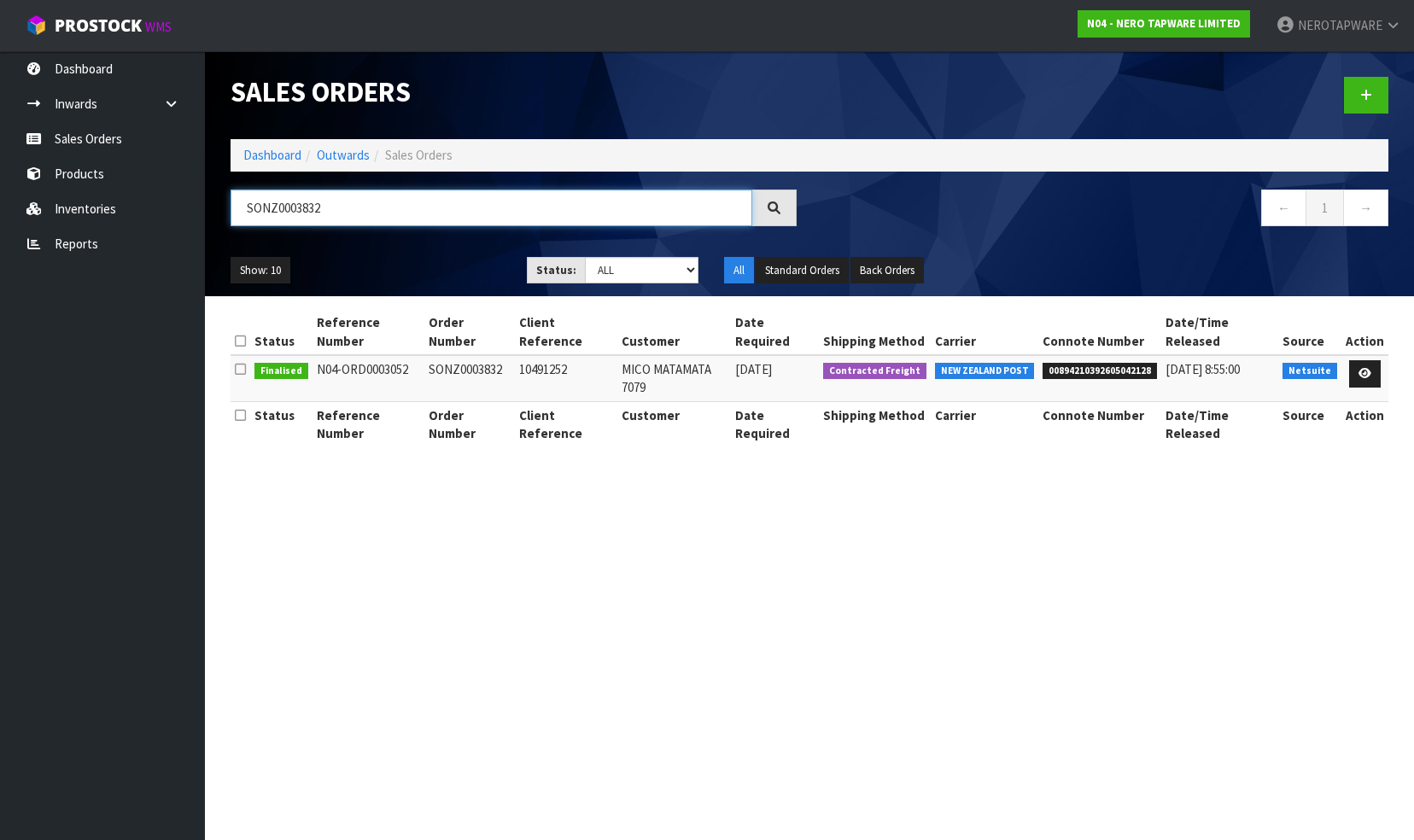
click at [340, 215] on input "SONZ0003832" at bounding box center [492, 208] width 522 height 37
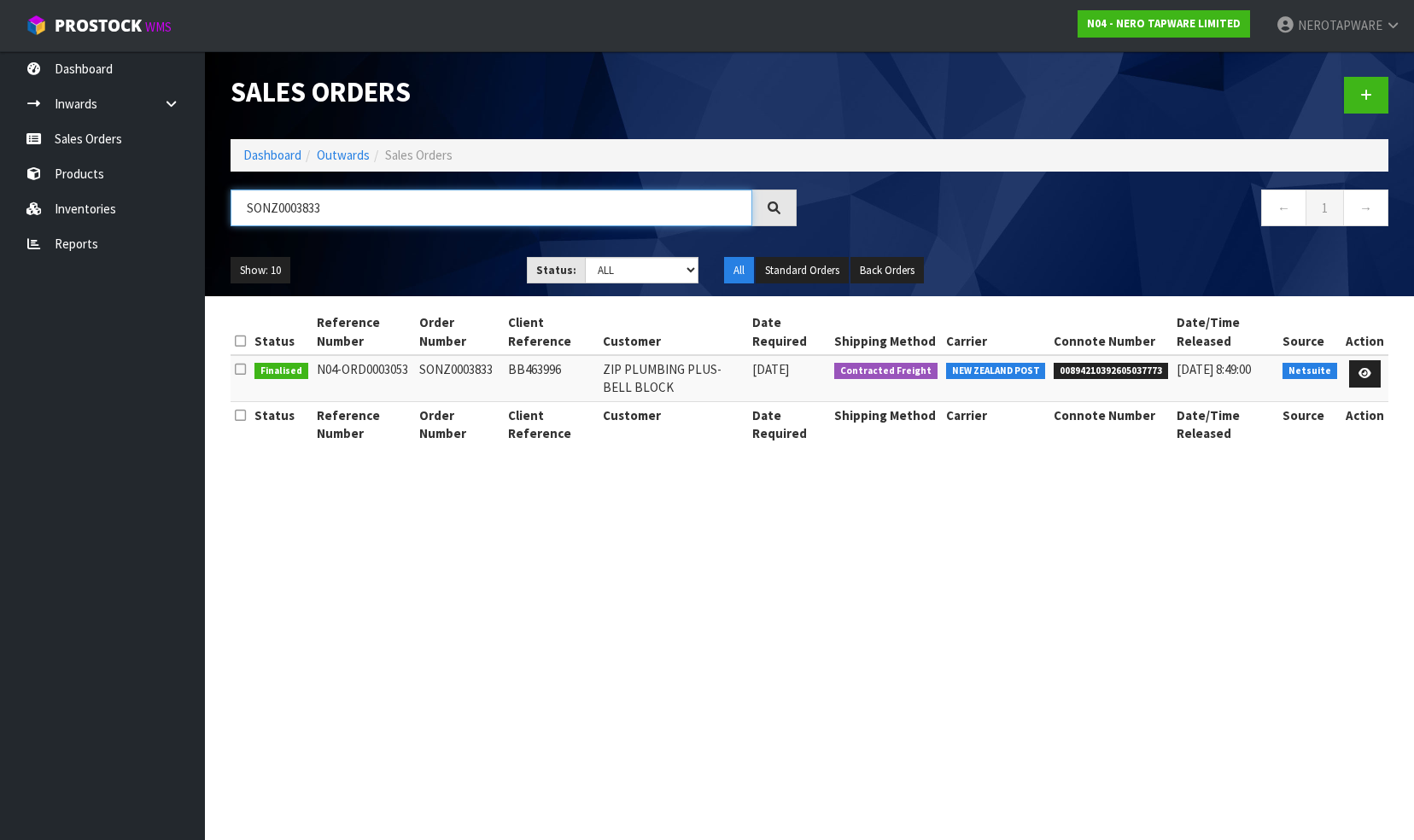
click at [338, 199] on input "SONZ0003833" at bounding box center [492, 208] width 522 height 37
click at [347, 212] on input "SONZ0003835" at bounding box center [492, 208] width 522 height 37
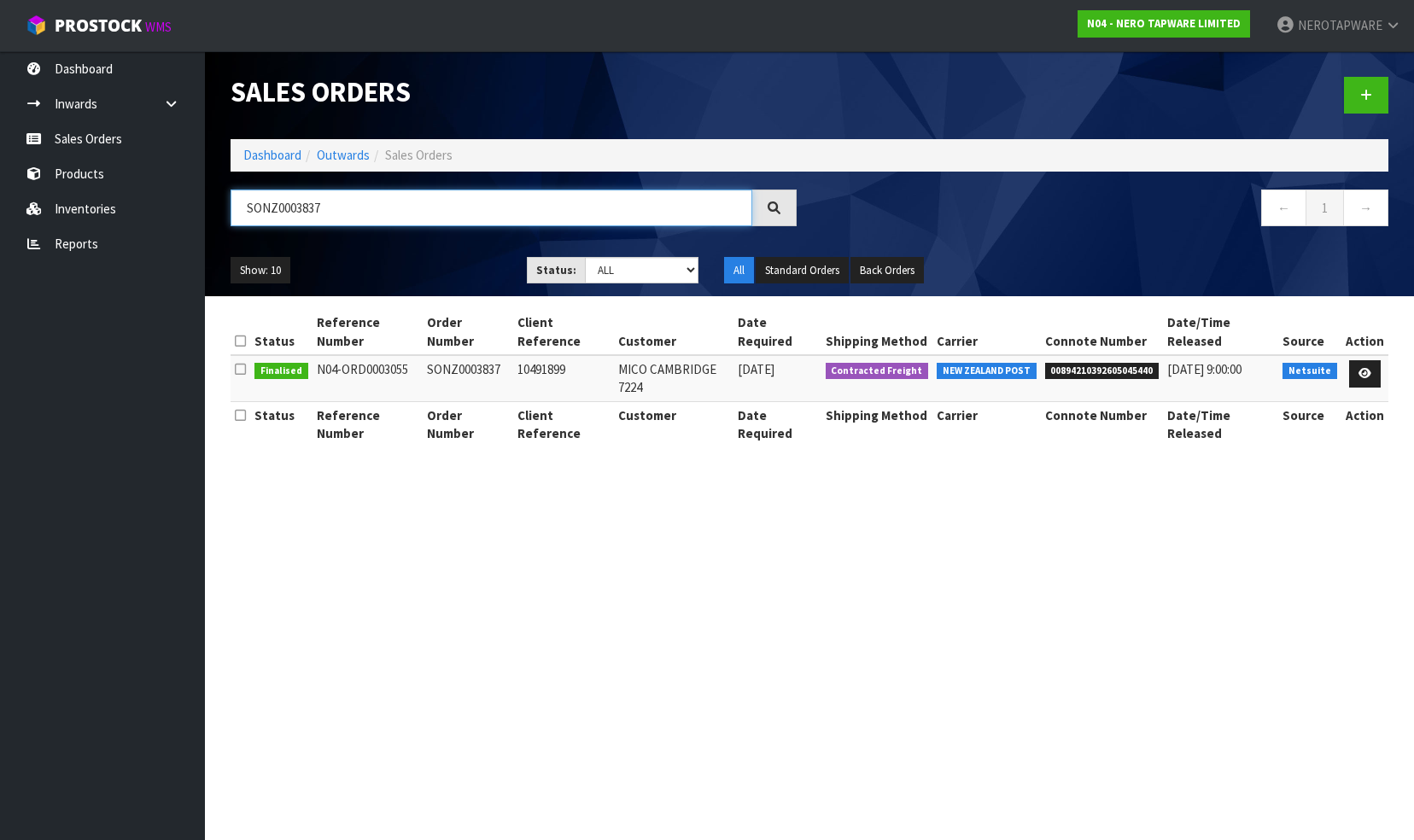
click at [348, 201] on input "SONZ0003837" at bounding box center [492, 208] width 522 height 37
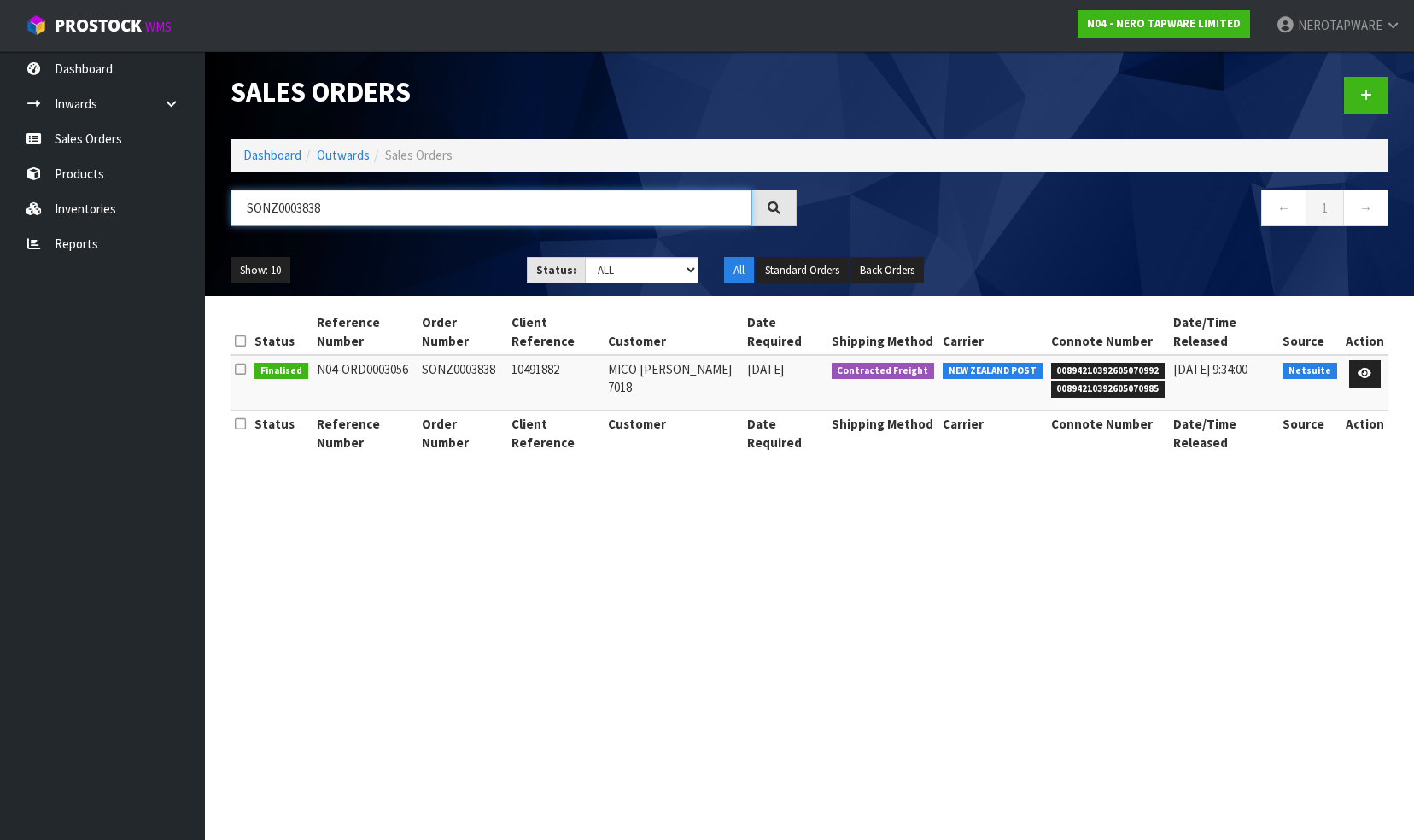
click at [338, 200] on input "SONZ0003838" at bounding box center [492, 208] width 522 height 37
click at [338, 209] on input "SONZ0003838" at bounding box center [492, 208] width 522 height 37
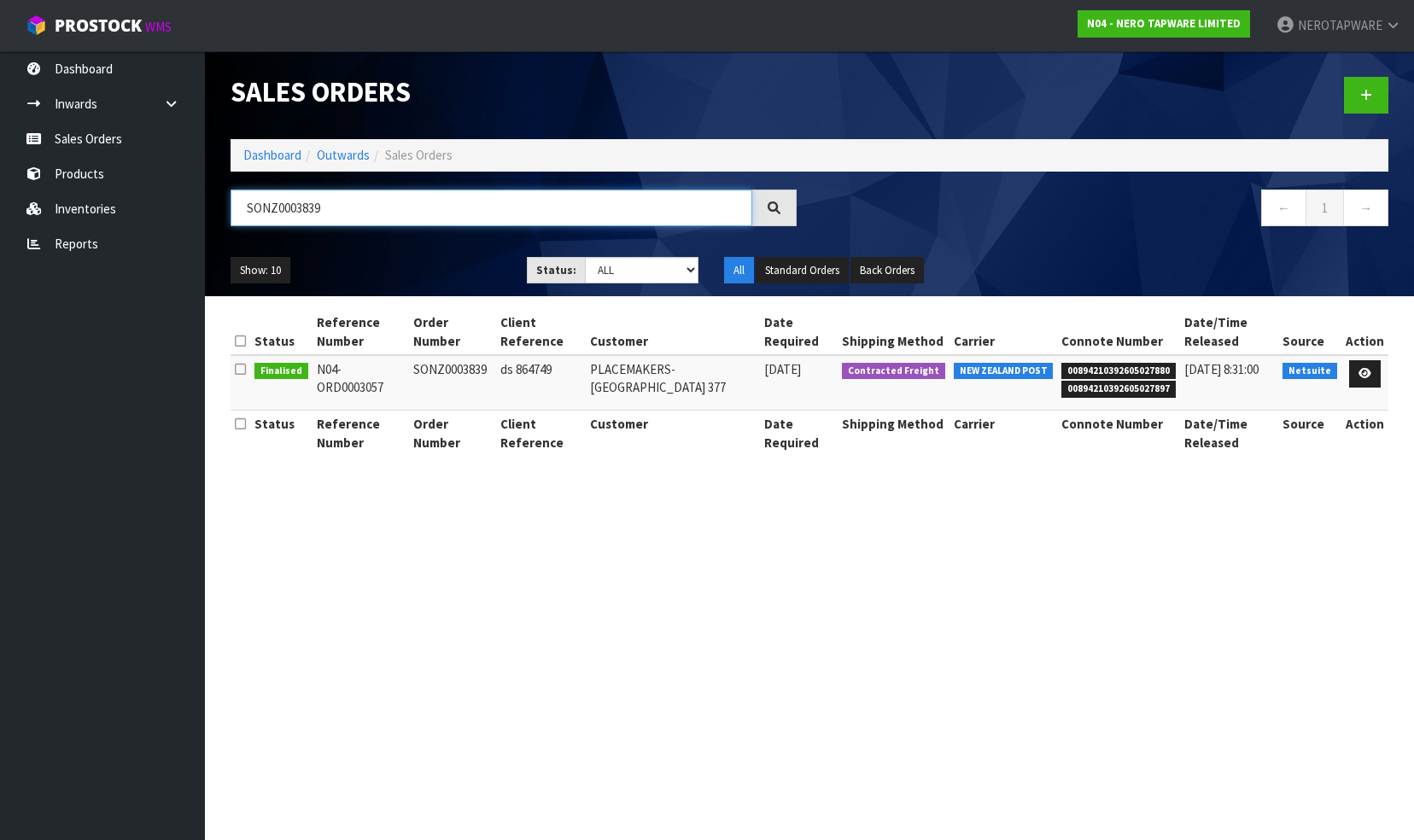
click at [391, 215] on input "SONZ0003839" at bounding box center [492, 208] width 522 height 37
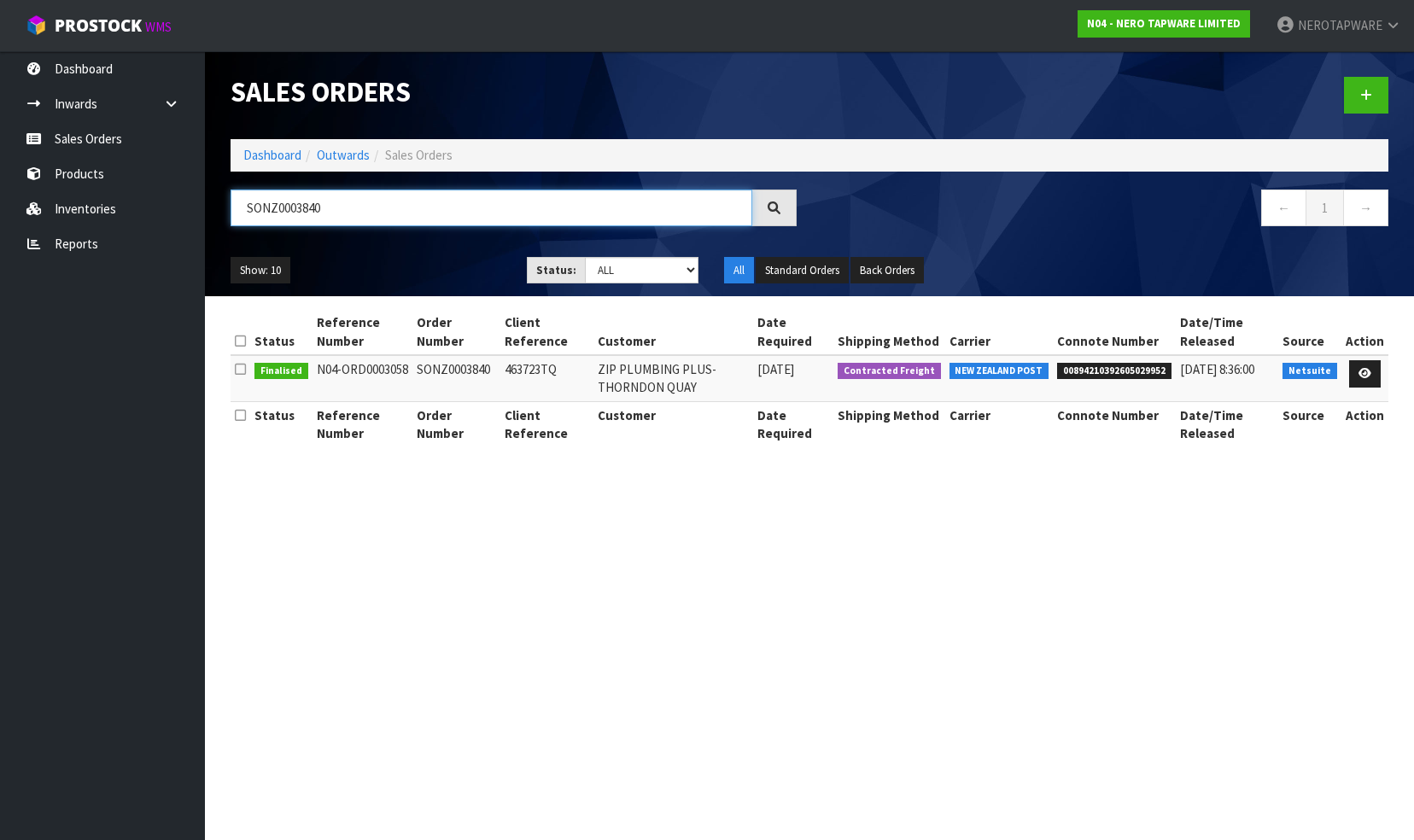
click at [385, 209] on input "SONZ0003840" at bounding box center [492, 208] width 522 height 37
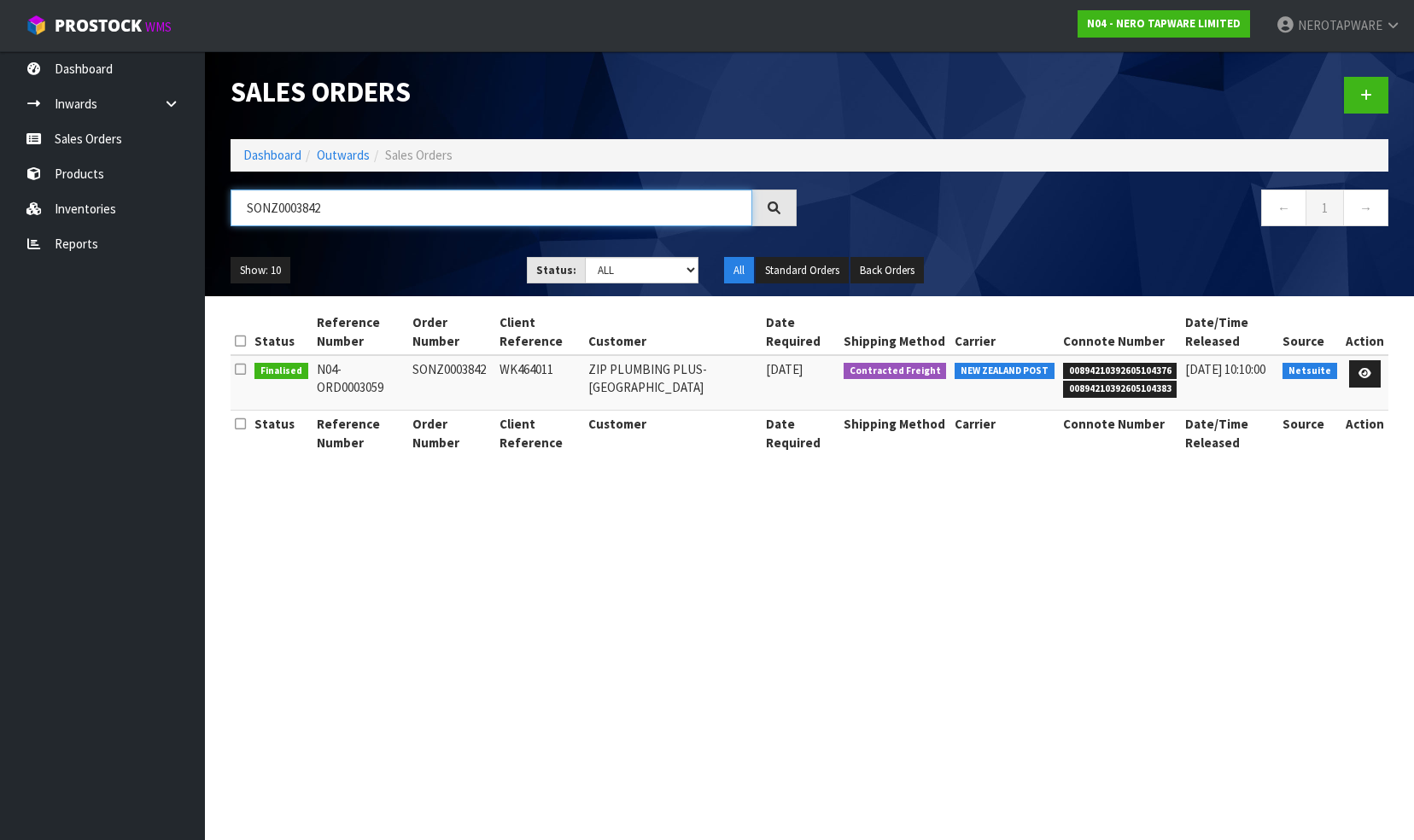
click at [374, 215] on input "SONZ0003842" at bounding box center [492, 208] width 522 height 37
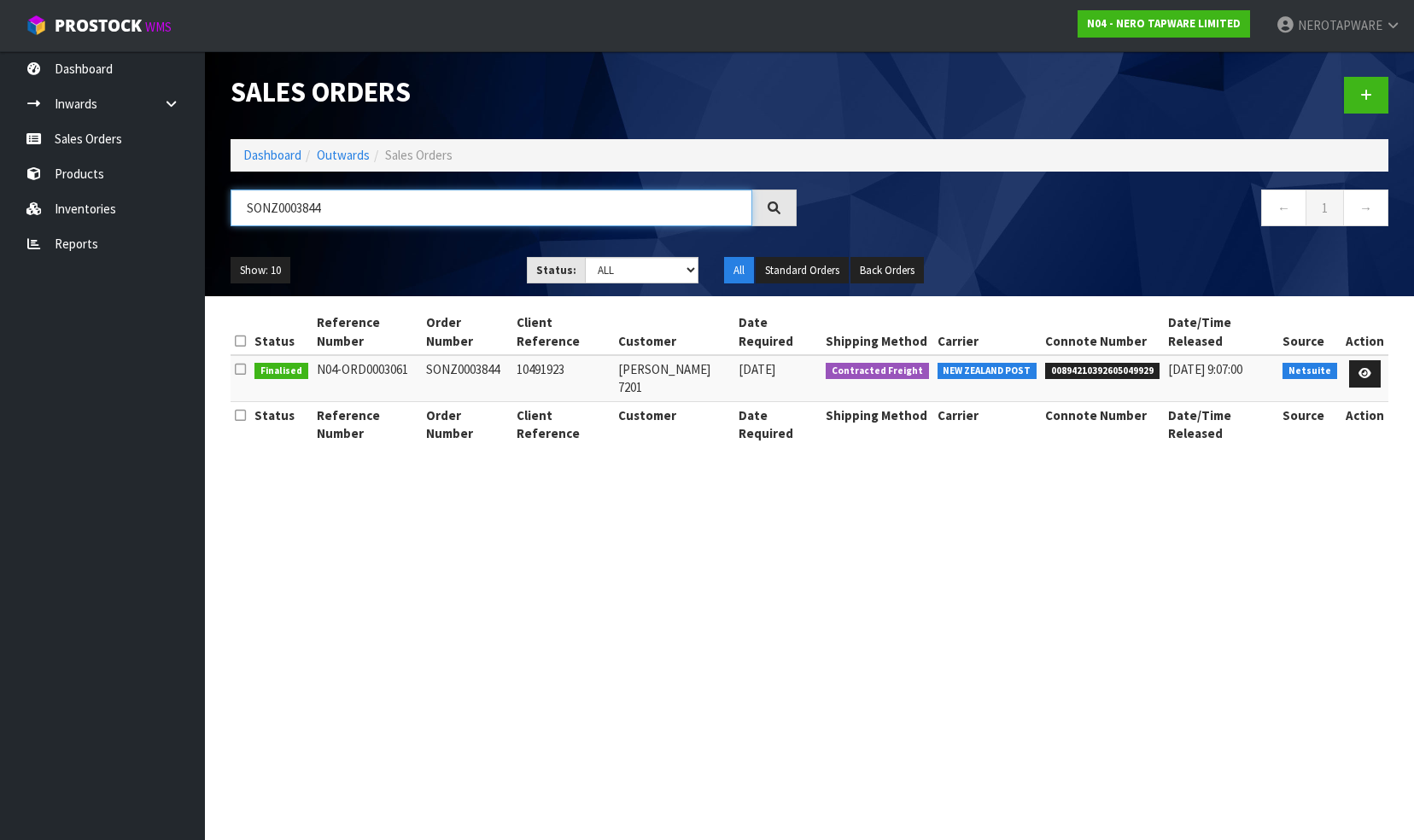
click at [352, 216] on input "SONZ0003844" at bounding box center [492, 208] width 522 height 37
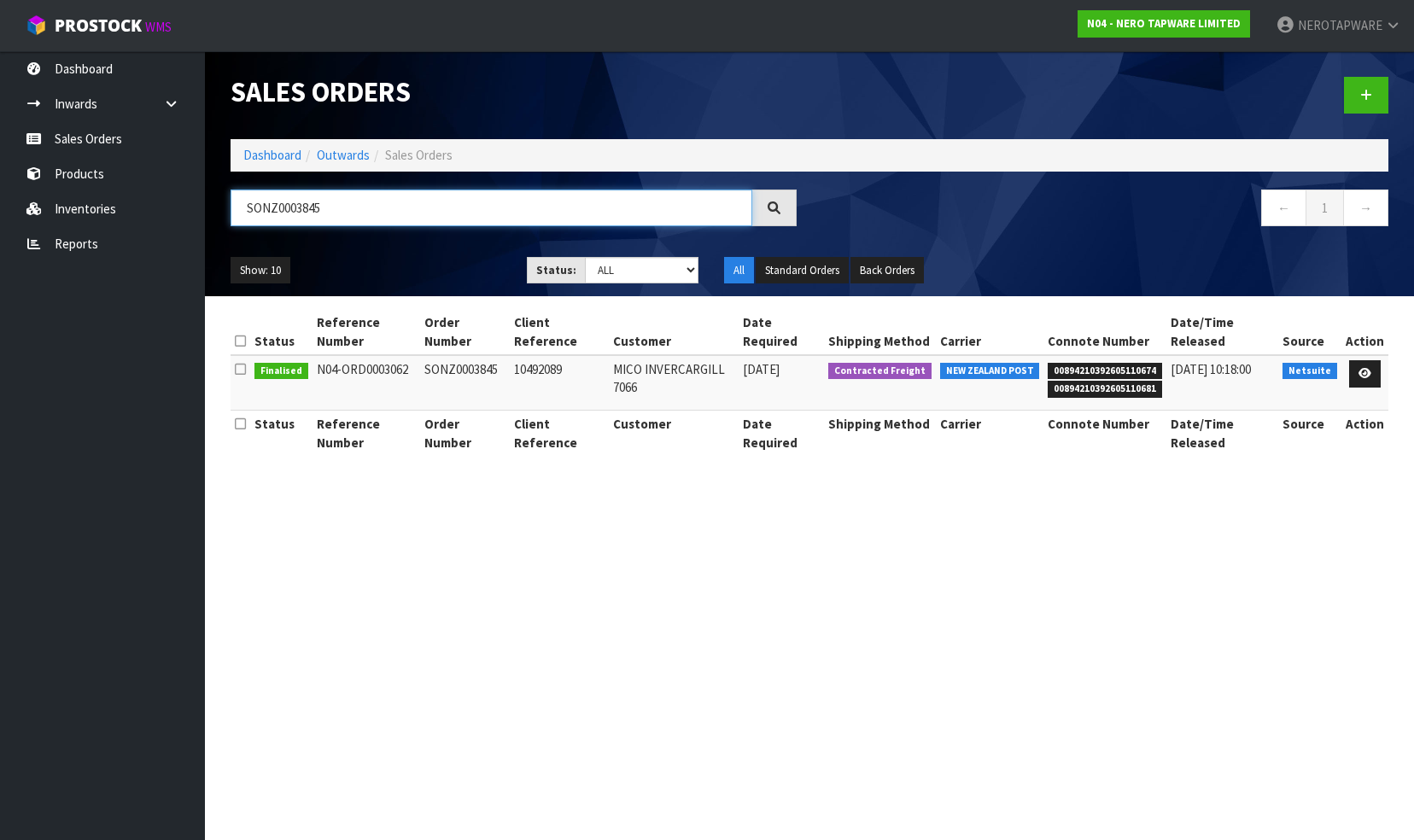
click at [337, 207] on input "SONZ0003845" at bounding box center [492, 208] width 522 height 37
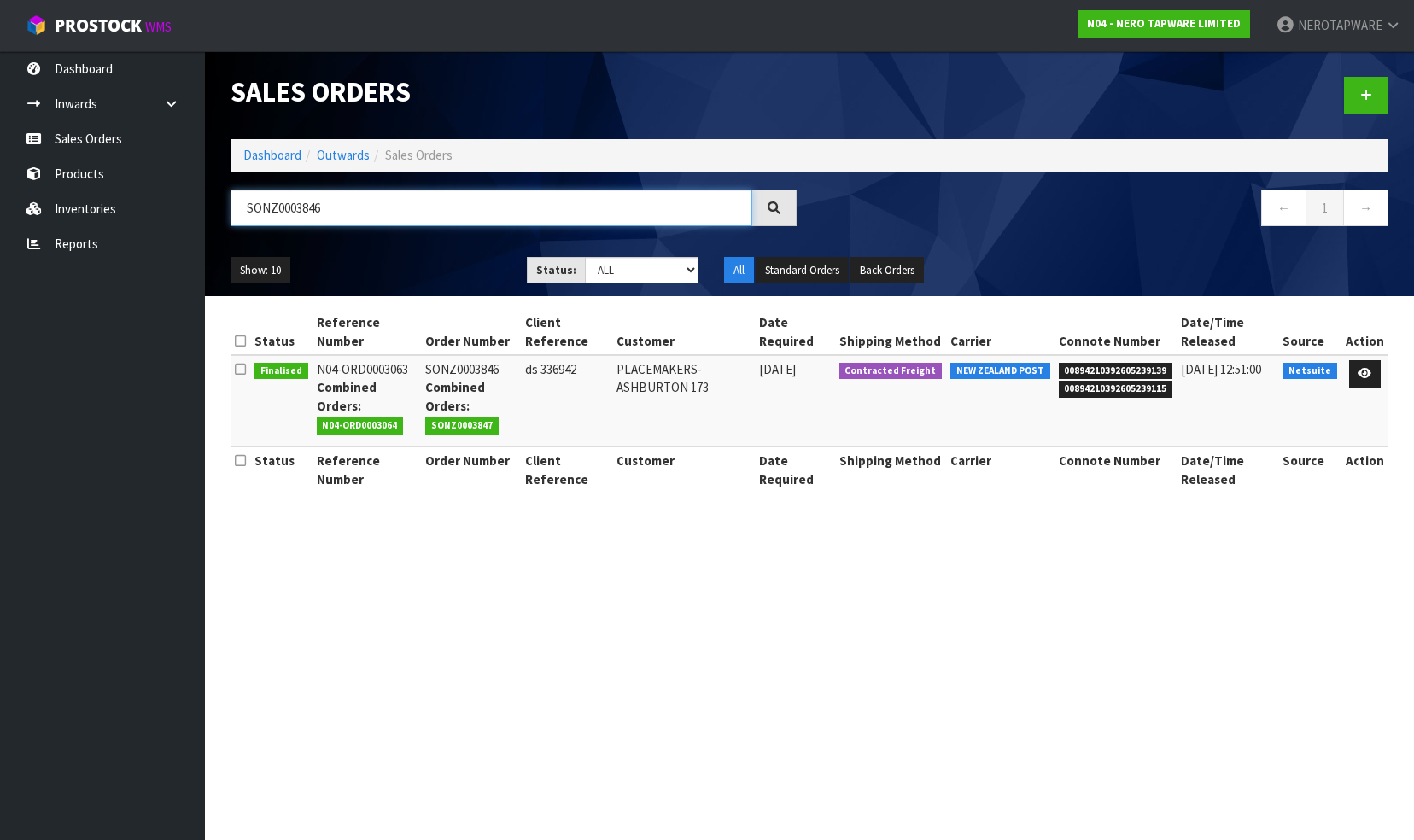
click at [338, 207] on input "SONZ0003846" at bounding box center [492, 208] width 522 height 37
click at [351, 210] on input "SONZ0003847" at bounding box center [492, 208] width 522 height 37
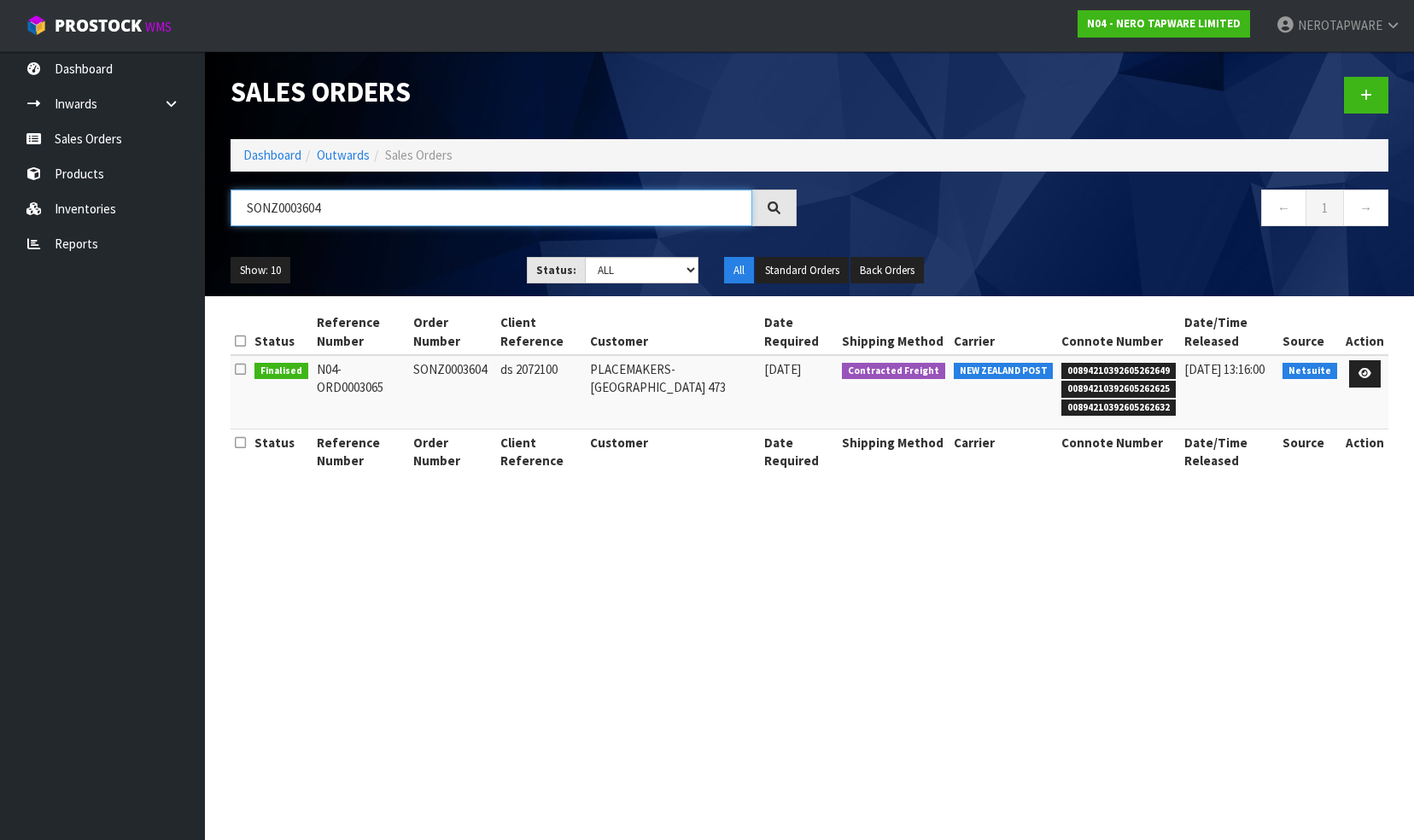
click at [340, 203] on input "SONZ0003604" at bounding box center [492, 208] width 522 height 37
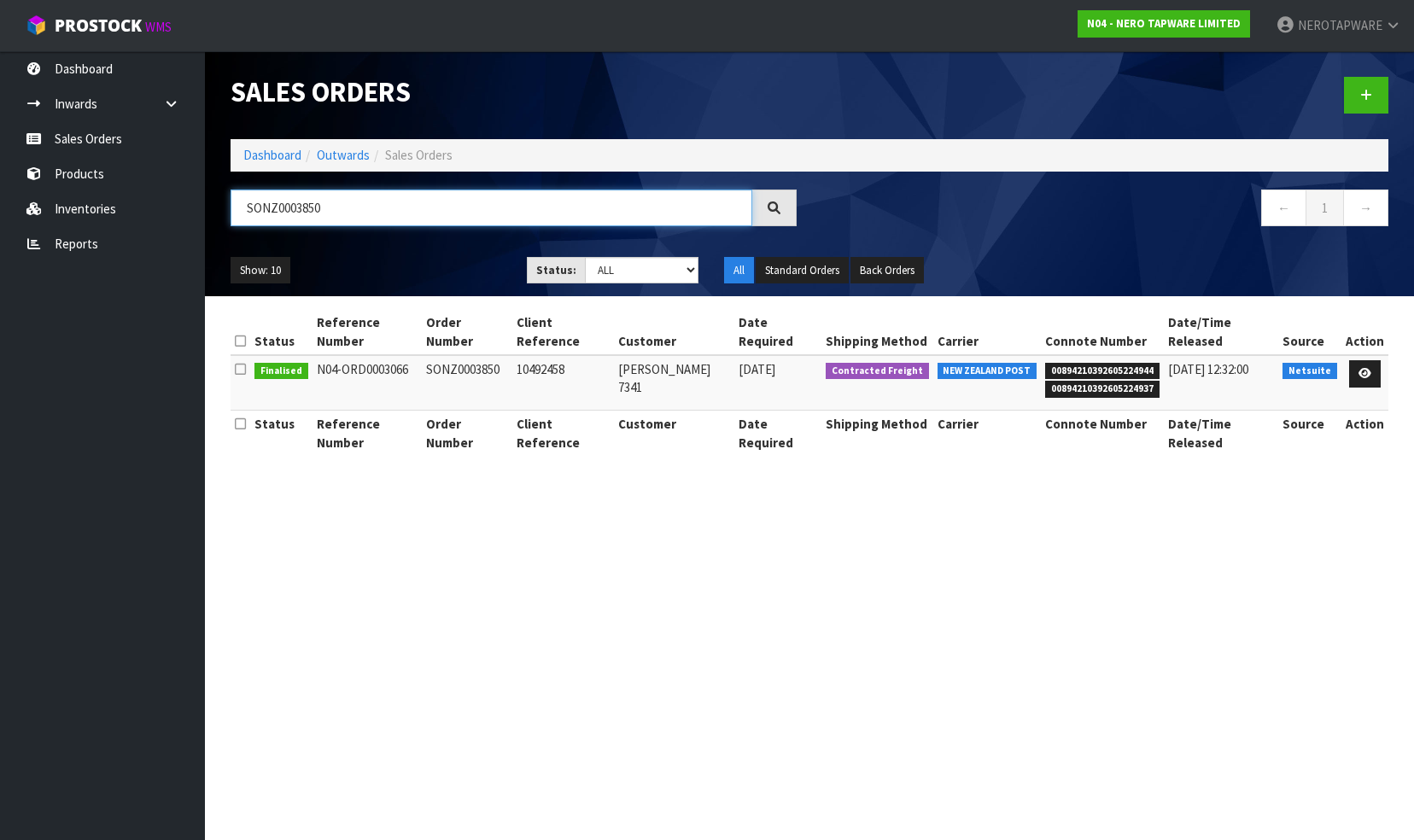
click at [367, 205] on input "SONZ0003850" at bounding box center [492, 208] width 522 height 37
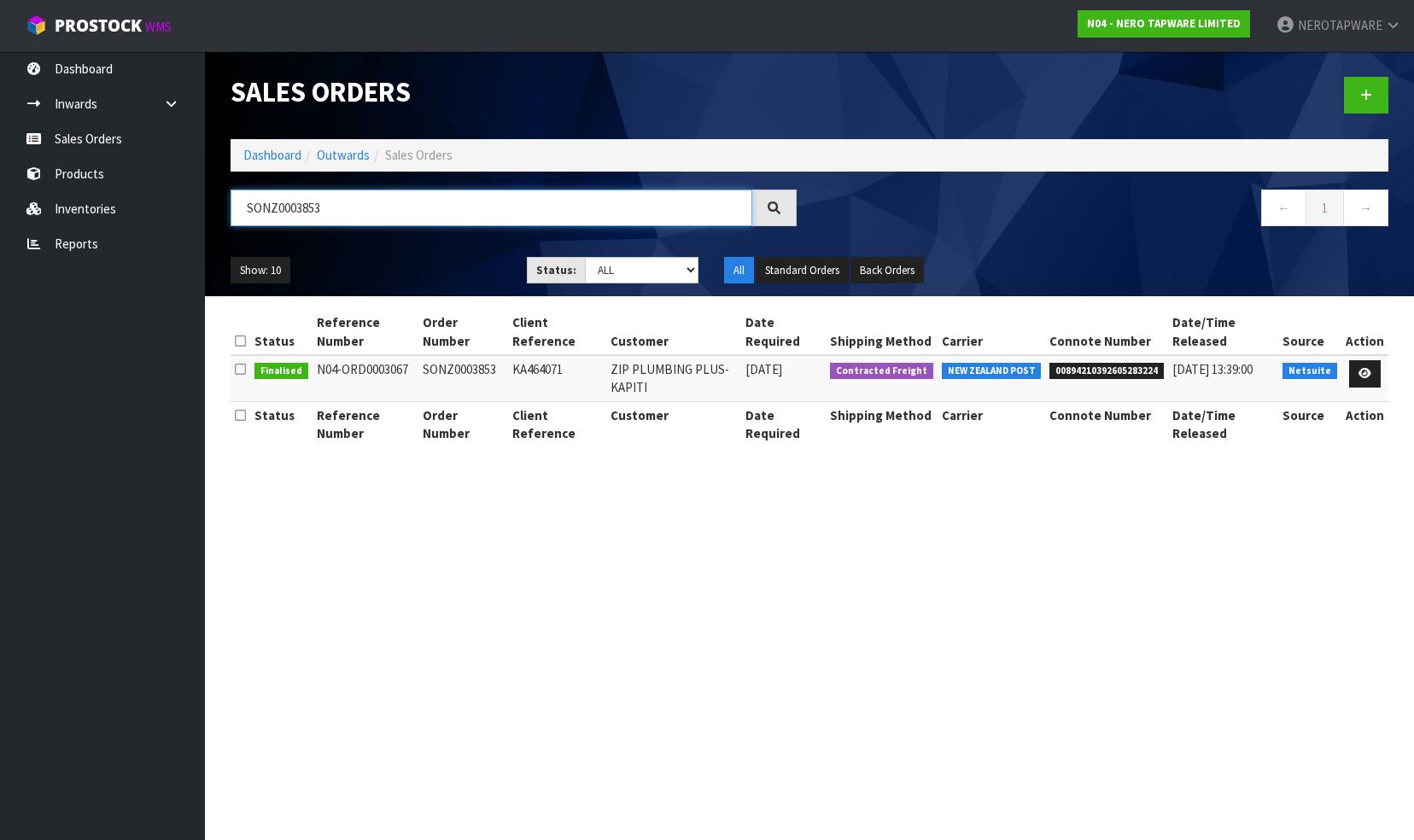
click at [366, 213] on input "SONZ0003853" at bounding box center [492, 208] width 522 height 37
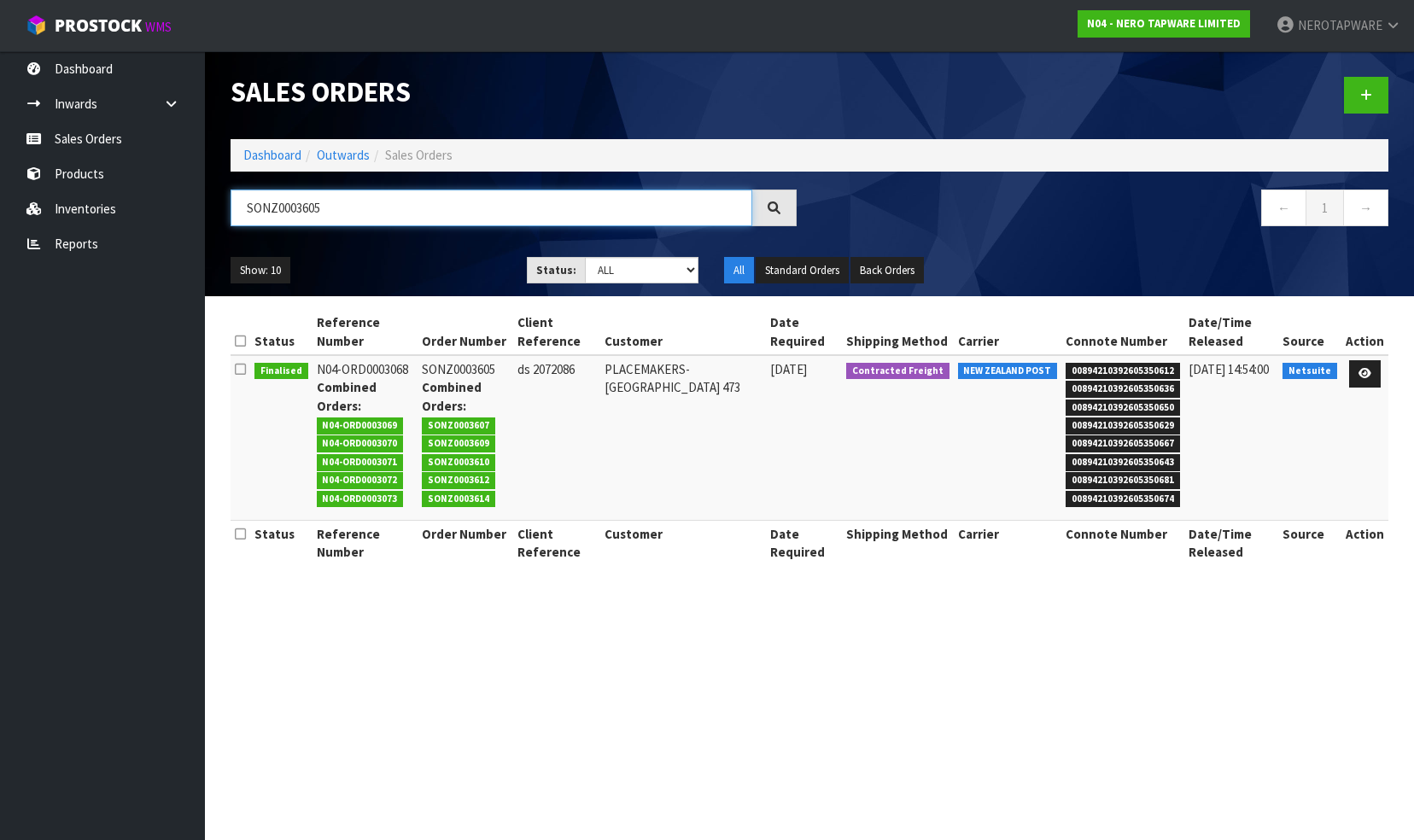
click at [377, 201] on input "SONZ0003605" at bounding box center [492, 208] width 522 height 37
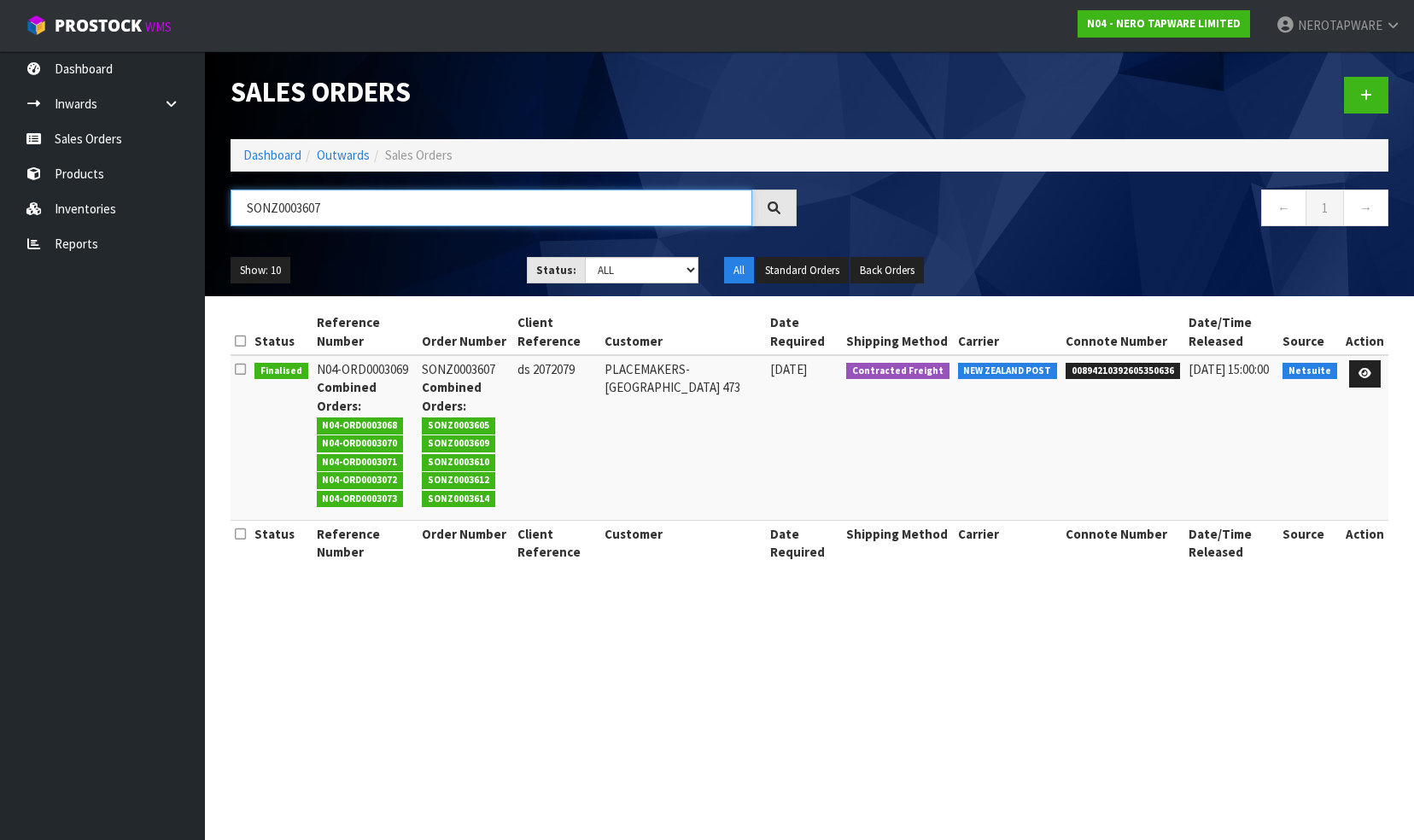
click at [382, 207] on input "SONZ0003607" at bounding box center [492, 208] width 522 height 37
click at [368, 214] on input "SONZ0003609" at bounding box center [492, 208] width 522 height 37
click at [333, 200] on input "SONZ0003610" at bounding box center [492, 208] width 522 height 37
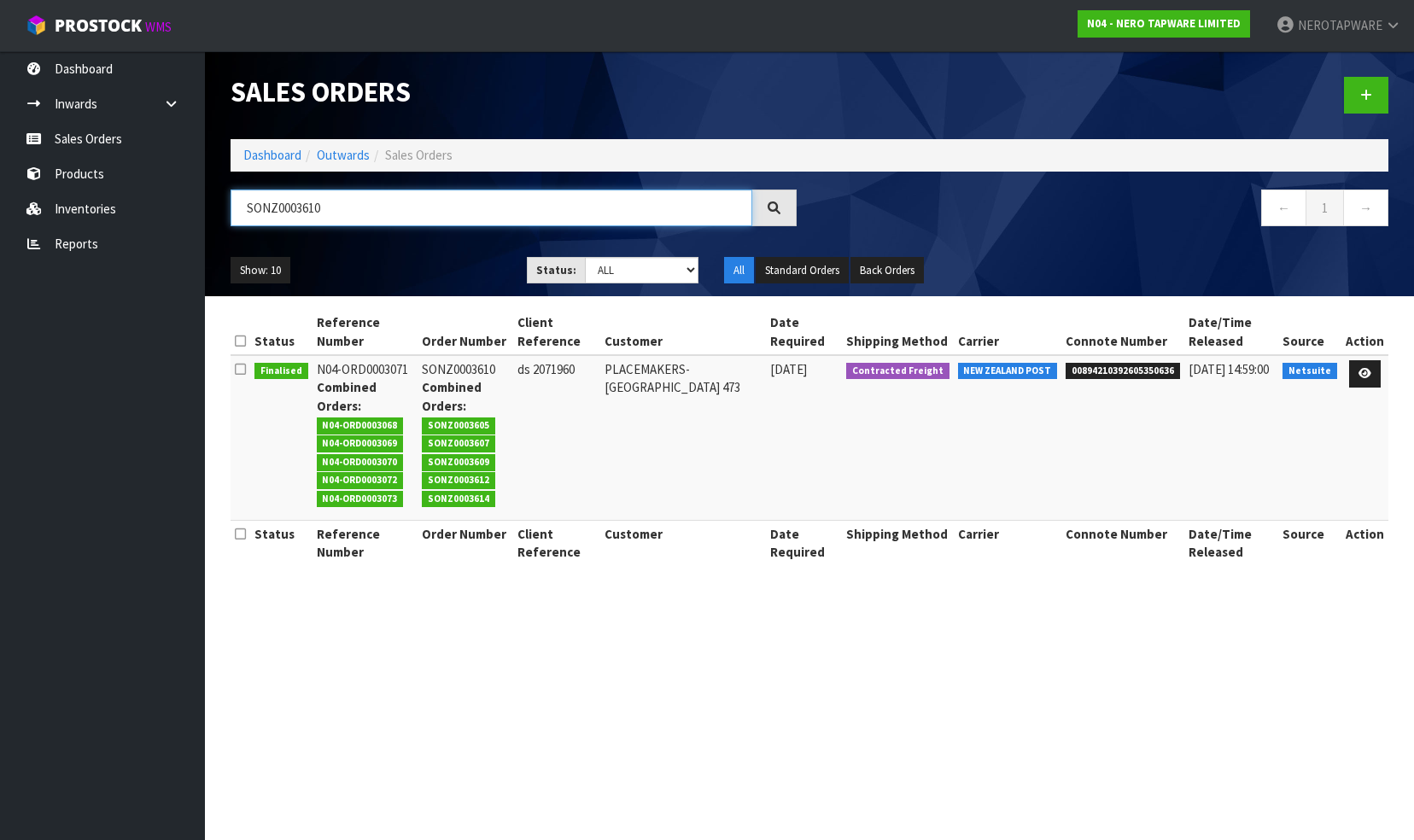
click at [333, 200] on input "SONZ0003610" at bounding box center [492, 208] width 522 height 37
click at [345, 210] on input "SONZ0003612" at bounding box center [492, 208] width 522 height 37
click at [381, 208] on input "SONZ0003614" at bounding box center [492, 208] width 522 height 37
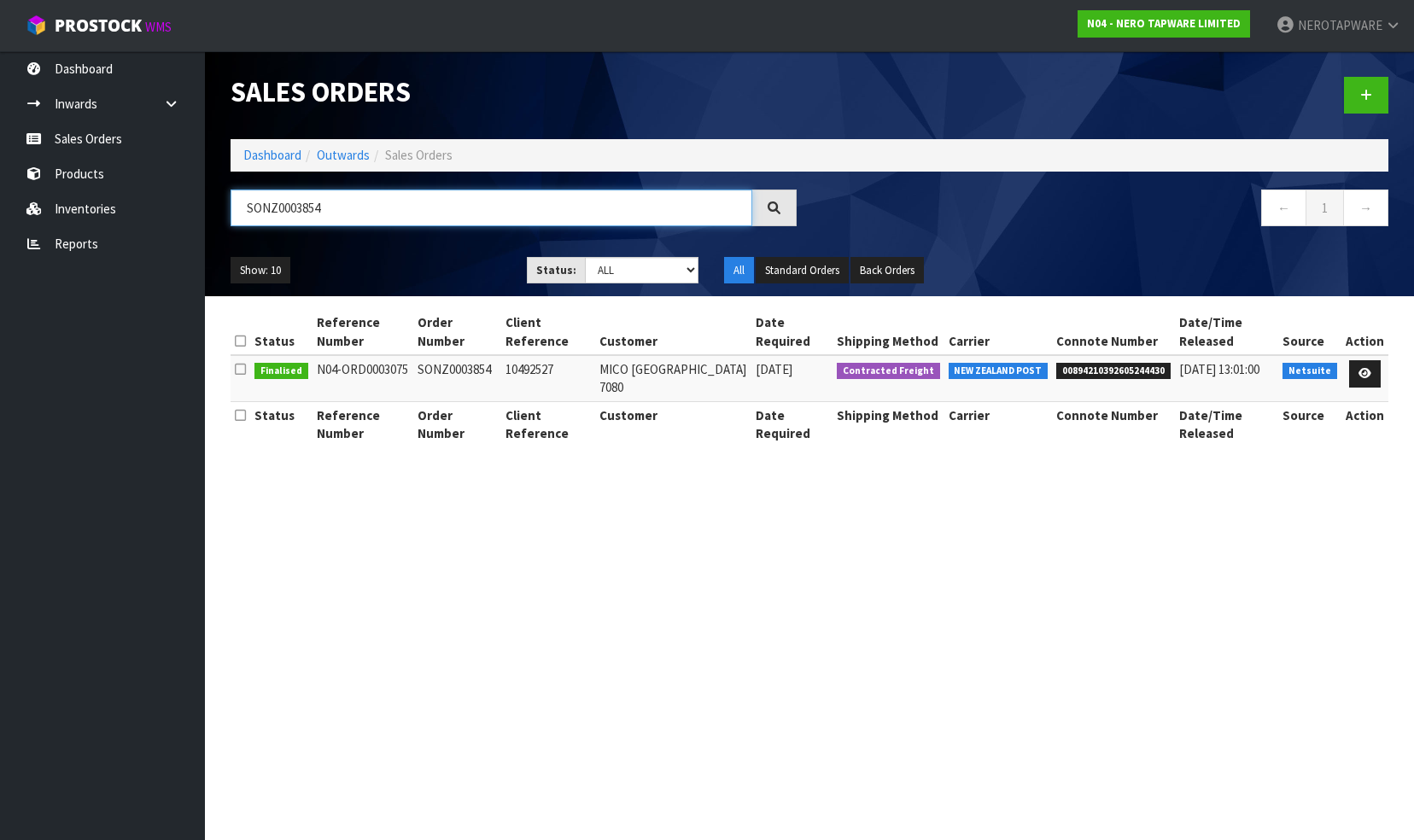
click at [361, 205] on input "SONZ0003854" at bounding box center [492, 208] width 522 height 37
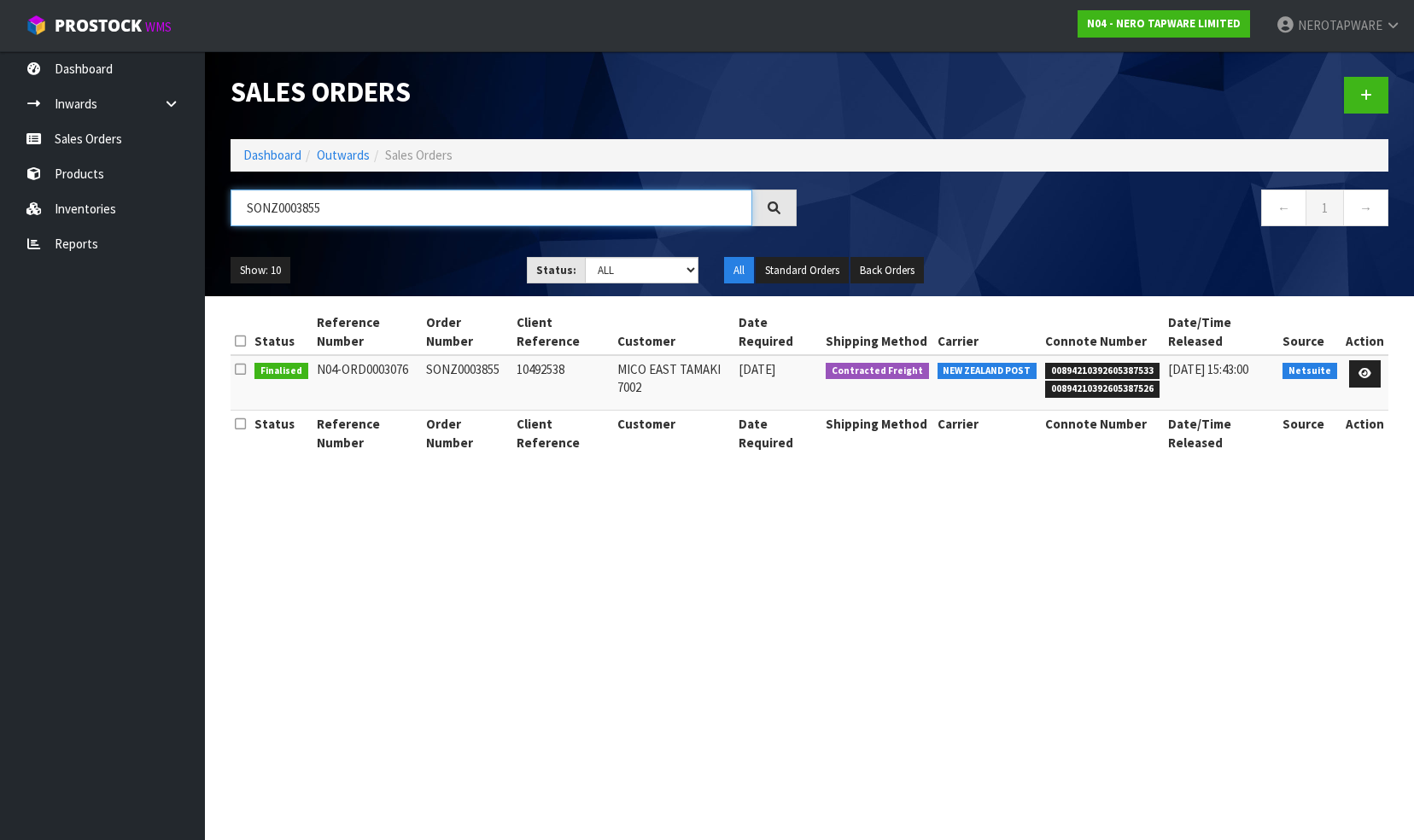
click at [338, 207] on input "SONZ0003855" at bounding box center [492, 208] width 522 height 37
click at [417, 209] on input "SONZ0003855SONZ0003856" at bounding box center [492, 208] width 522 height 37
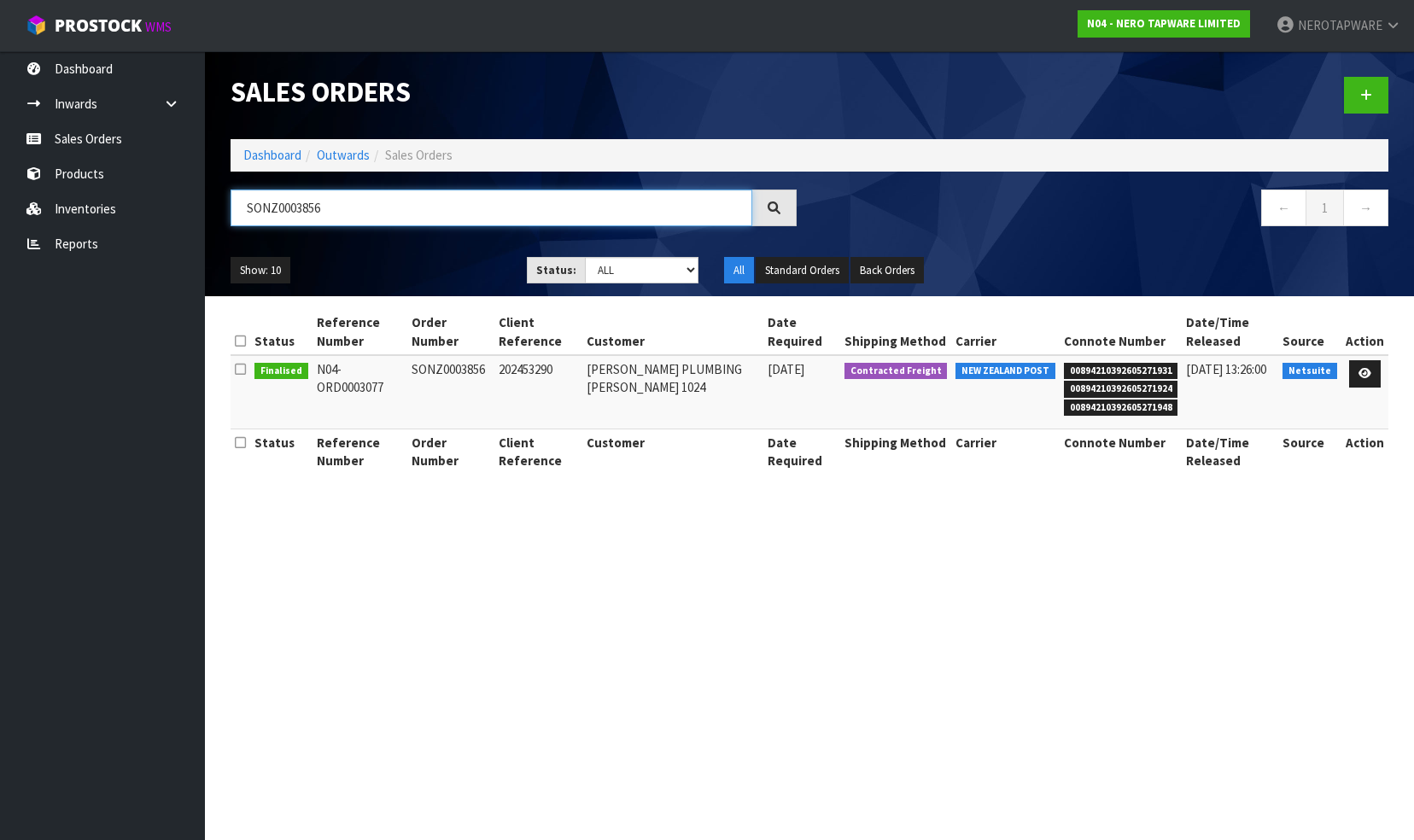
click at [340, 212] on input "SONZ0003856" at bounding box center [492, 208] width 522 height 37
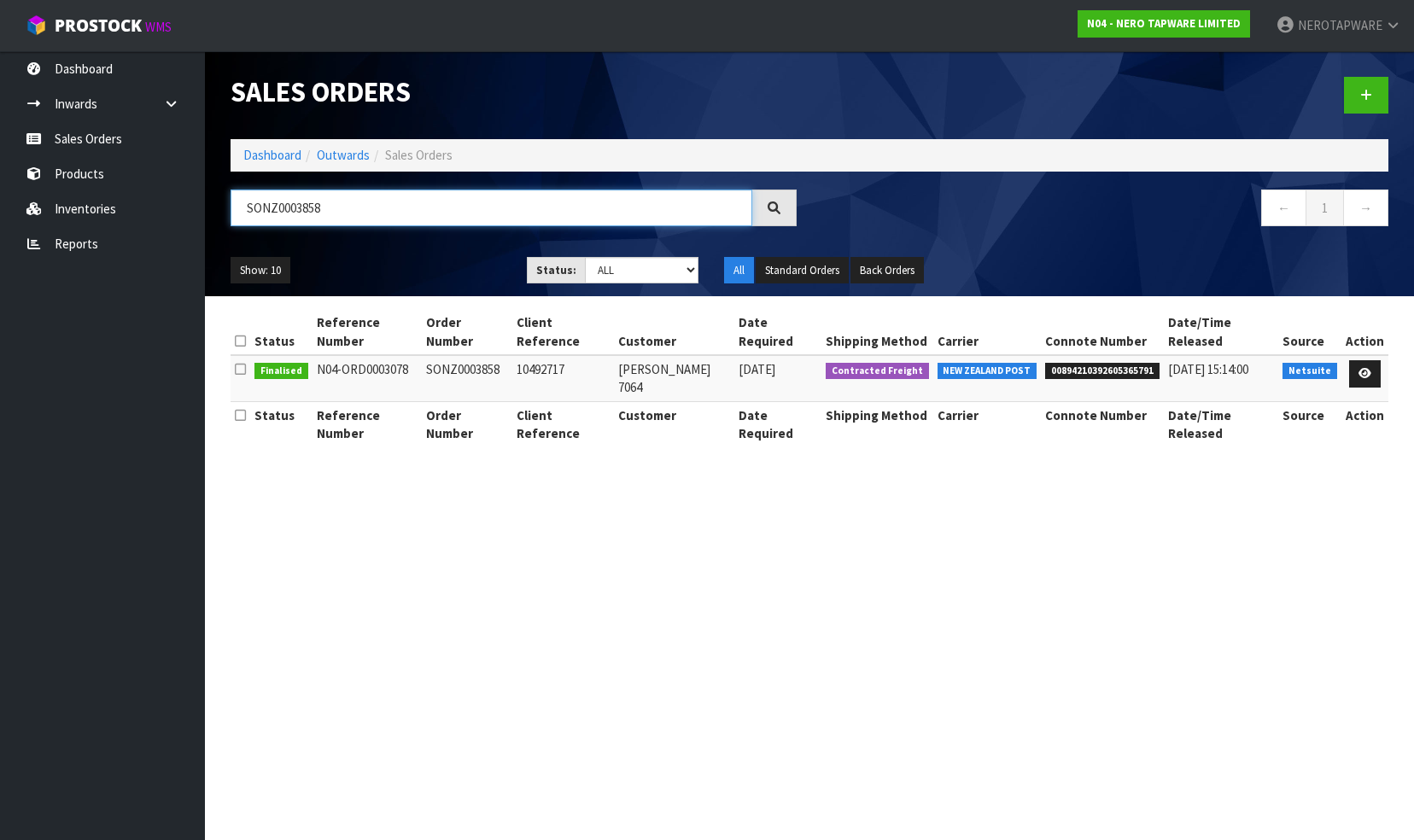
click at [333, 213] on input "SONZ0003858" at bounding box center [492, 208] width 522 height 37
click at [355, 207] on input "SONZ0003860" at bounding box center [492, 208] width 522 height 37
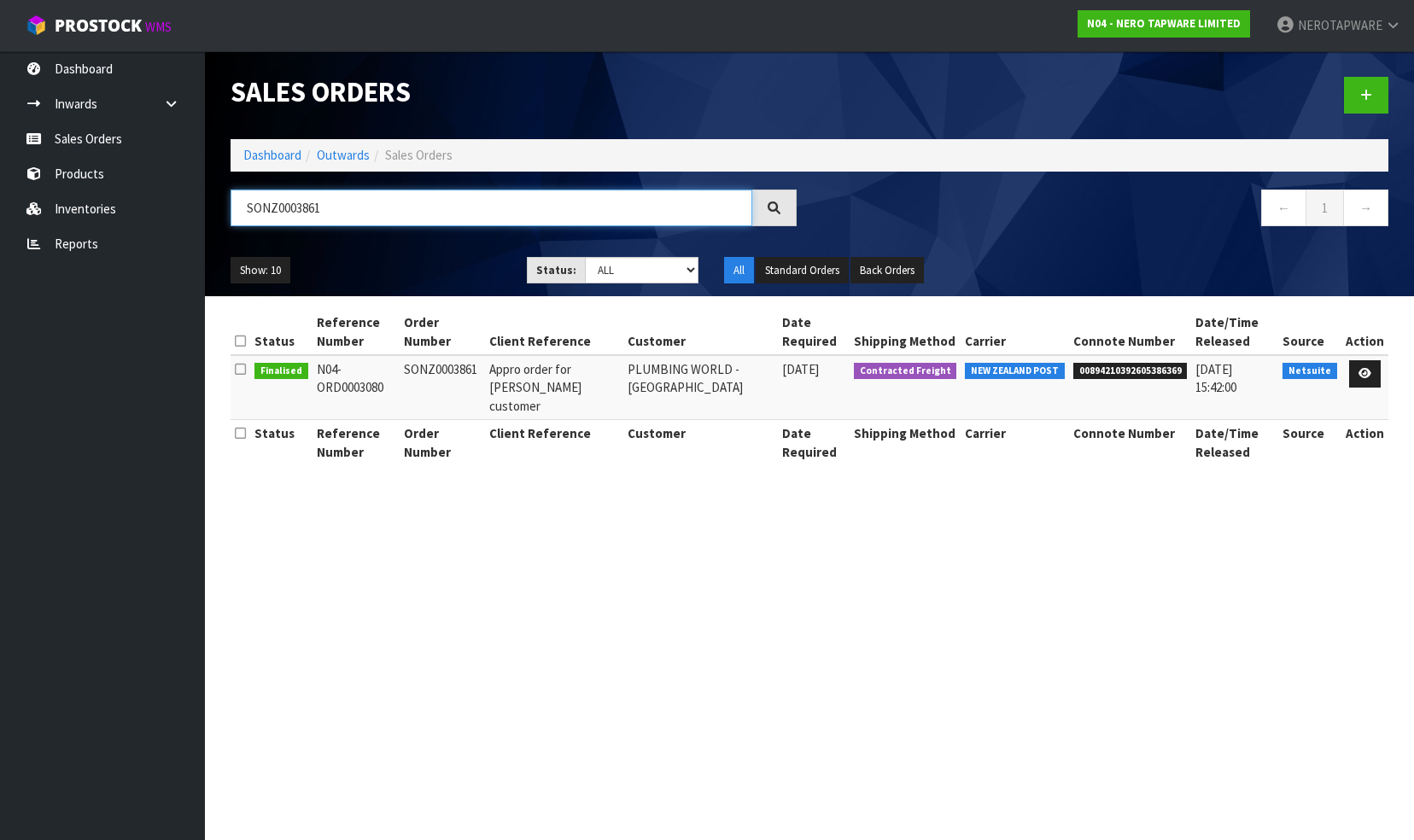
click at [349, 205] on input "SONZ0003861" at bounding box center [492, 208] width 522 height 37
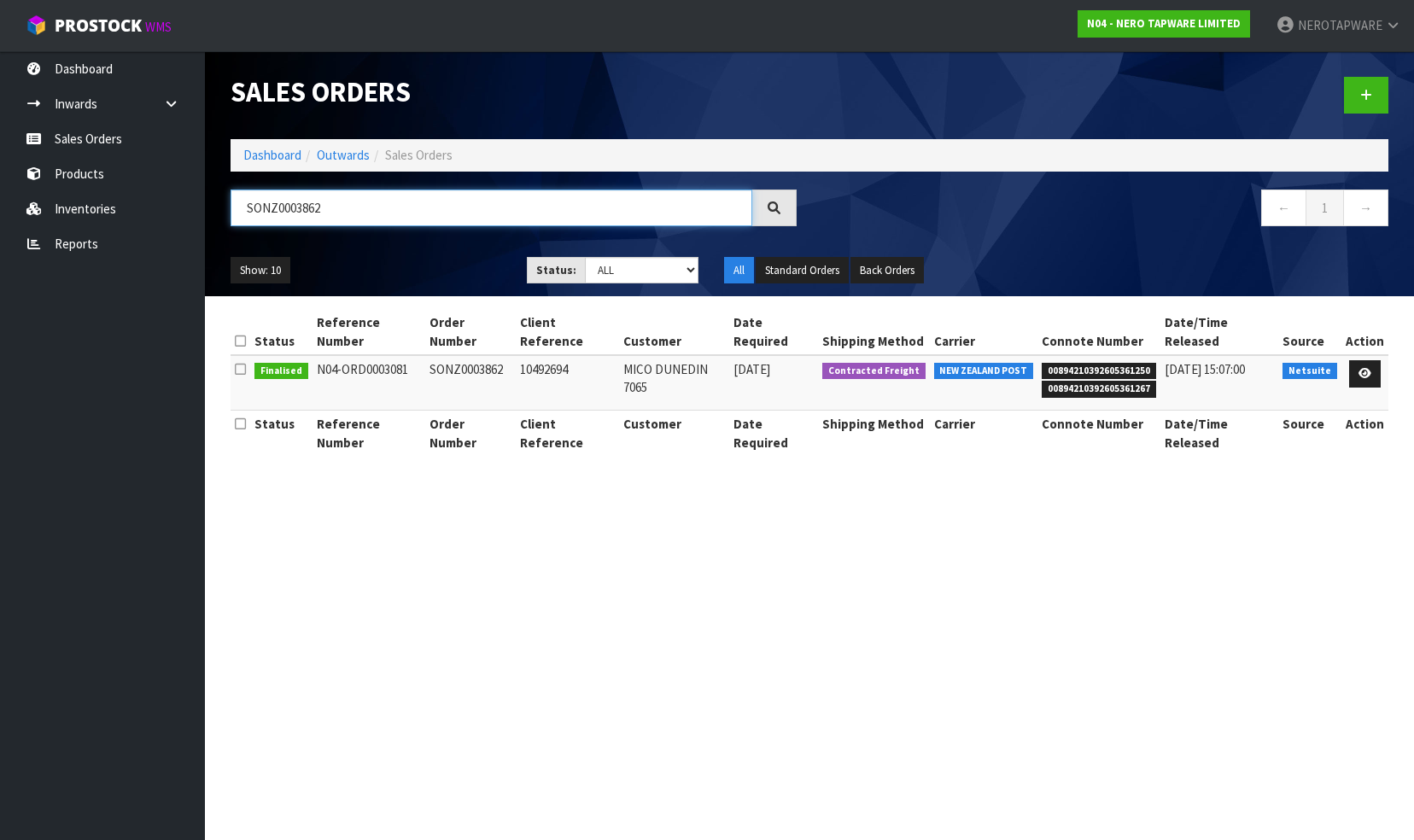
click at [365, 208] on input "SONZ0003862" at bounding box center [492, 208] width 522 height 37
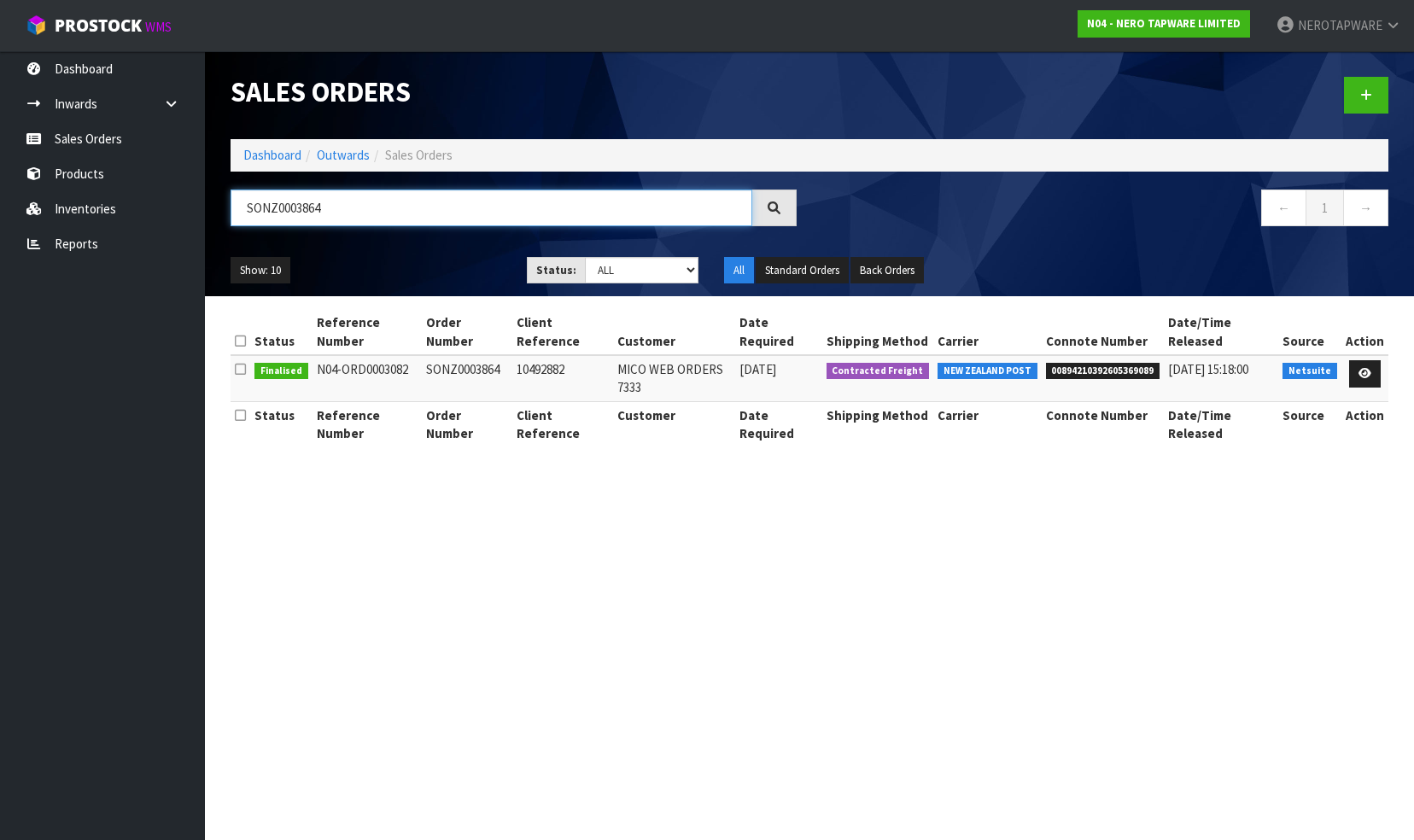
type input "SONZ0003864"
drag, startPoint x: 334, startPoint y: 201, endPoint x: 231, endPoint y: 205, distance: 103.1
click at [231, 205] on input "SONZ0003864" at bounding box center [492, 208] width 522 height 37
